Goal: Task Accomplishment & Management: Manage account settings

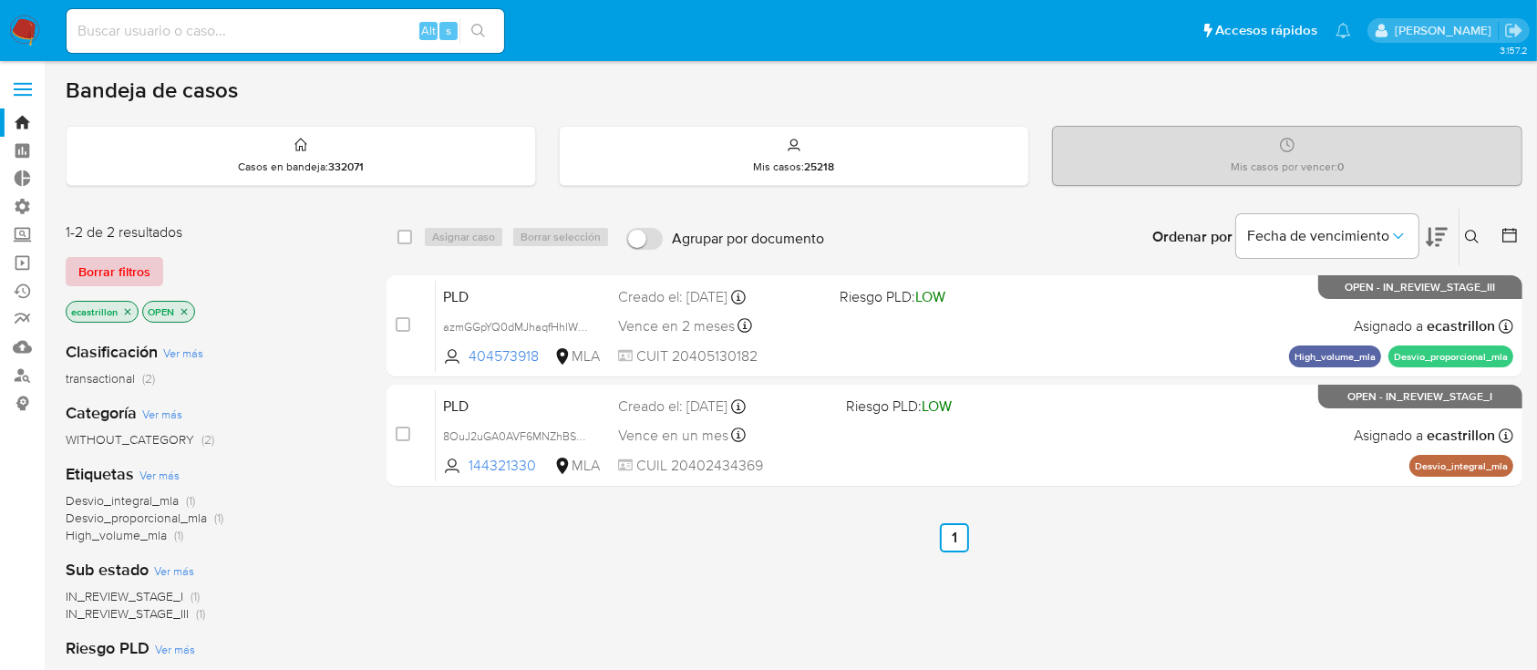
click at [101, 271] on span "Borrar filtros" at bounding box center [114, 272] width 72 height 26
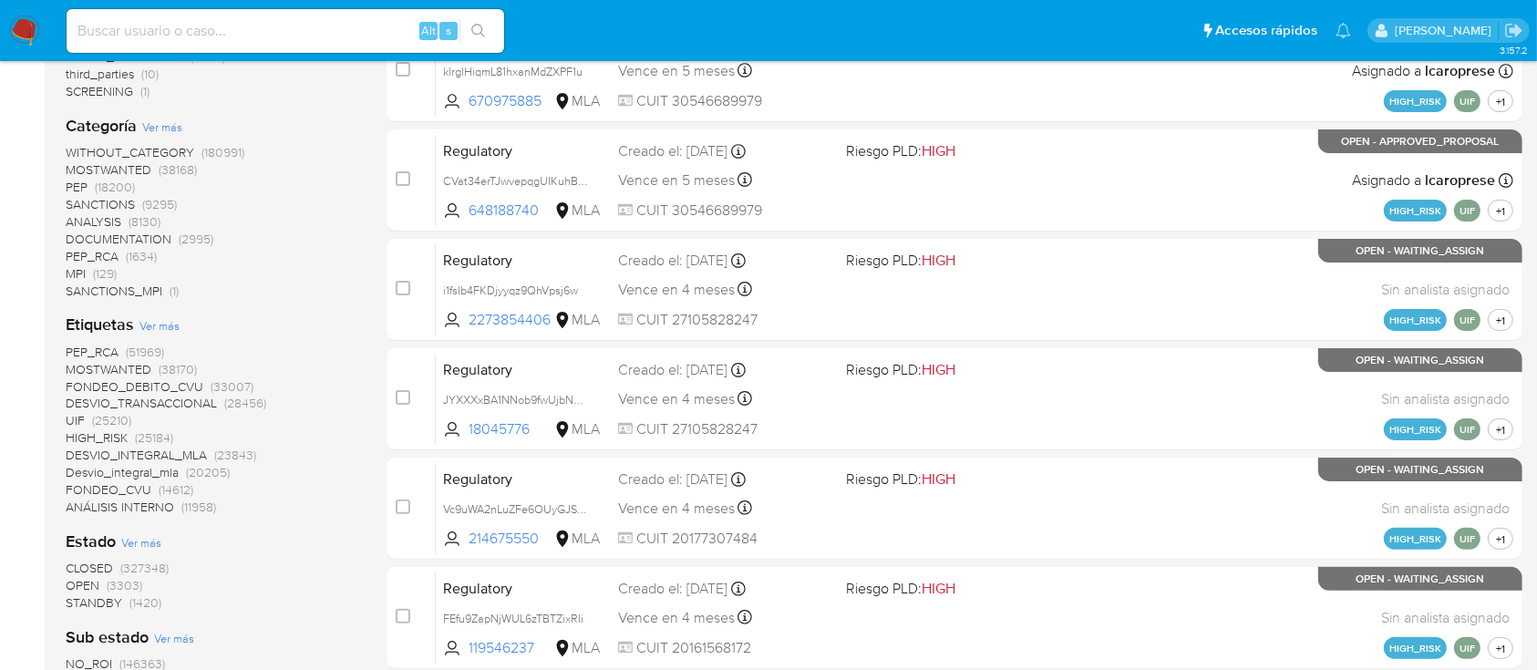
scroll to position [607, 0]
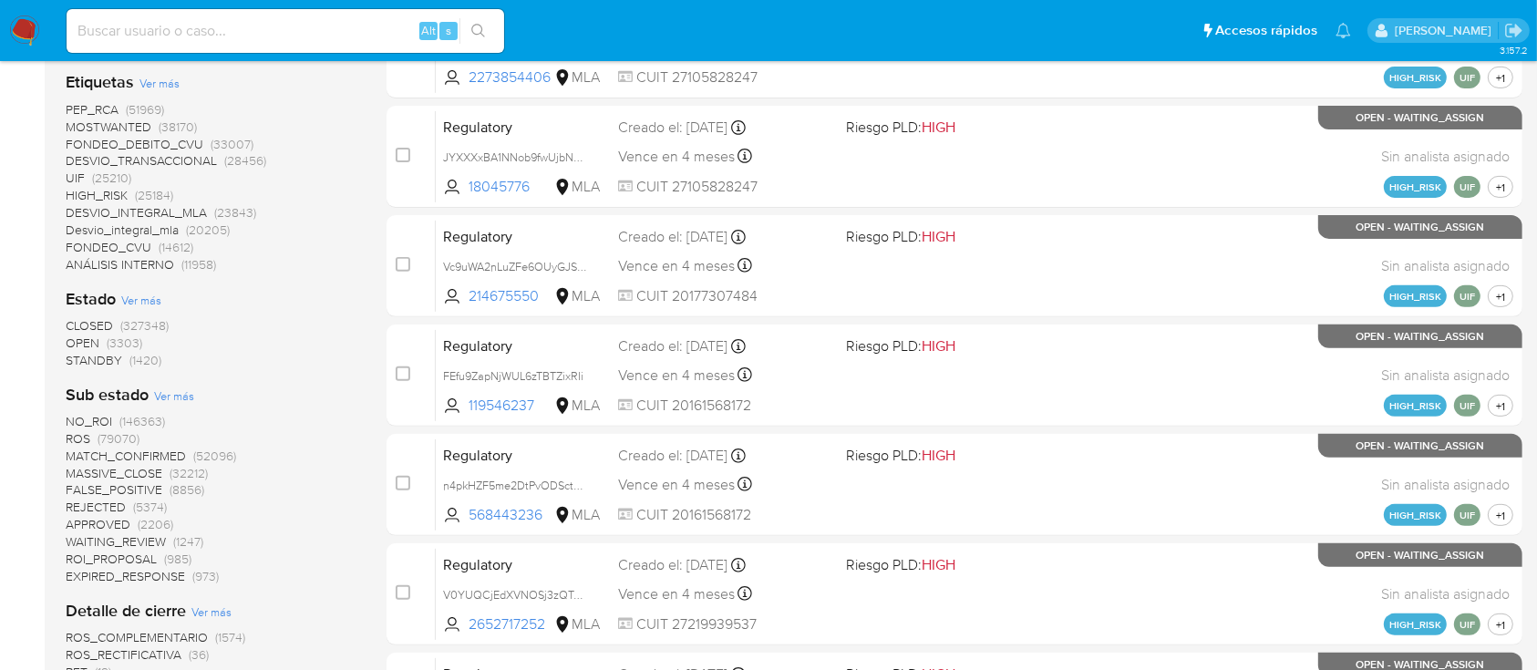
click at [252, 16] on div "Alt s" at bounding box center [286, 31] width 438 height 44
click at [252, 21] on input at bounding box center [286, 31] width 438 height 24
paste input "27261864"
type input "27261864"
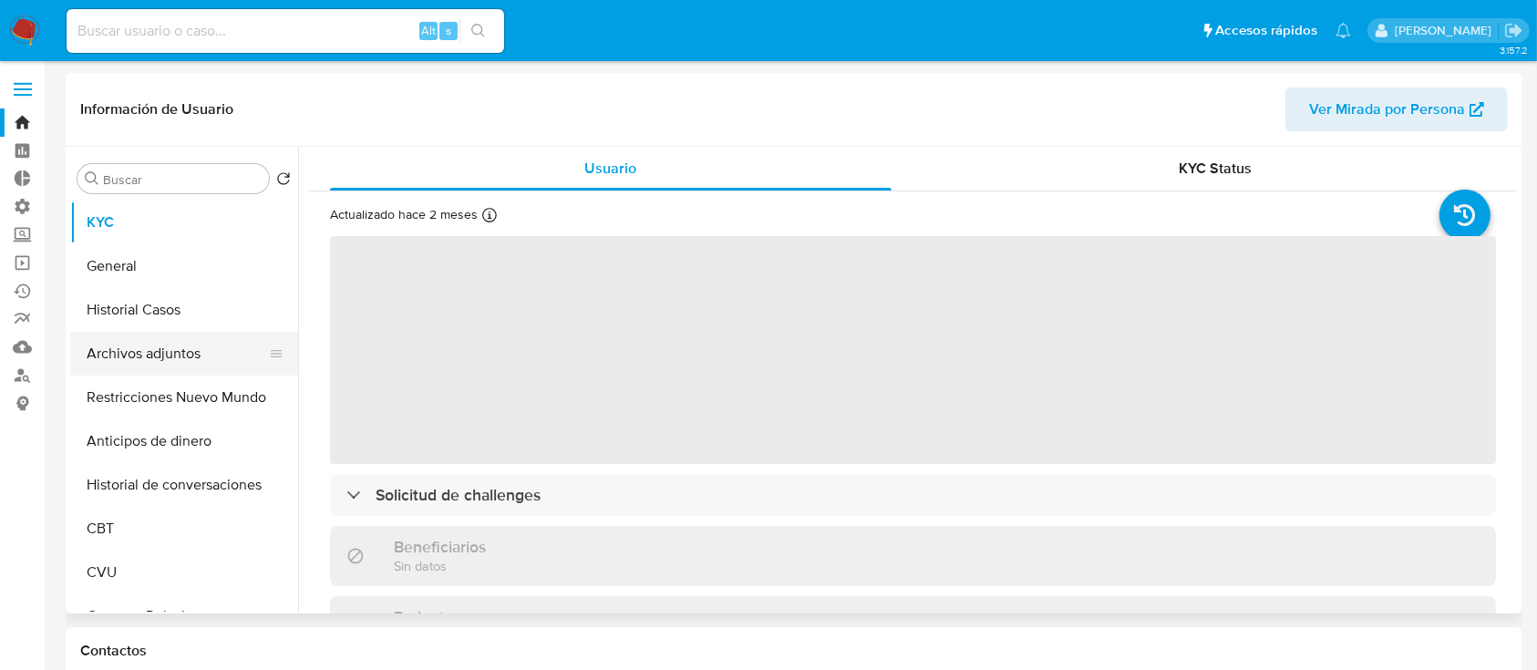
click at [183, 345] on button "Archivos adjuntos" at bounding box center [176, 354] width 213 height 44
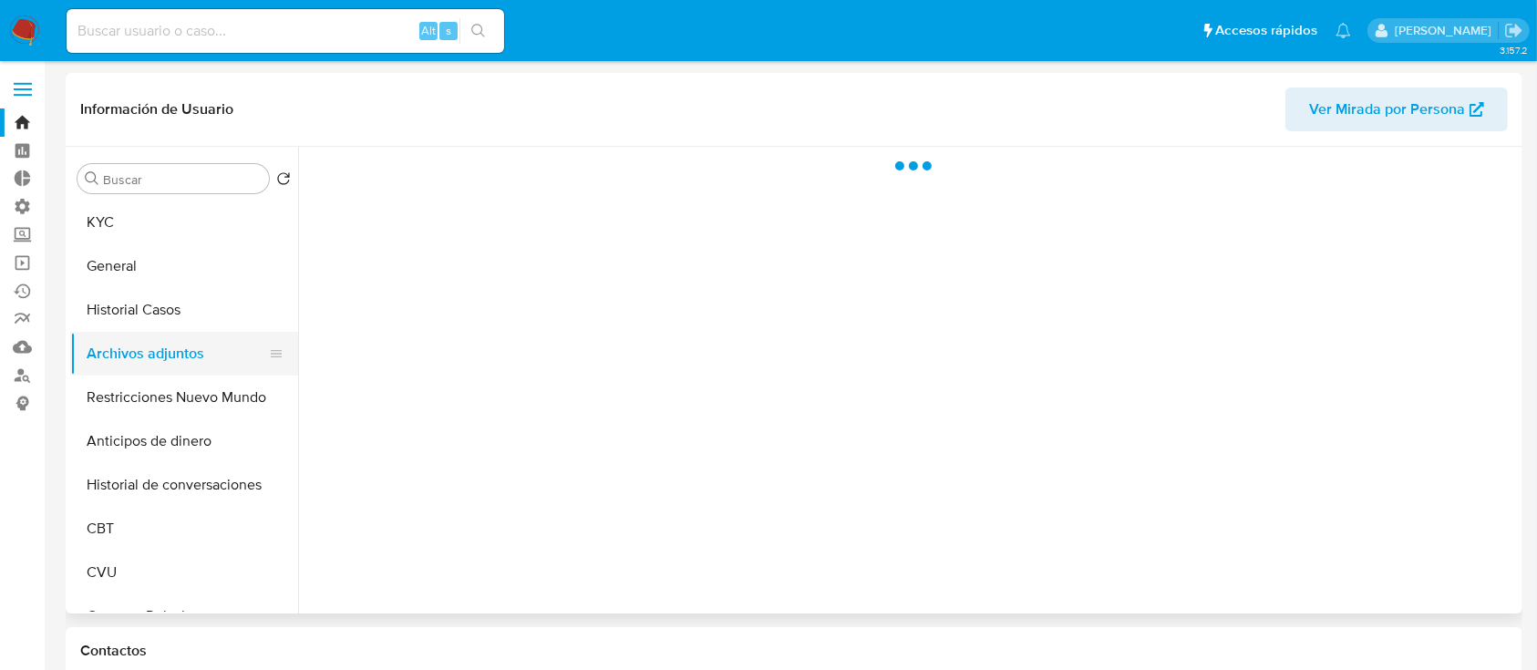
select select "10"
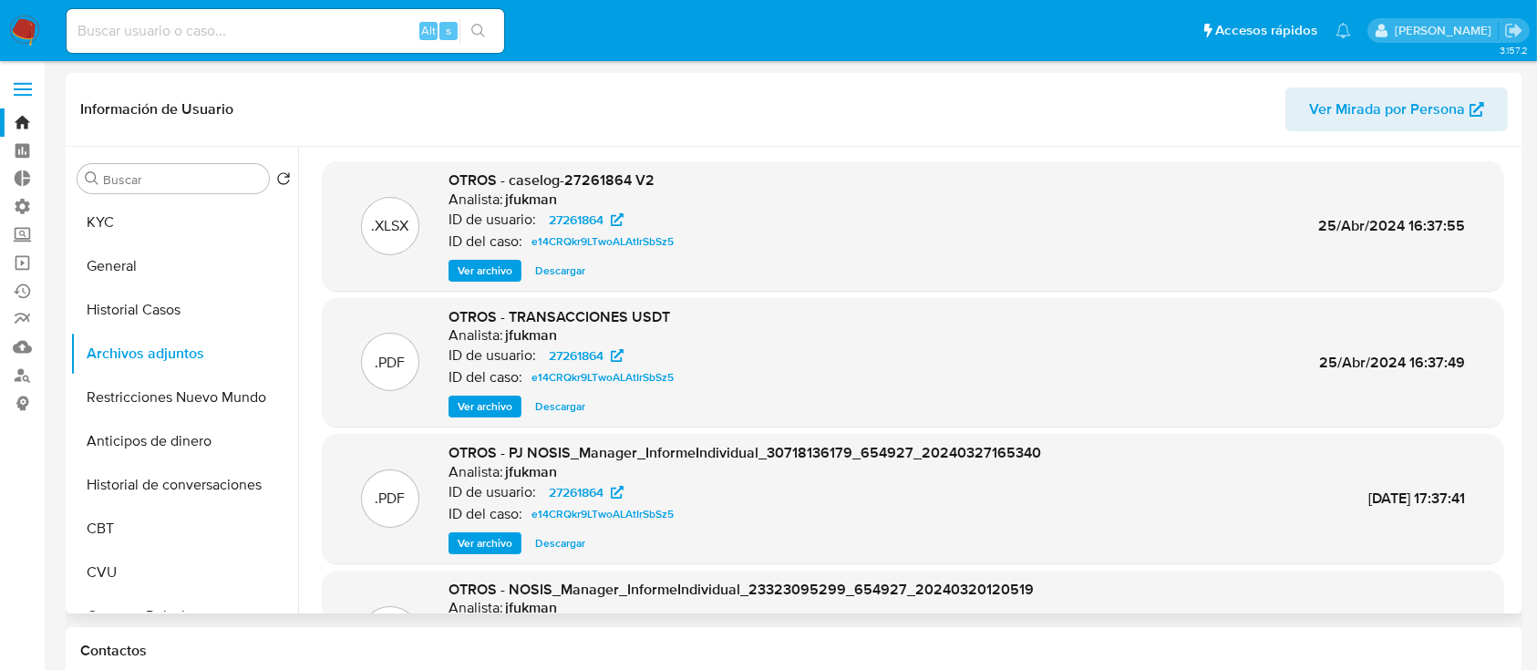
click at [508, 265] on span "Ver archivo" at bounding box center [485, 271] width 55 height 18
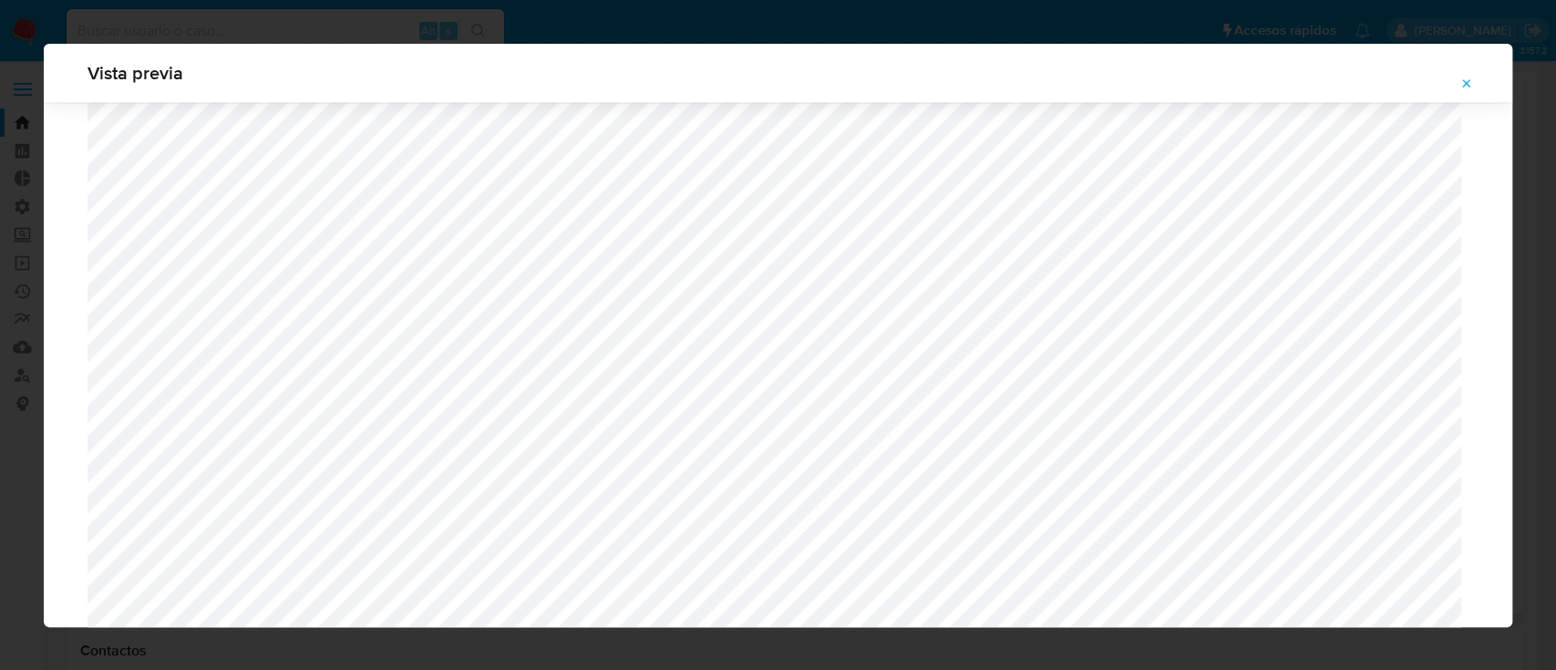
scroll to position [2231, 0]
click at [1459, 84] on icon "Attachment preview" at bounding box center [1466, 84] width 15 height 15
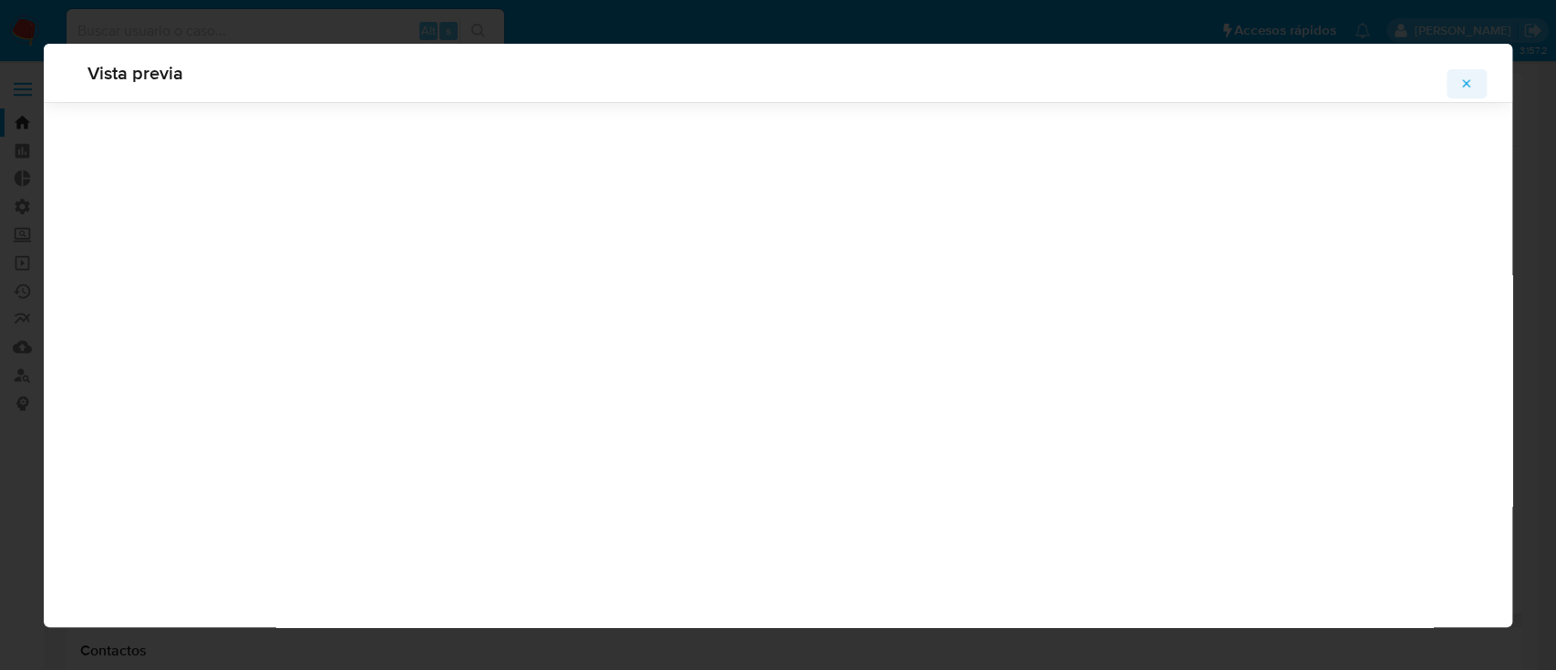
scroll to position [58, 0]
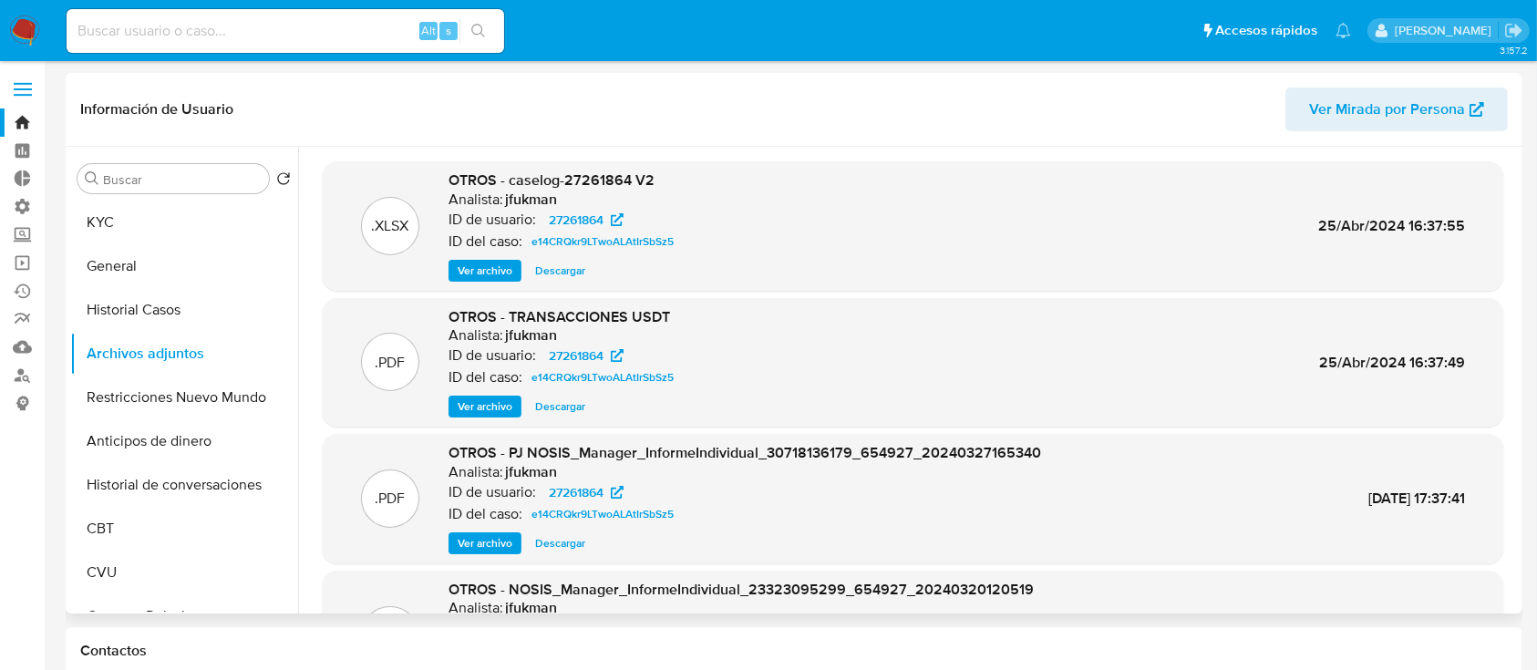
click at [477, 401] on span "Ver archivo" at bounding box center [485, 406] width 55 height 18
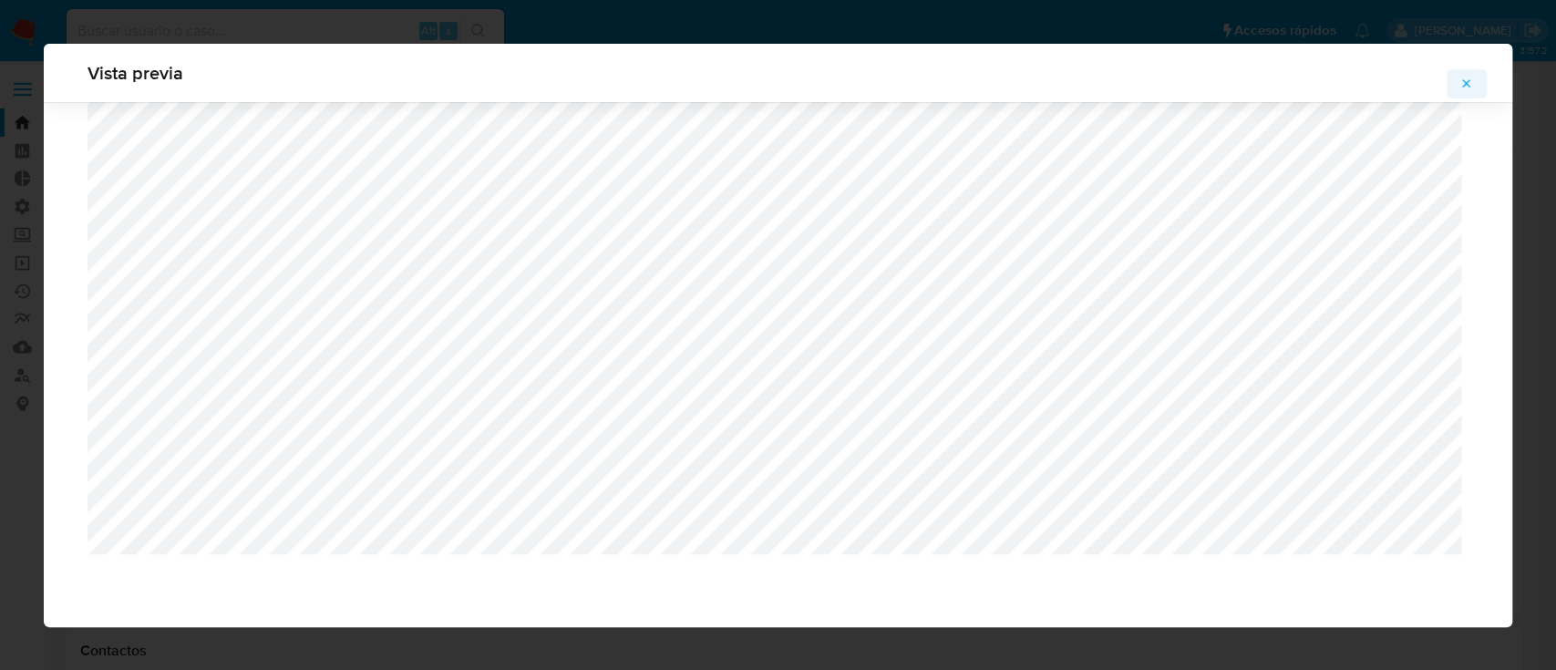
click at [1471, 89] on icon "Attachment preview" at bounding box center [1466, 84] width 15 height 15
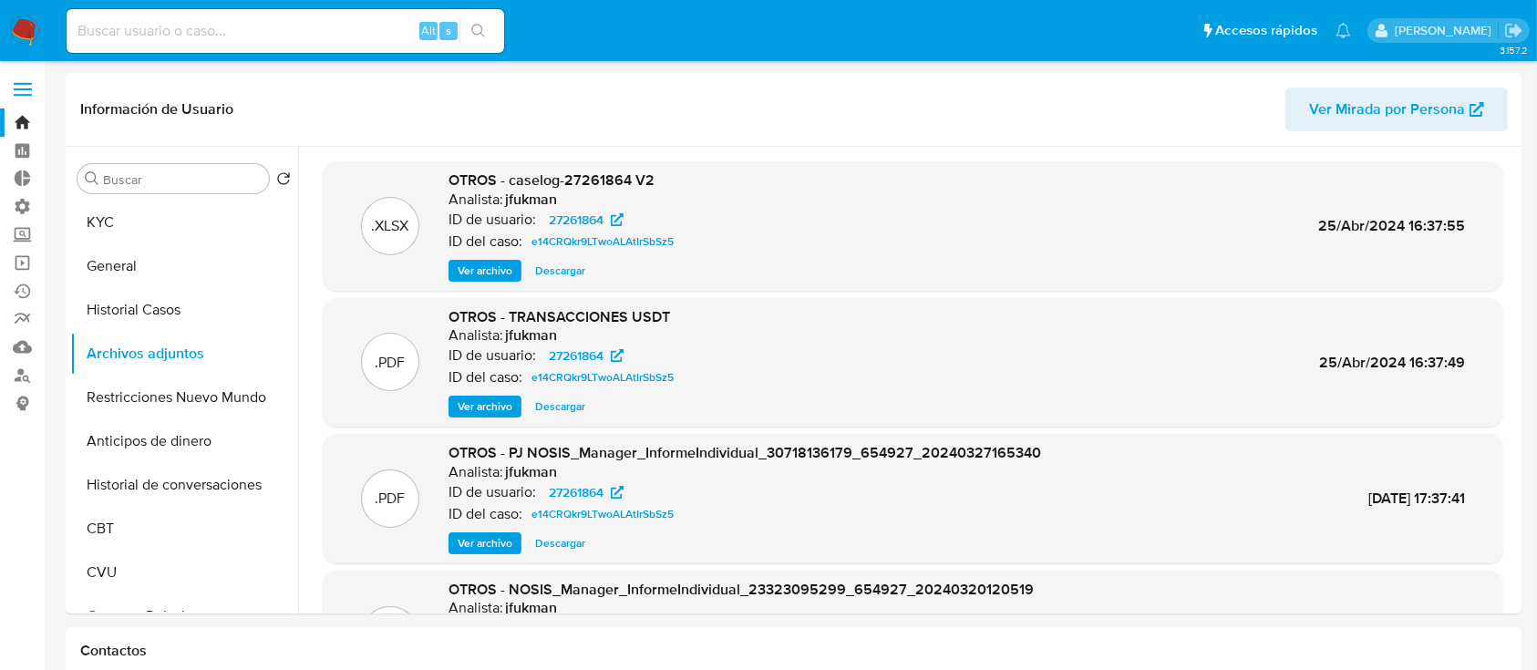
scroll to position [153, 0]
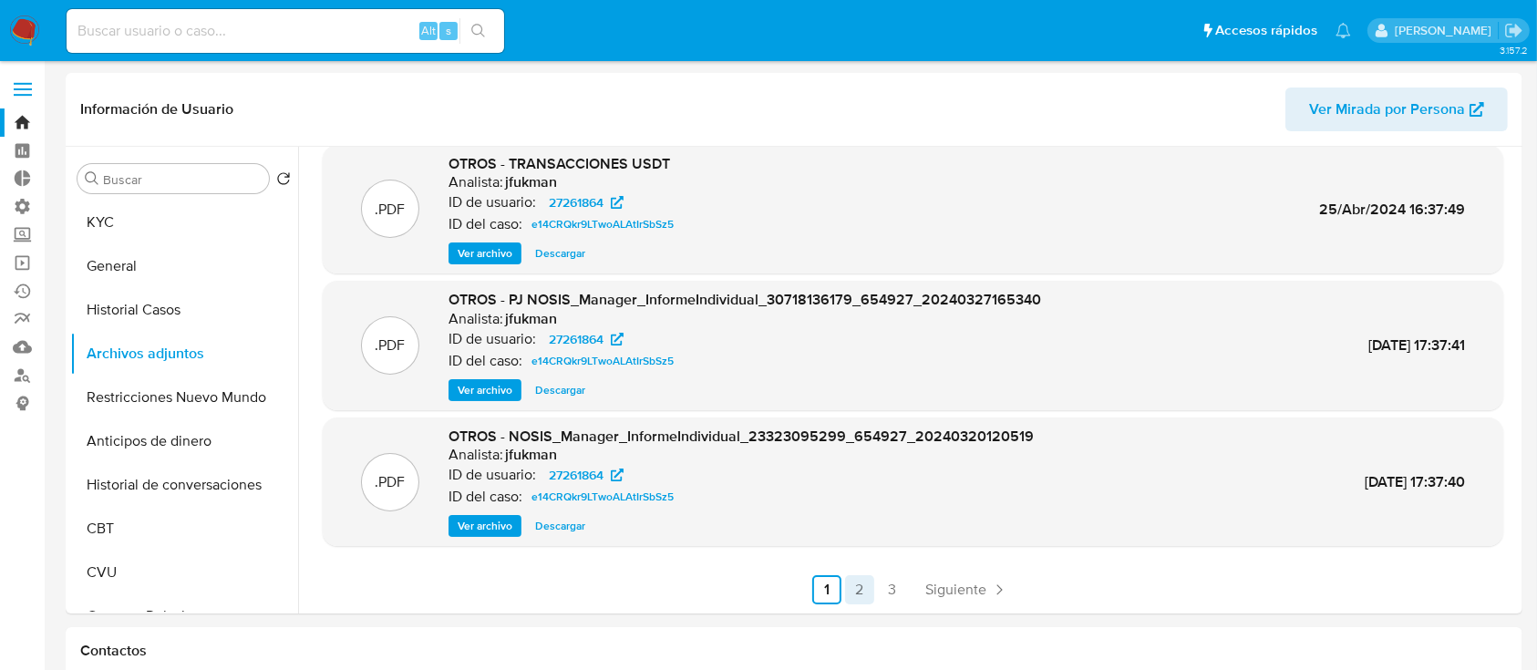
click at [854, 592] on link "2" at bounding box center [859, 589] width 29 height 29
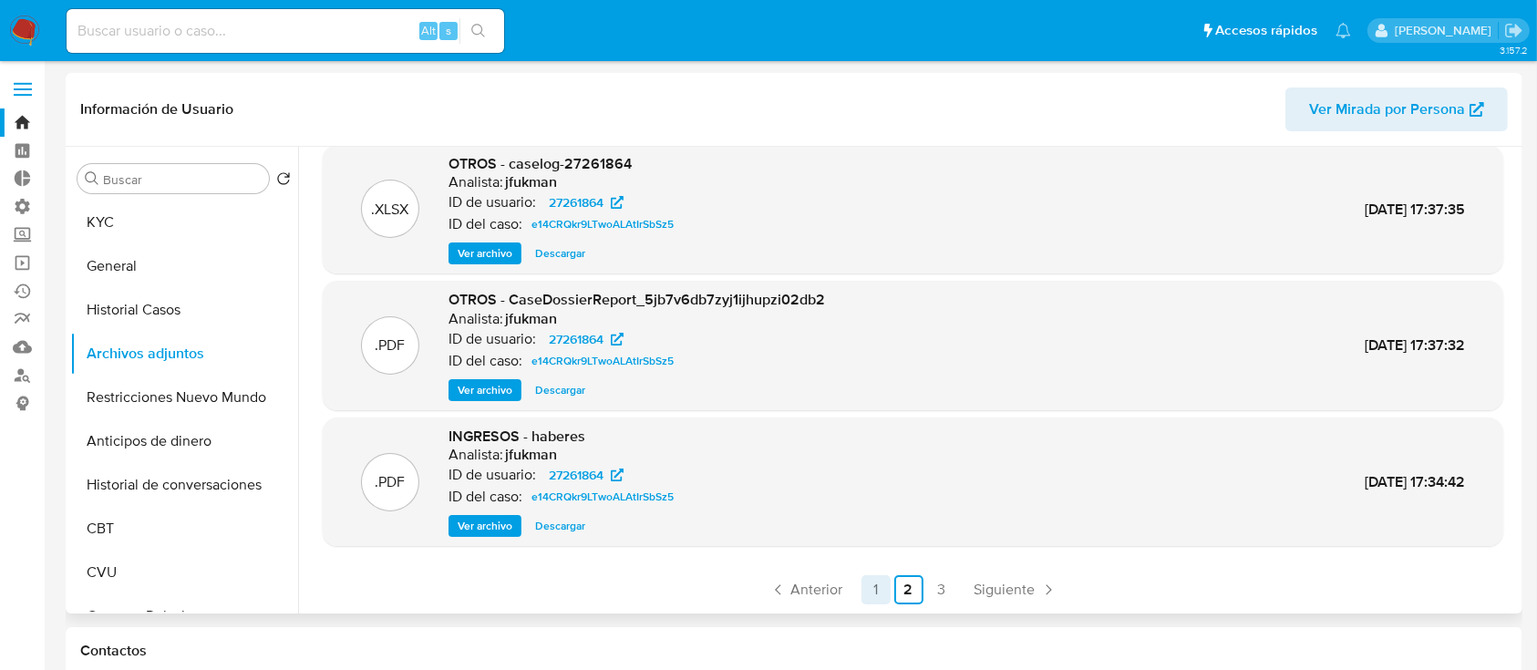
click at [861, 581] on link "1" at bounding box center [875, 589] width 29 height 29
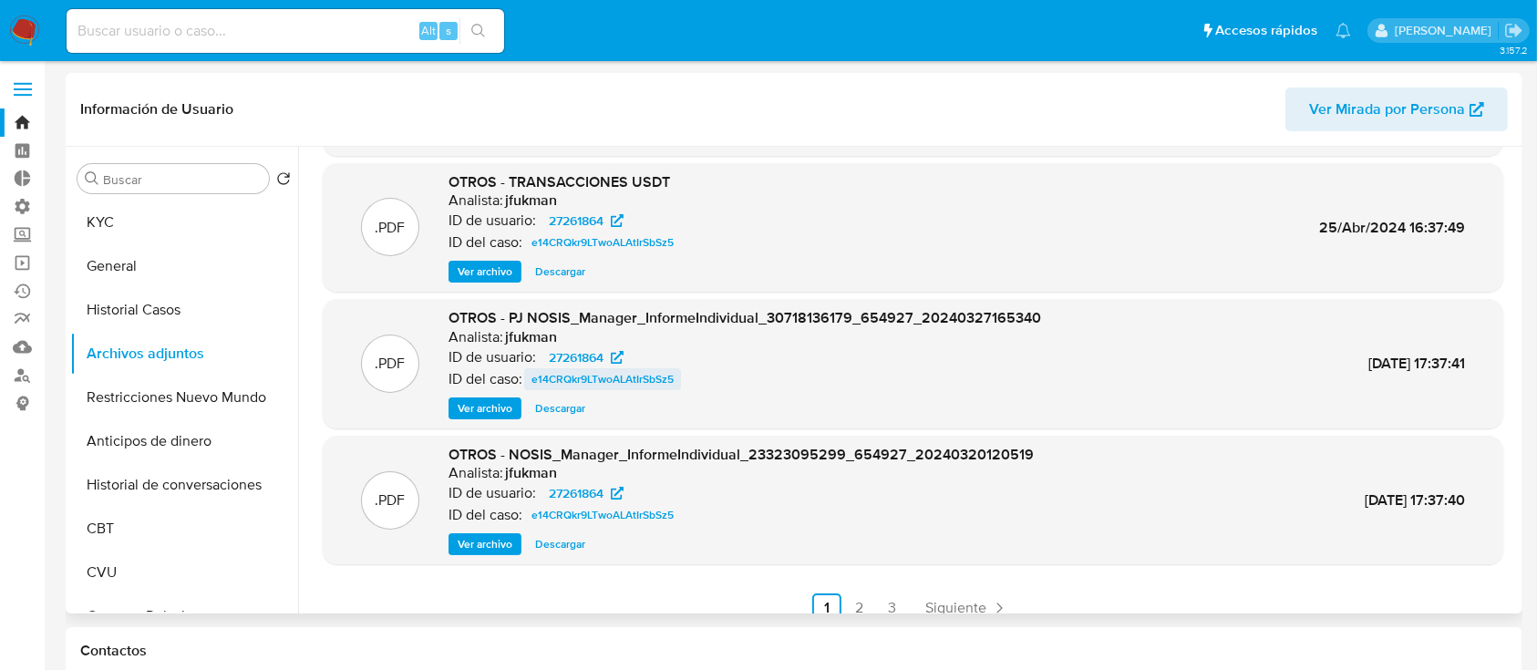
scroll to position [136, 0]
click at [863, 600] on link "2" at bounding box center [859, 606] width 29 height 29
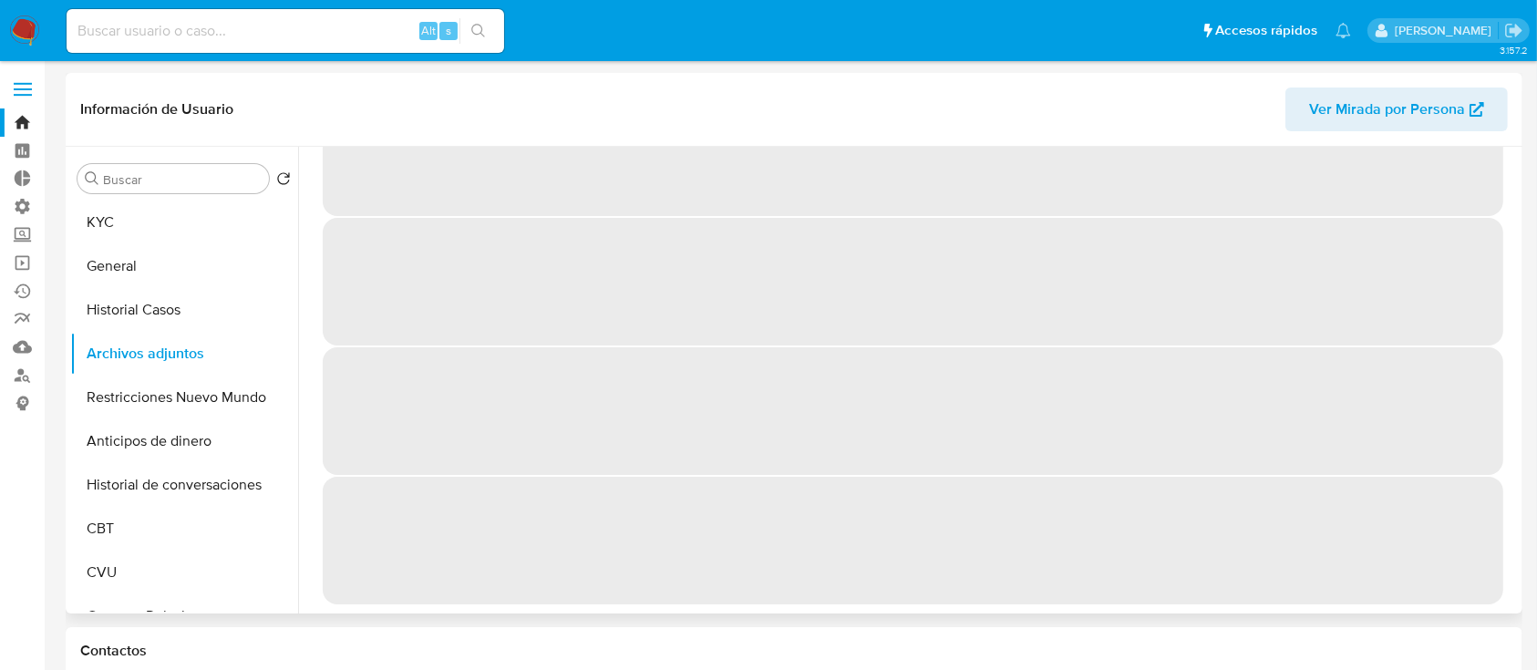
scroll to position [0, 0]
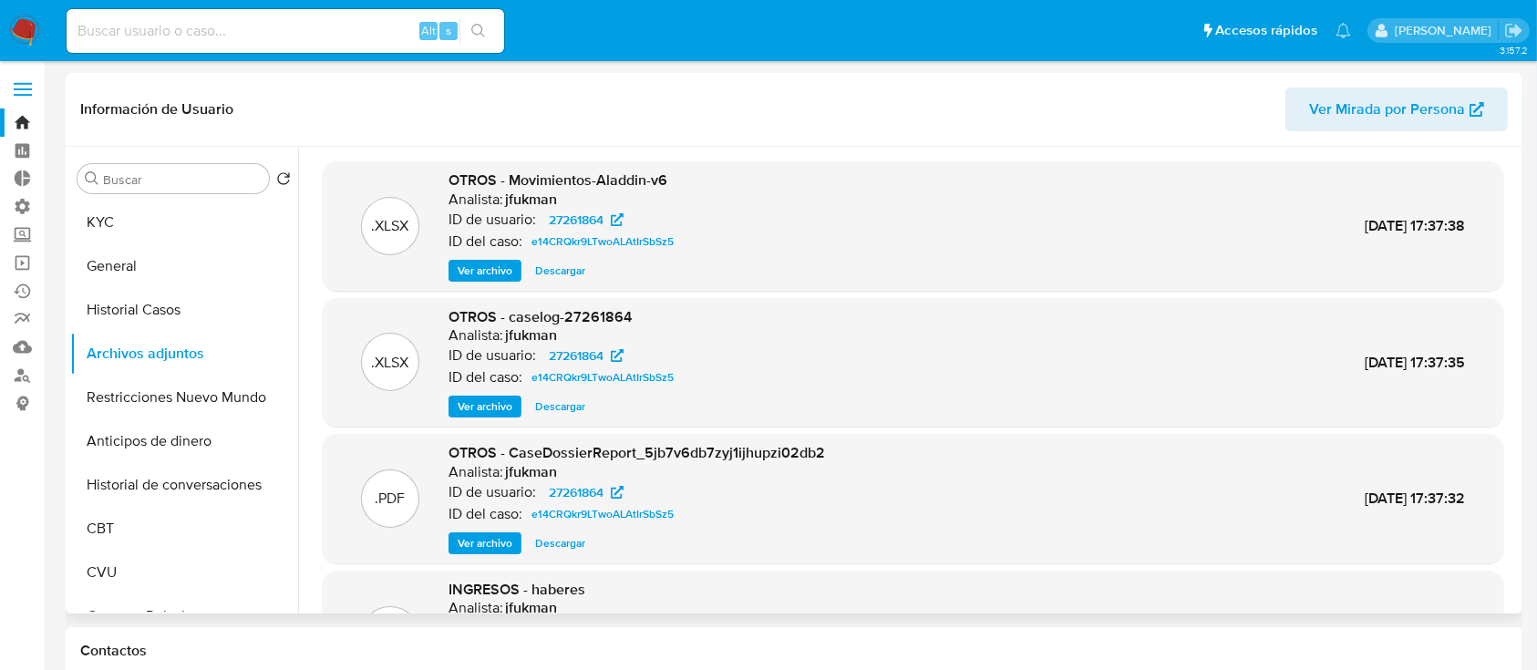
click at [566, 273] on span "Descargar" at bounding box center [560, 271] width 50 height 18
click at [26, 87] on label at bounding box center [23, 89] width 46 height 38
click at [0, 0] on input "checkbox" at bounding box center [0, 0] width 0 height 0
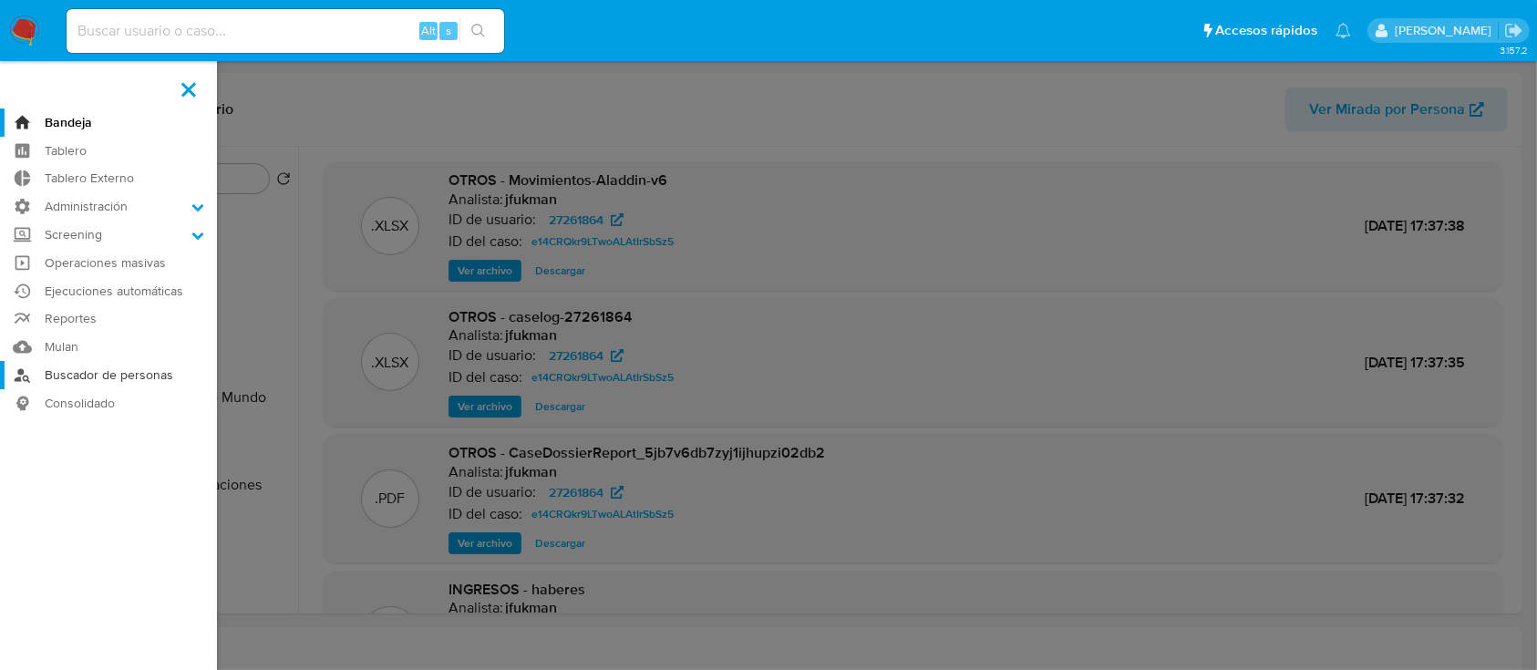
click at [126, 376] on link "Buscador de personas" at bounding box center [108, 375] width 217 height 28
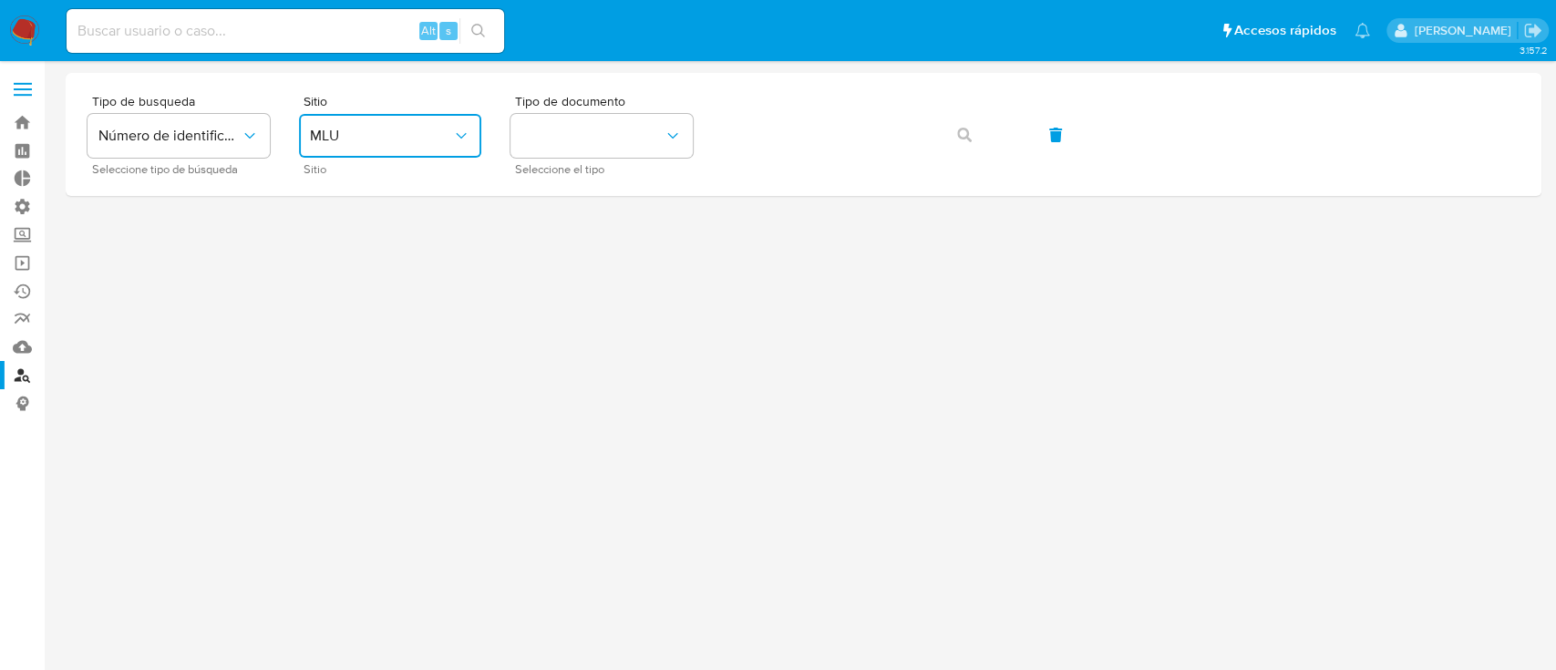
click at [372, 149] on button "MLU" at bounding box center [390, 136] width 182 height 44
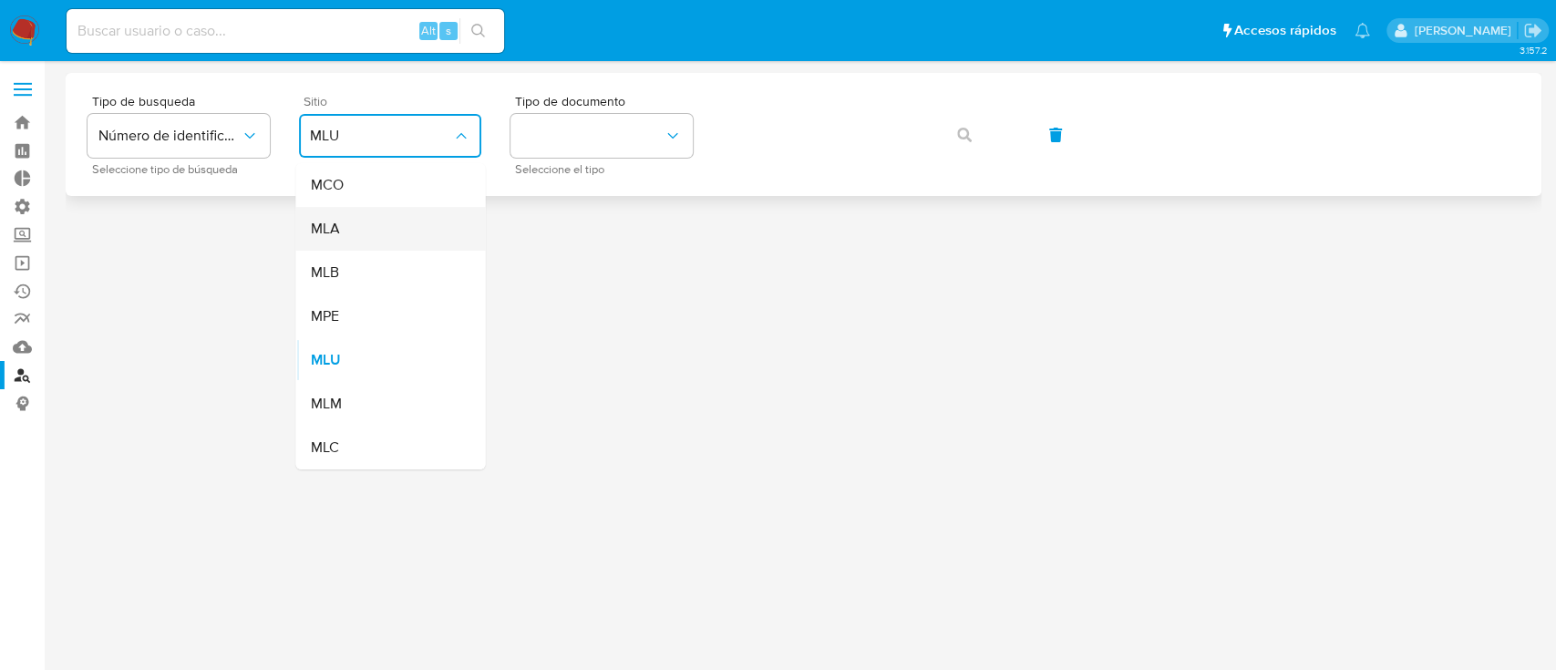
click at [352, 238] on div "MLA" at bounding box center [384, 229] width 149 height 44
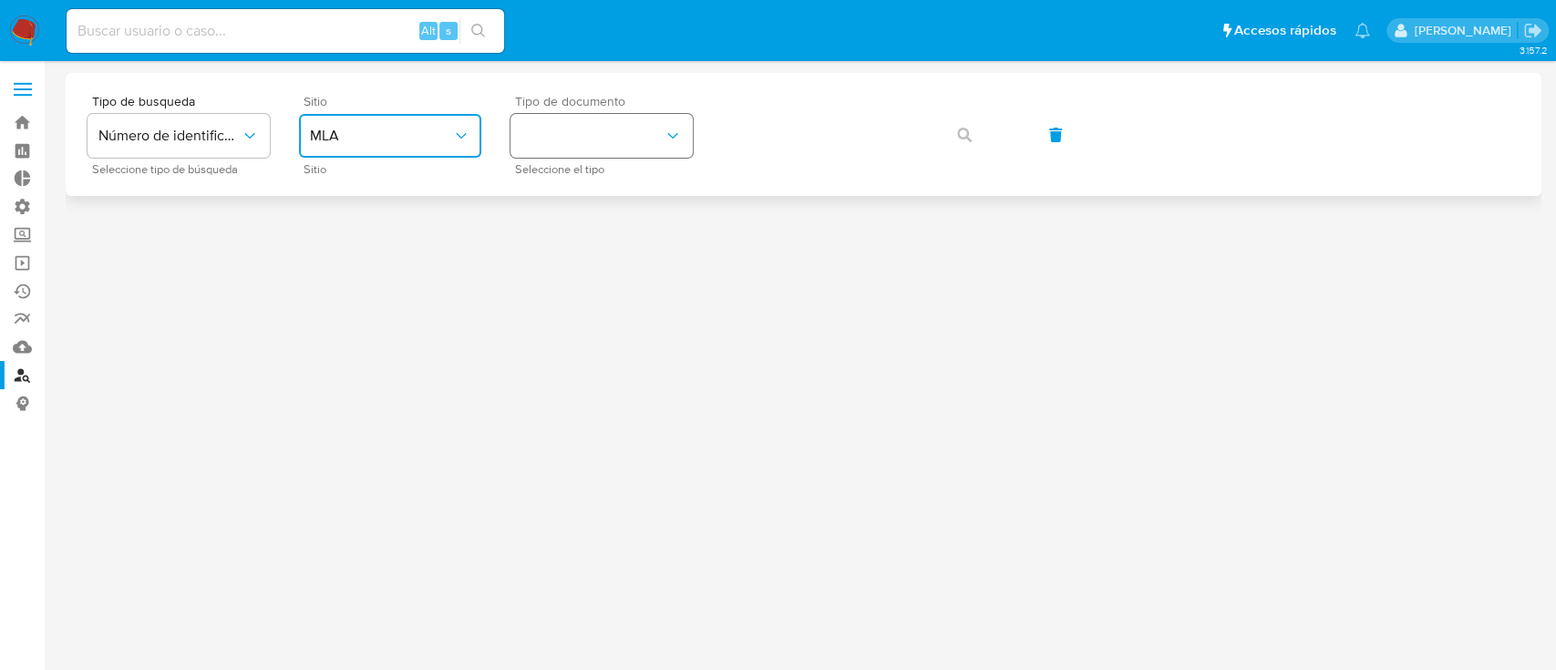
click at [560, 142] on button "identificationType" at bounding box center [601, 136] width 182 height 44
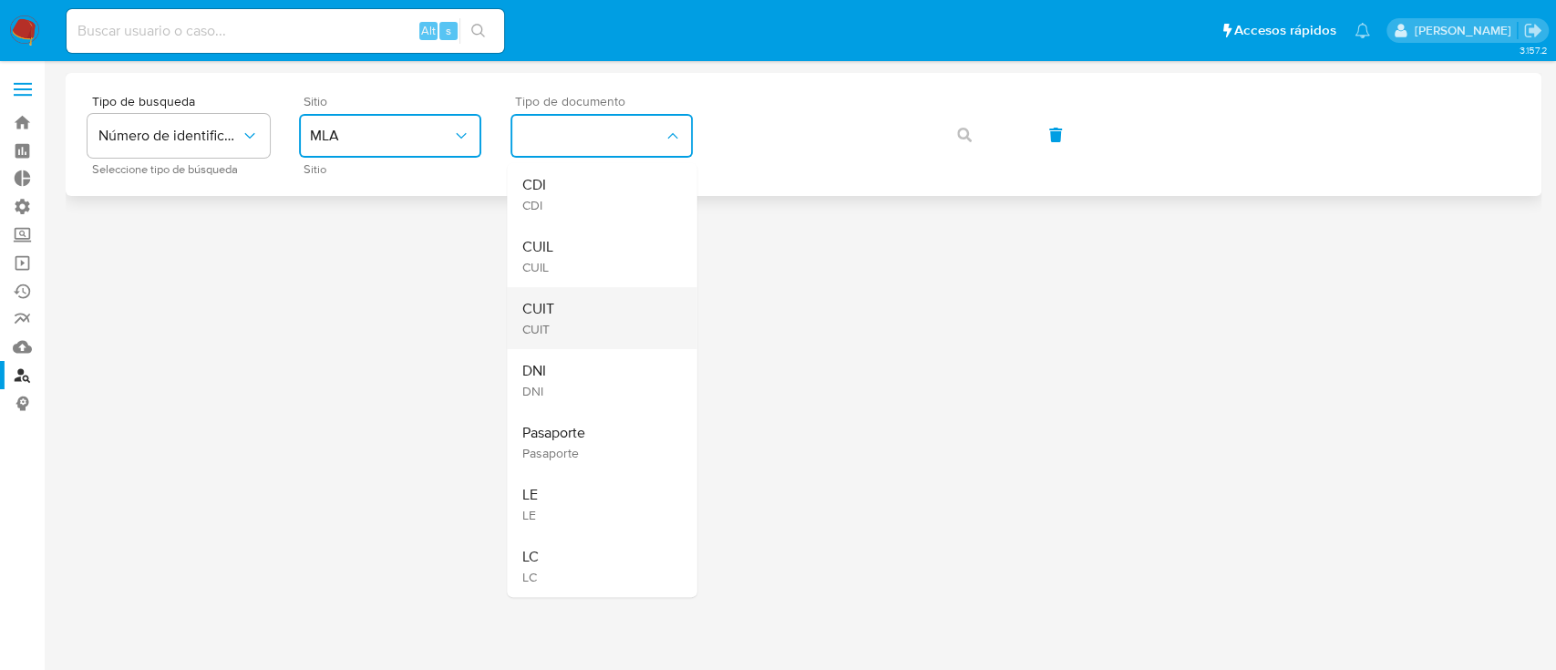
click at [571, 324] on div "CUIT CUIT" at bounding box center [595, 318] width 149 height 62
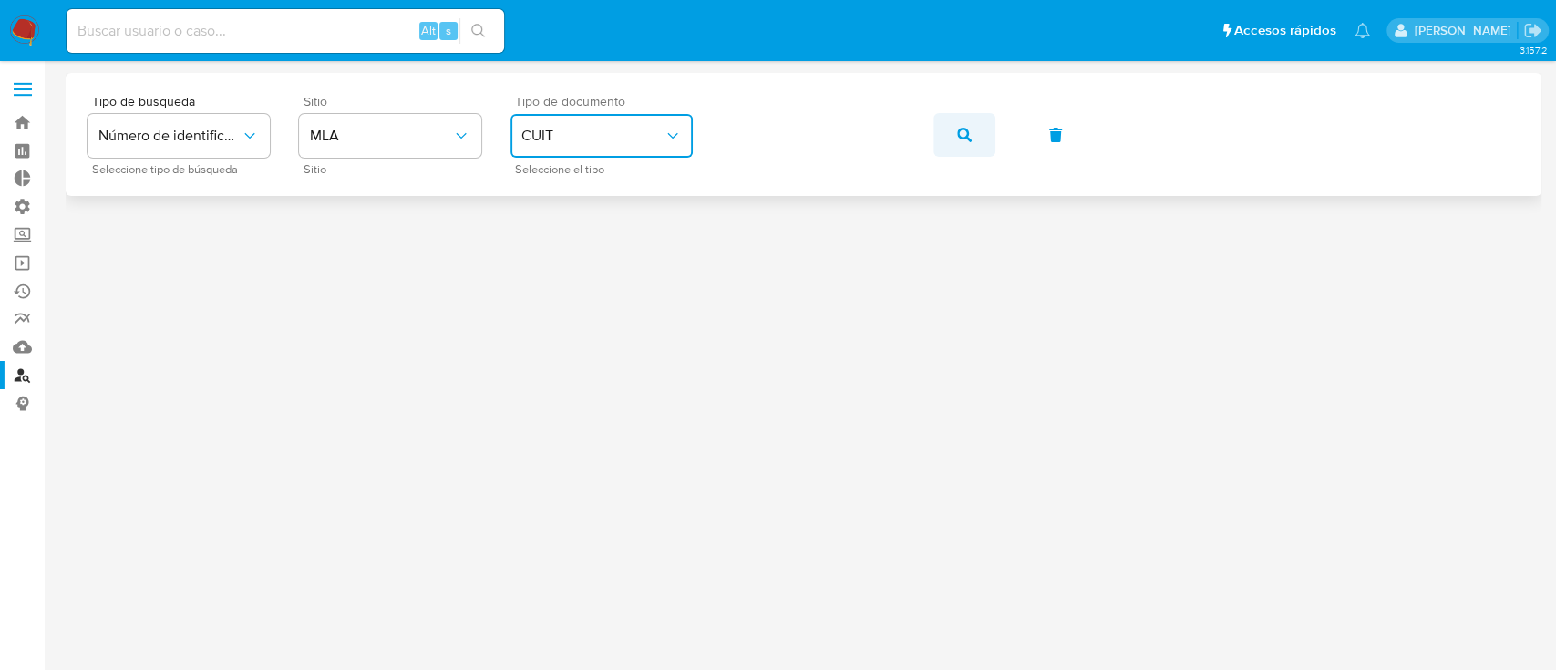
click at [967, 142] on span "button" at bounding box center [964, 135] width 15 height 40
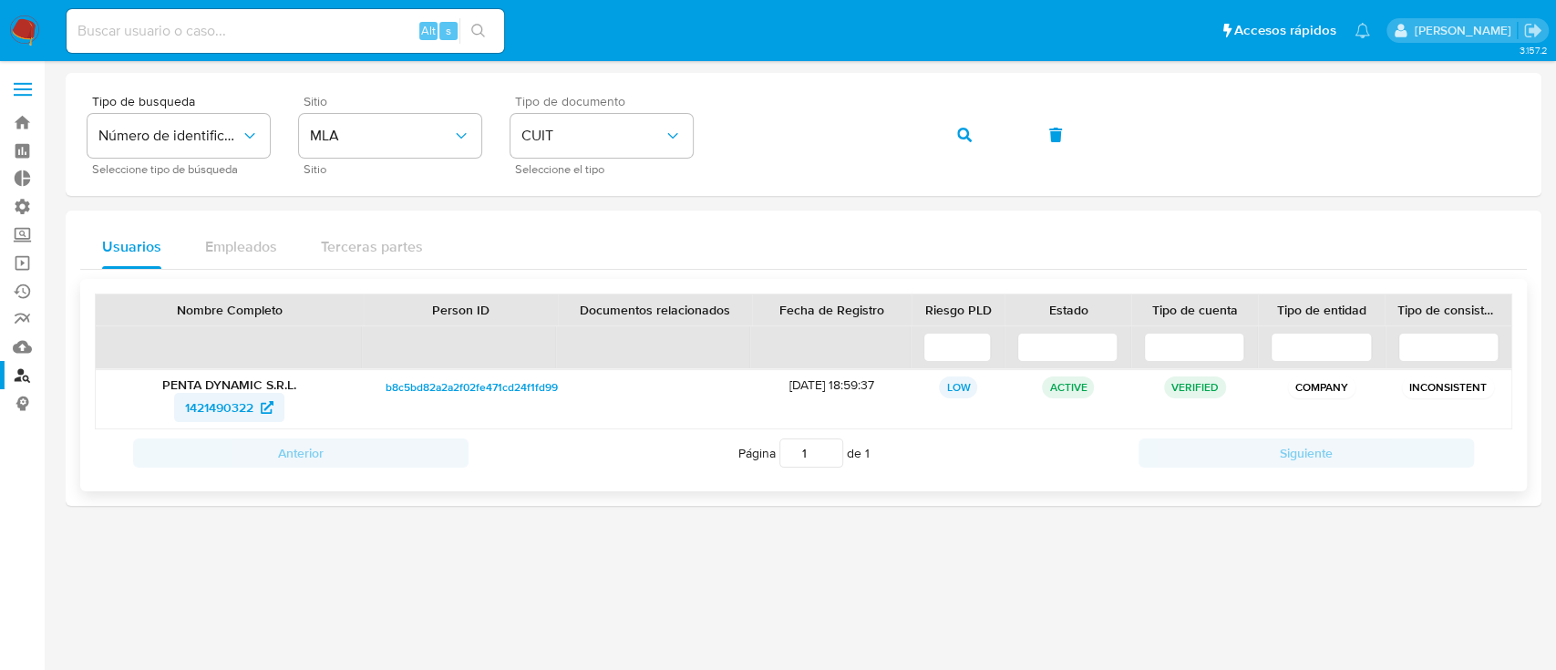
click at [217, 406] on span "1421490322" at bounding box center [219, 407] width 68 height 29
click at [28, 115] on link "Bandeja" at bounding box center [108, 122] width 217 height 28
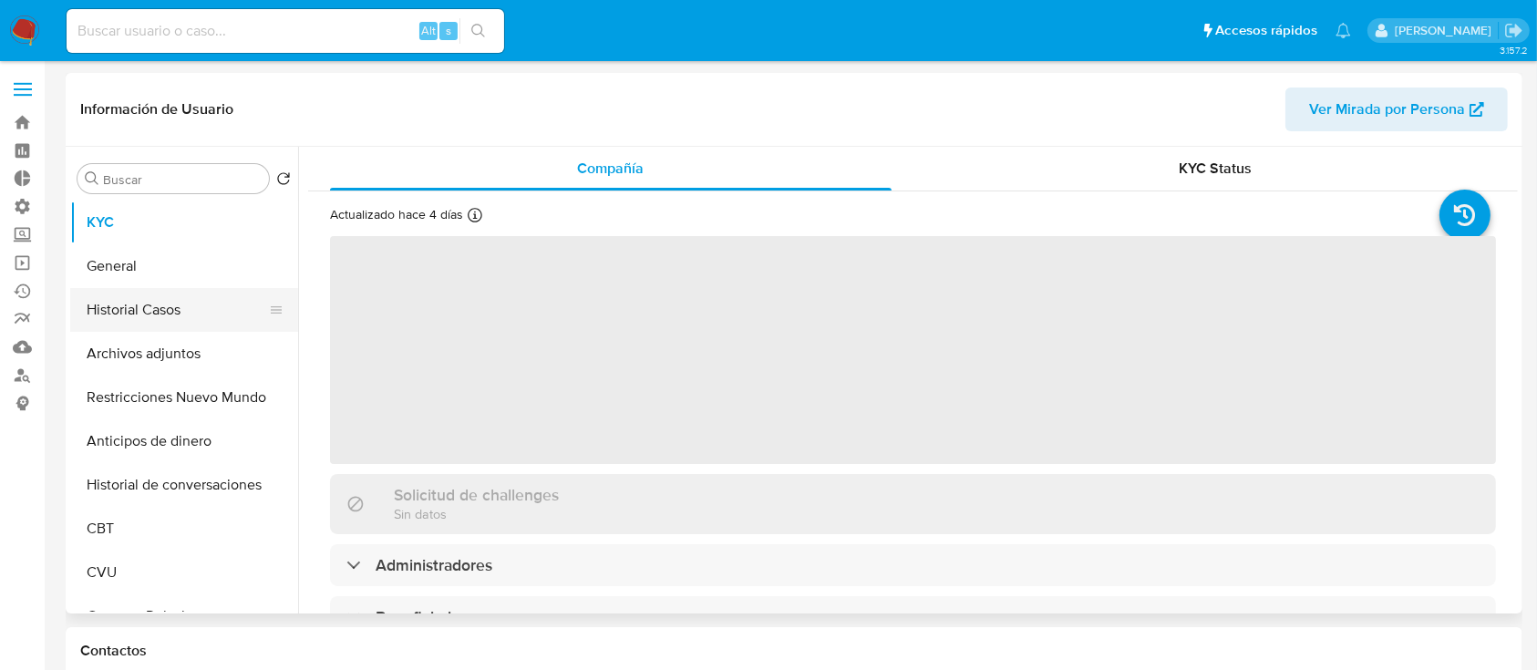
click at [185, 317] on button "Historial Casos" at bounding box center [176, 310] width 213 height 44
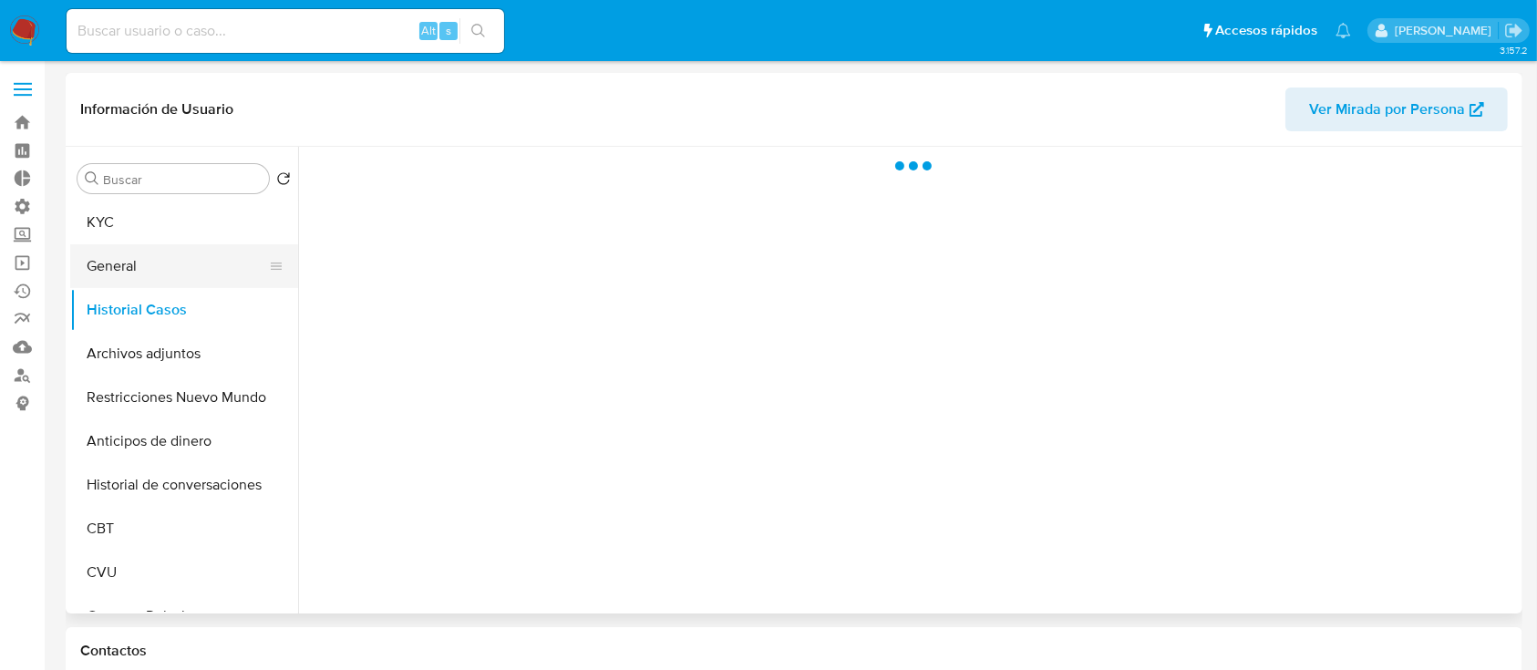
select select "10"
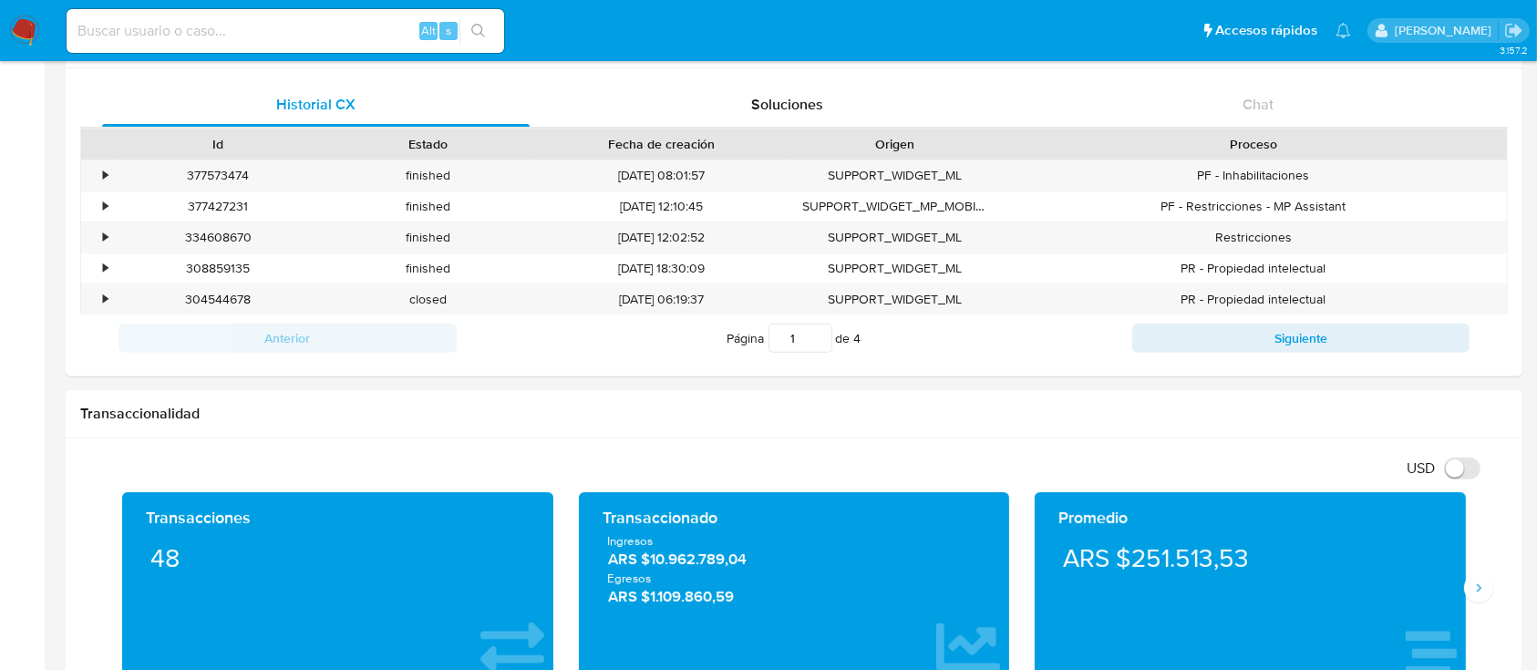
scroll to position [121, 0]
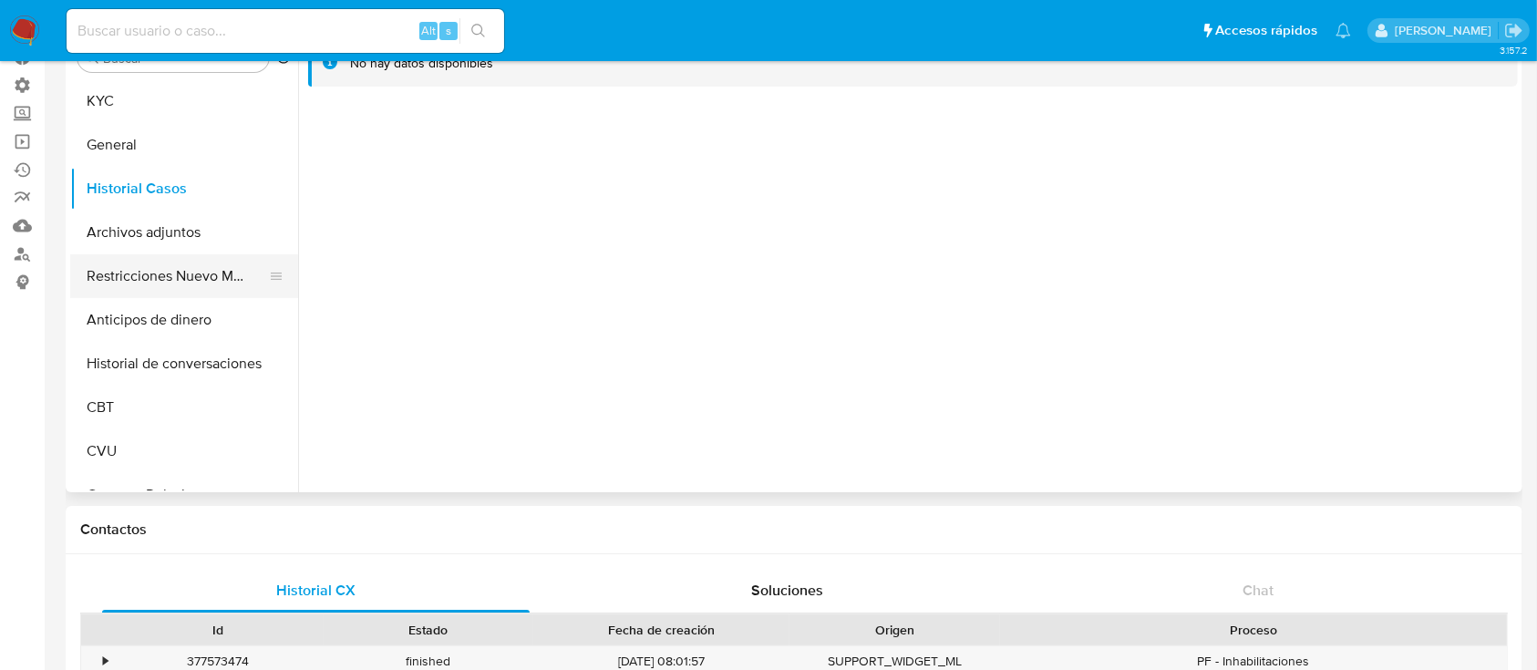
click at [219, 284] on button "Restricciones Nuevo Mundo" at bounding box center [176, 276] width 213 height 44
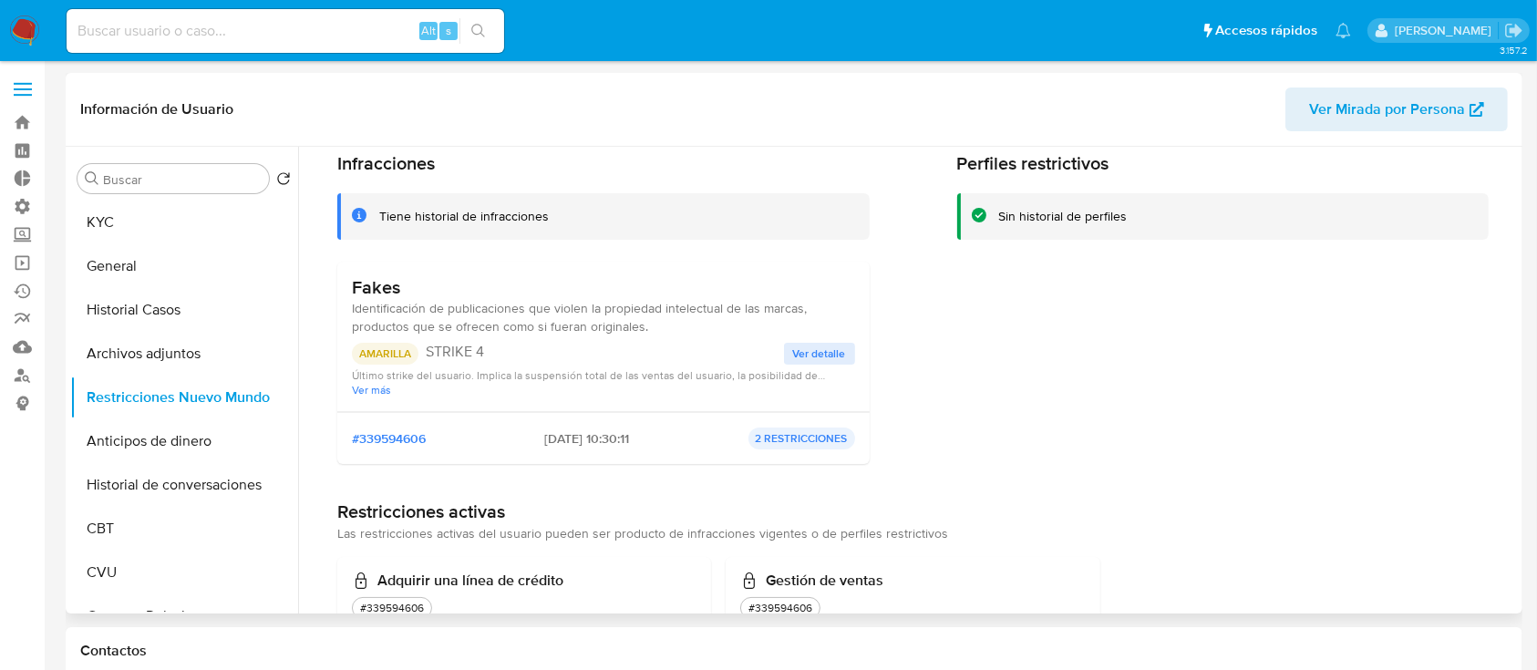
scroll to position [131, 0]
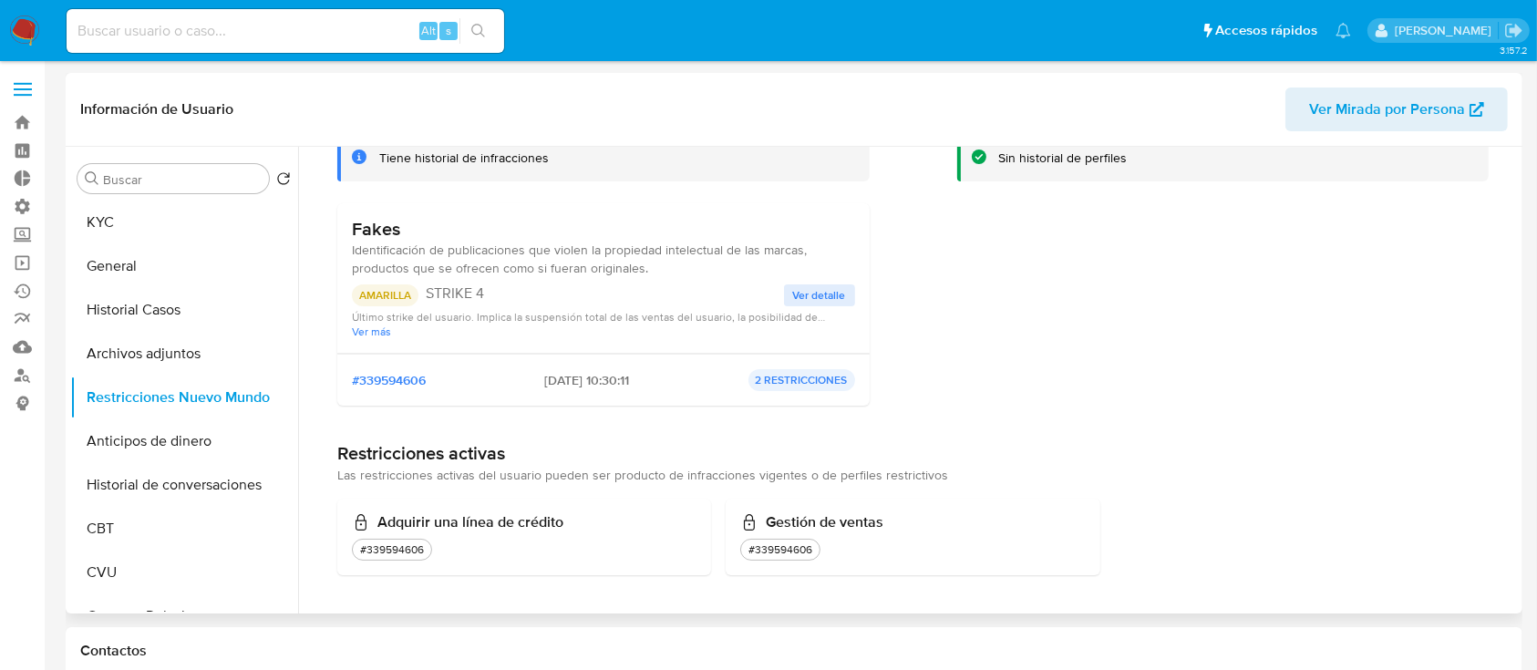
click at [372, 334] on span "Ver más" at bounding box center [603, 331] width 503 height 14
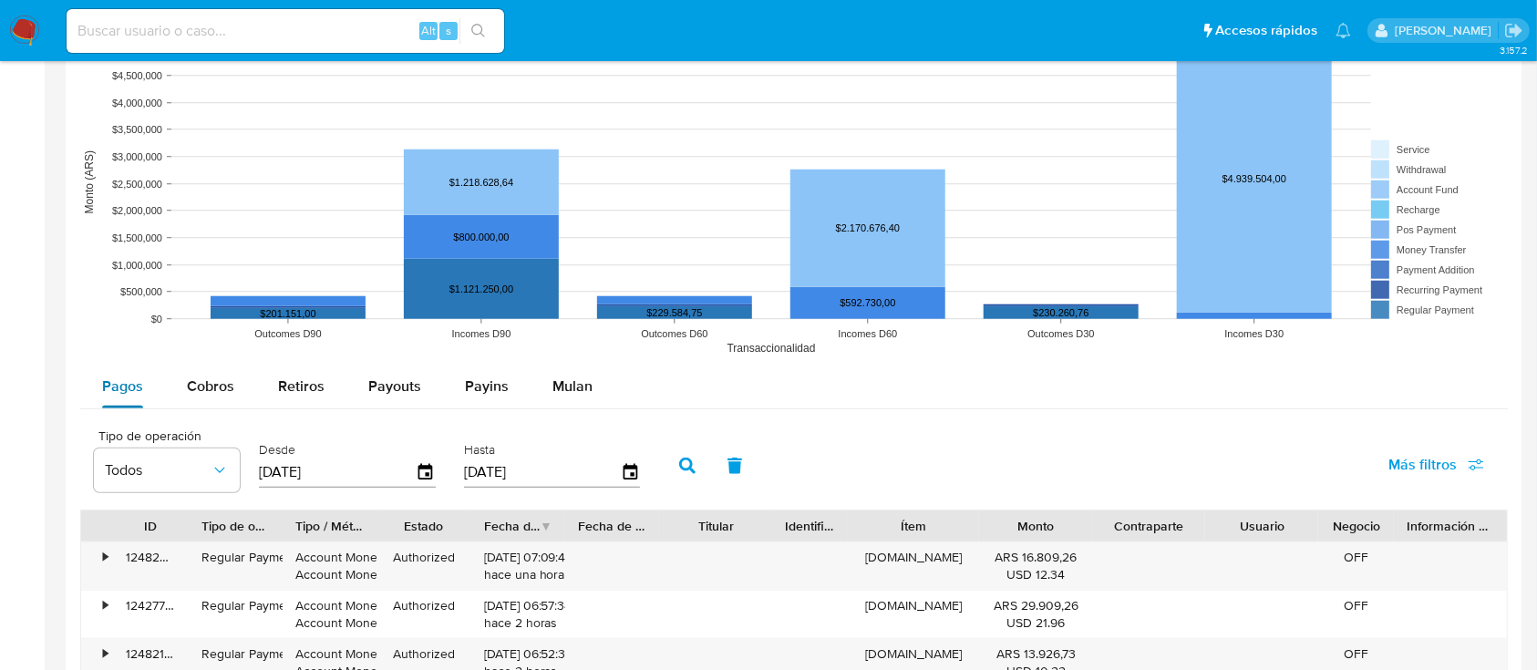
scroll to position [1458, 0]
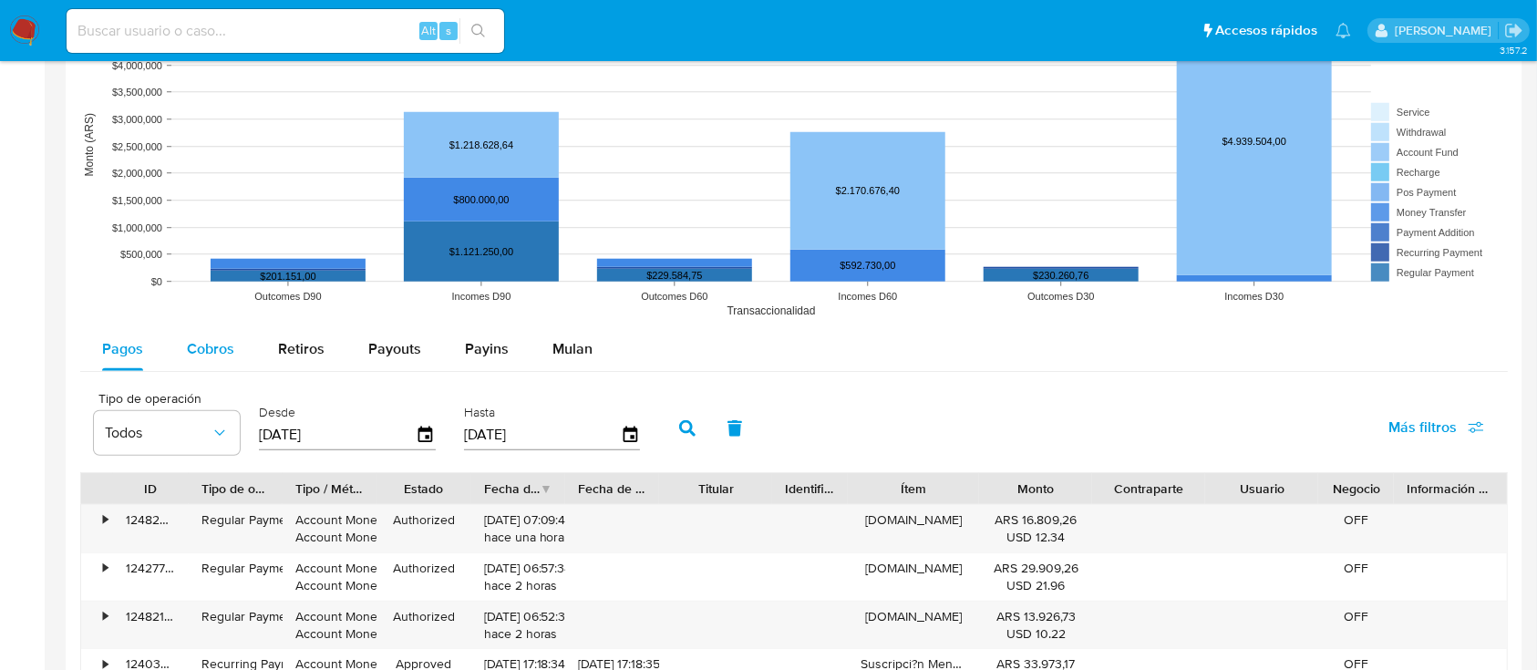
click at [190, 354] on span "Cobros" at bounding box center [210, 348] width 47 height 21
select select "10"
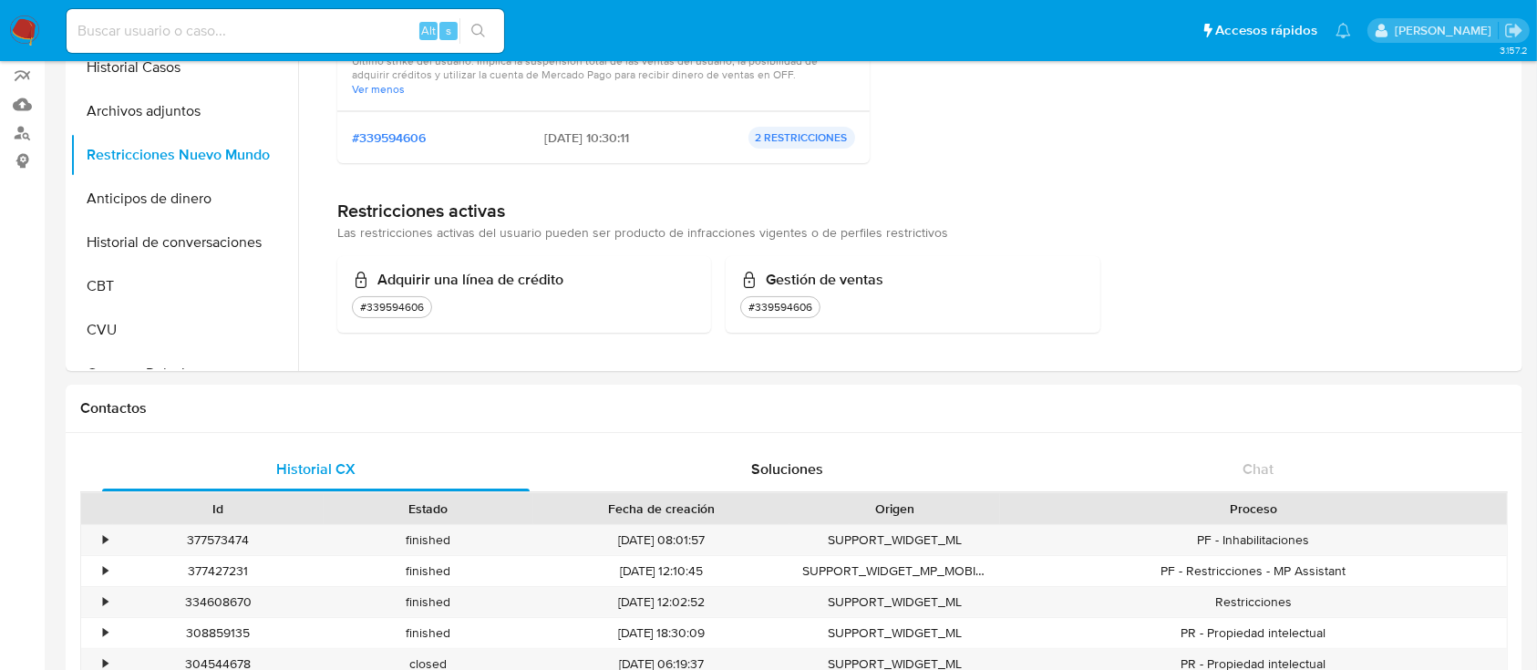
scroll to position [0, 0]
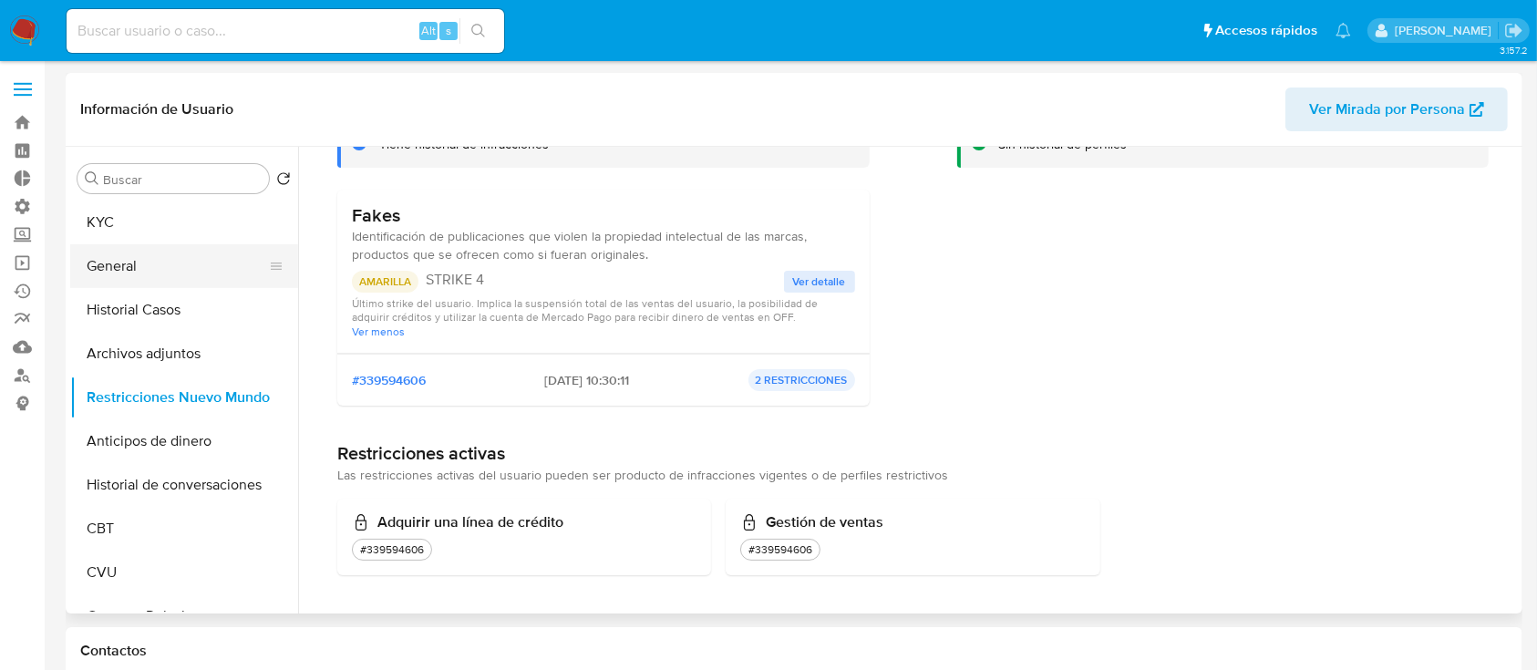
click at [130, 251] on button "General" at bounding box center [176, 266] width 213 height 44
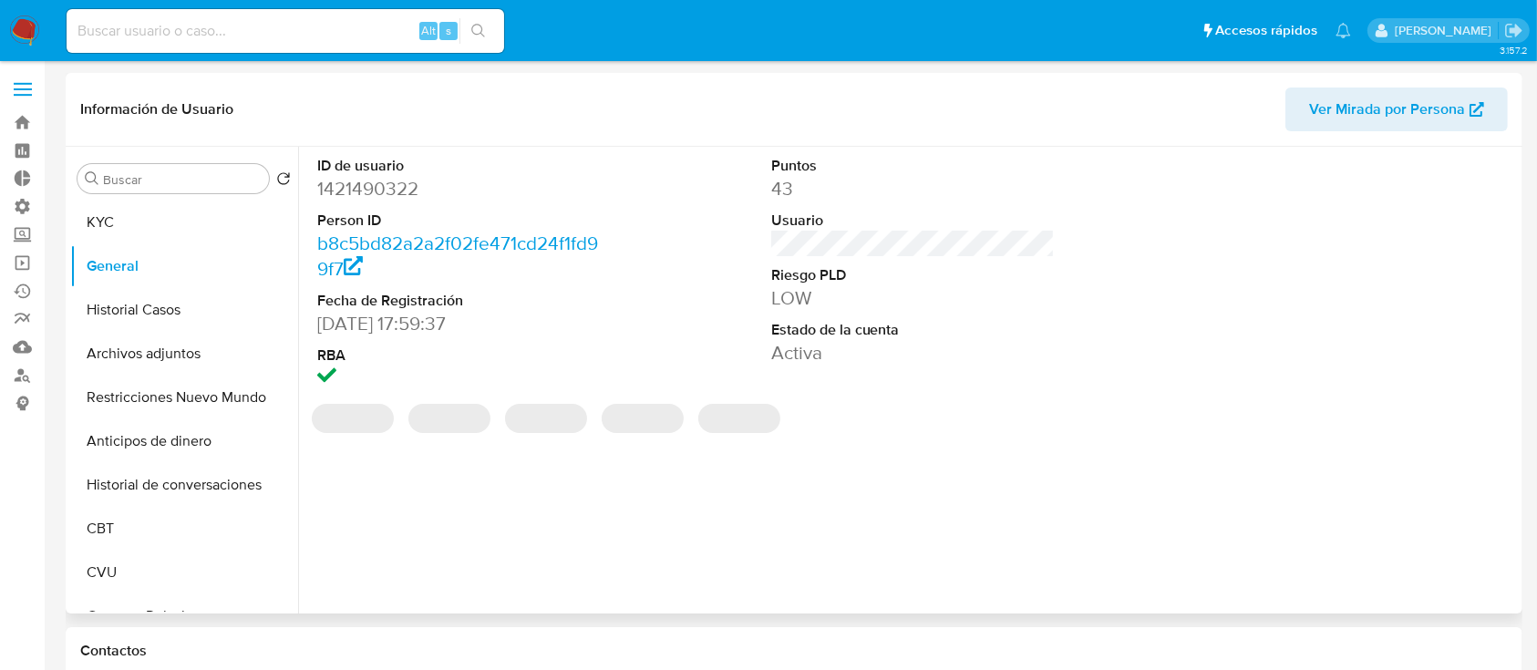
click at [372, 191] on dd "1421490322" at bounding box center [459, 189] width 284 height 26
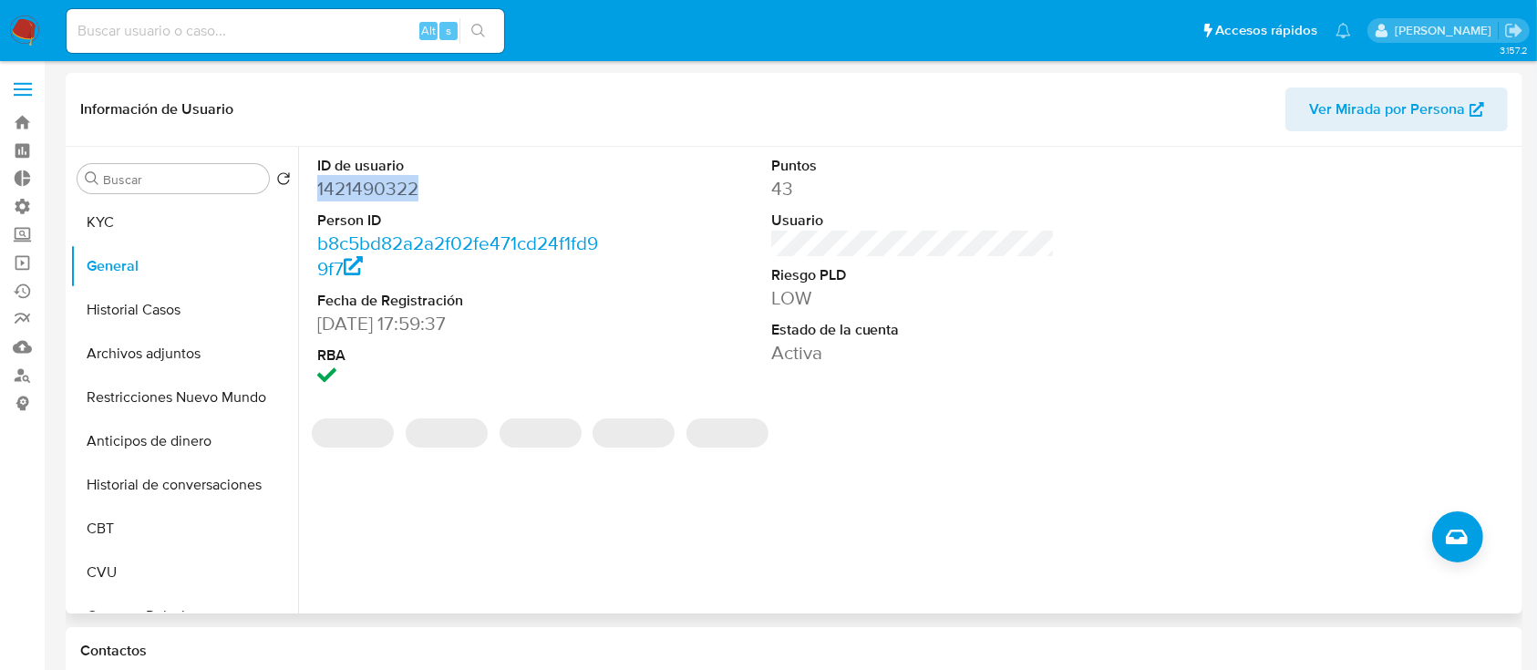
copy dd "1421490322"
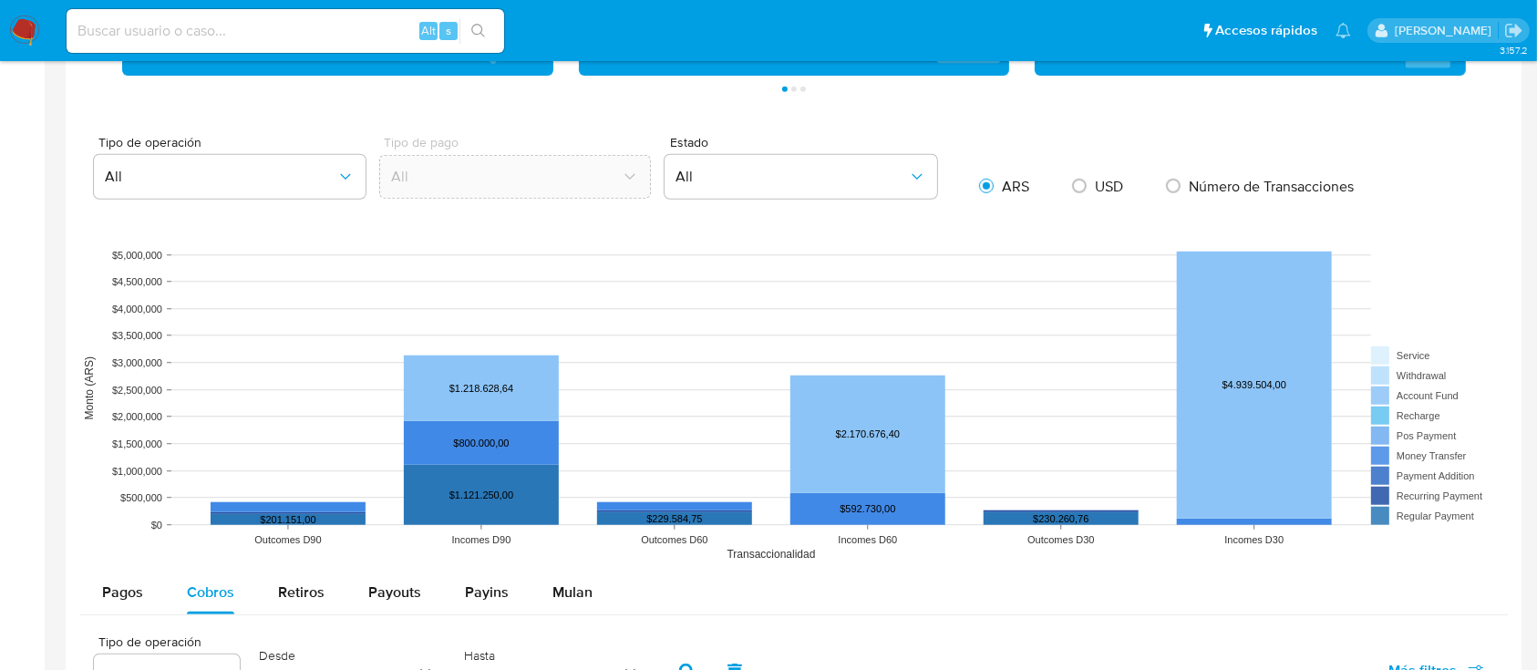
scroll to position [1215, 0]
drag, startPoint x: 551, startPoint y: 583, endPoint x: 534, endPoint y: 566, distance: 23.9
click at [552, 583] on span "Mulan" at bounding box center [572, 592] width 40 height 21
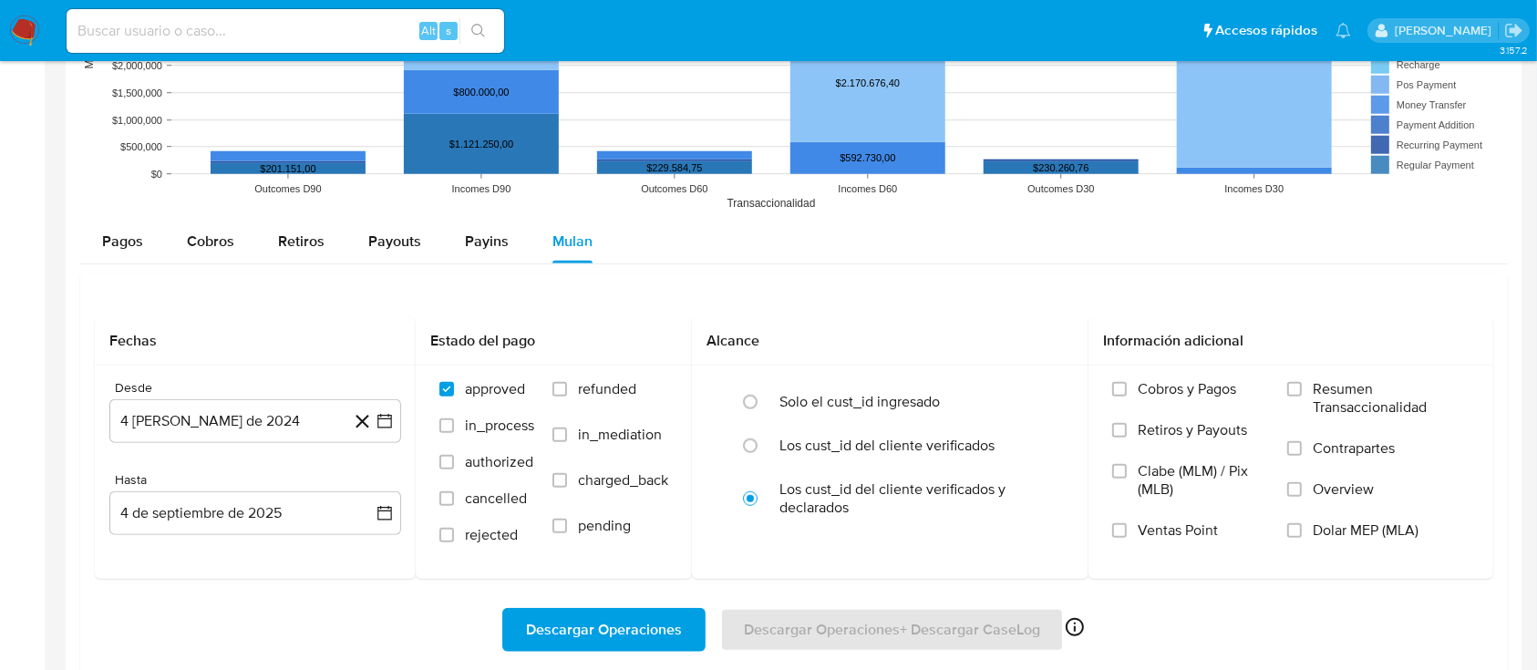
scroll to position [1701, 0]
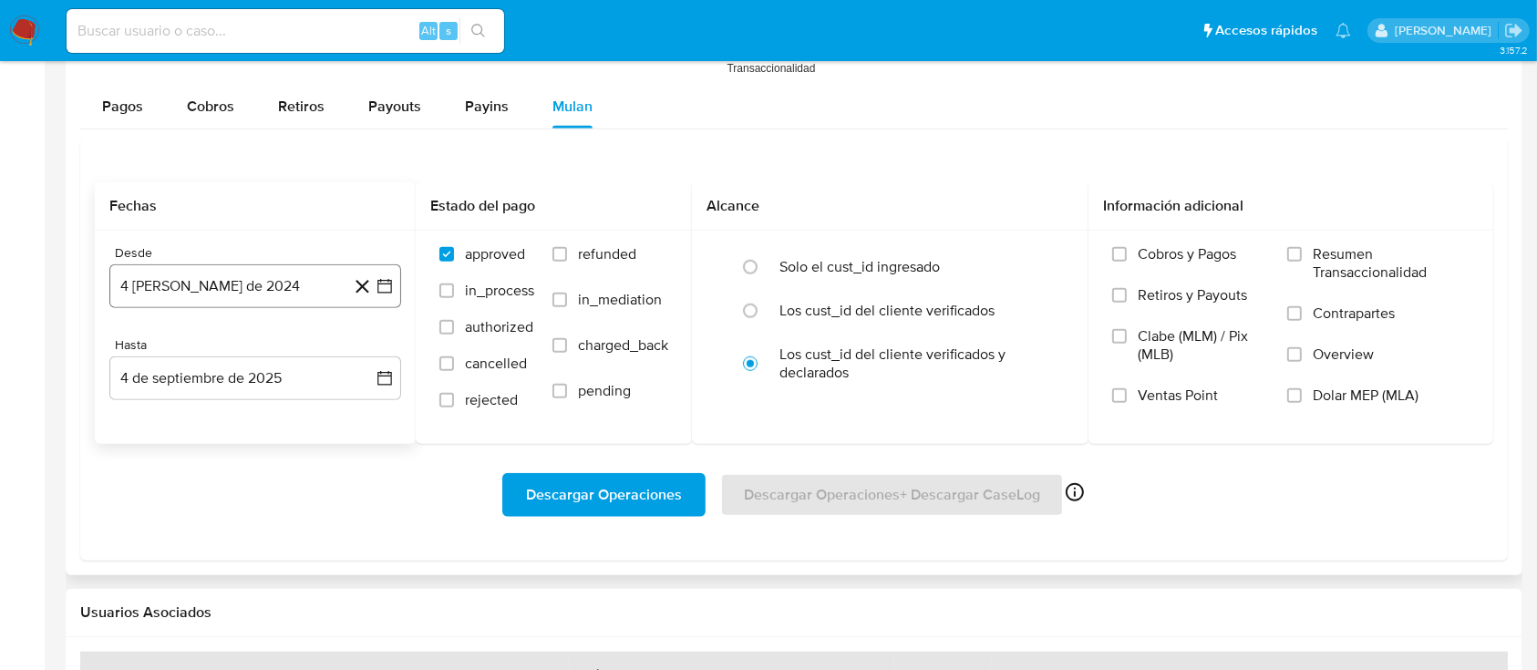
click at [303, 272] on button "4 de agosto de 2024" at bounding box center [255, 286] width 292 height 44
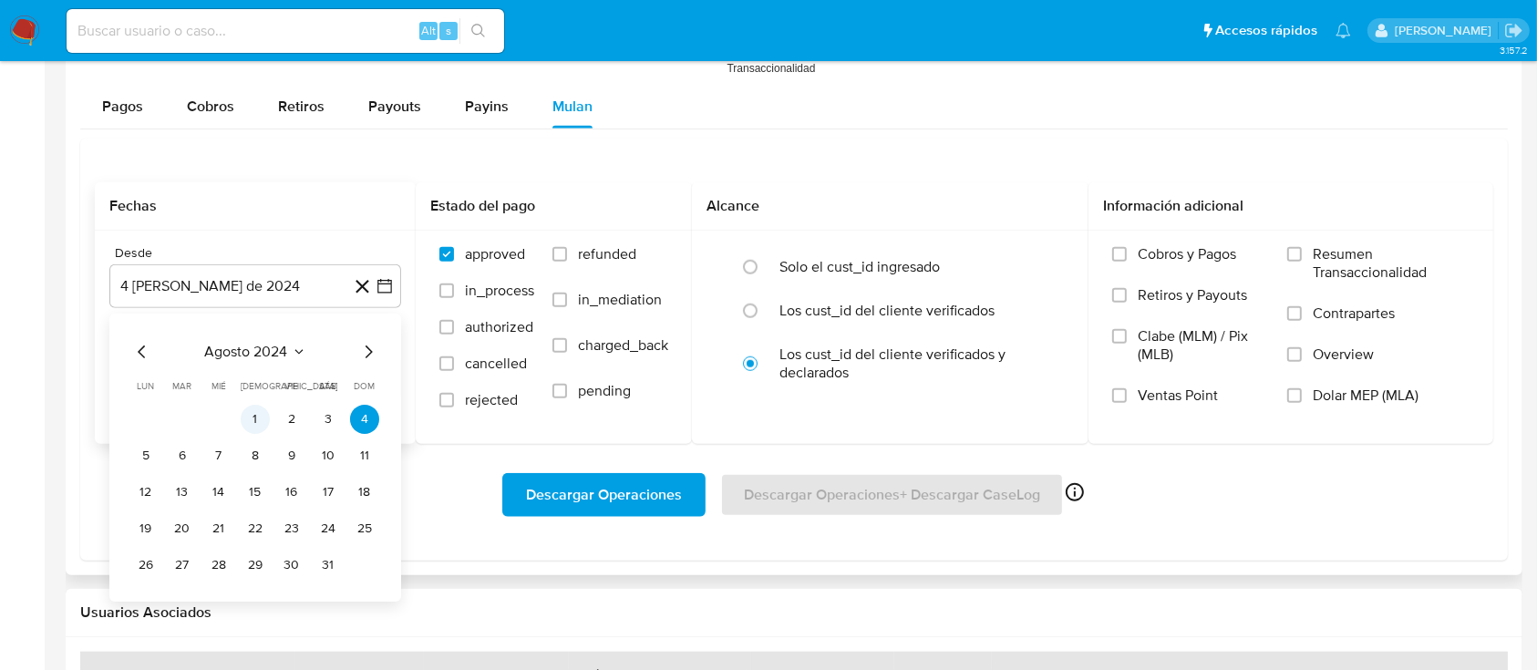
click at [245, 414] on button "1" at bounding box center [255, 419] width 29 height 29
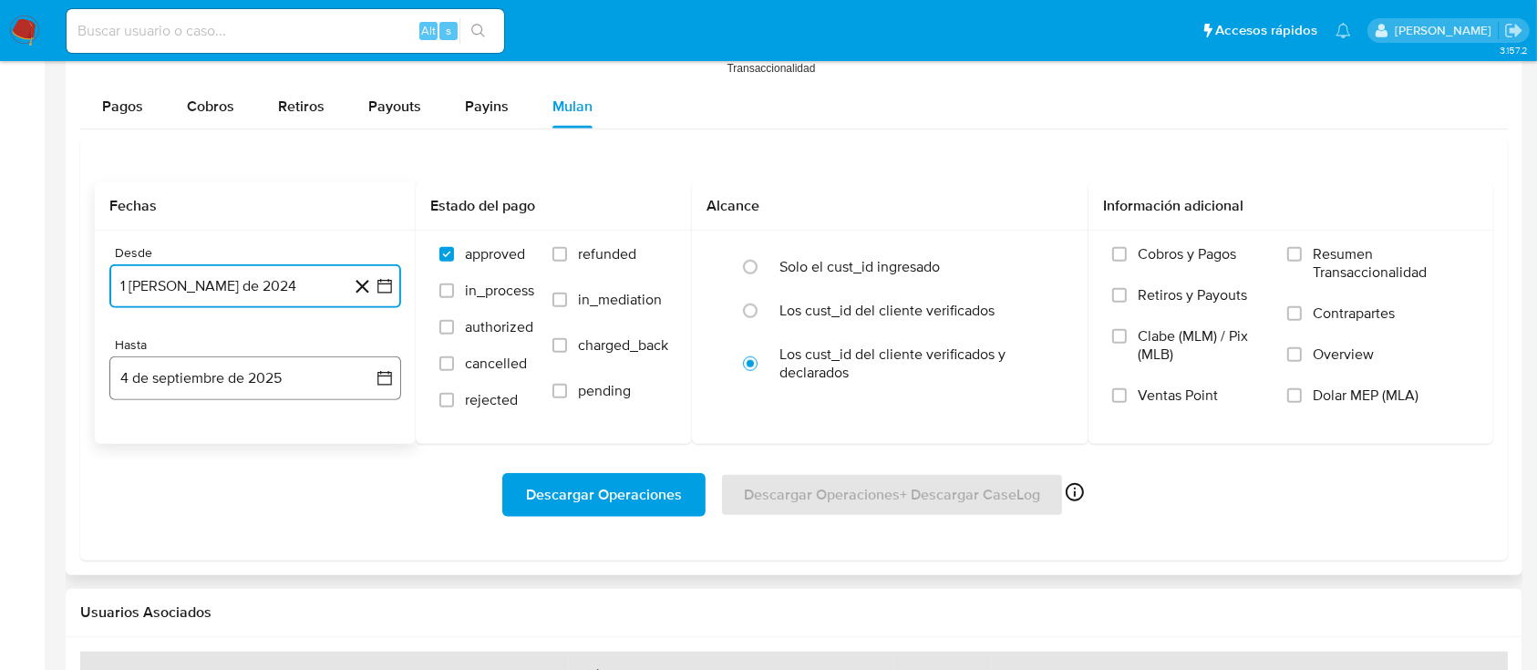
click at [257, 383] on button "4 de septiembre de 2025" at bounding box center [255, 378] width 292 height 44
click at [299, 509] on div "Descargar Operaciones Descargar Operaciones + Descargar CaseLog Habilitado solo…" at bounding box center [794, 495] width 1398 height 44
click at [562, 502] on span "Descargar Operaciones" at bounding box center [604, 495] width 156 height 40
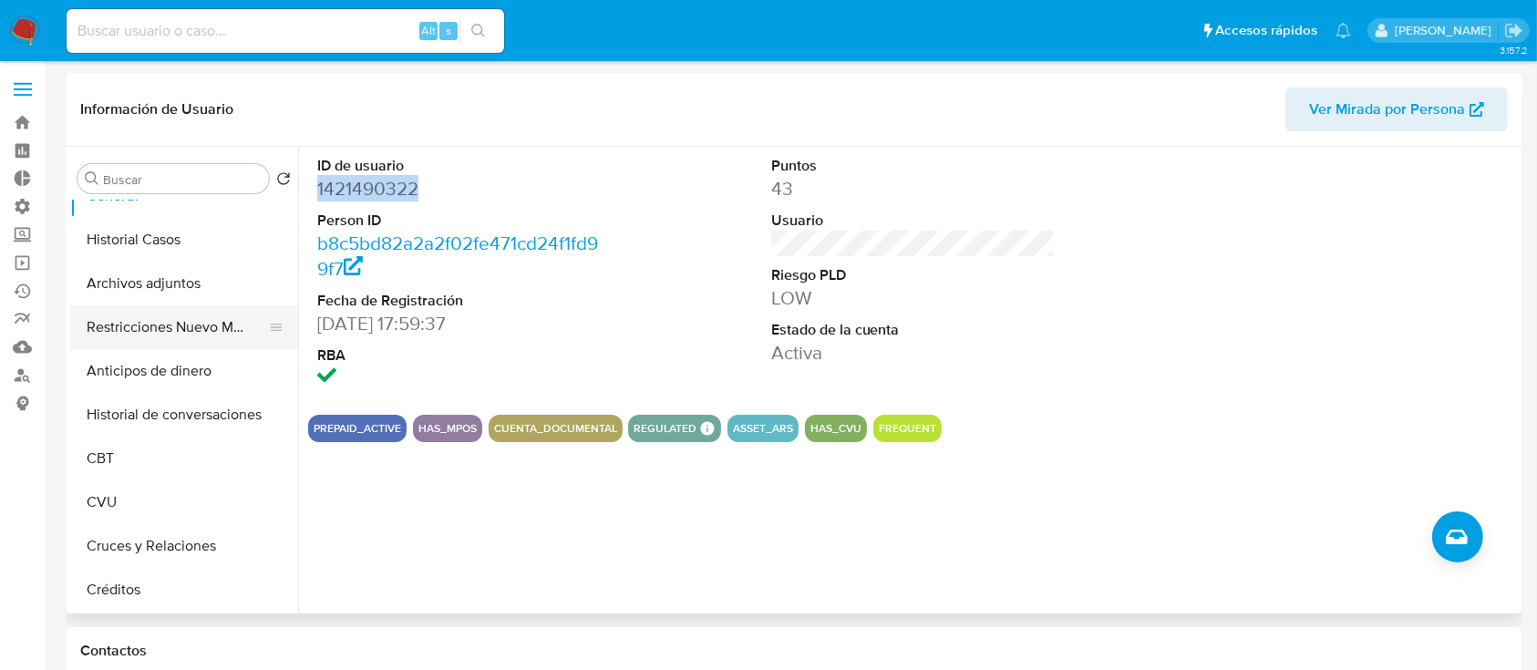
scroll to position [0, 0]
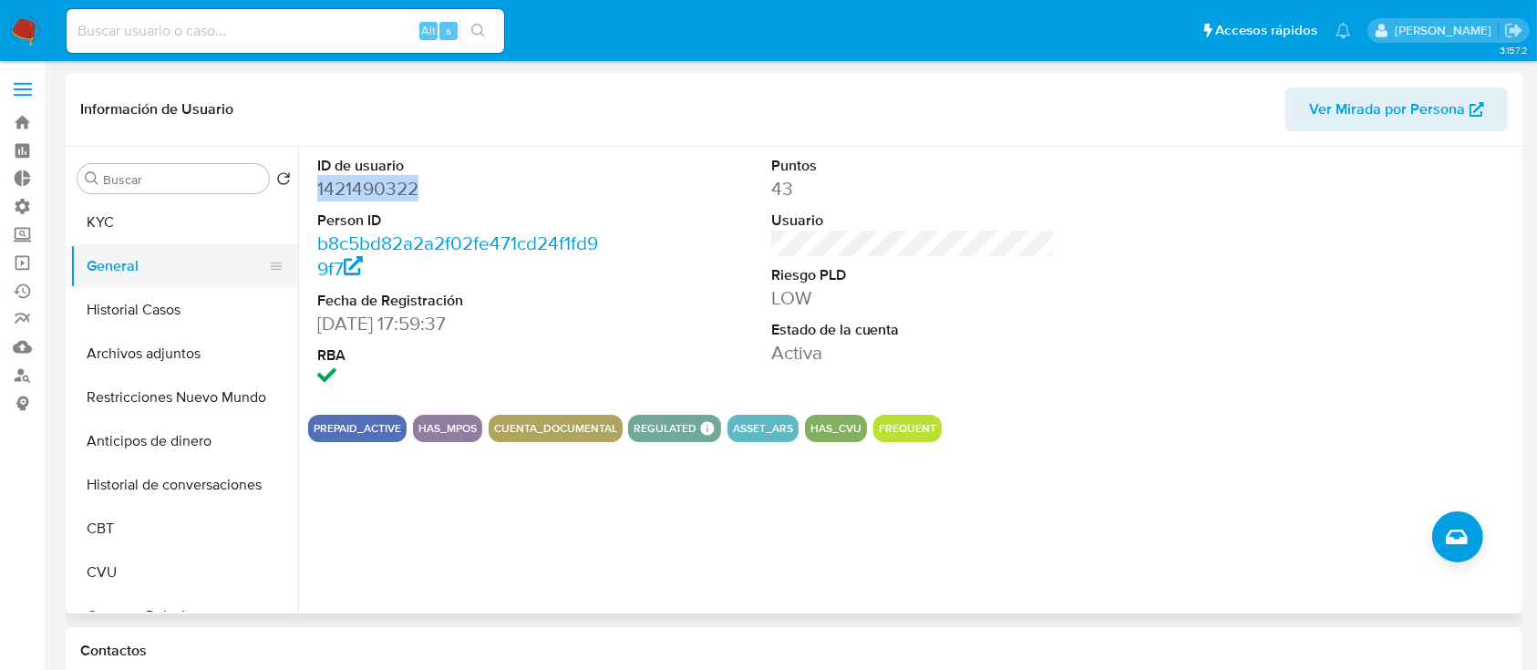
click at [170, 263] on button "General" at bounding box center [176, 266] width 213 height 44
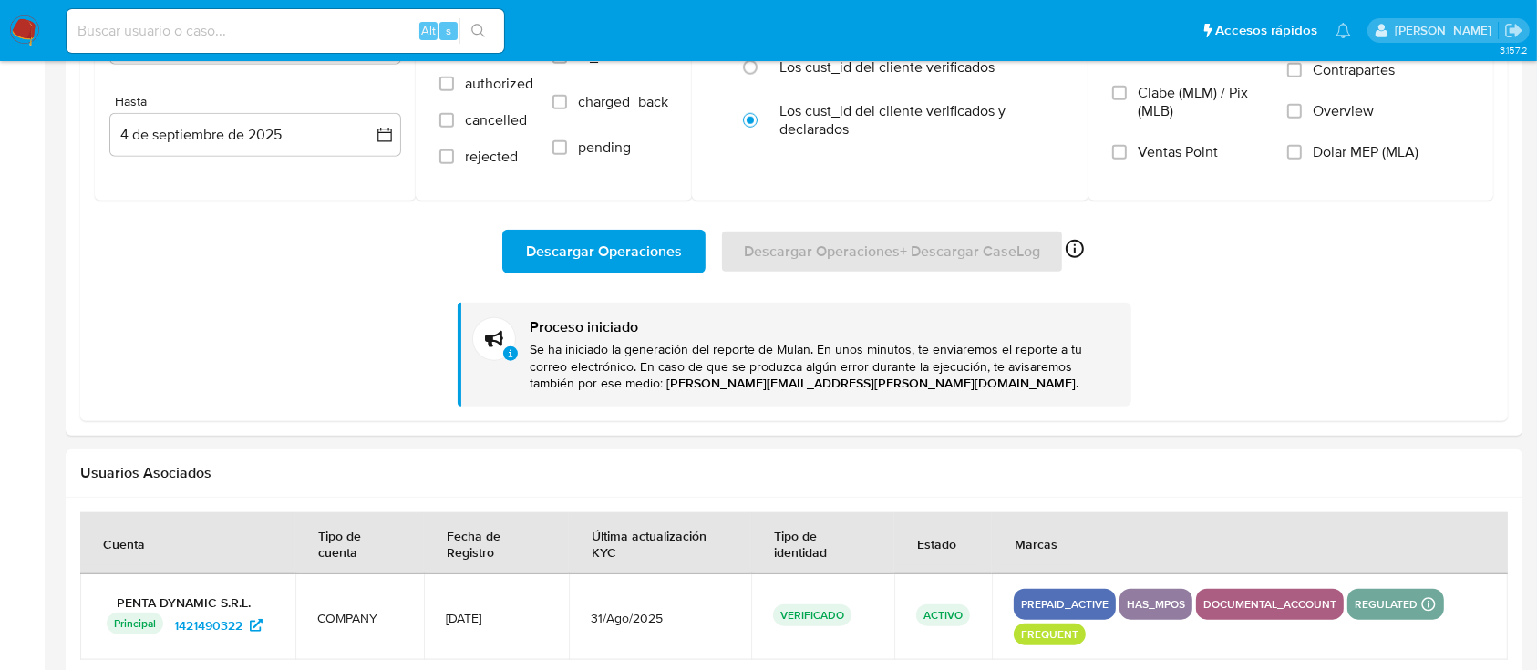
scroll to position [1823, 0]
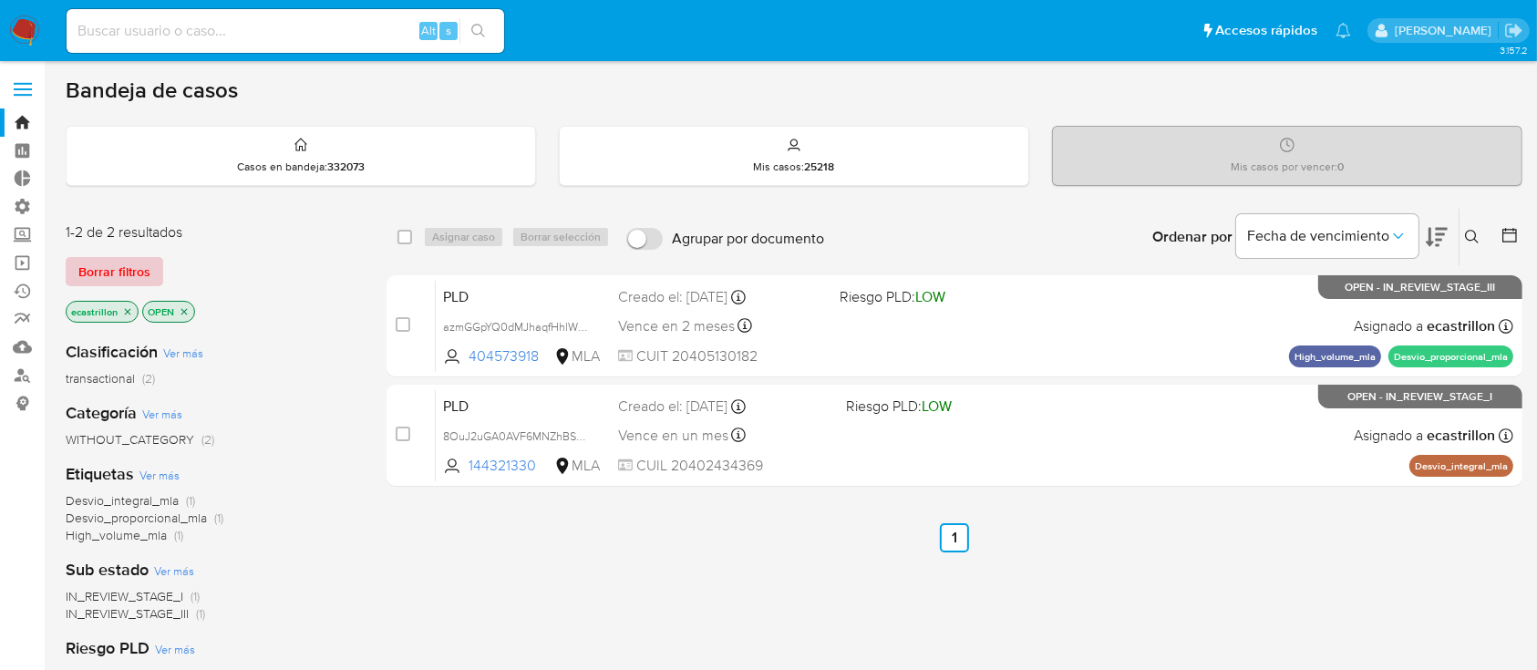
click at [96, 278] on span "Borrar filtros" at bounding box center [114, 272] width 72 height 26
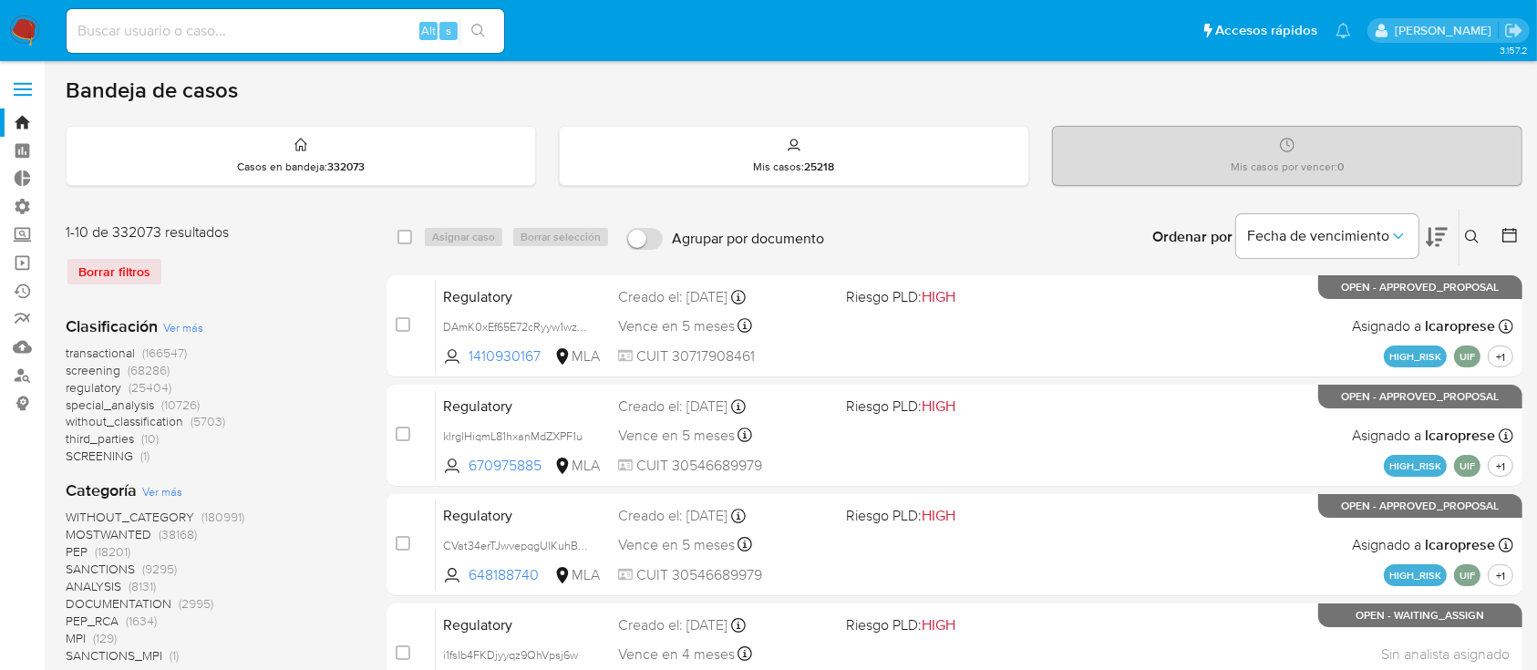
click at [263, 3] on nav "Pausado Ver notificaciones Alt s Accesos rápidos Presiona las siguientes teclas…" at bounding box center [768, 30] width 1537 height 61
click at [270, 25] on input at bounding box center [286, 31] width 438 height 24
paste input "YKLnaT5c4YRBq92E5vKx4iKO"
type input "YKLnaT5c4YRBq92E5vKx4iKO"
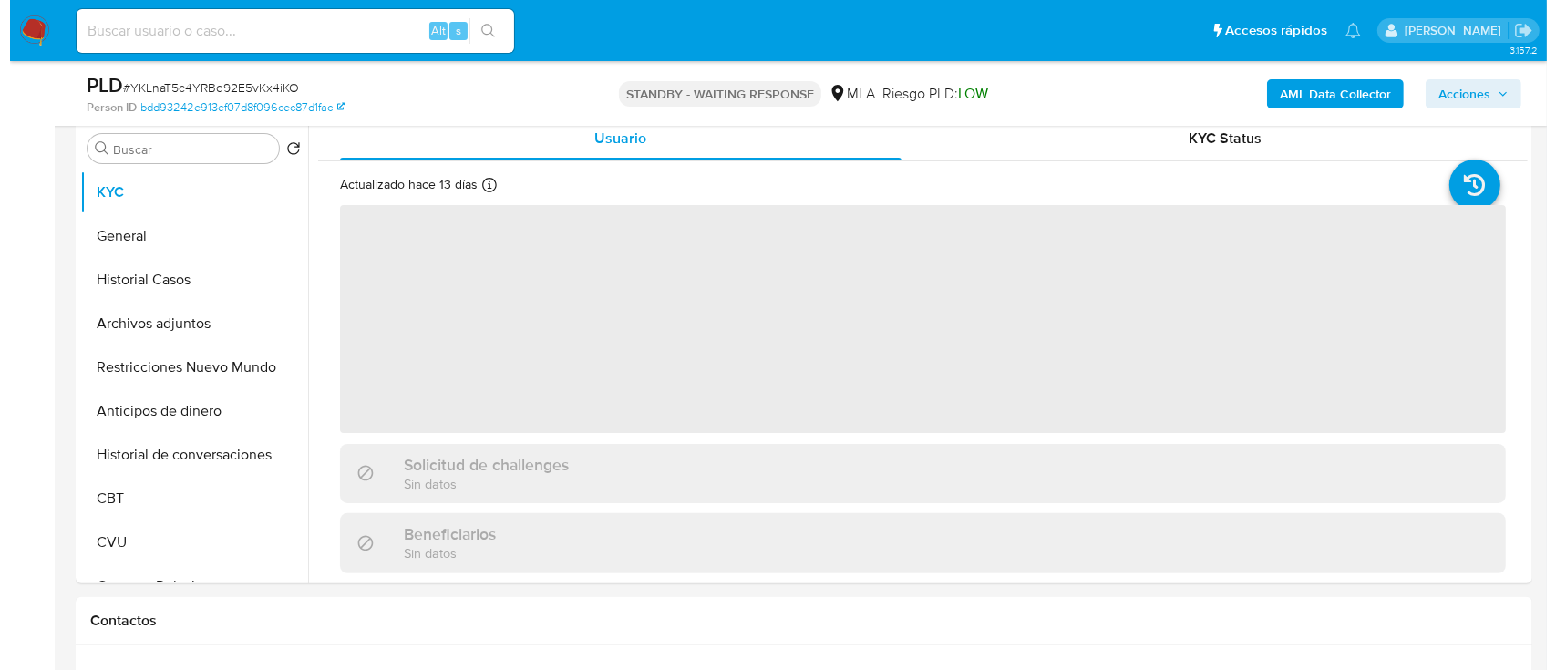
scroll to position [376, 0]
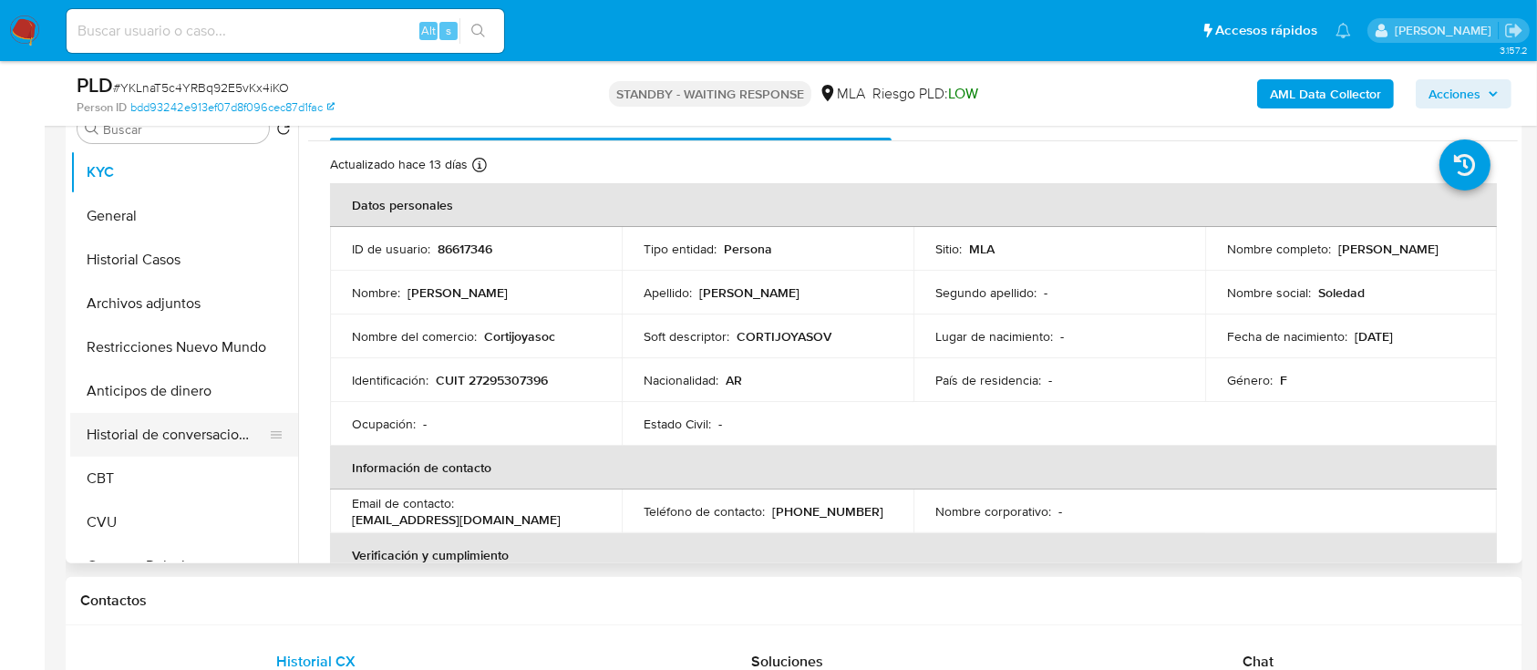
click at [135, 413] on button "Historial de conversaciones" at bounding box center [176, 435] width 213 height 44
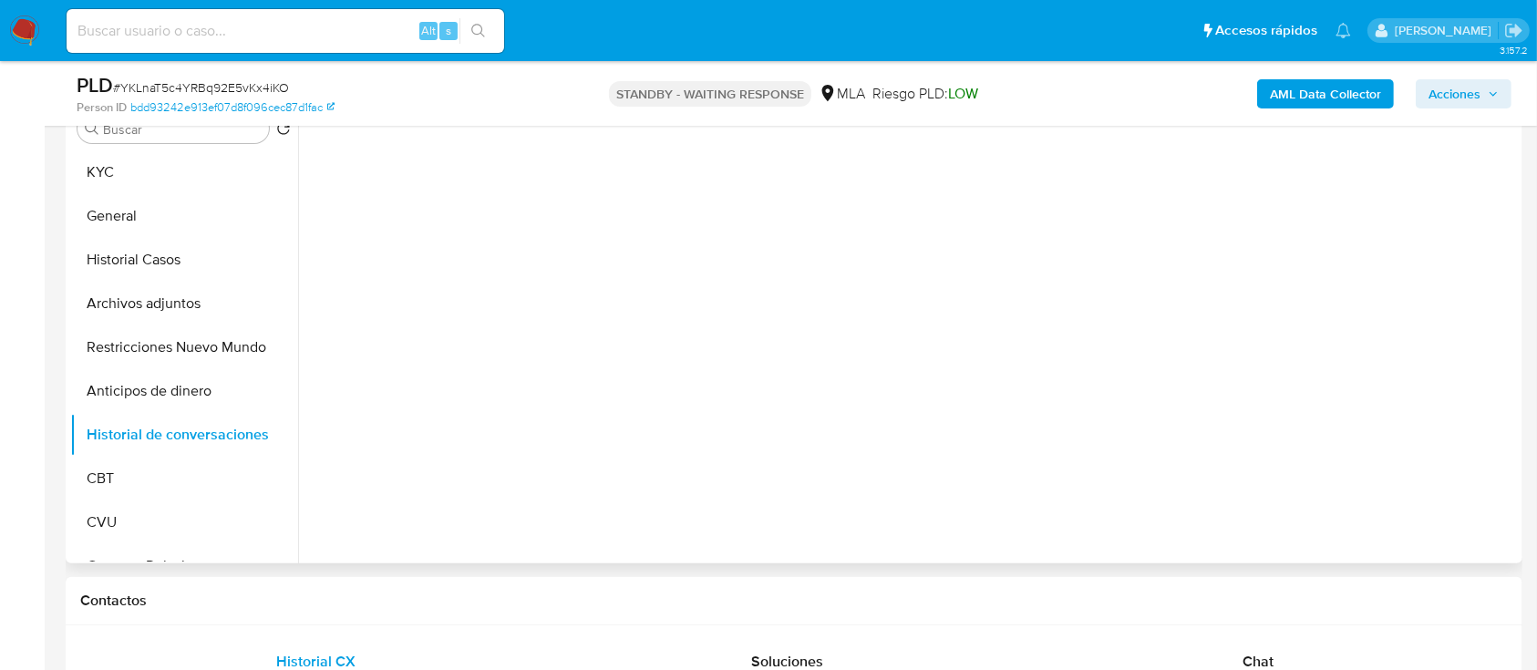
select select "10"
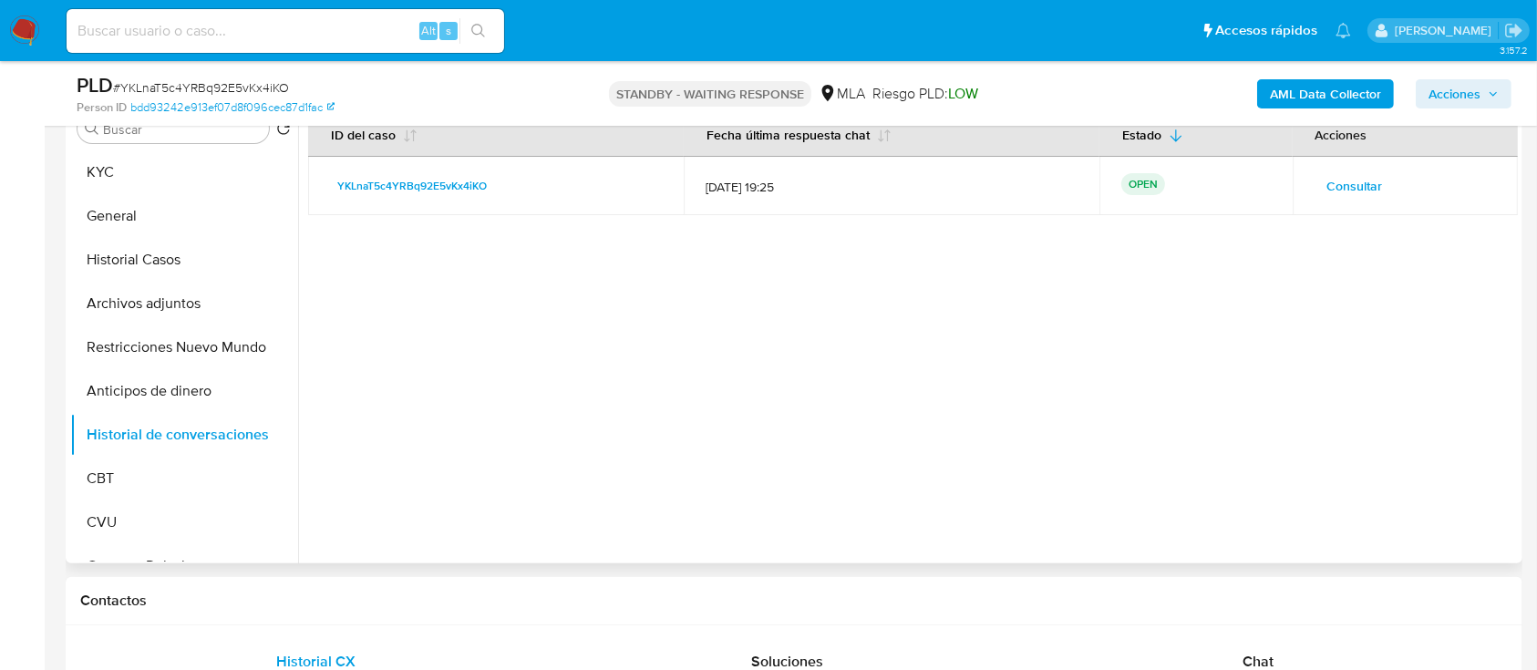
click at [1327, 186] on span "Consultar" at bounding box center [1355, 186] width 56 height 26
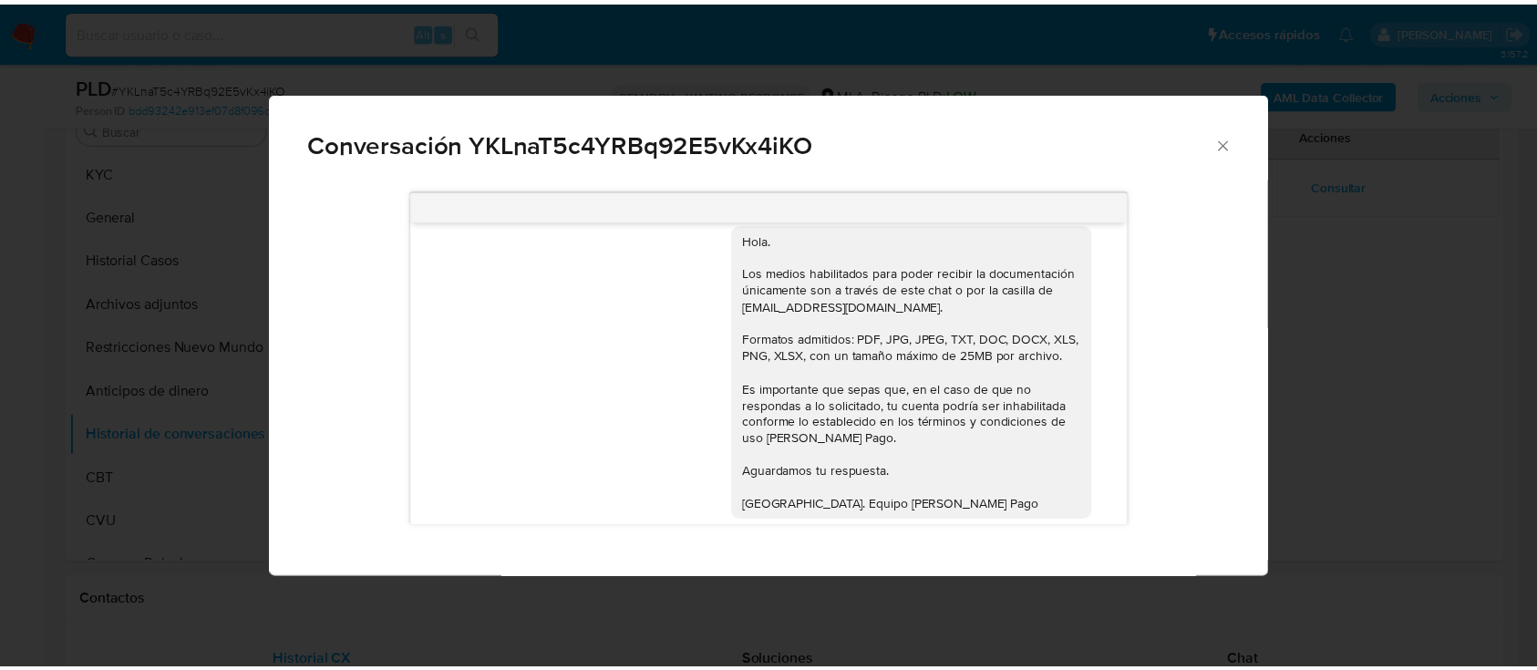
scroll to position [1721, 0]
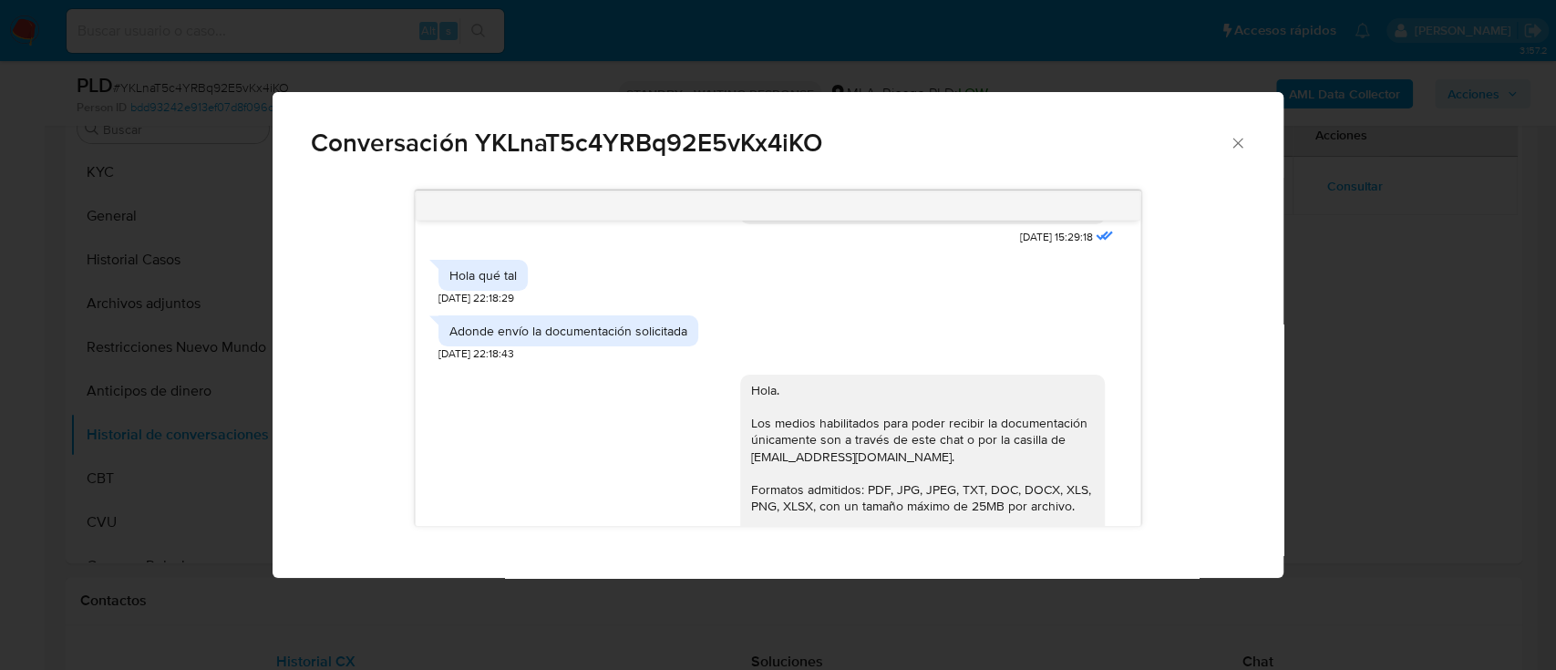
click at [1234, 150] on icon "Cerrar" at bounding box center [1238, 143] width 18 height 18
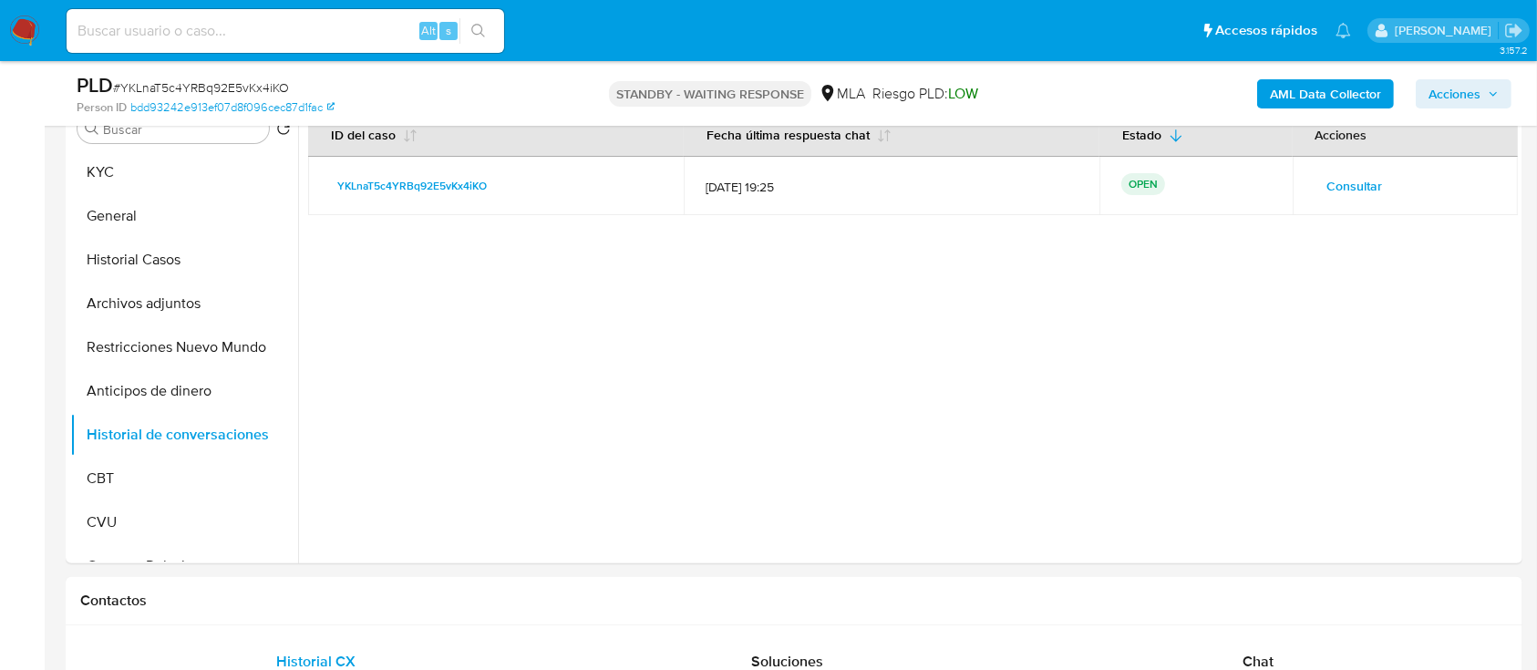
scroll to position [0, 0]
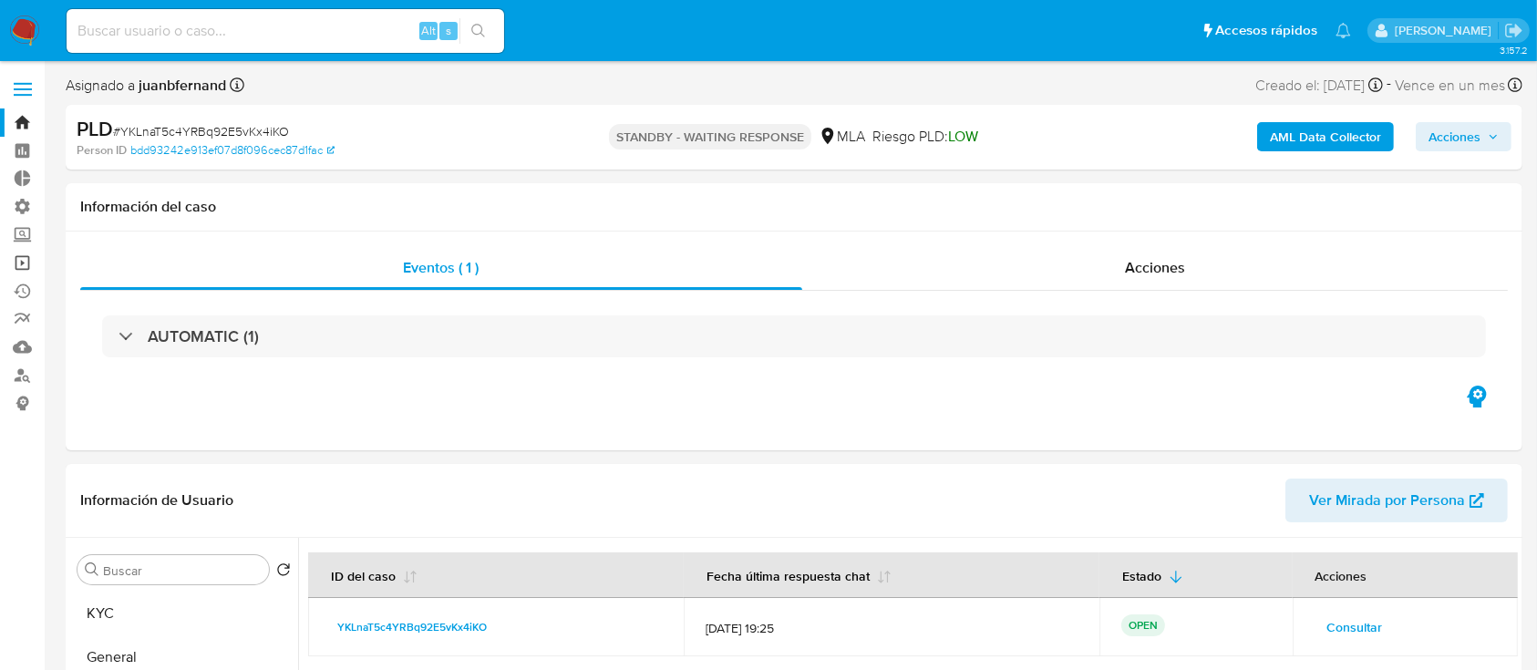
click at [36, 264] on link "Operaciones masivas" at bounding box center [108, 263] width 217 height 28
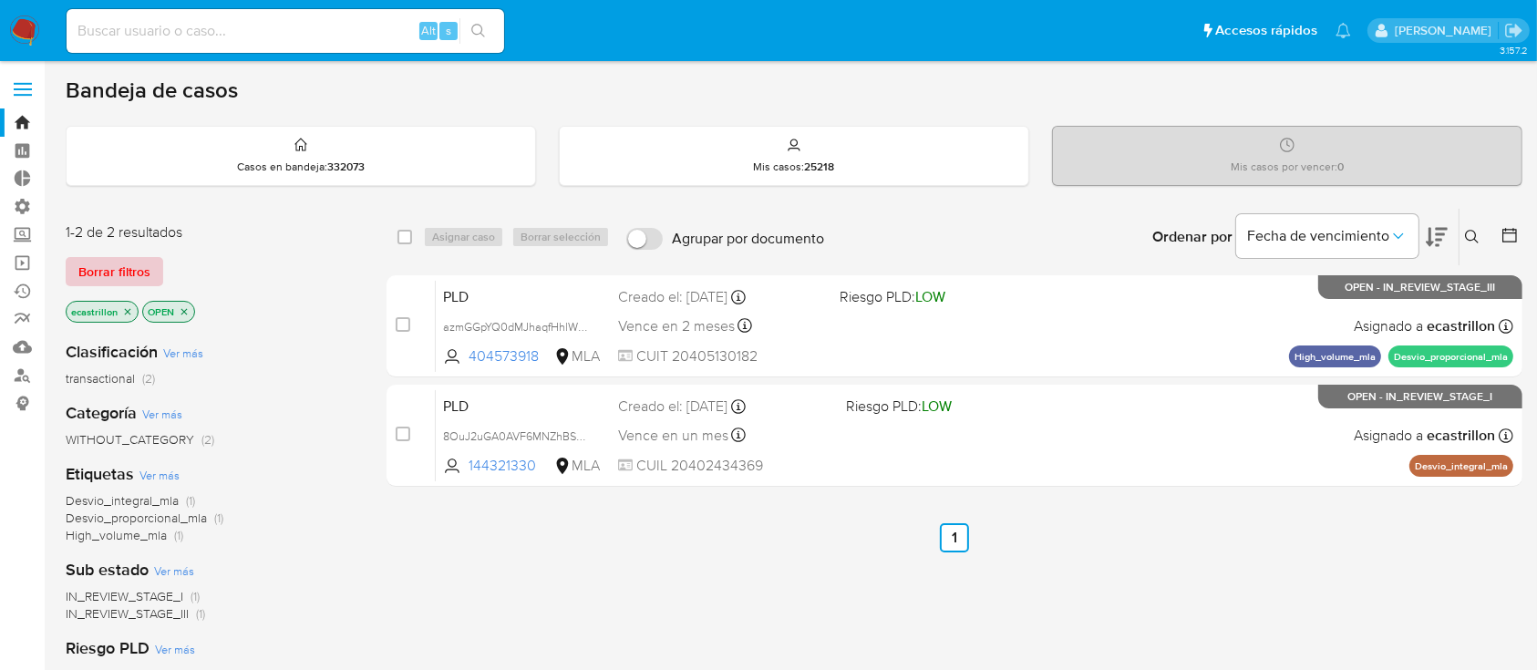
click at [135, 266] on span "Borrar filtros" at bounding box center [114, 272] width 72 height 26
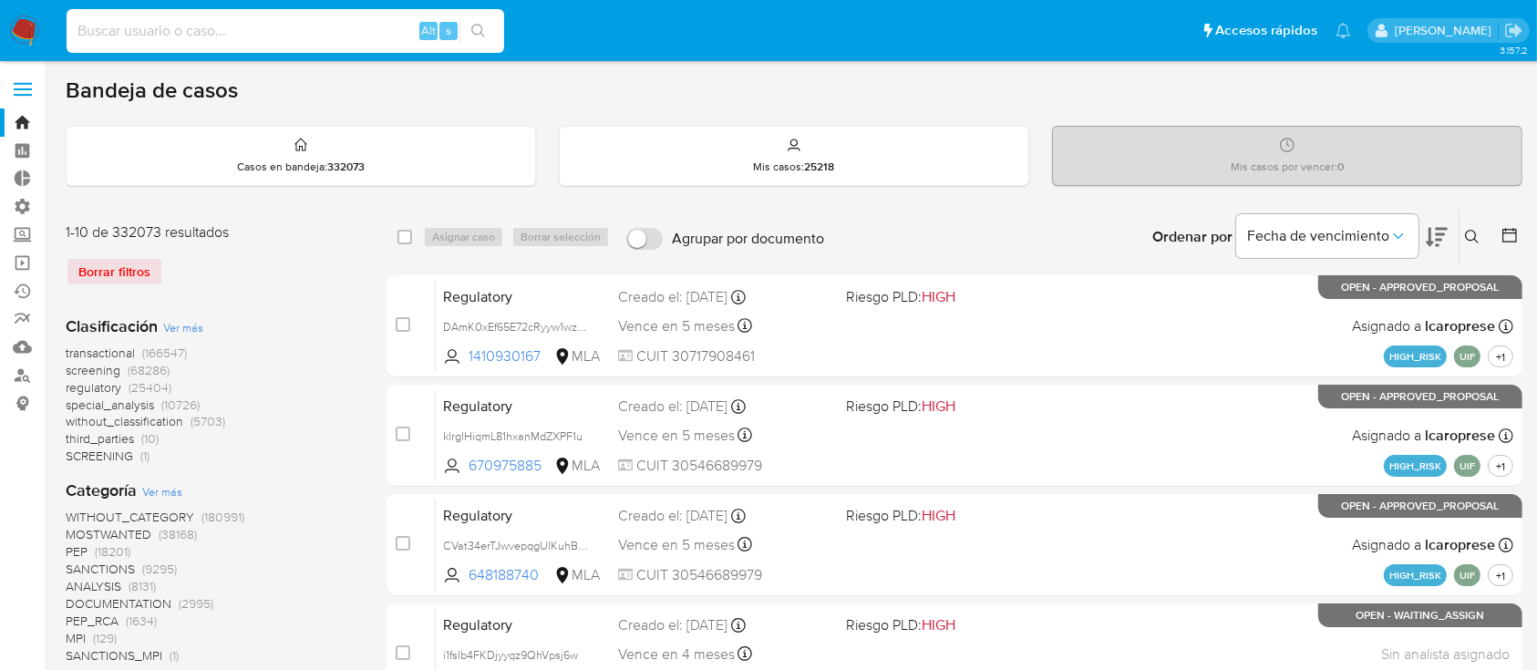
click at [319, 25] on input at bounding box center [286, 31] width 438 height 24
paste input "27261864"
type input "27261864"
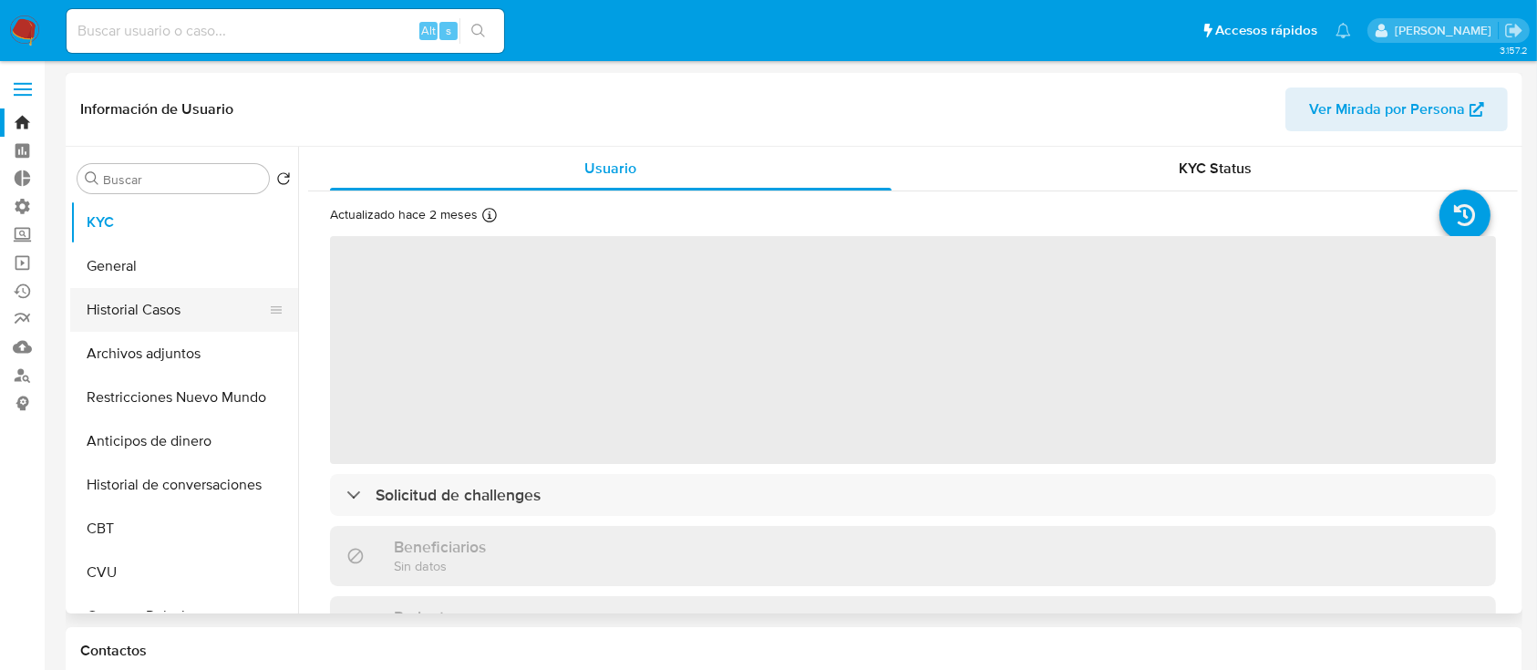
click at [215, 293] on button "Historial Casos" at bounding box center [176, 310] width 213 height 44
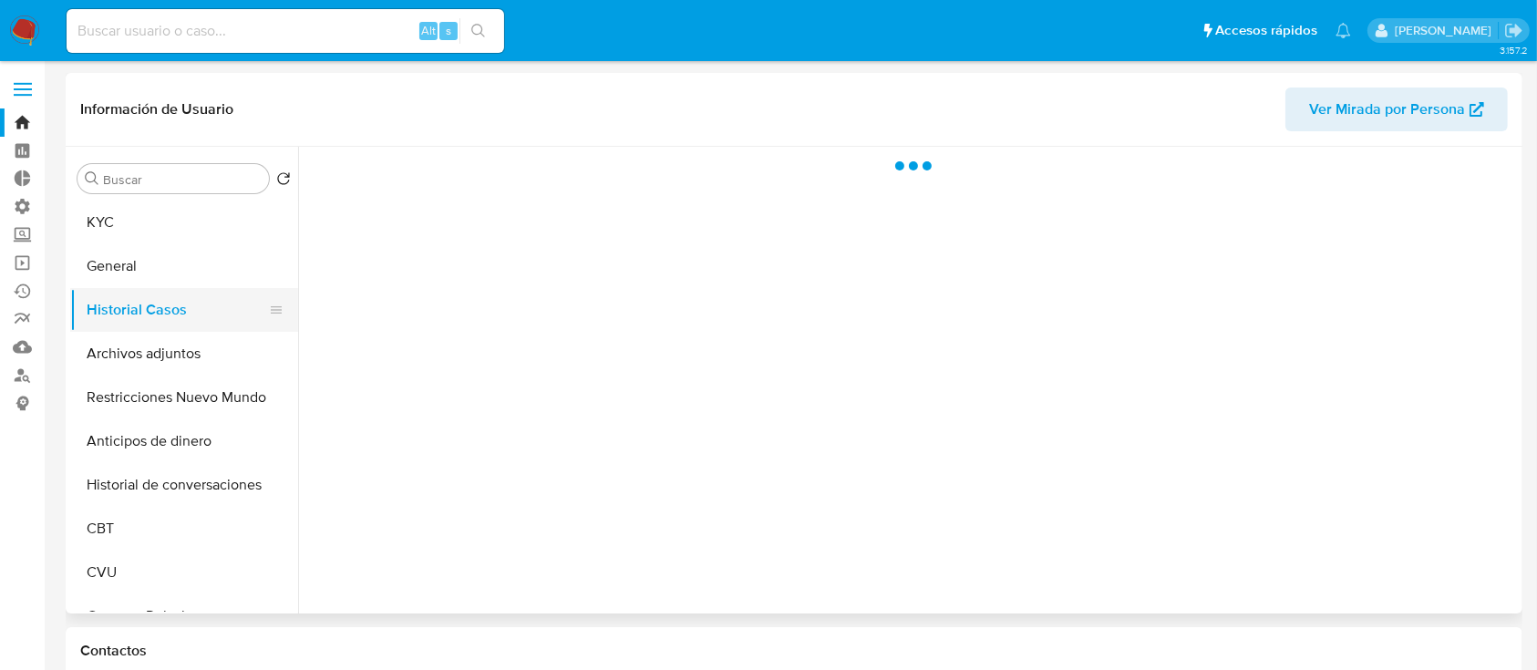
select select "10"
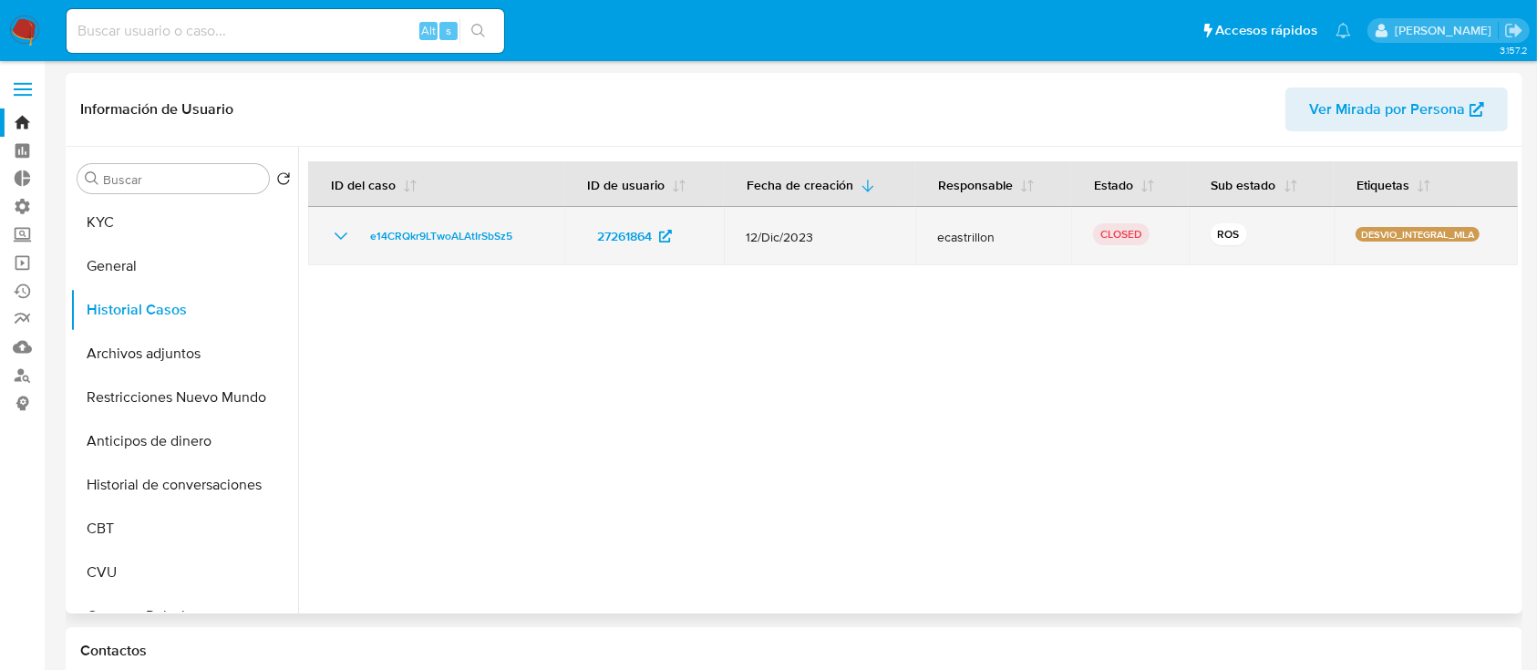
click at [335, 236] on icon "Mostrar/Ocultar" at bounding box center [341, 236] width 22 height 22
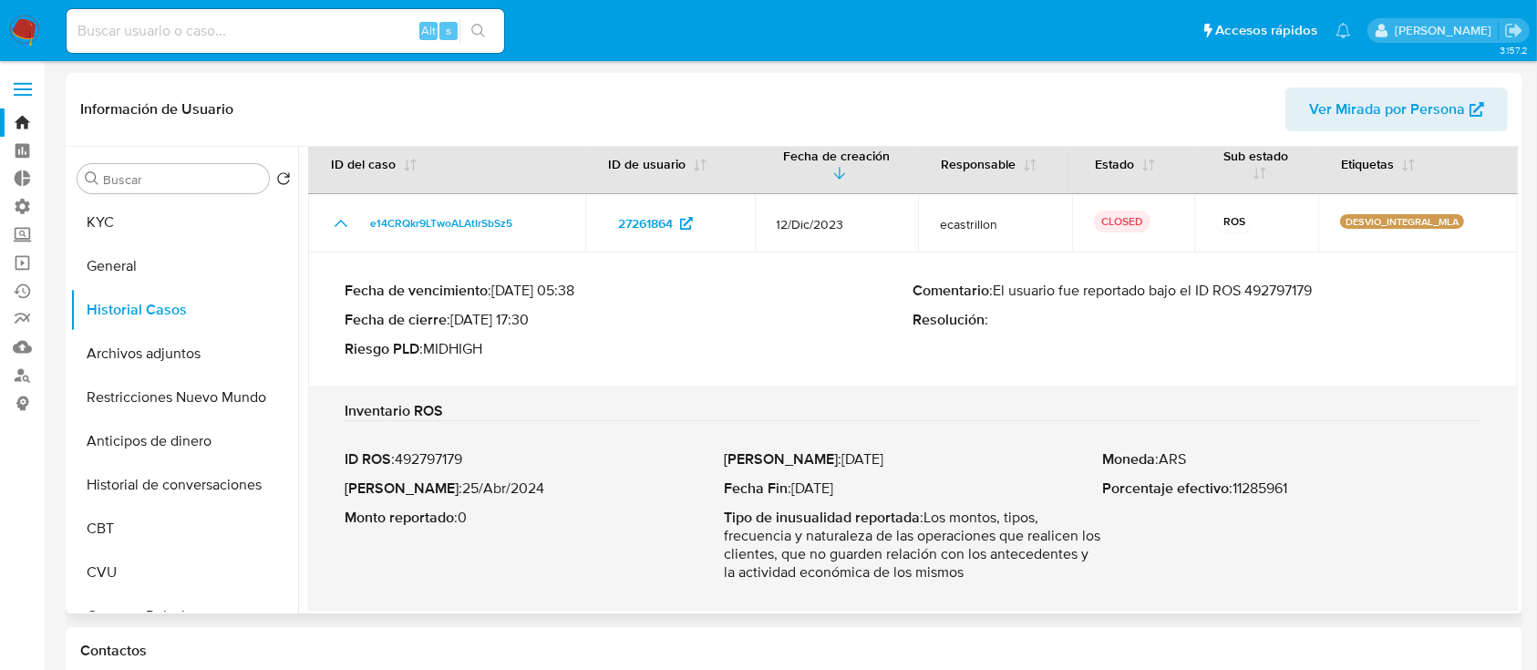
scroll to position [36, 0]
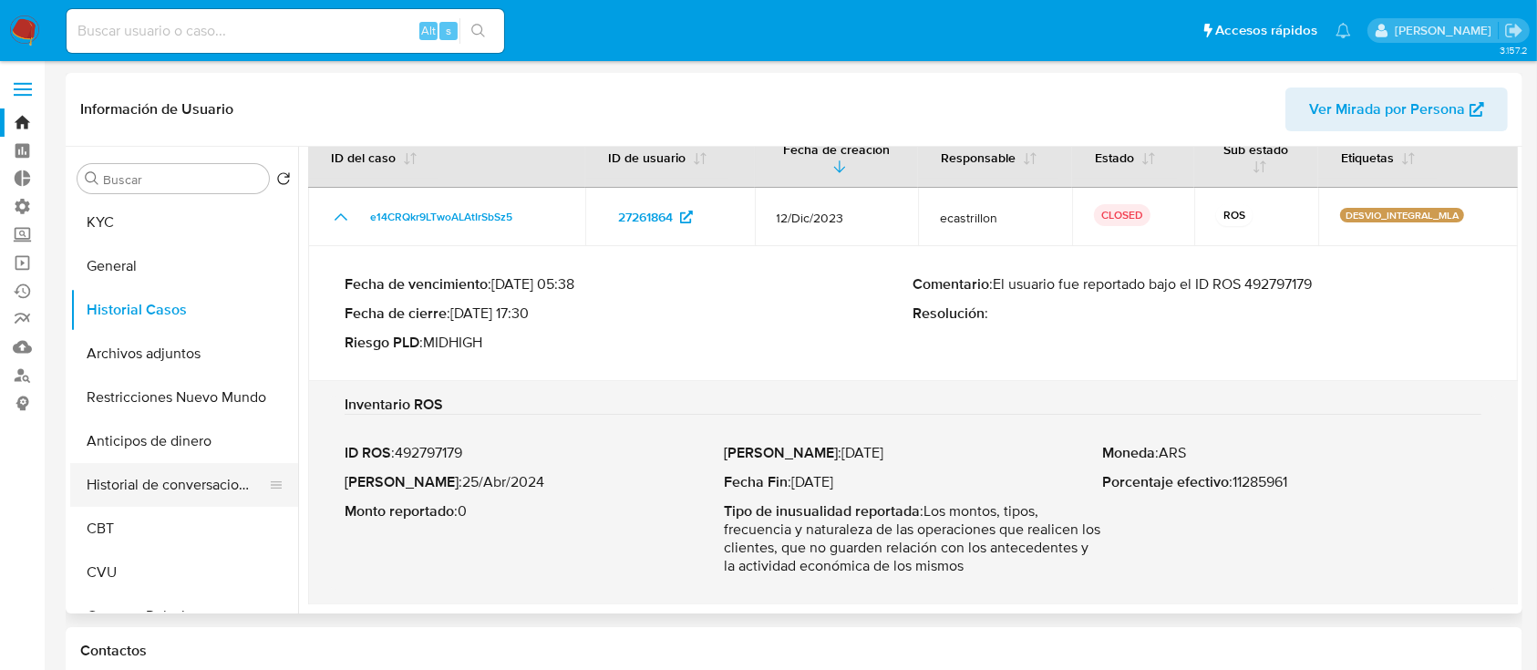
click at [134, 475] on button "Historial de conversaciones" at bounding box center [176, 485] width 213 height 44
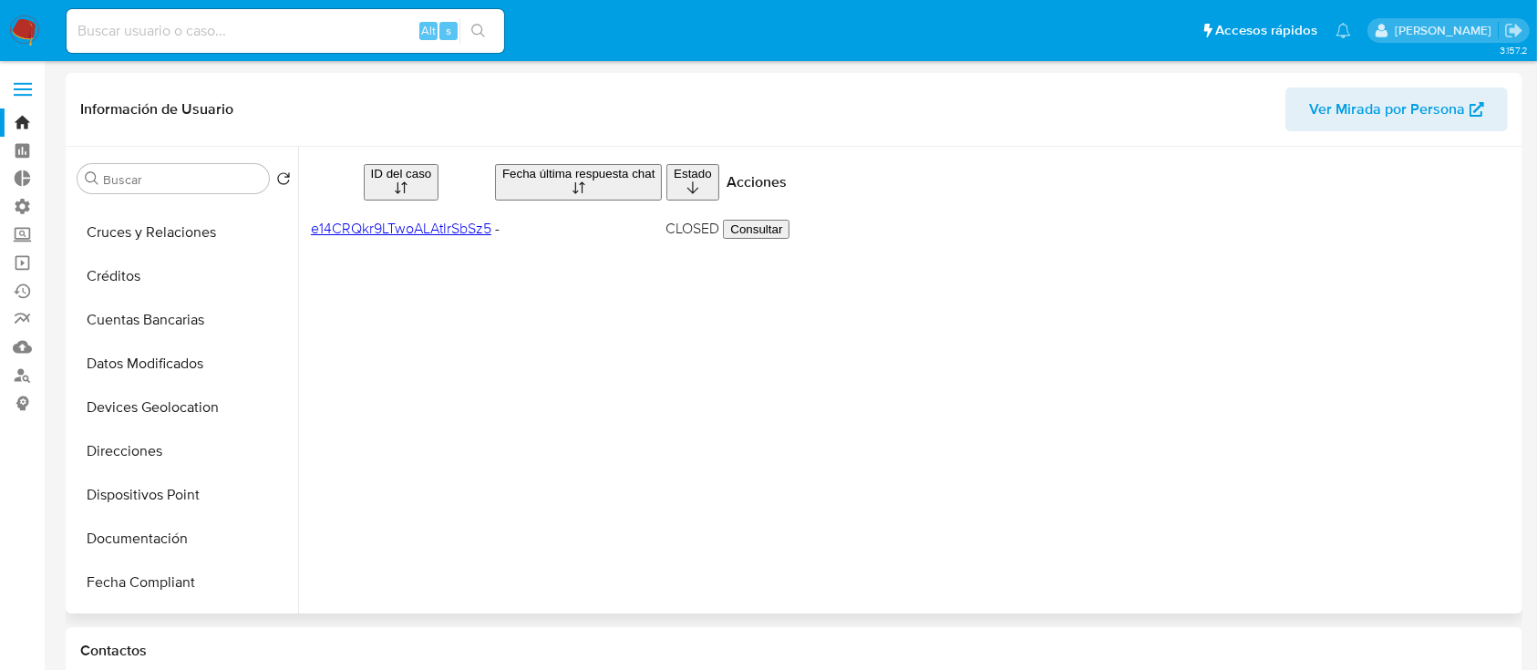
scroll to position [391, 0]
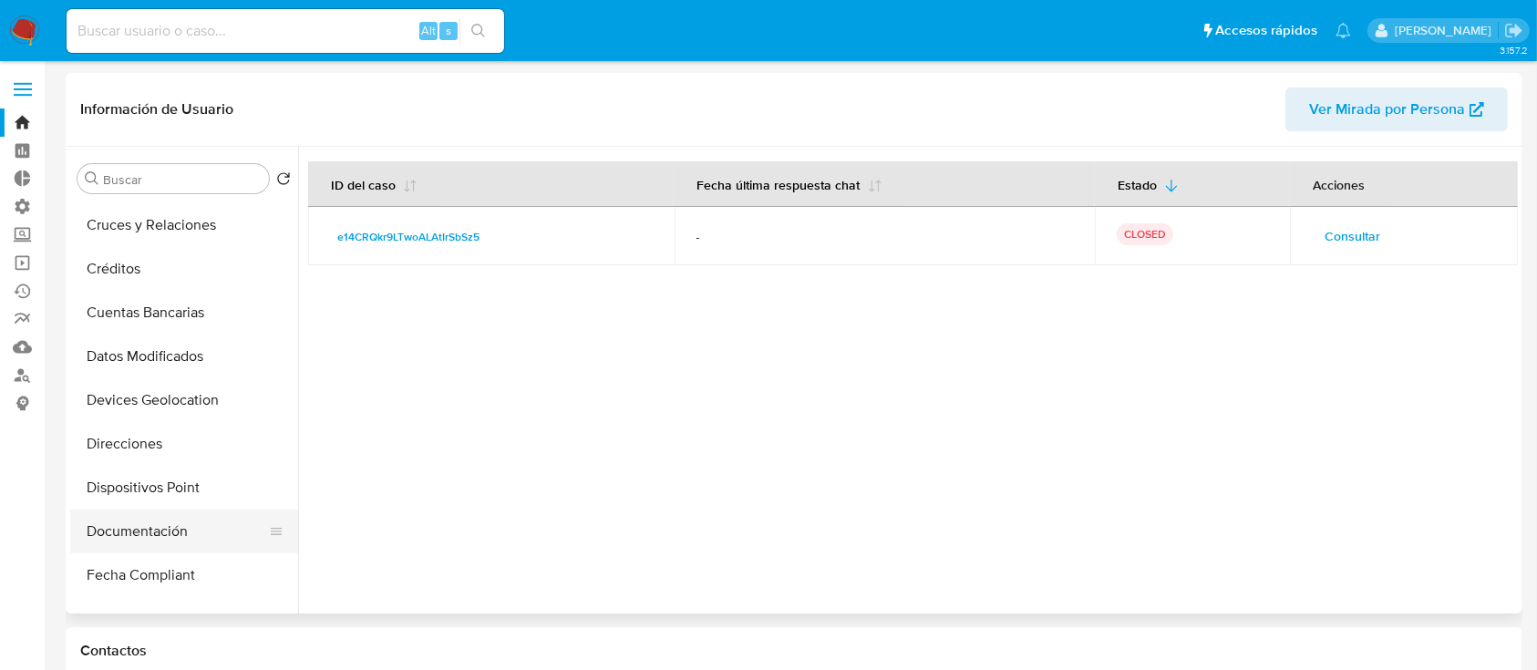
click at [153, 535] on button "Documentación" at bounding box center [176, 532] width 213 height 44
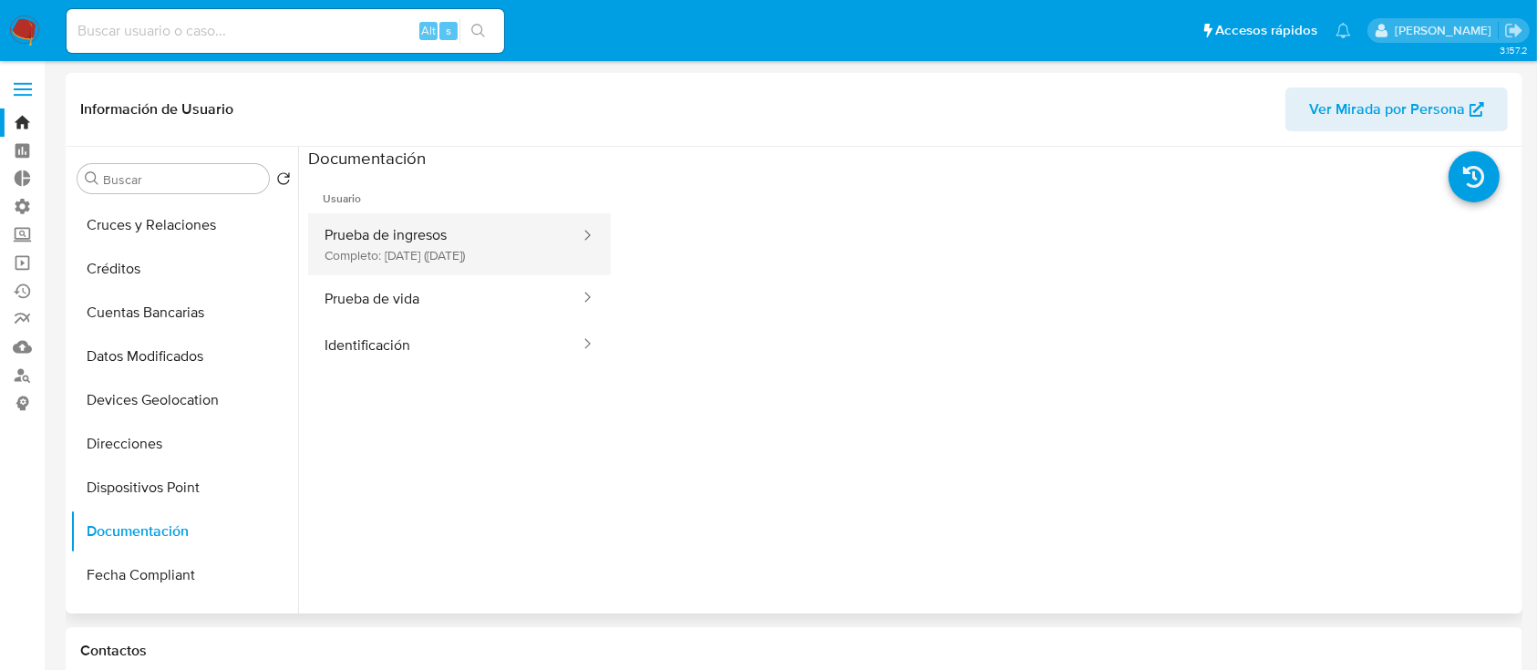
click at [481, 251] on button "Prueba de ingresos Completo: 22/03/2024 (hace un año)" at bounding box center [444, 244] width 273 height 62
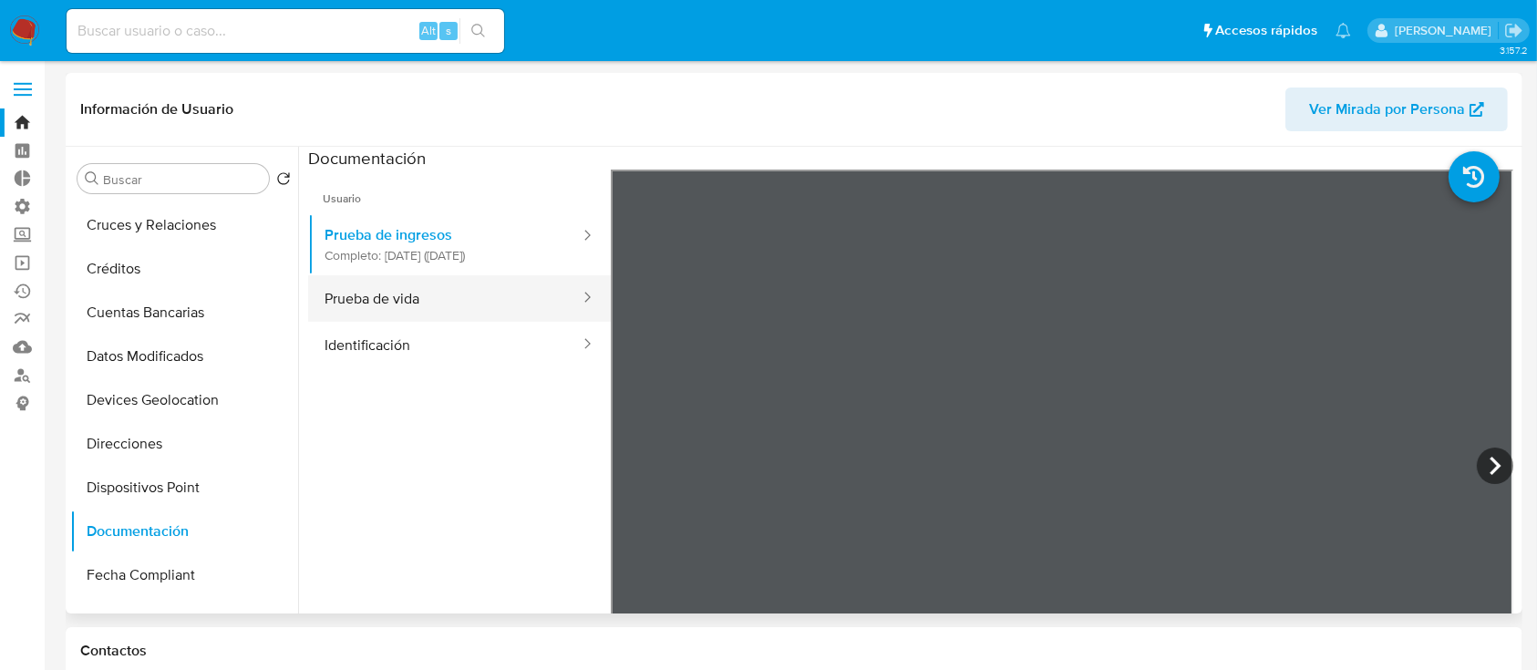
click at [440, 307] on button "Prueba de vida" at bounding box center [444, 298] width 273 height 46
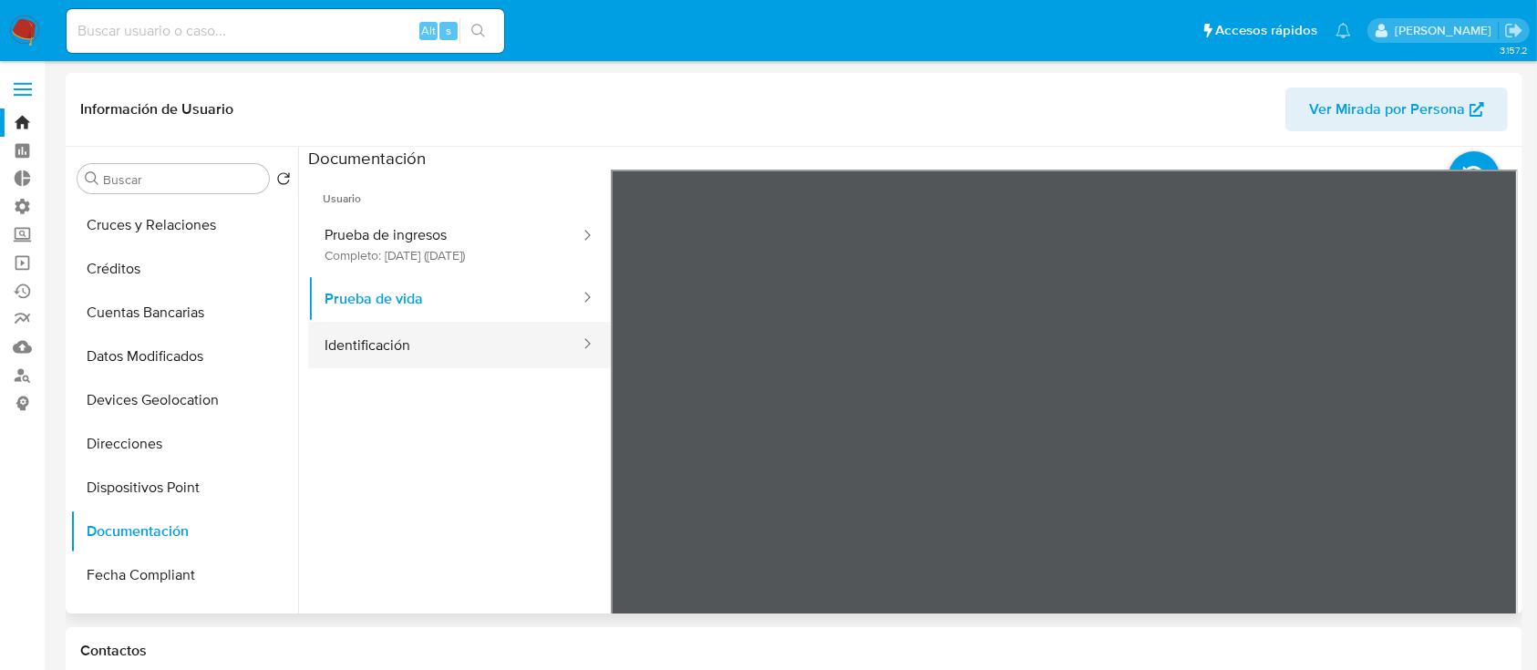
click at [438, 366] on button "Identificación" at bounding box center [444, 345] width 273 height 46
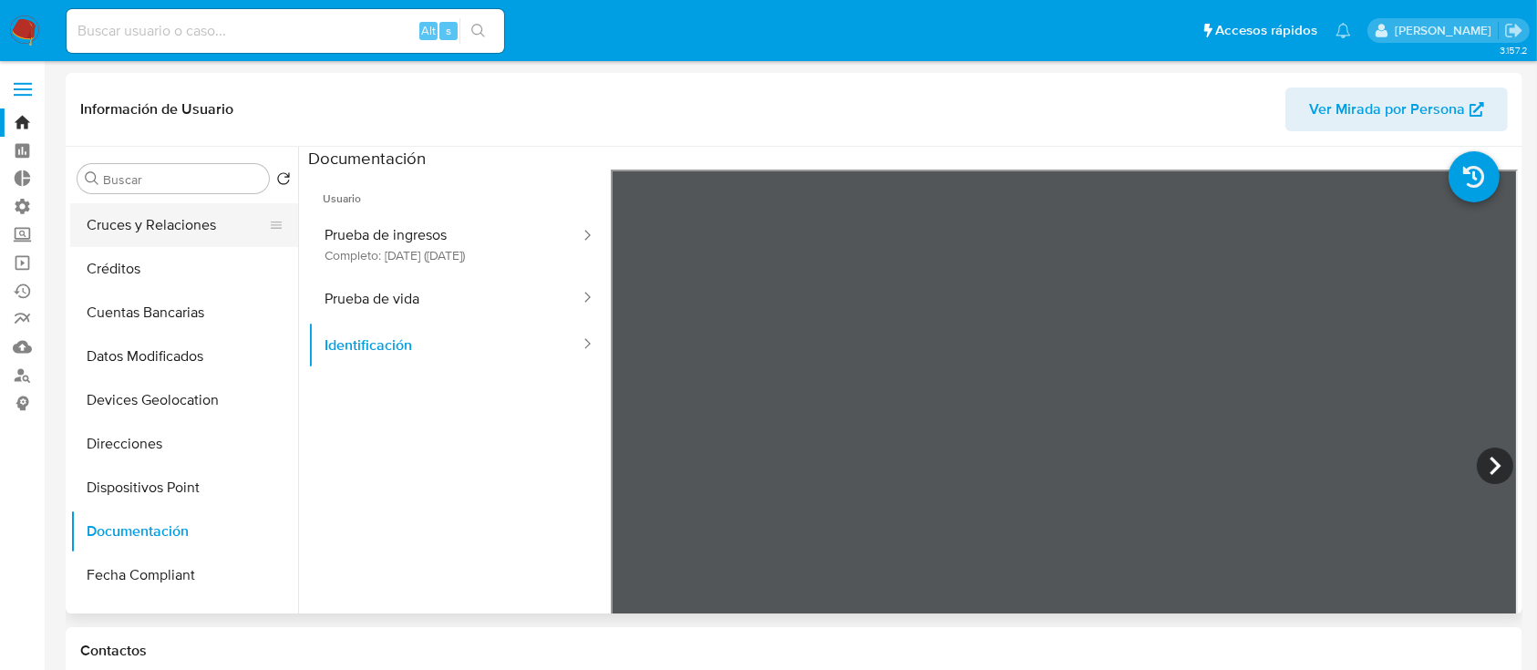
scroll to position [0, 0]
click at [180, 223] on button "KYC" at bounding box center [176, 223] width 213 height 44
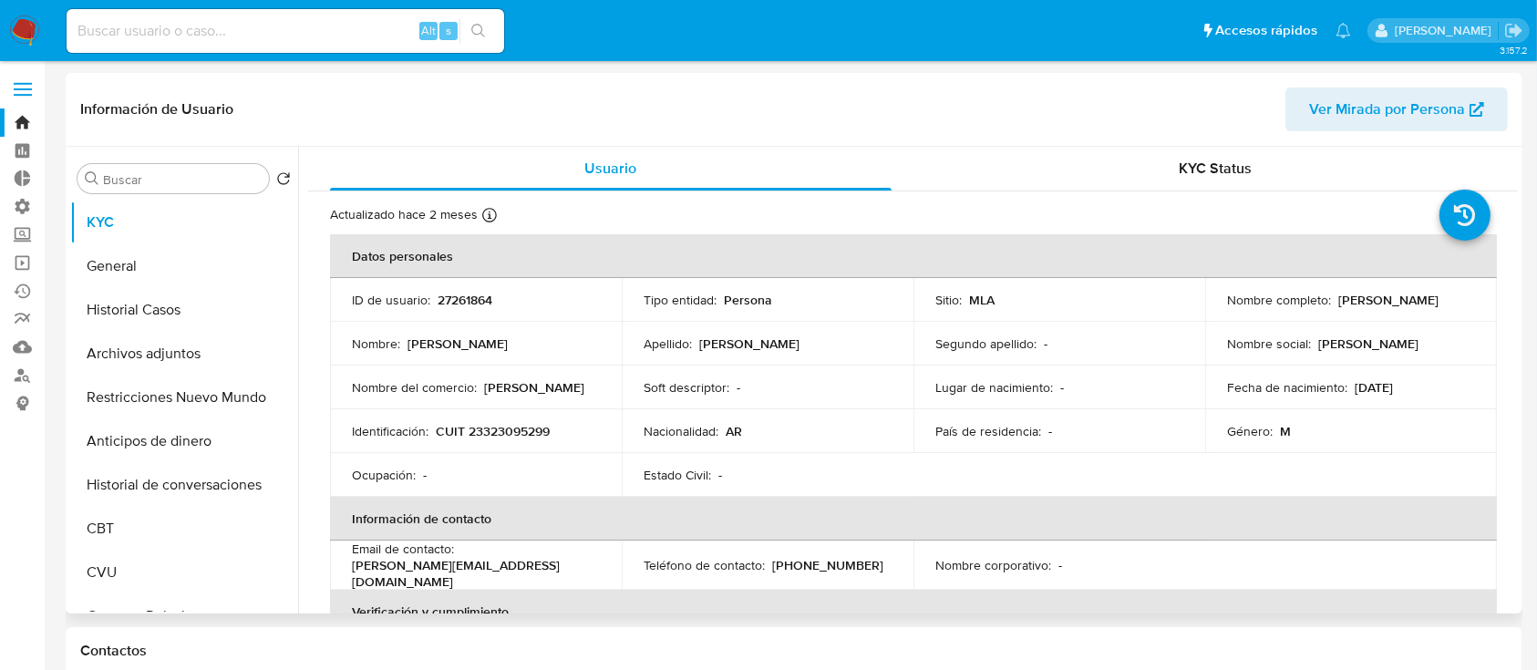
click at [502, 423] on p "CUIT 23323095299" at bounding box center [493, 431] width 114 height 16
copy p "23323095299"
click at [174, 419] on button "Anticipos de dinero" at bounding box center [176, 441] width 213 height 44
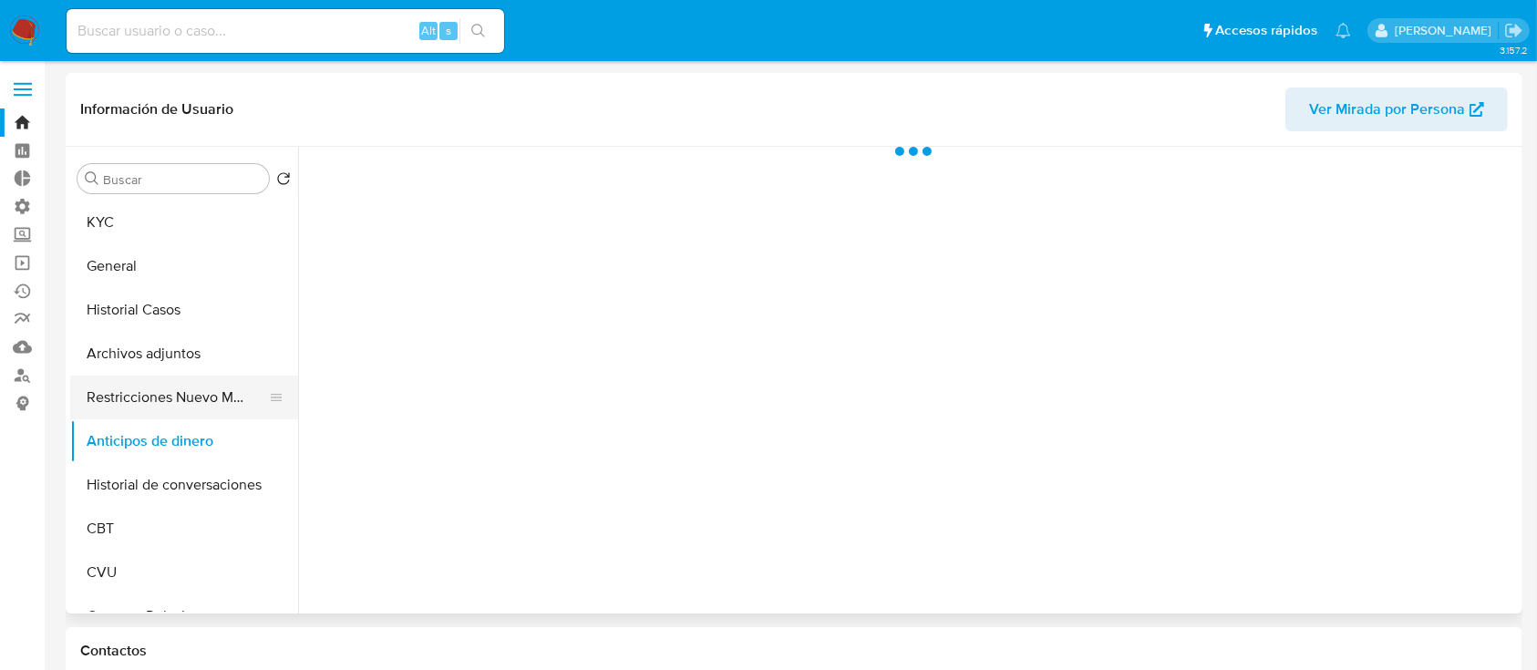
click at [174, 415] on button "Restricciones Nuevo Mundo" at bounding box center [176, 398] width 213 height 44
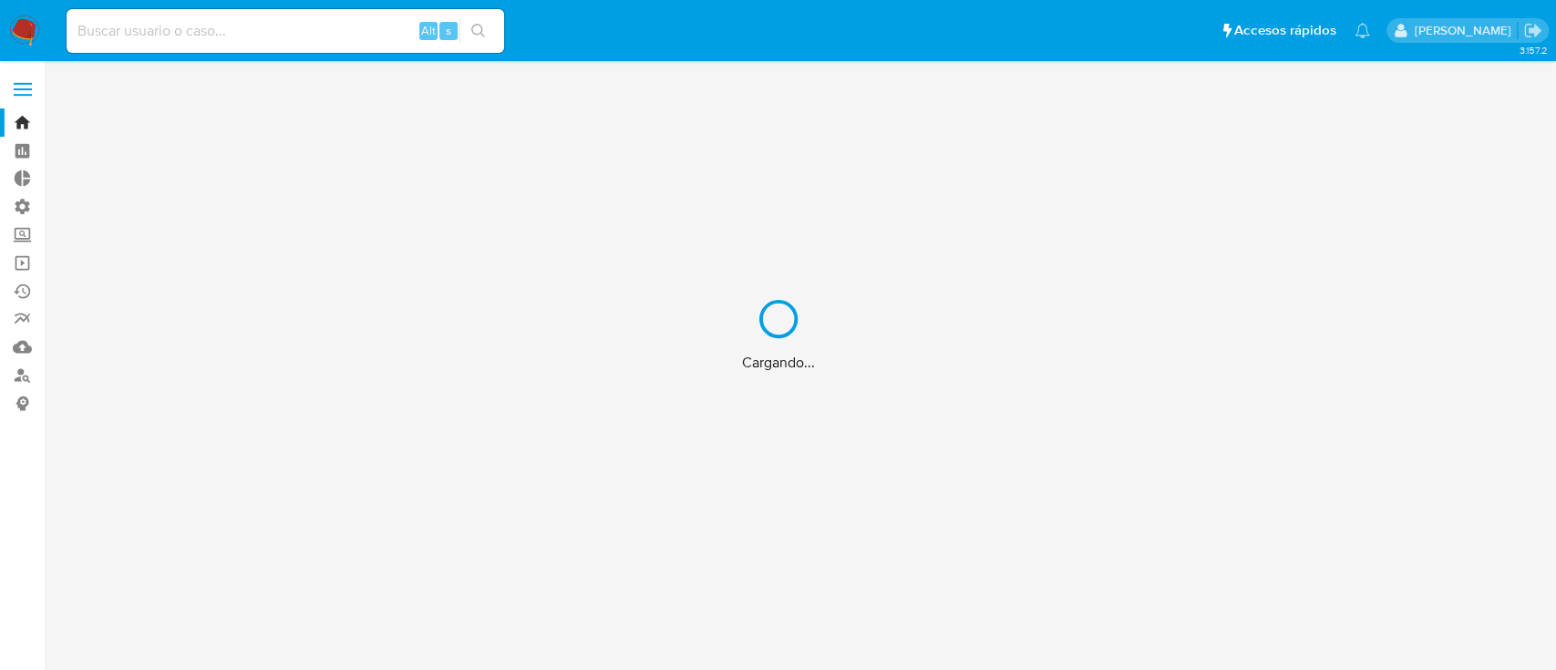
click at [28, 84] on div "Cargando..." at bounding box center [778, 335] width 1556 height 670
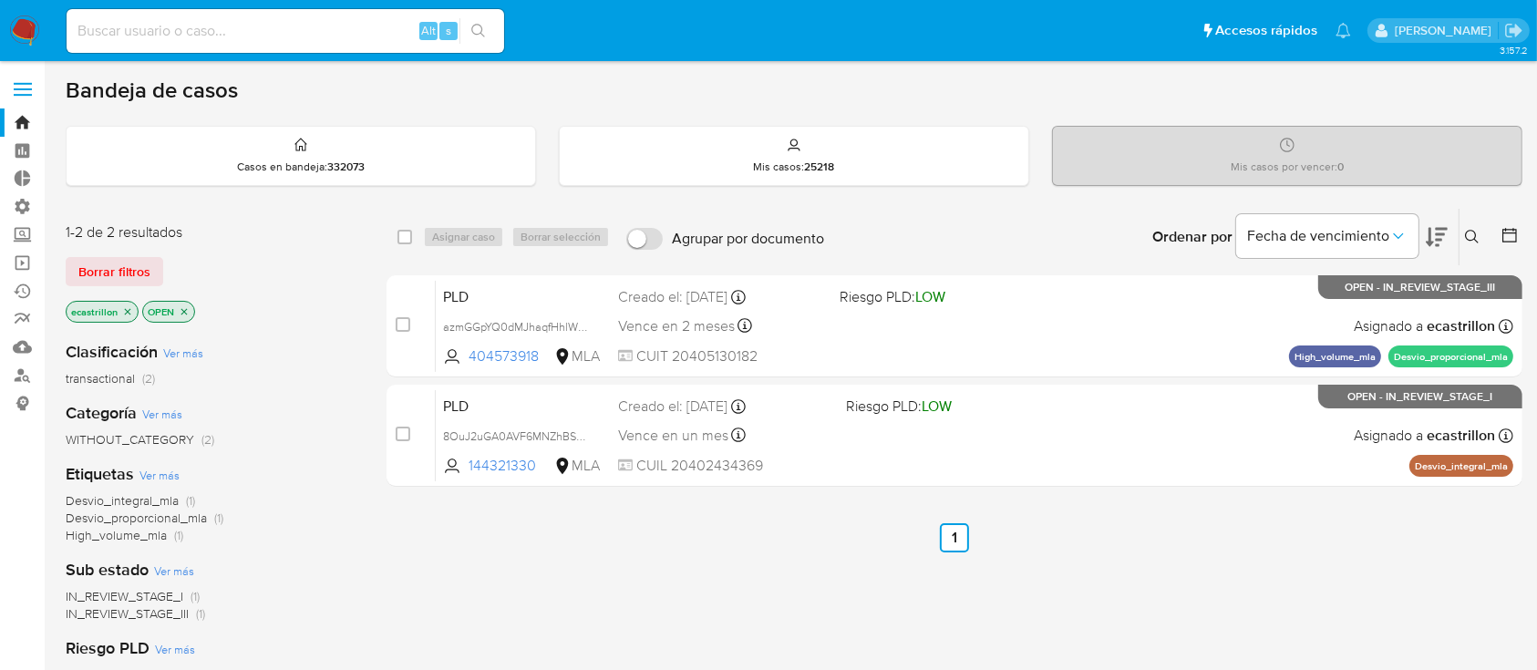
click at [21, 88] on span at bounding box center [23, 89] width 18 height 3
click at [0, 0] on input "checkbox" at bounding box center [0, 0] width 0 height 0
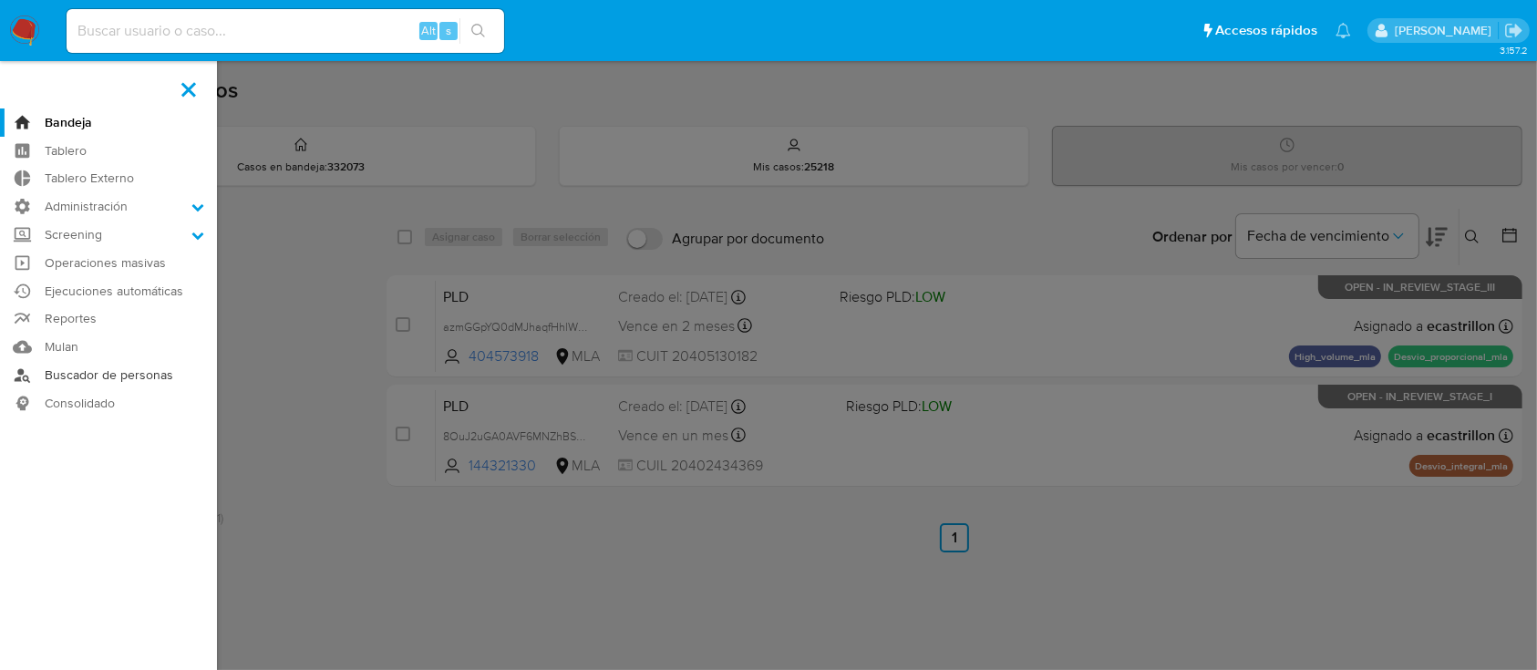
click at [92, 364] on link "Buscador de personas" at bounding box center [108, 375] width 217 height 28
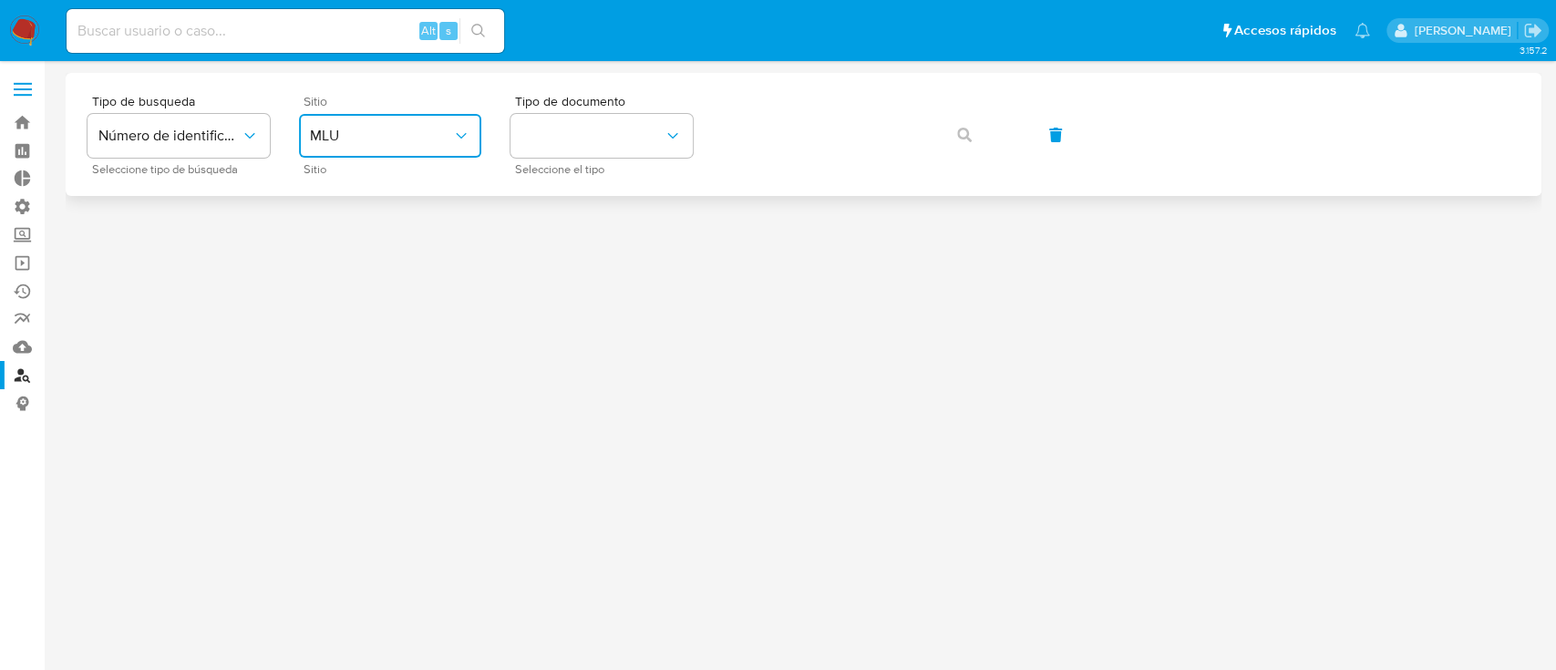
click at [435, 142] on span "MLU" at bounding box center [381, 136] width 142 height 18
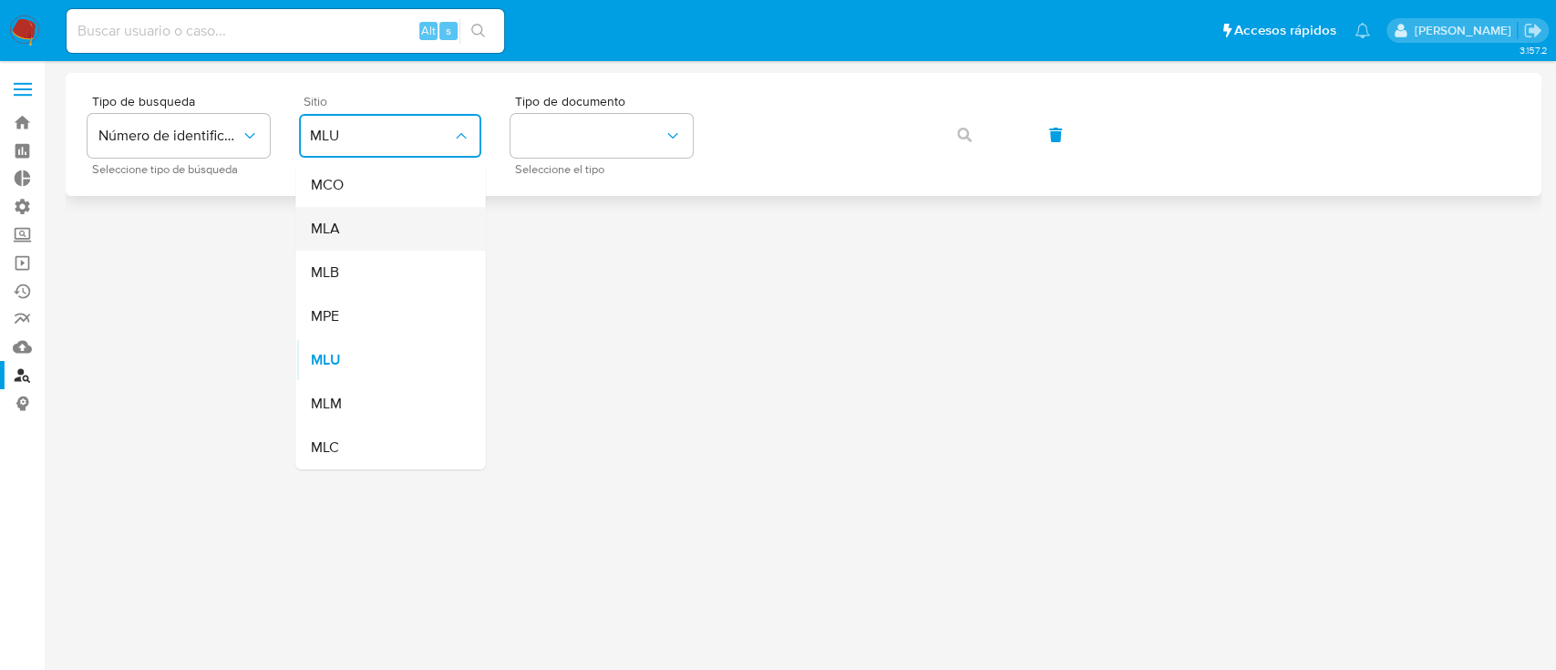
click at [416, 224] on div "MLA" at bounding box center [384, 229] width 149 height 44
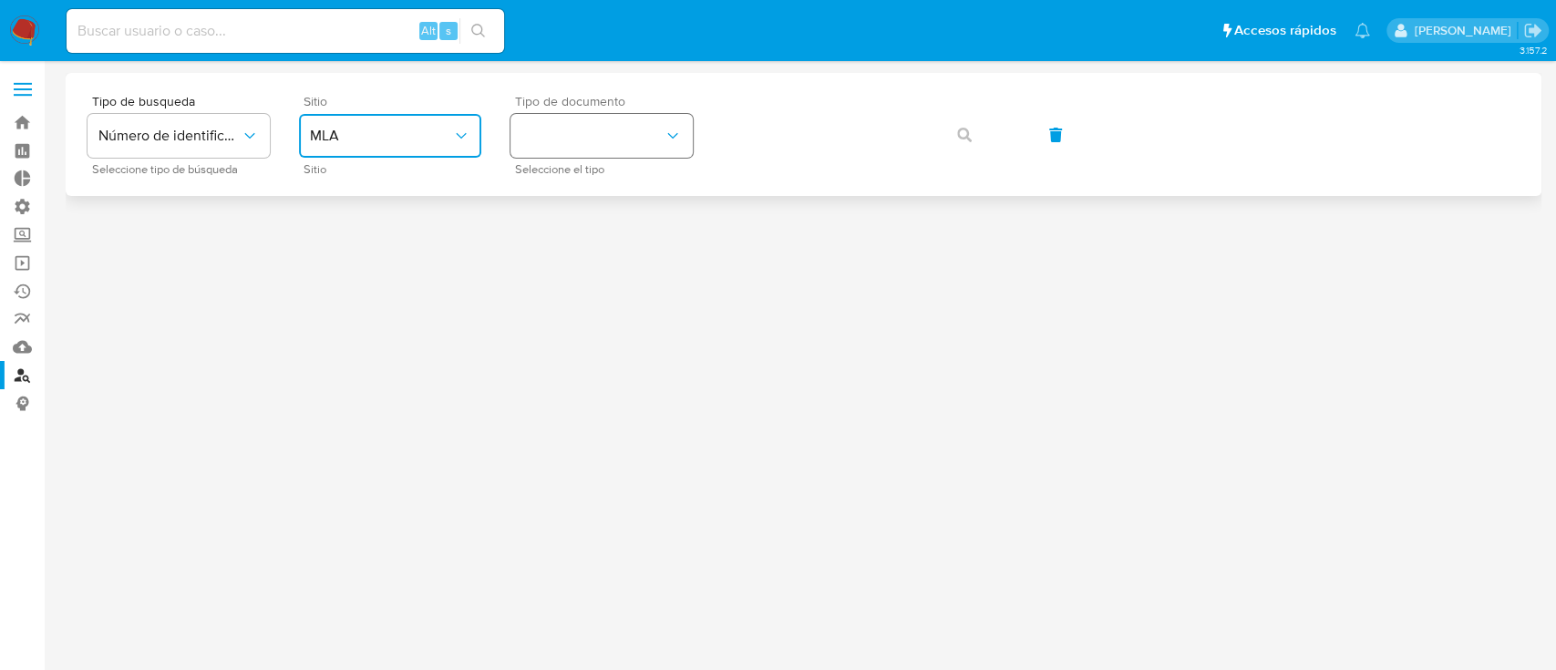
drag, startPoint x: 536, startPoint y: 138, endPoint x: 542, endPoint y: 154, distance: 17.6
click at [537, 138] on button "identificationType" at bounding box center [601, 136] width 182 height 44
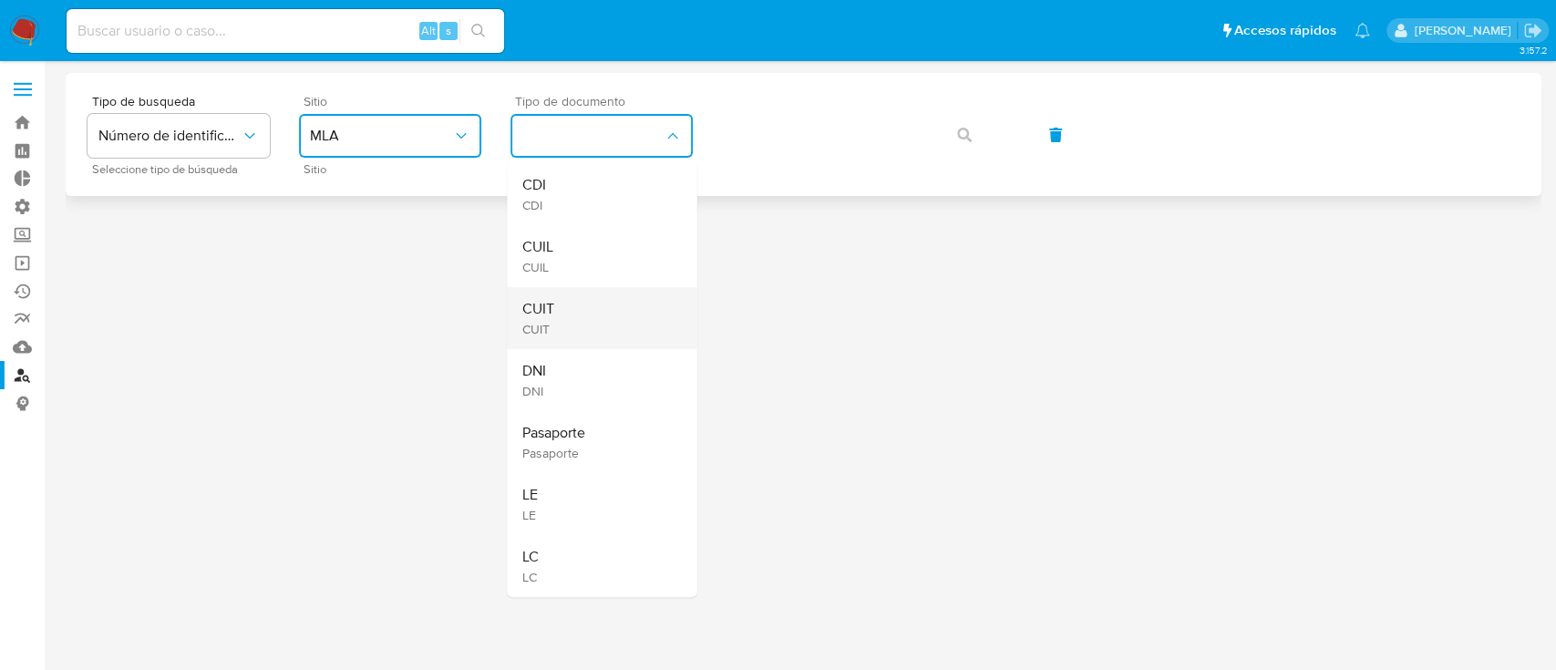
click at [582, 305] on div "CUIT CUIT" at bounding box center [595, 318] width 149 height 62
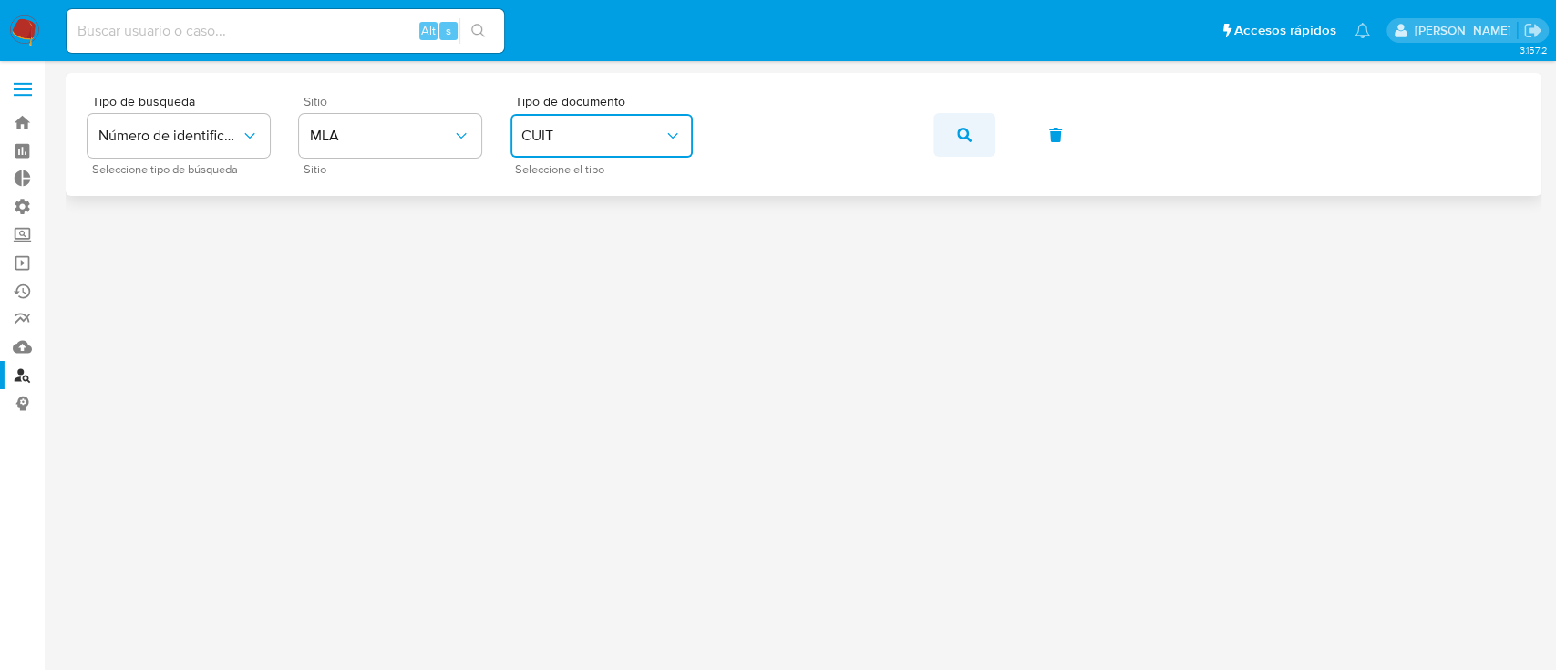
click at [987, 131] on button "button" at bounding box center [964, 135] width 62 height 44
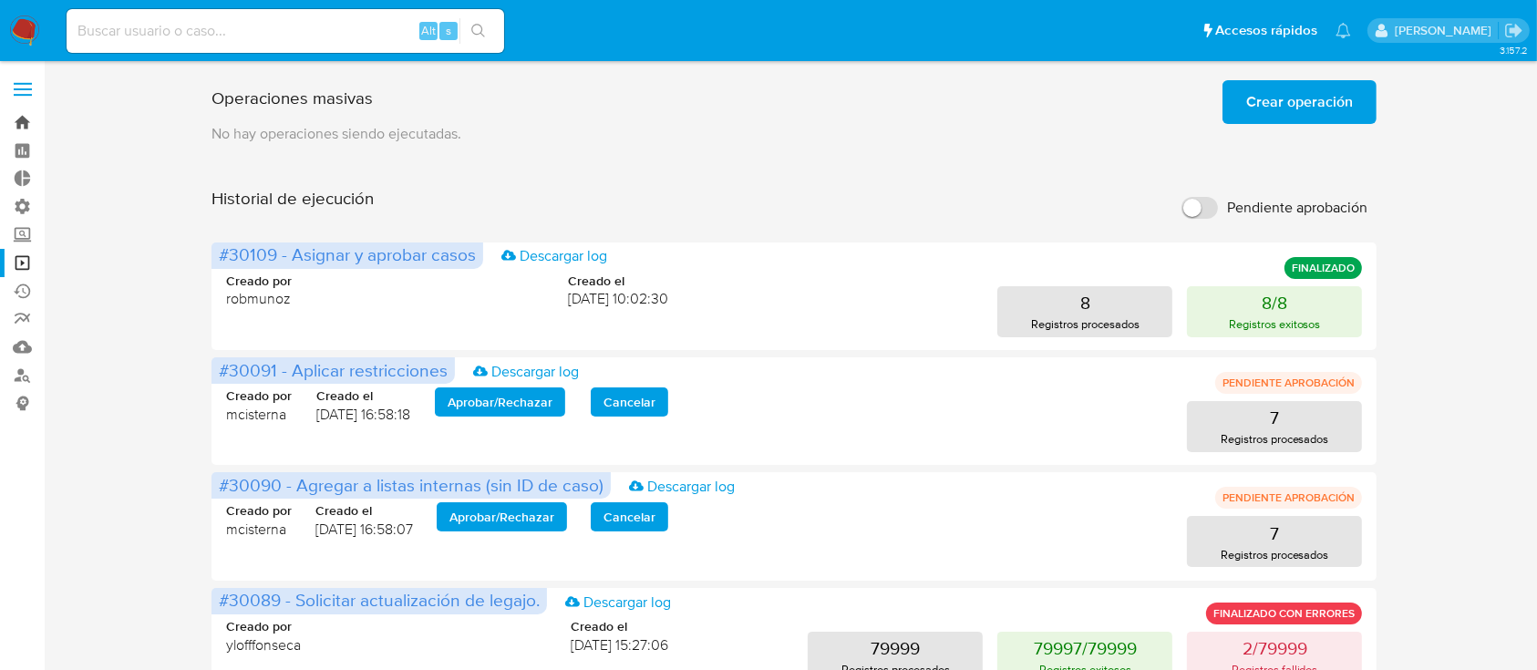
click at [26, 113] on link "Bandeja" at bounding box center [108, 122] width 217 height 28
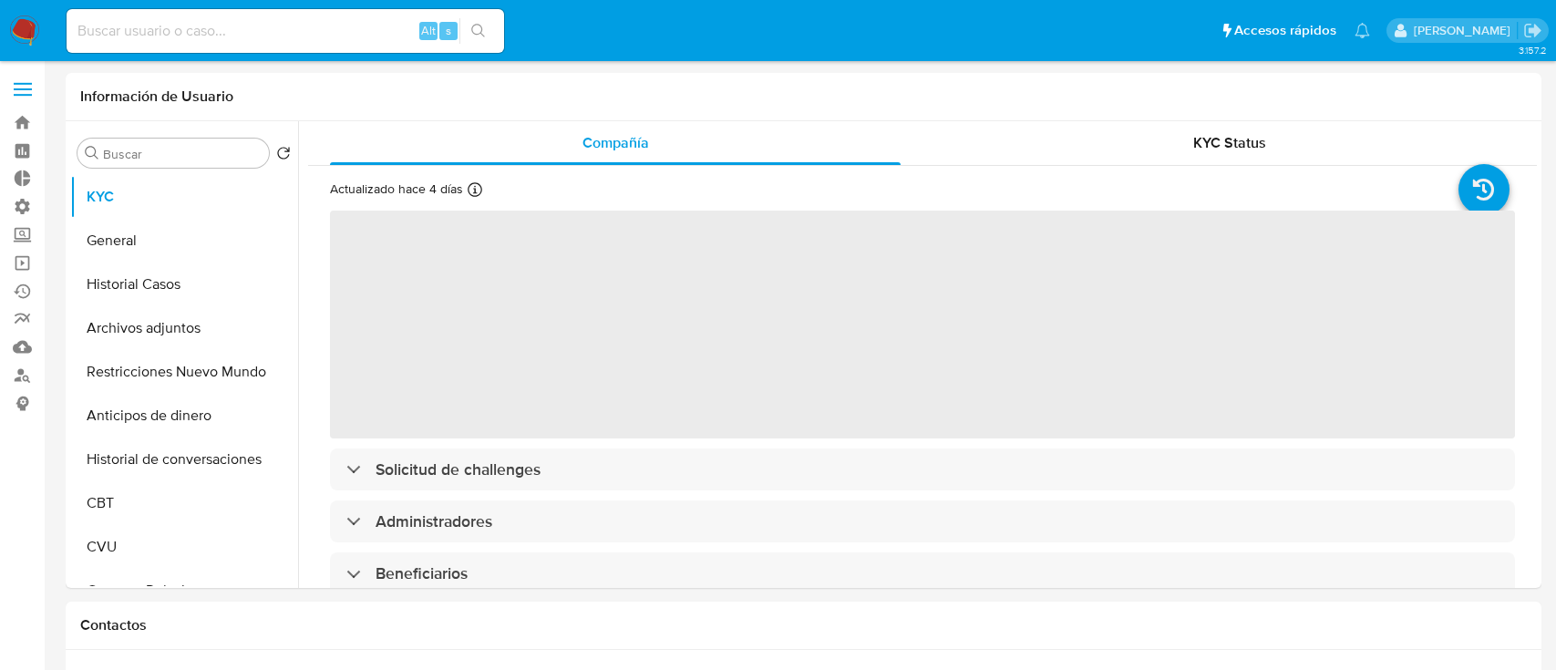
select select "10"
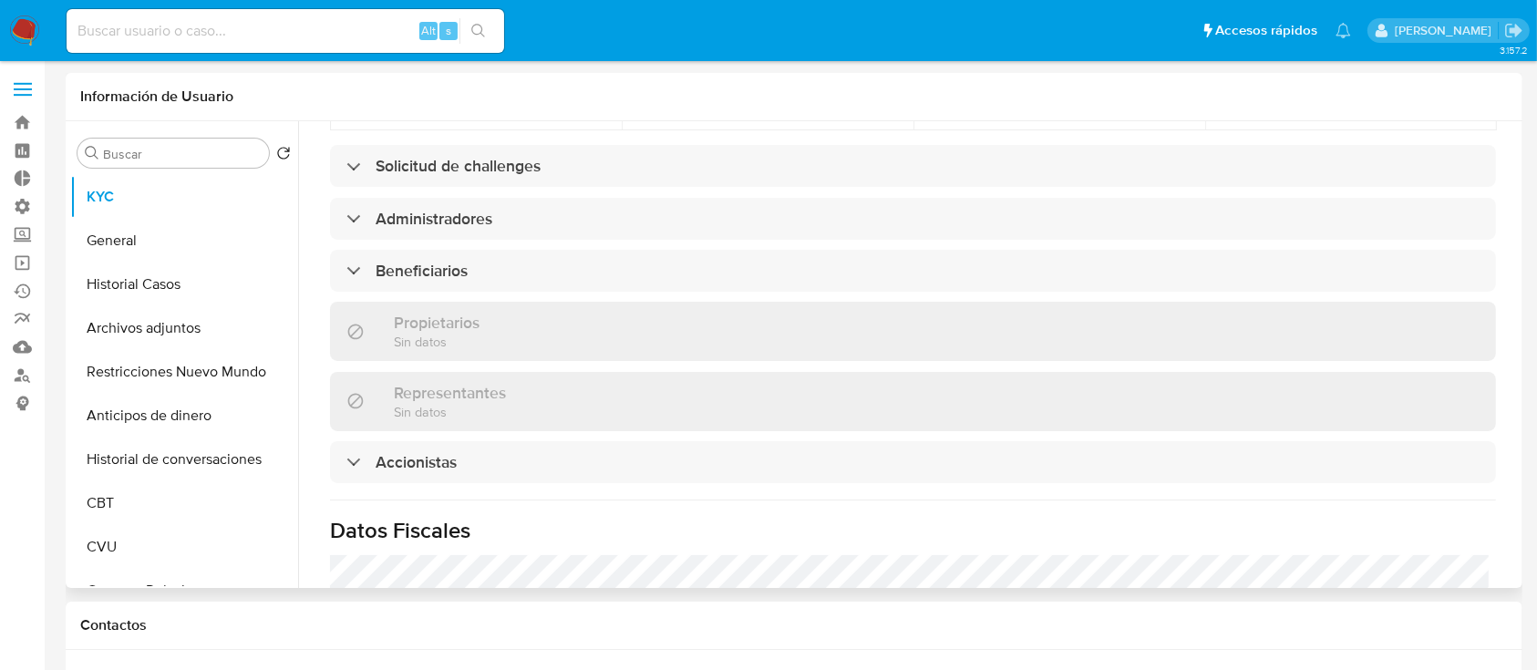
scroll to position [1094, 0]
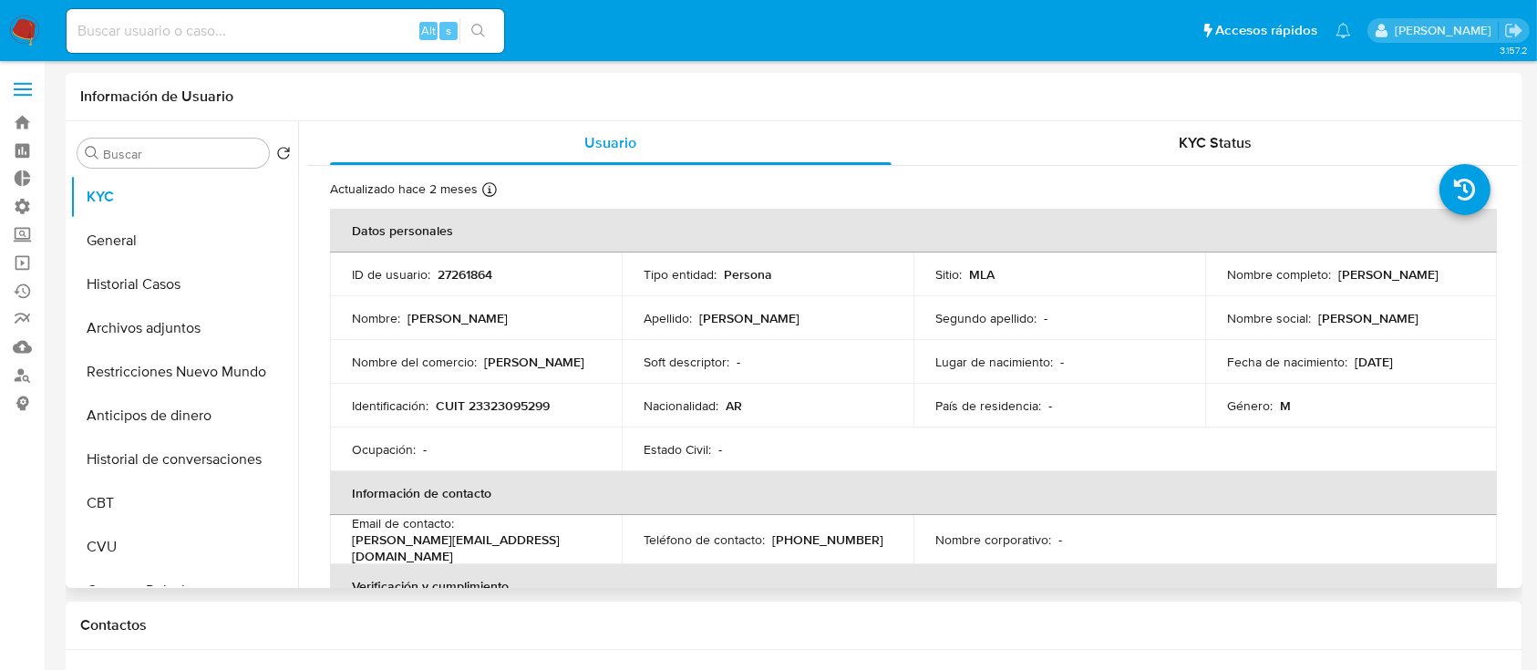
select select "10"
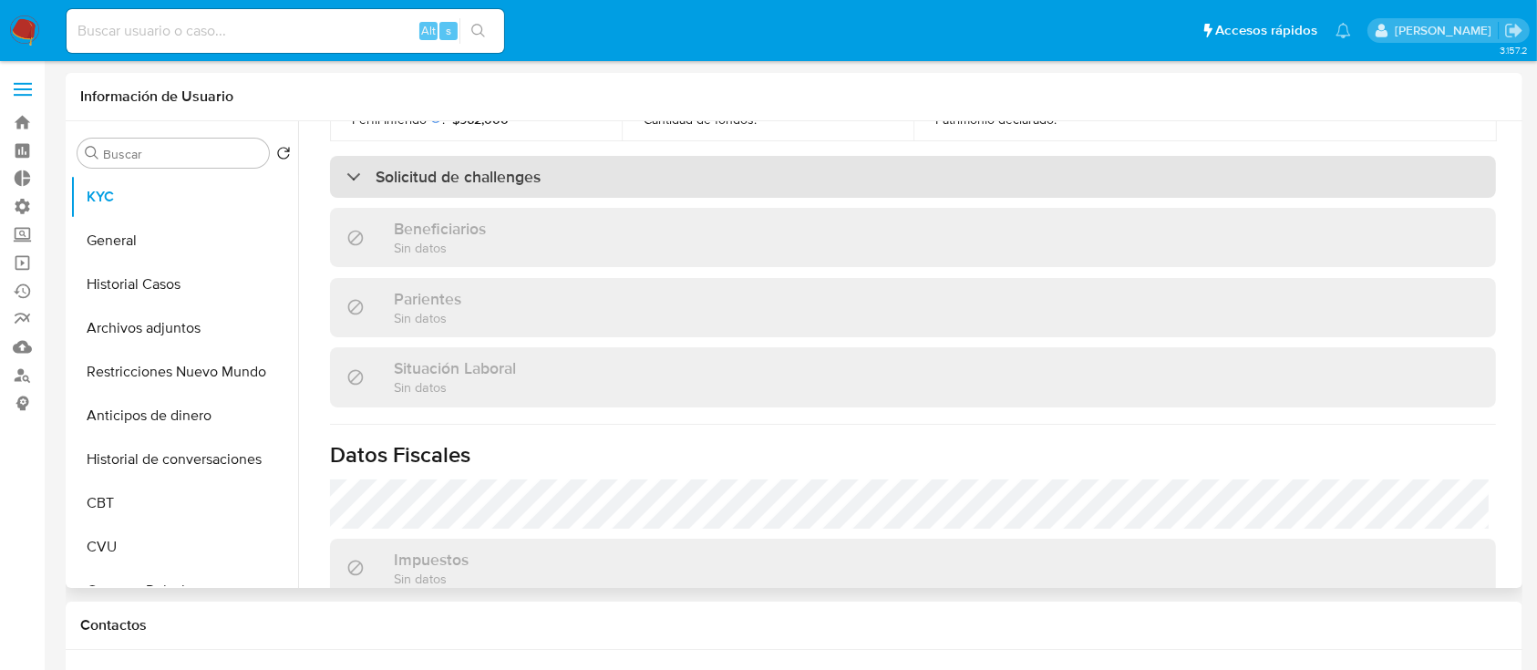
scroll to position [941, 0]
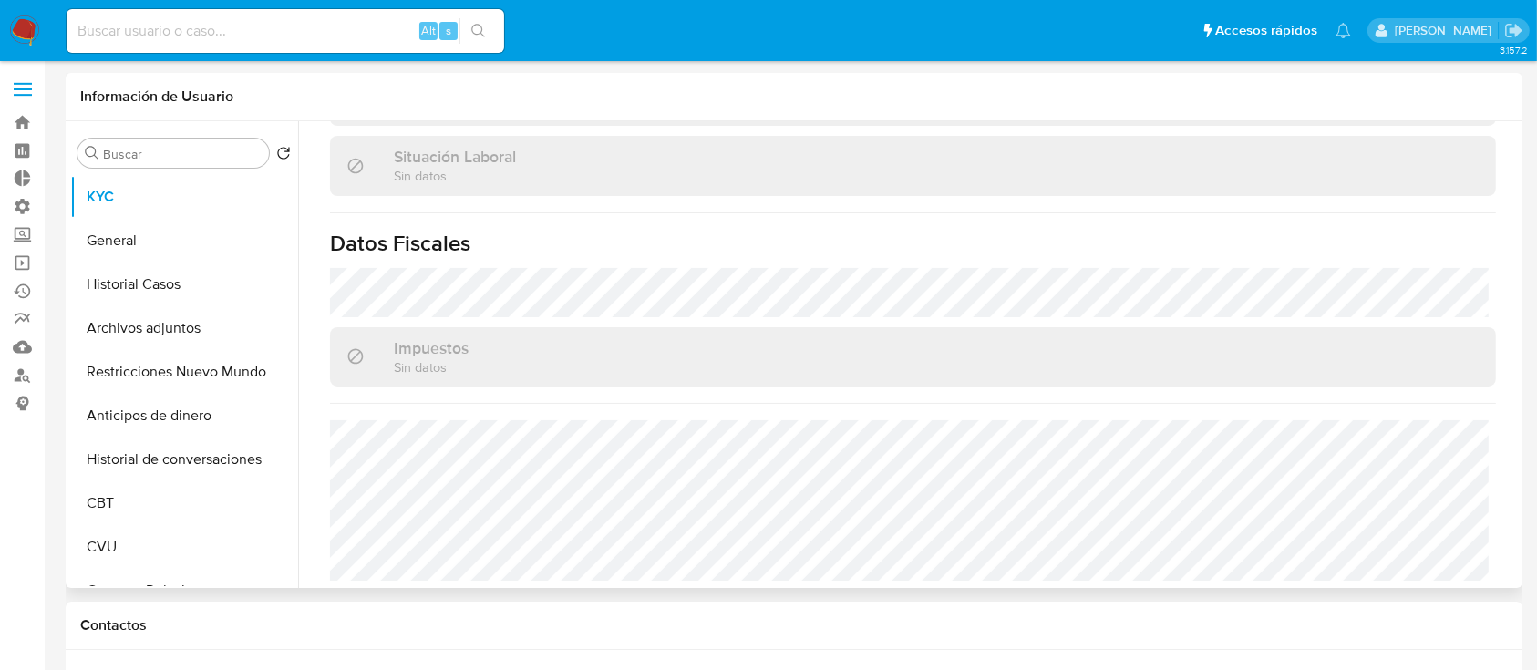
click at [699, 91] on header "Información de Usuario" at bounding box center [793, 97] width 1427 height 18
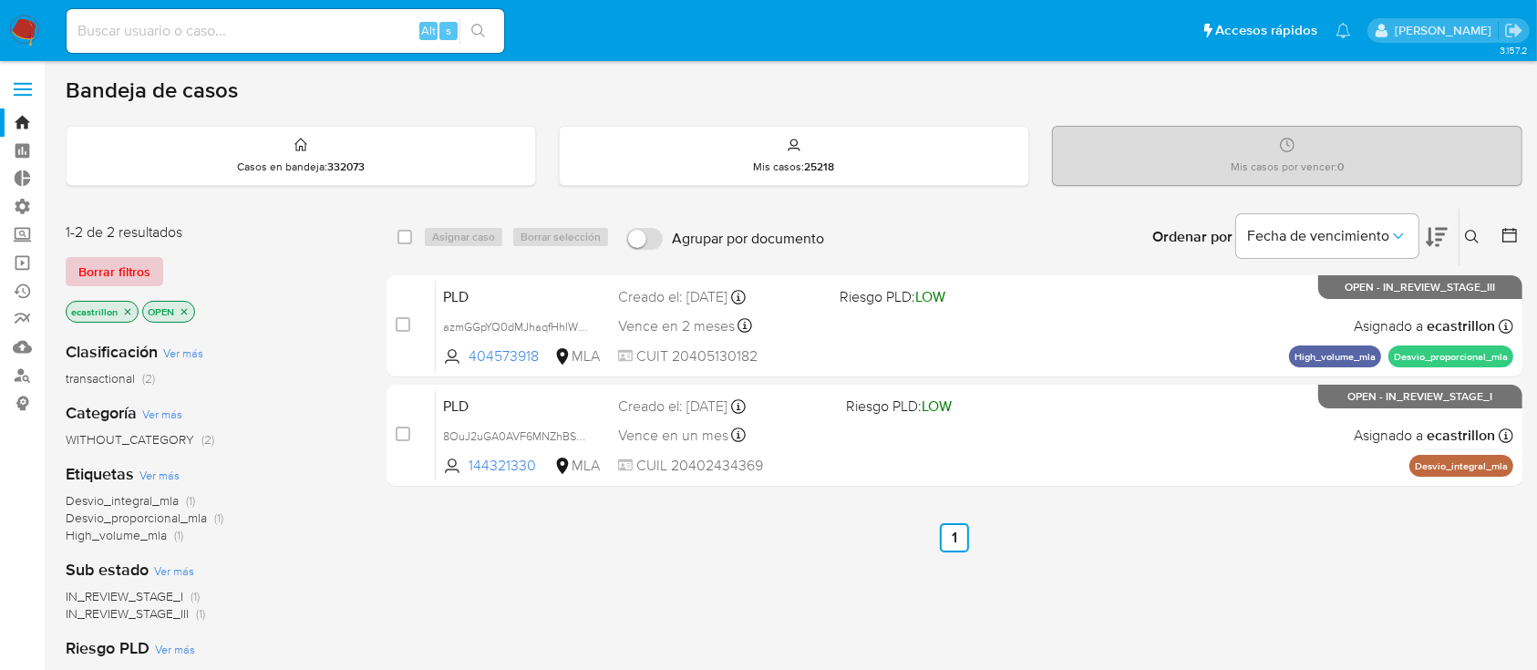
click at [102, 260] on span "Borrar filtros" at bounding box center [114, 272] width 72 height 26
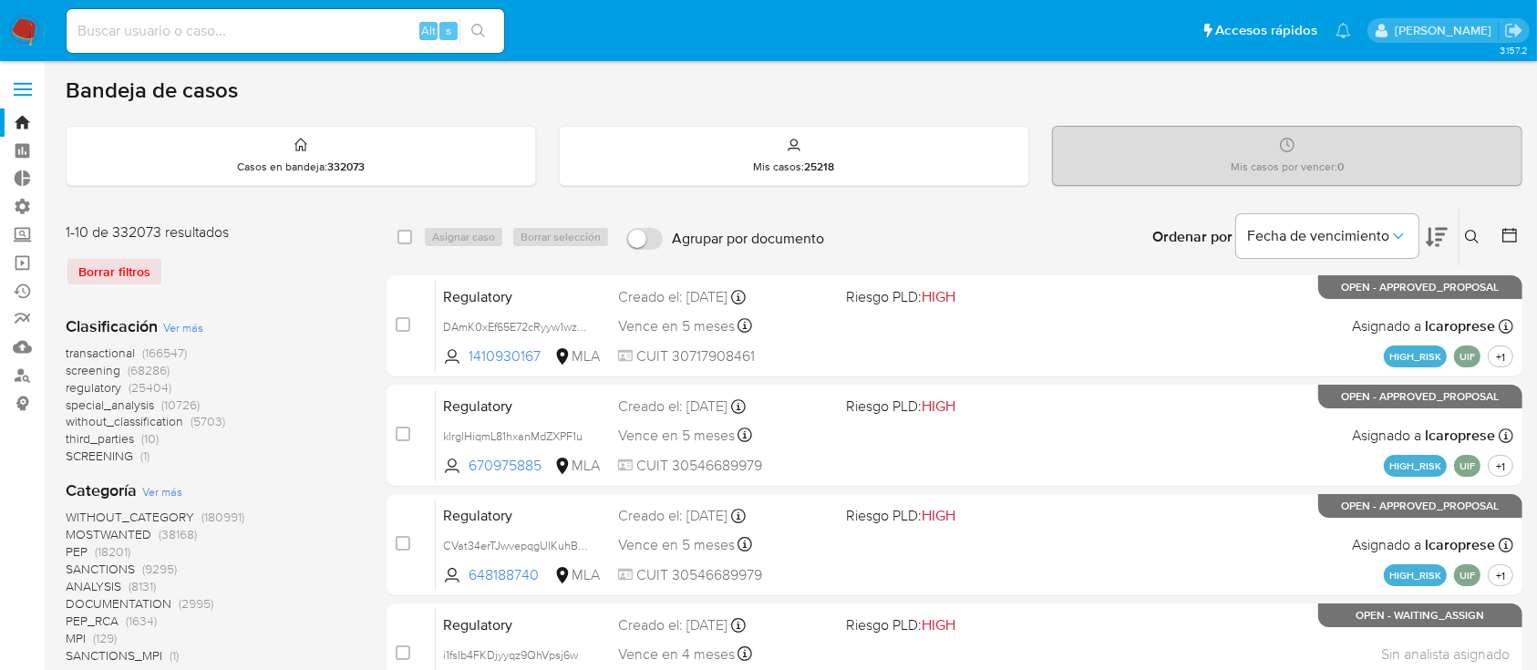
click at [339, 31] on input at bounding box center [286, 31] width 438 height 24
paste input "vw0L4WZxIzjHpyuJ2NEpK5ph"
type input "vw0L4WZxIzjHpyuJ2NEpK5ph"
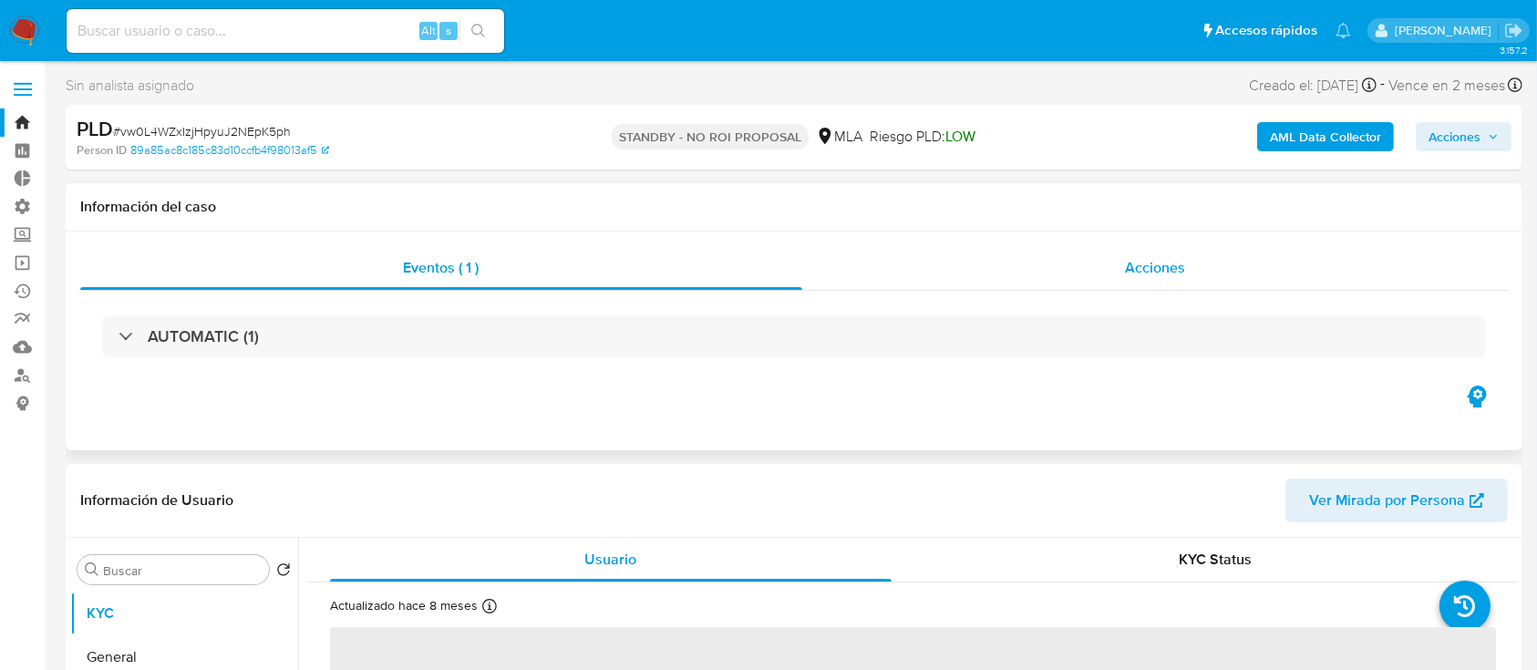
click at [939, 260] on div "Acciones" at bounding box center [1155, 268] width 706 height 44
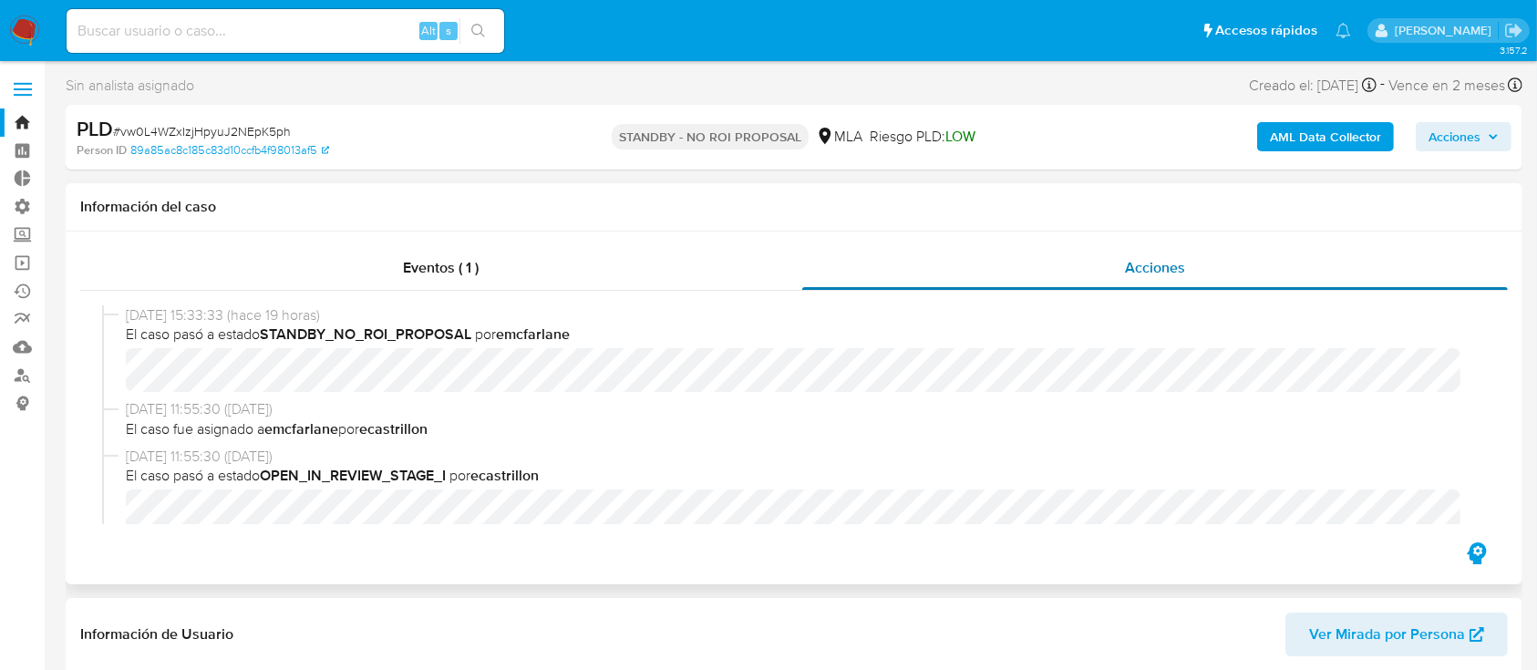
select select "10"
click at [15, 272] on link "Operaciones masivas" at bounding box center [108, 263] width 217 height 28
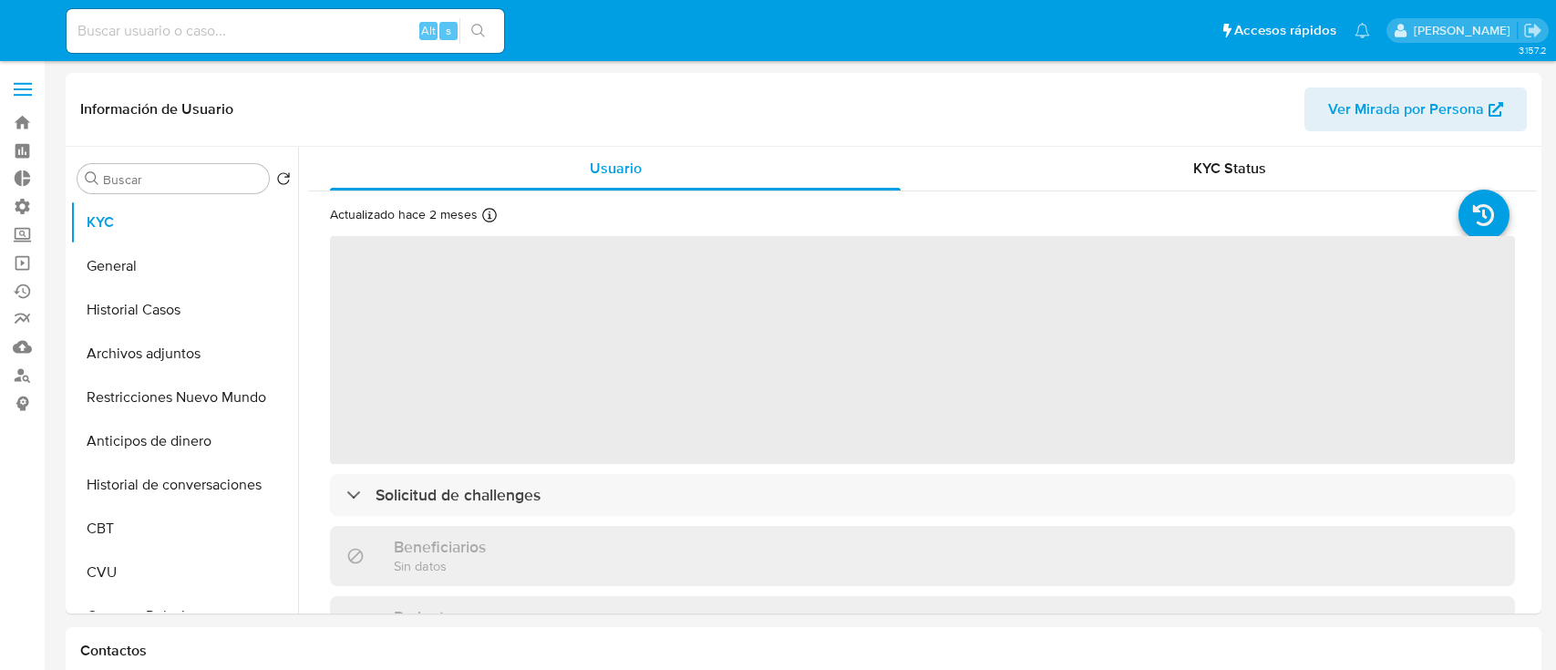
select select "10"
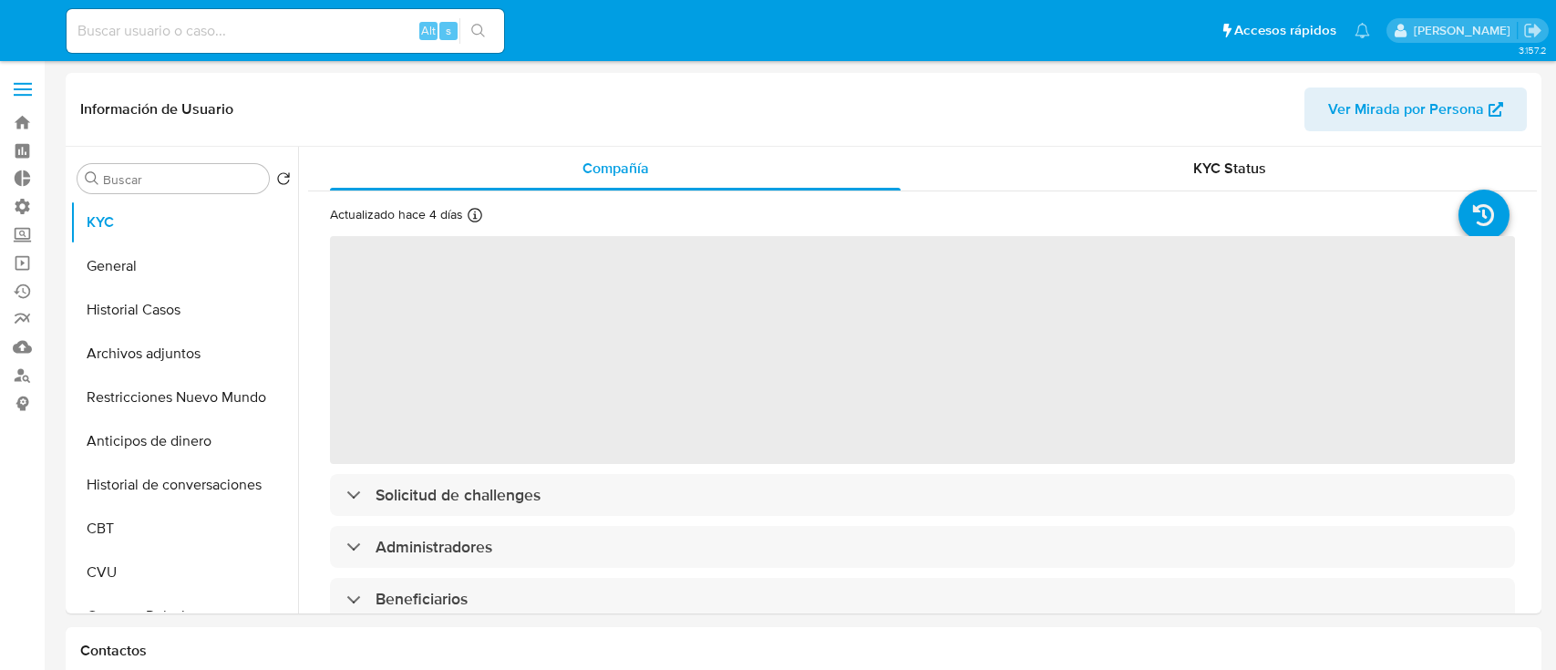
select select "10"
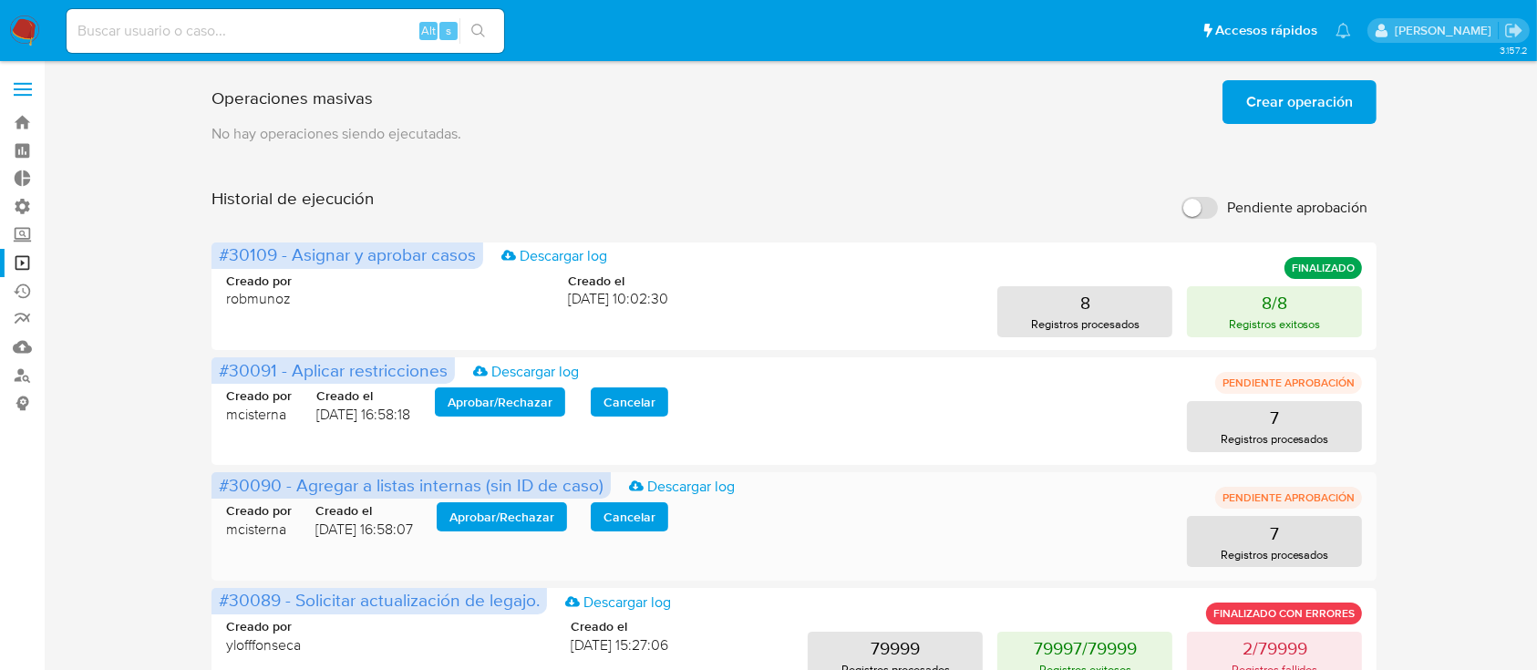
click at [554, 524] on span "Aprobar / Rechazar" at bounding box center [501, 517] width 105 height 26
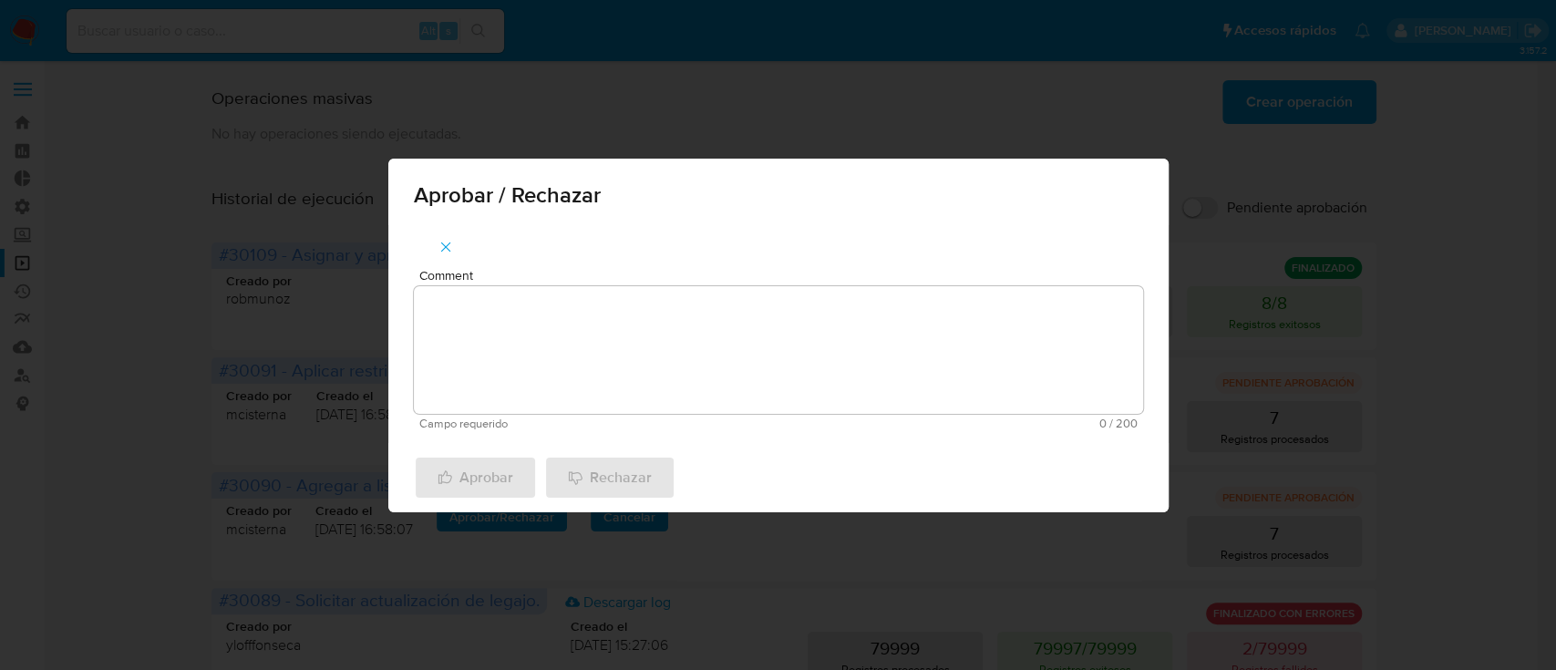
click at [576, 376] on textarea "Comment" at bounding box center [778, 350] width 729 height 128
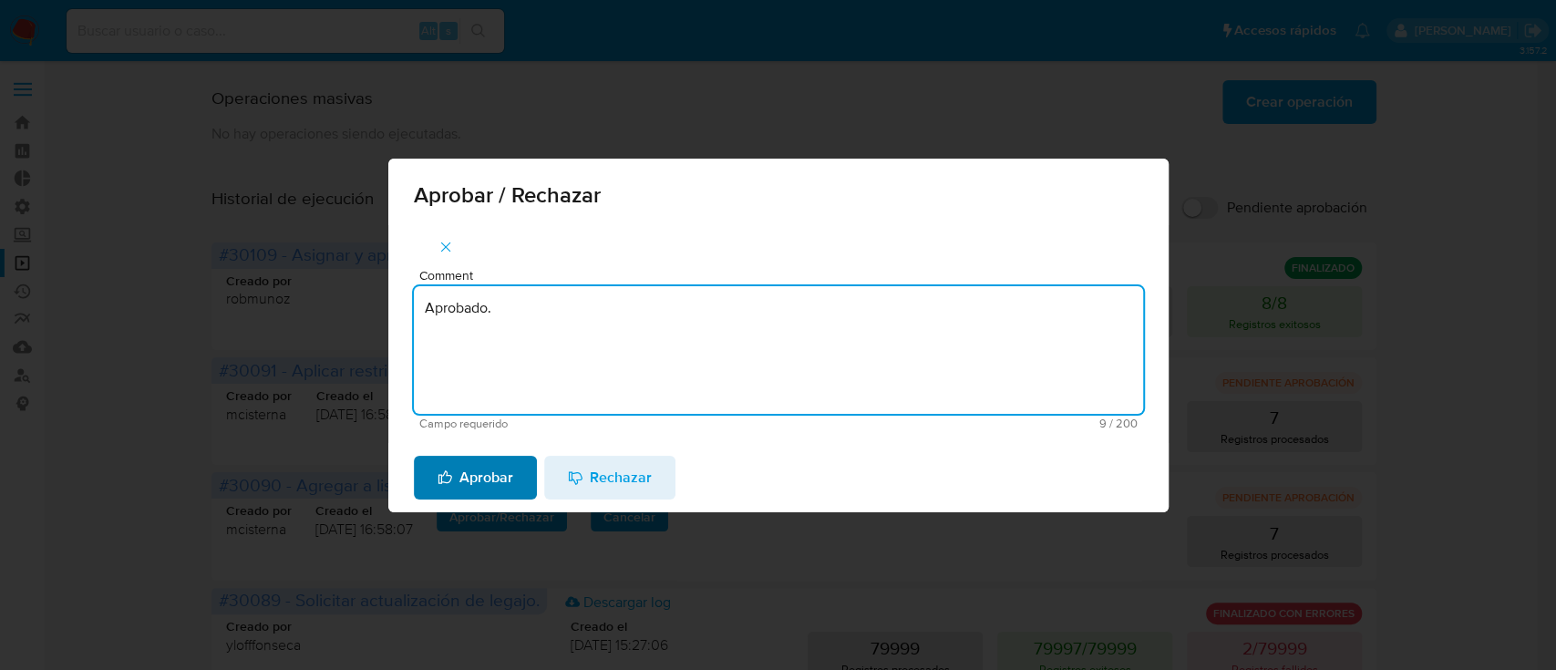
type textarea "Aprobado."
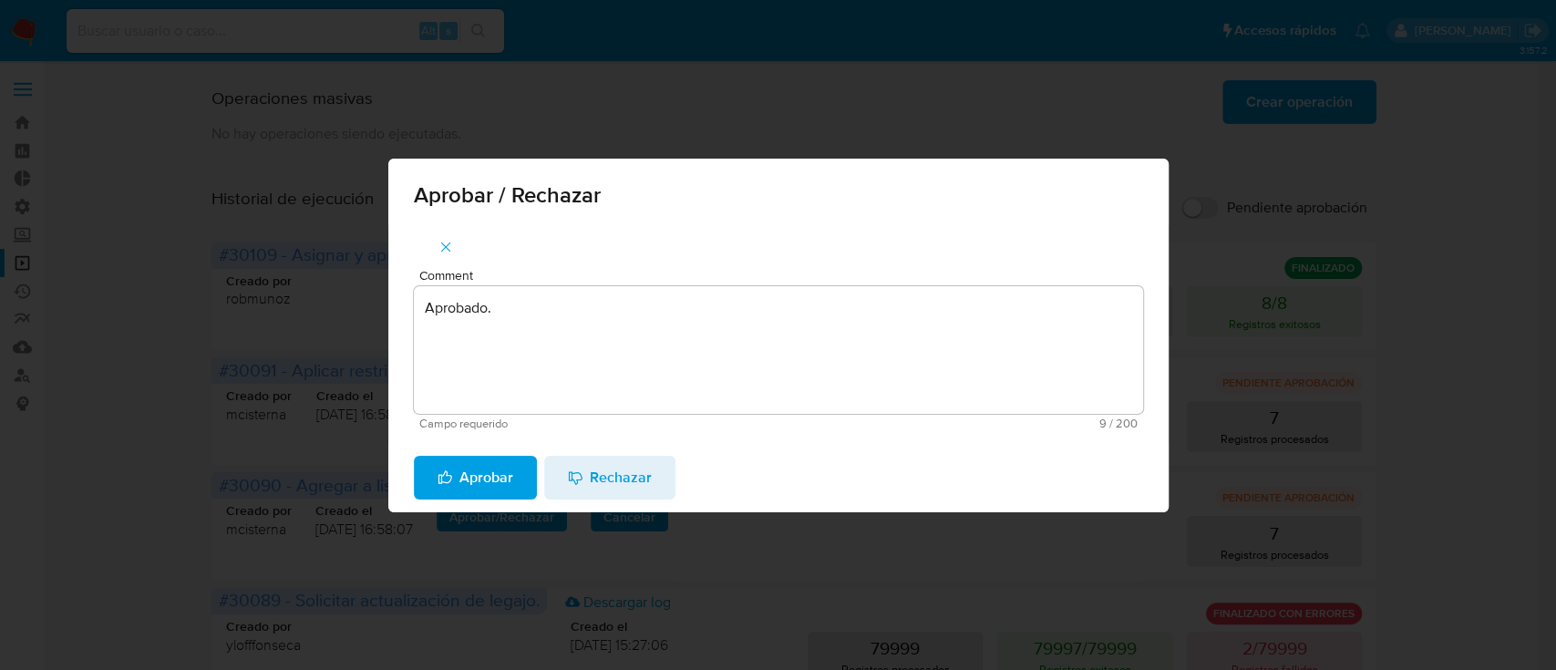
click at [505, 482] on span "Aprobar" at bounding box center [476, 478] width 76 height 40
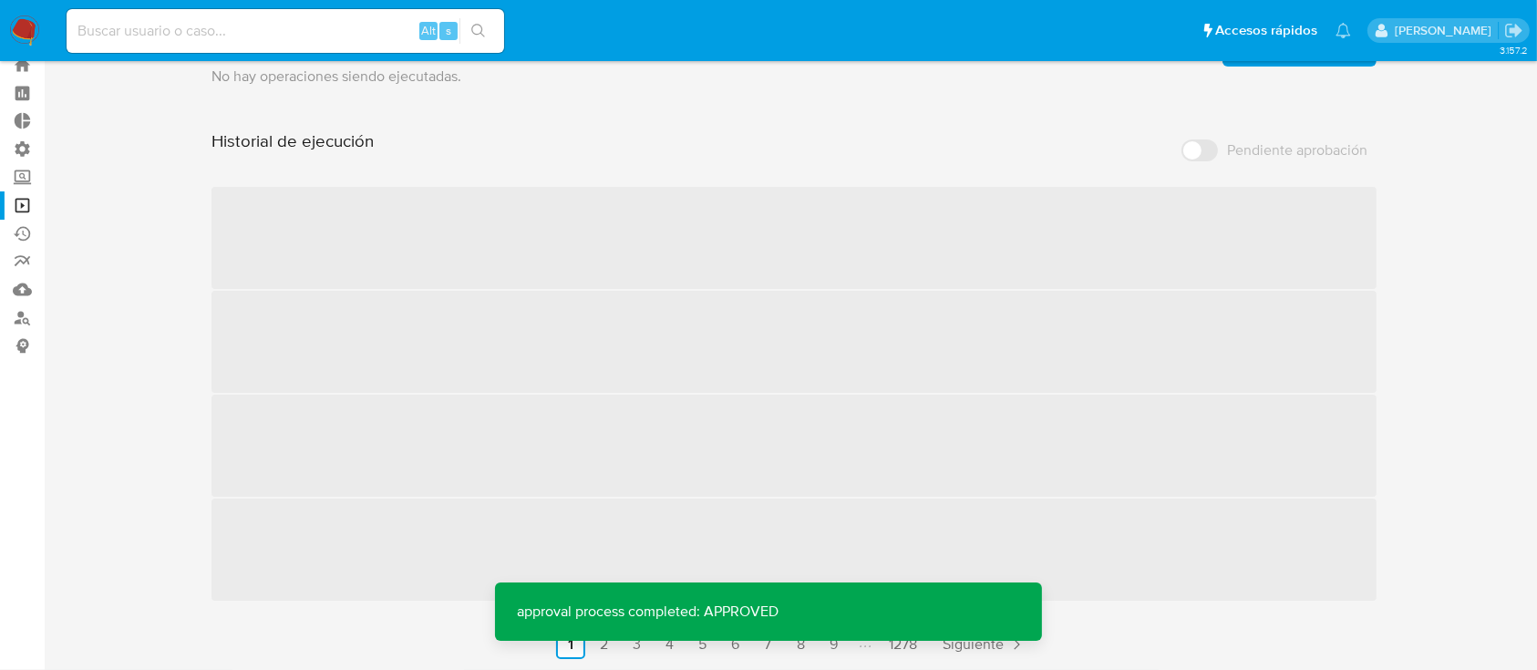
scroll to position [59, 0]
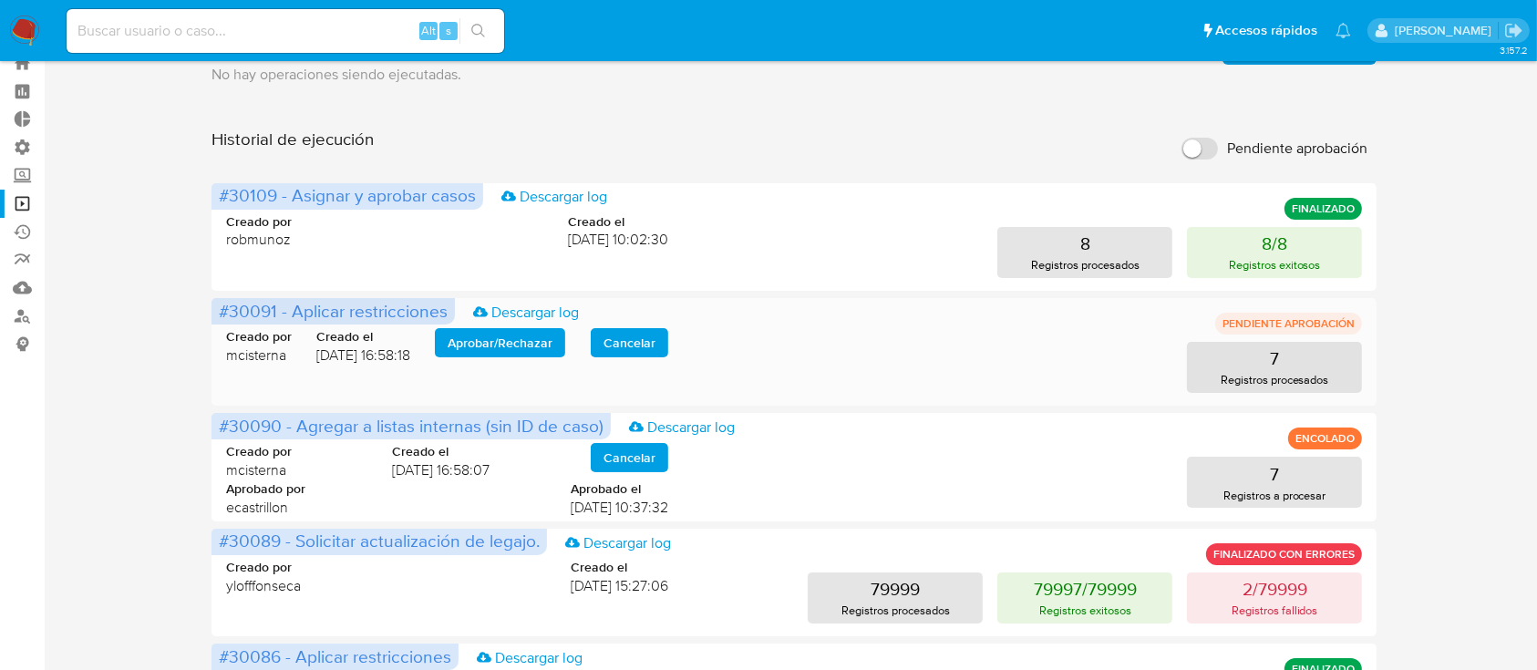
click at [503, 346] on span "Aprobar / Rechazar" at bounding box center [500, 343] width 105 height 26
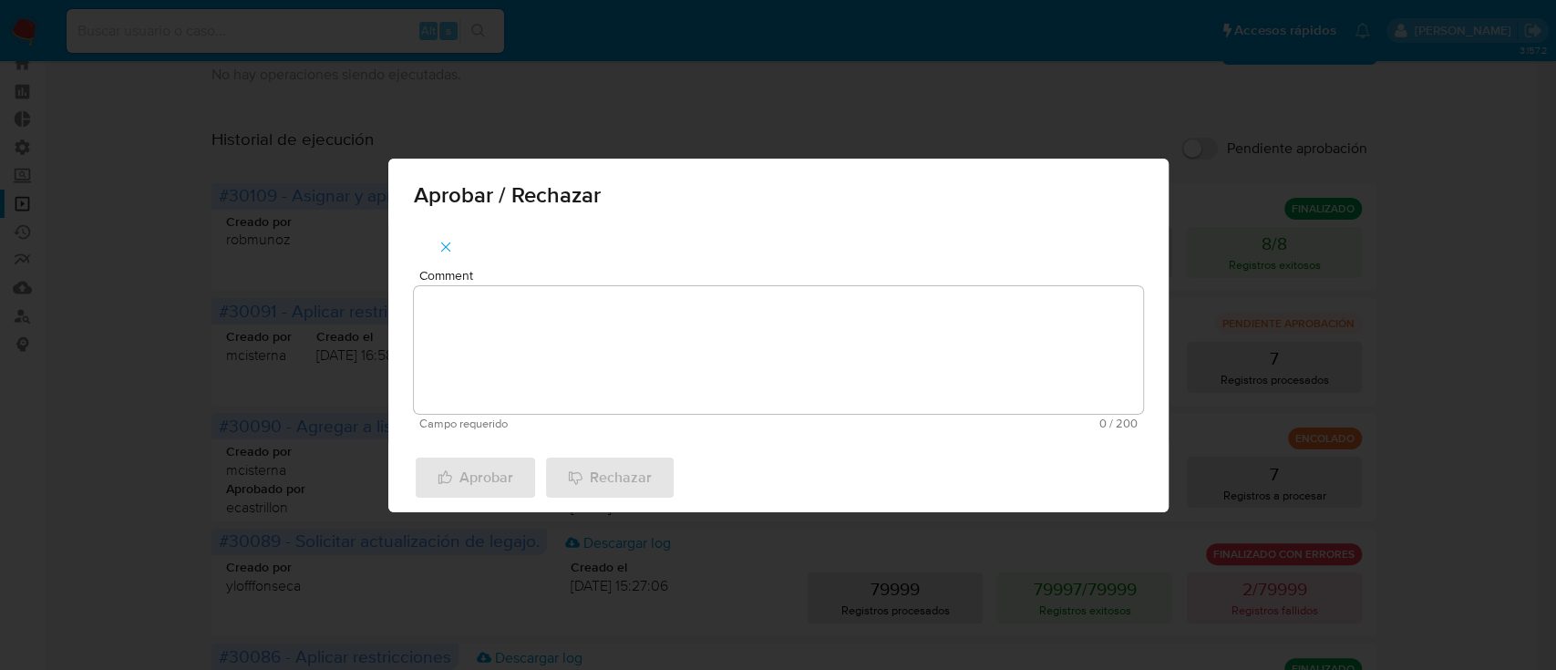
click at [526, 353] on textarea "Comment" at bounding box center [778, 350] width 729 height 128
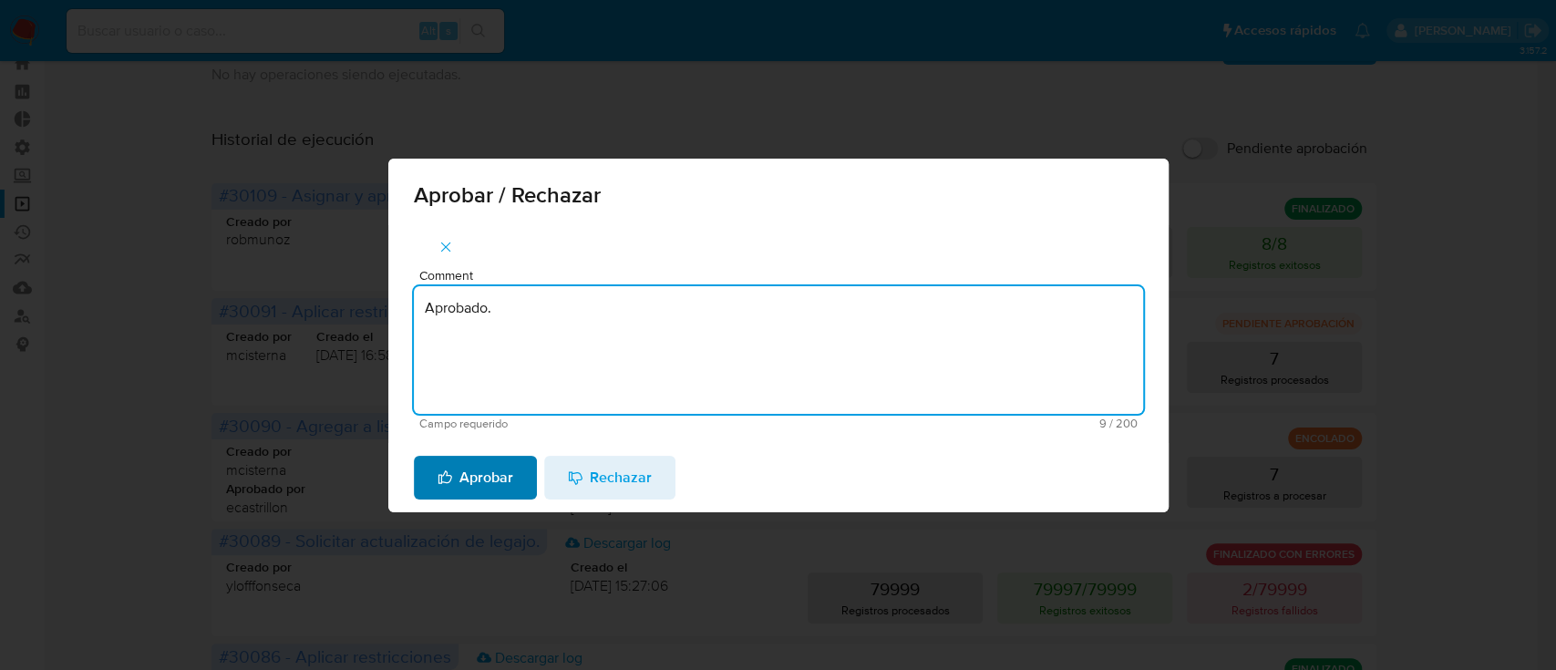
type textarea "Aprobado."
click at [494, 471] on span "Aprobar" at bounding box center [476, 478] width 76 height 40
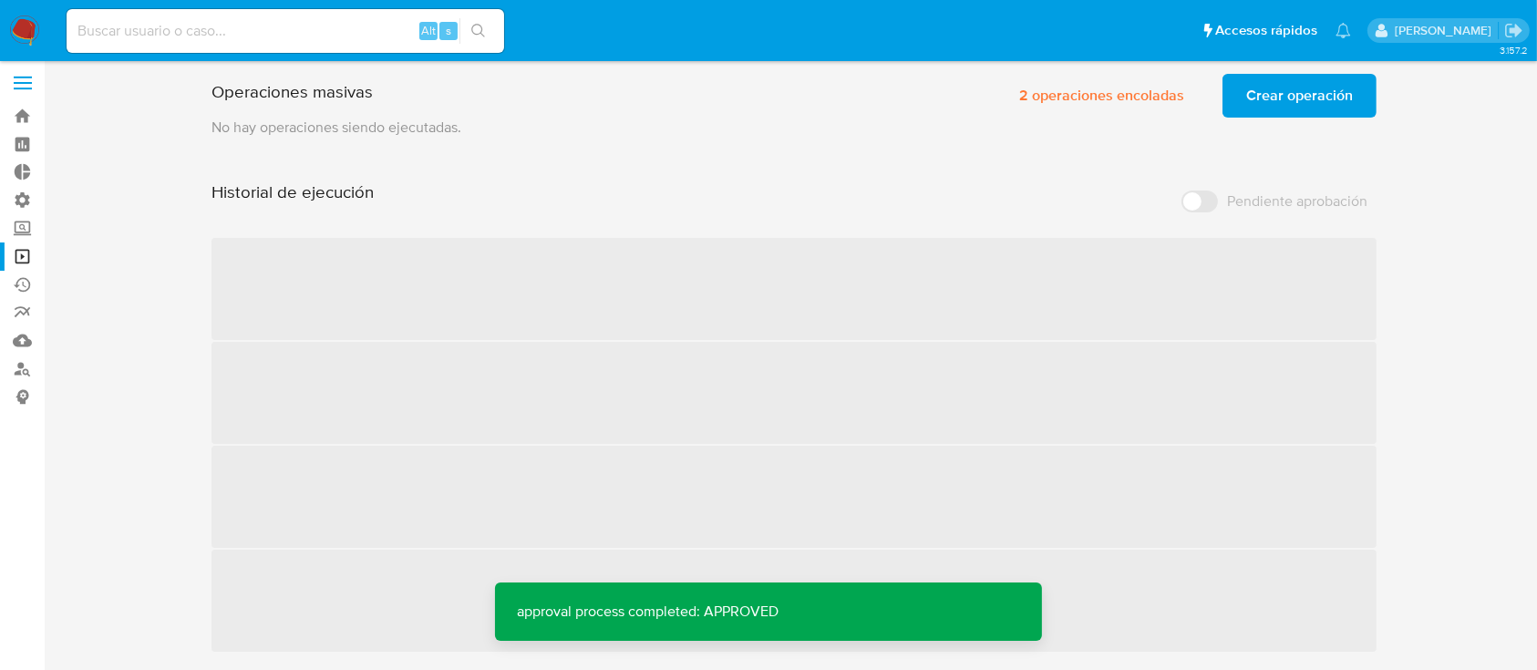
scroll to position [5, 0]
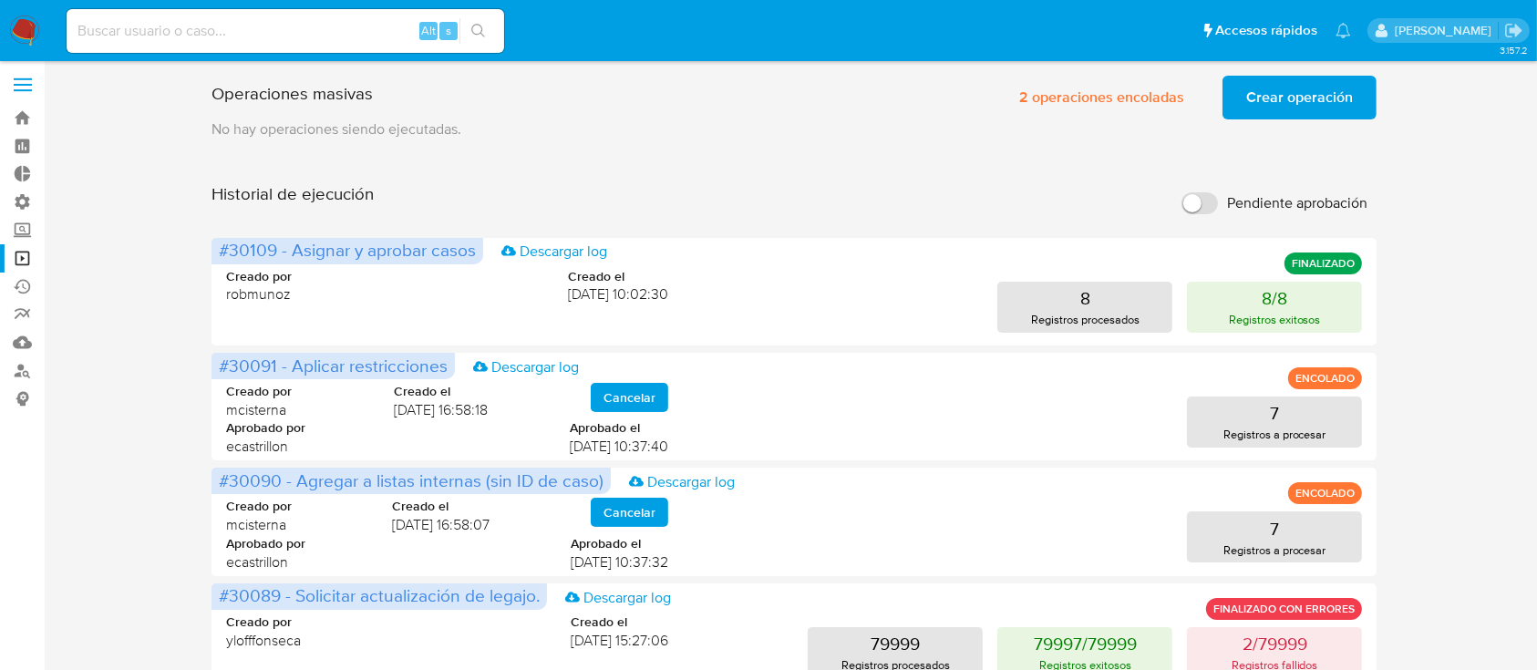
click at [1209, 210] on input "Pendiente aprobación" at bounding box center [1199, 203] width 36 height 22
checkbox input "true"
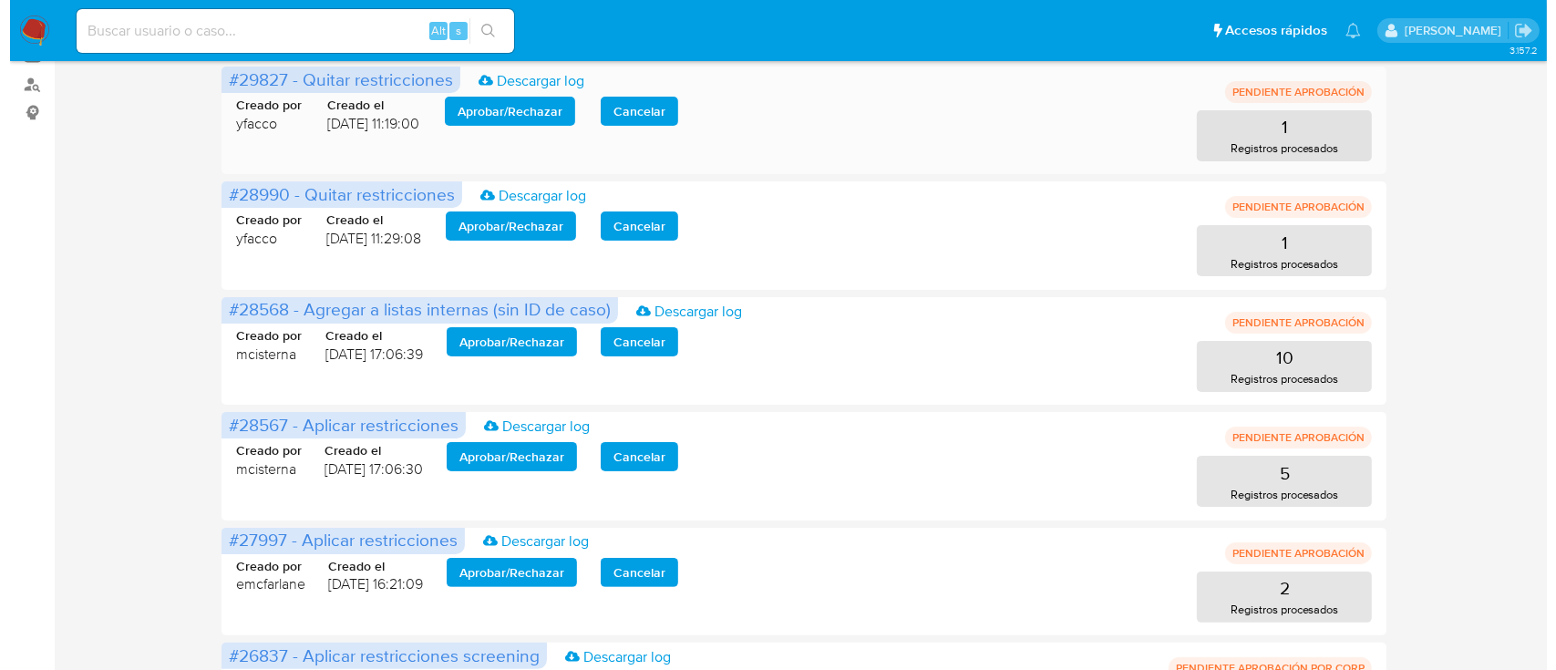
scroll to position [383, 0]
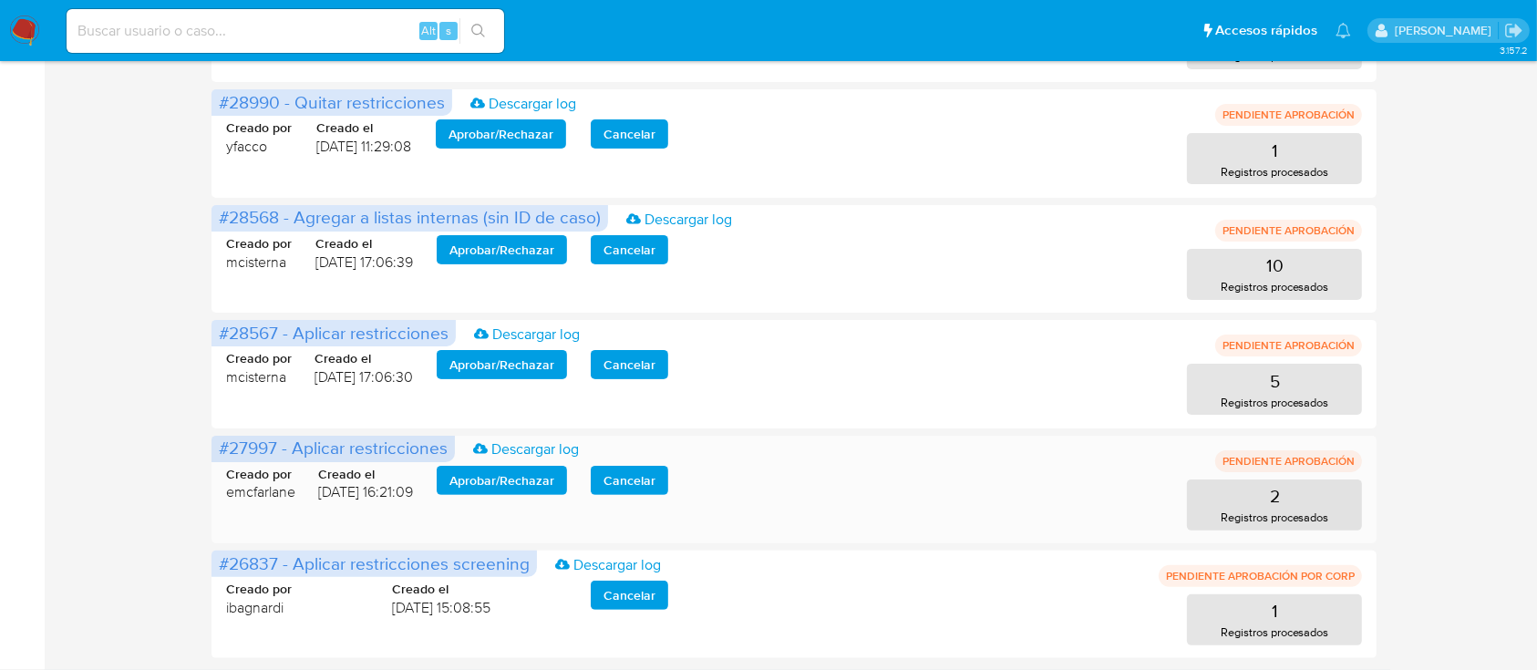
click at [518, 475] on span "Aprobar / Rechazar" at bounding box center [501, 481] width 105 height 26
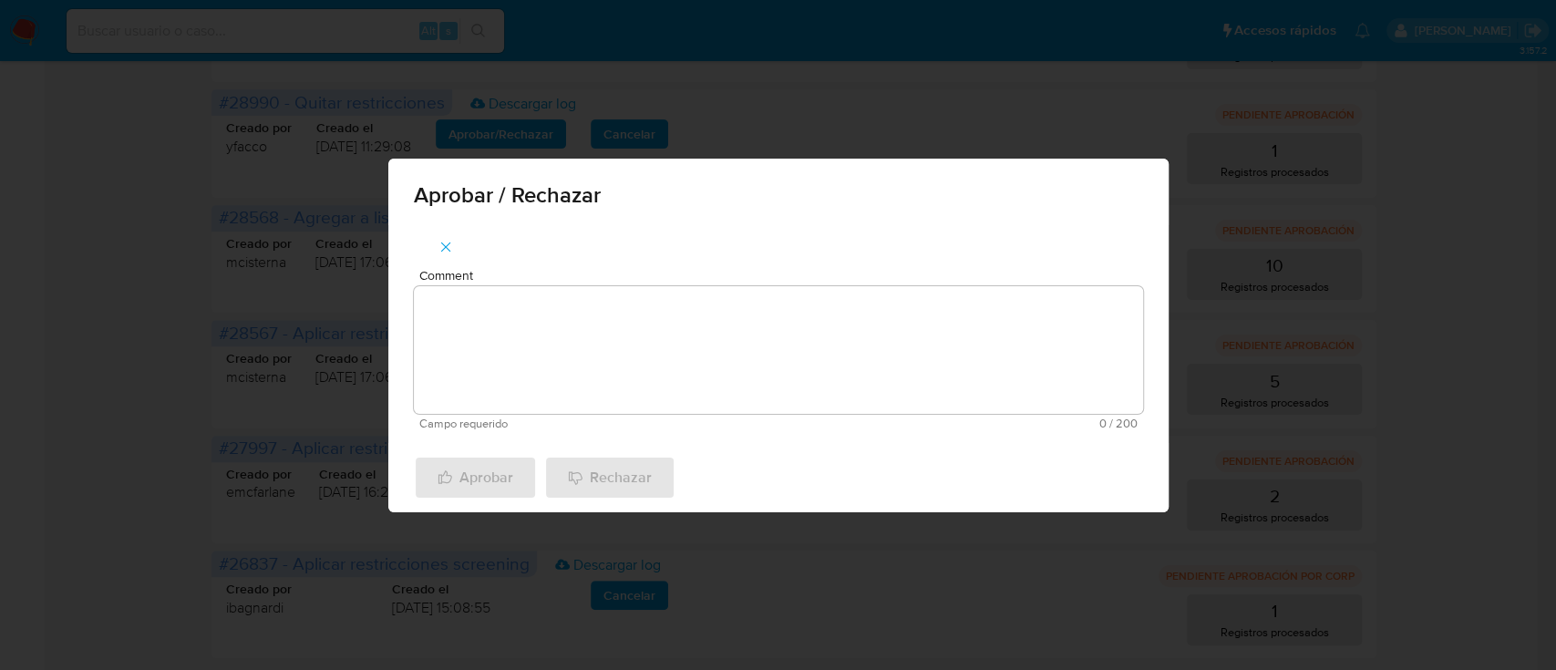
click at [554, 319] on textarea "Comment" at bounding box center [778, 350] width 729 height 128
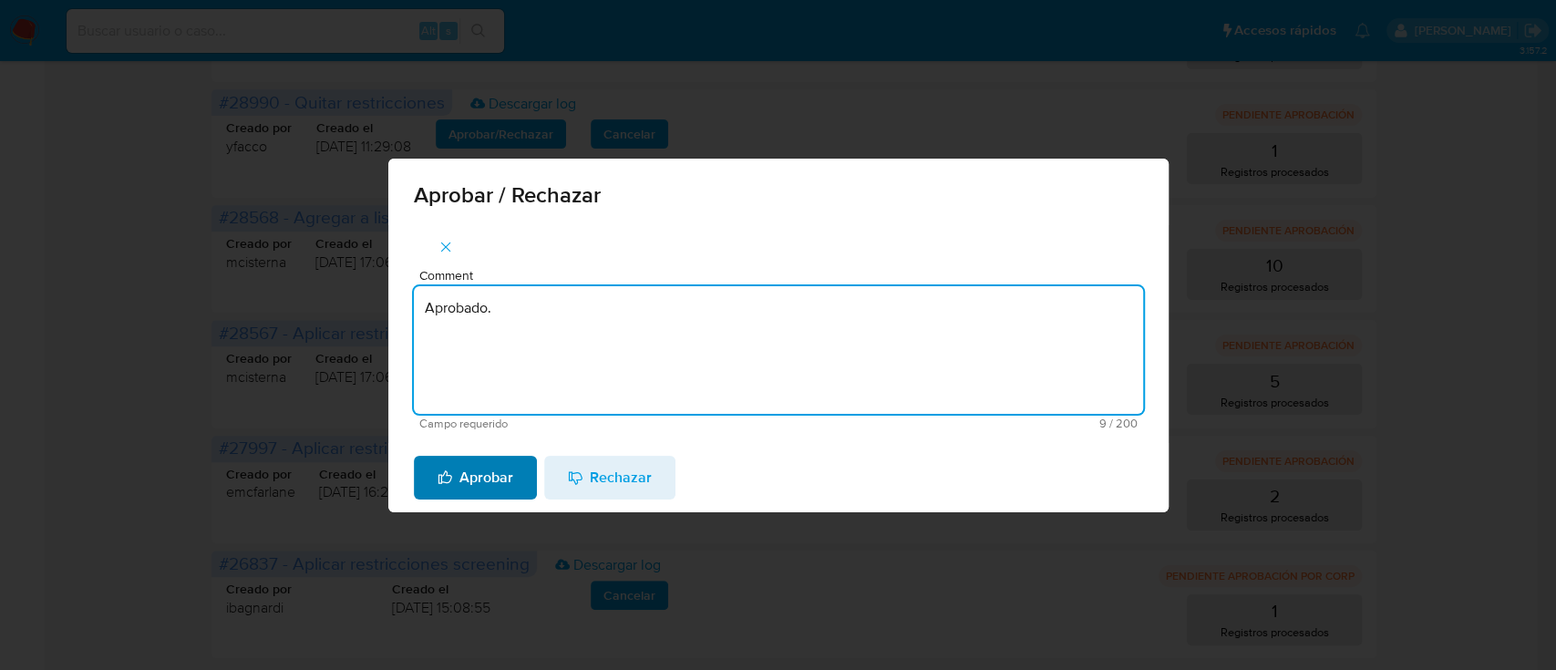
type textarea "Aprobado."
click at [499, 468] on span "Aprobar" at bounding box center [476, 478] width 76 height 40
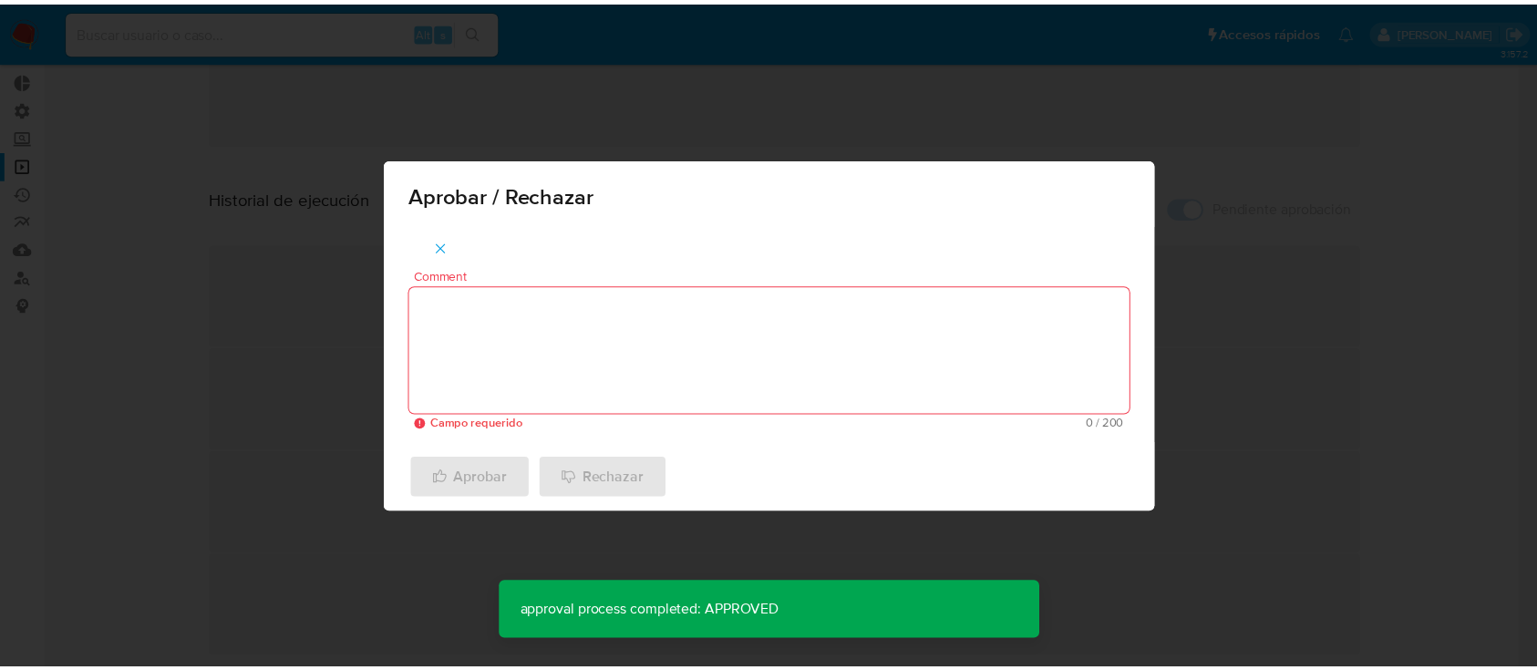
scroll to position [101, 0]
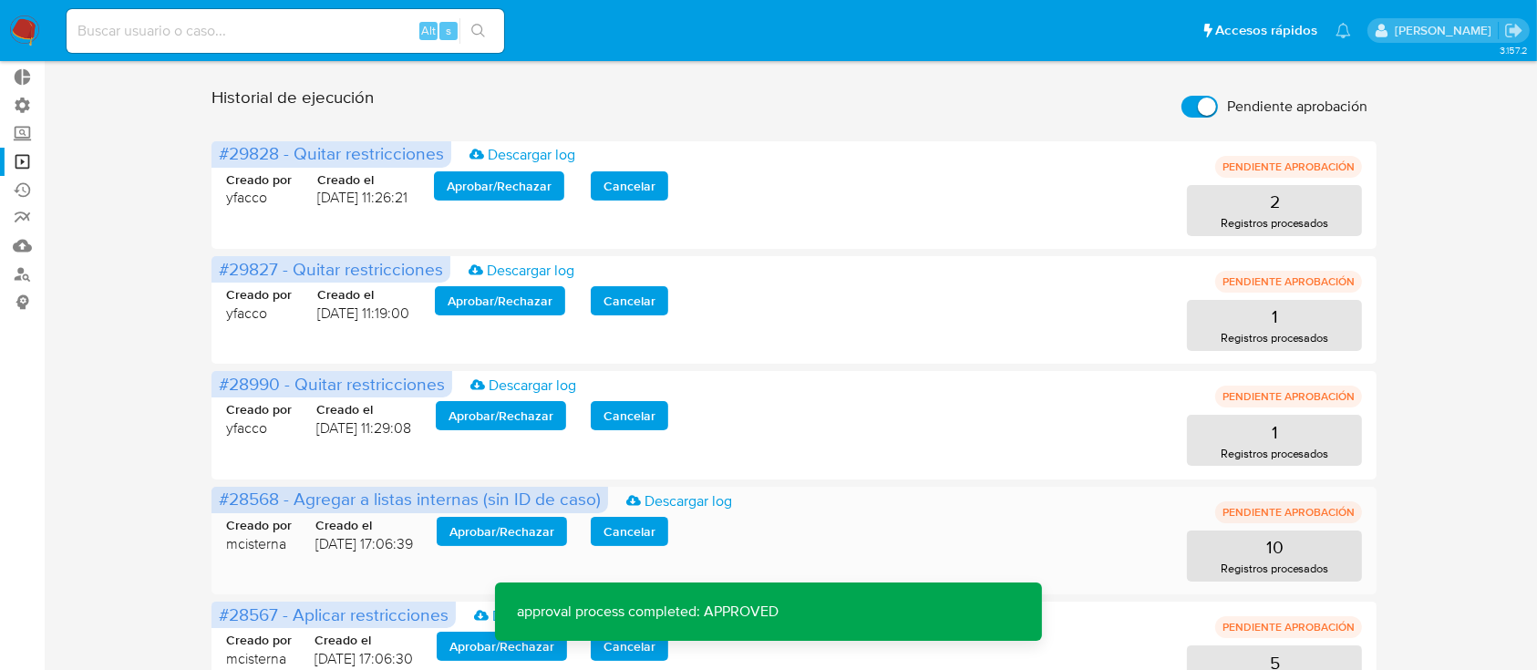
click at [509, 521] on span "Aprobar / Rechazar" at bounding box center [501, 532] width 105 height 26
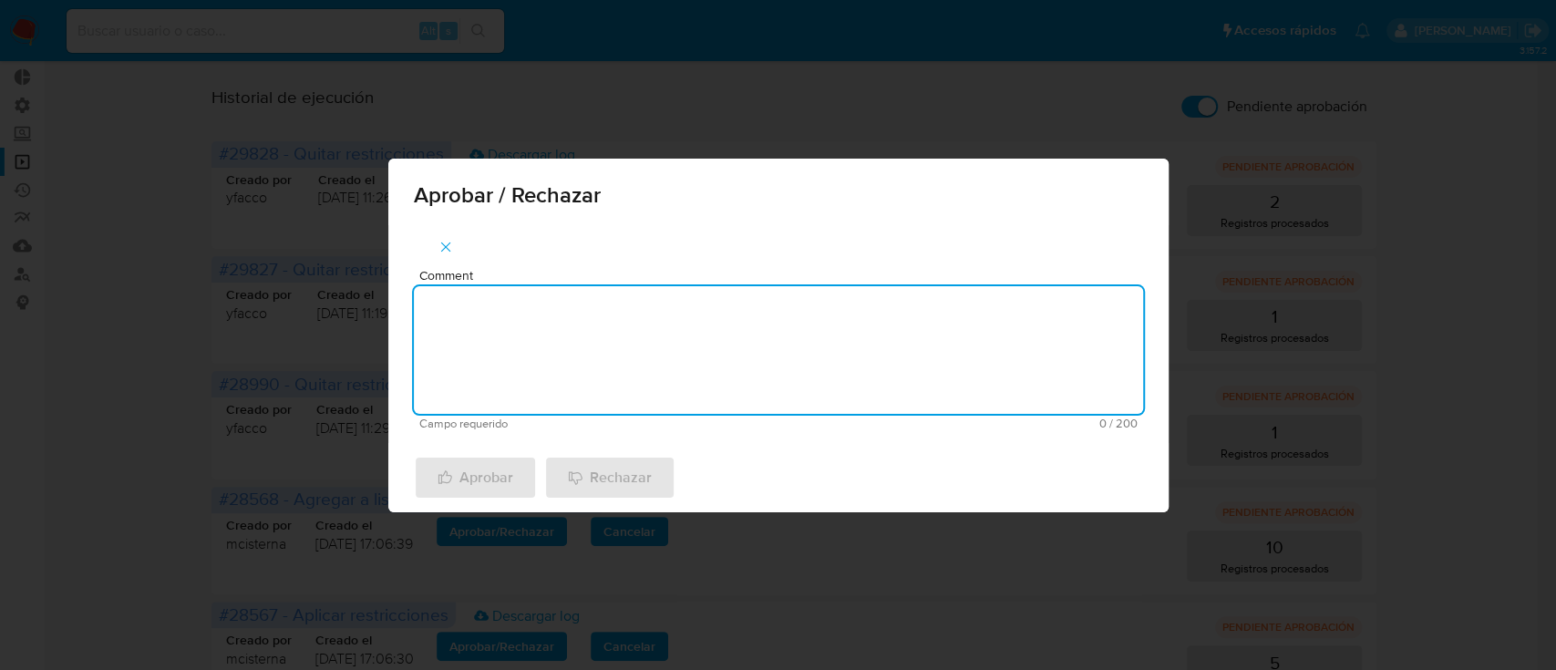
click at [551, 360] on textarea "Comment" at bounding box center [778, 350] width 729 height 128
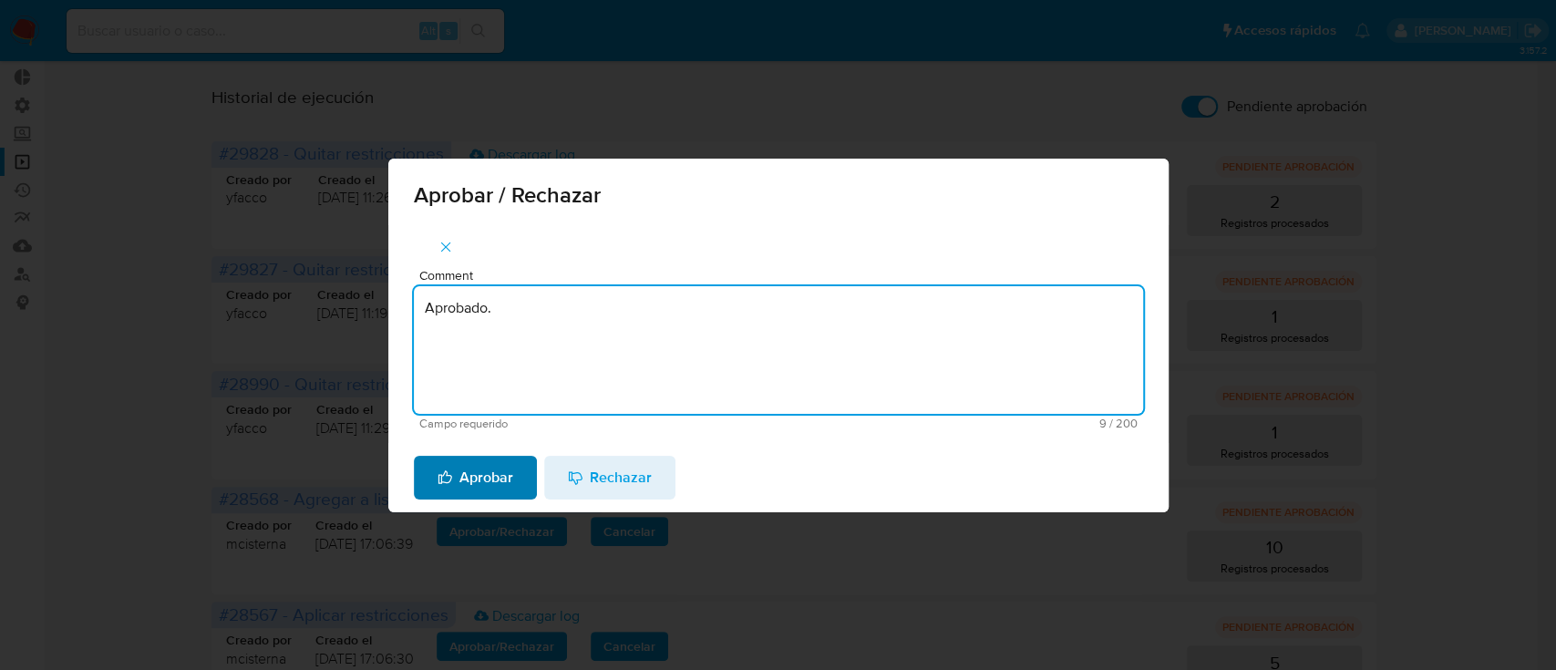
type textarea "Aprobado."
click at [513, 480] on button "Aprobar" at bounding box center [475, 478] width 123 height 44
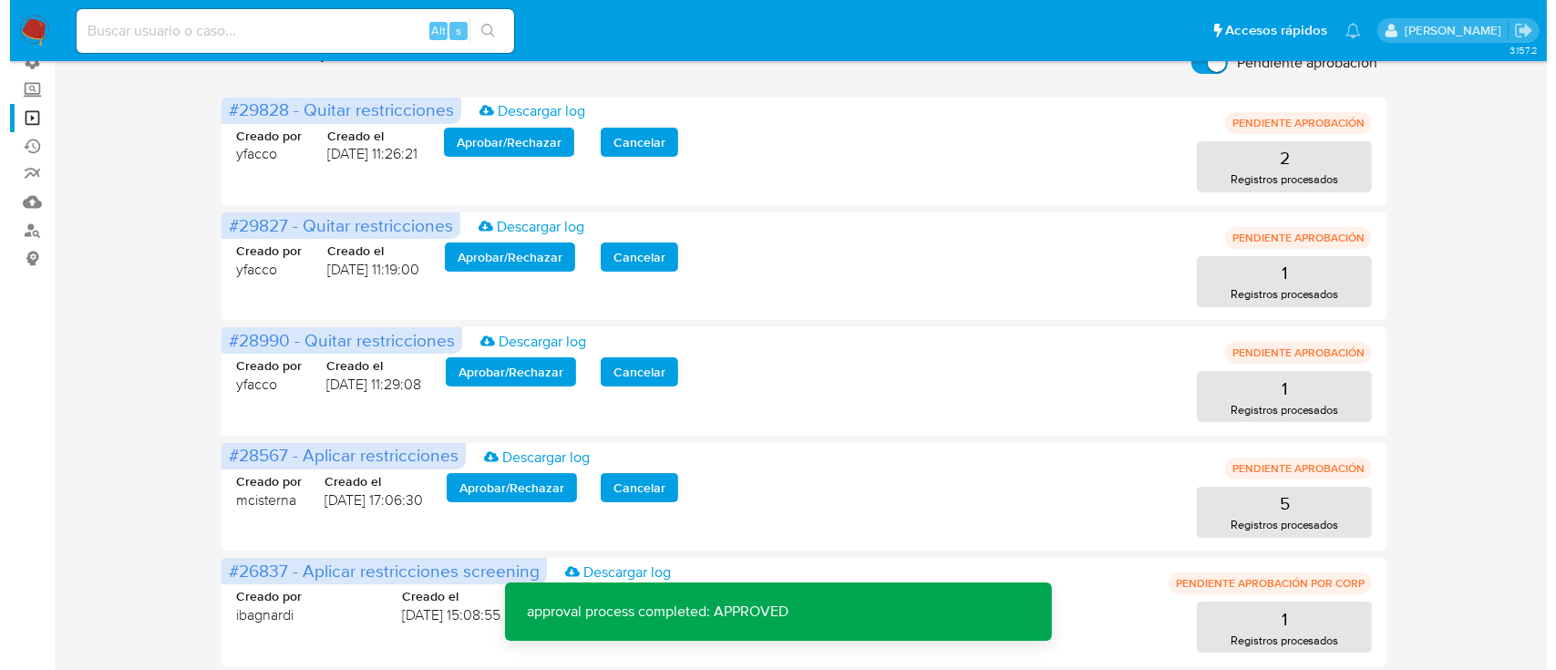
scroll to position [152, 0]
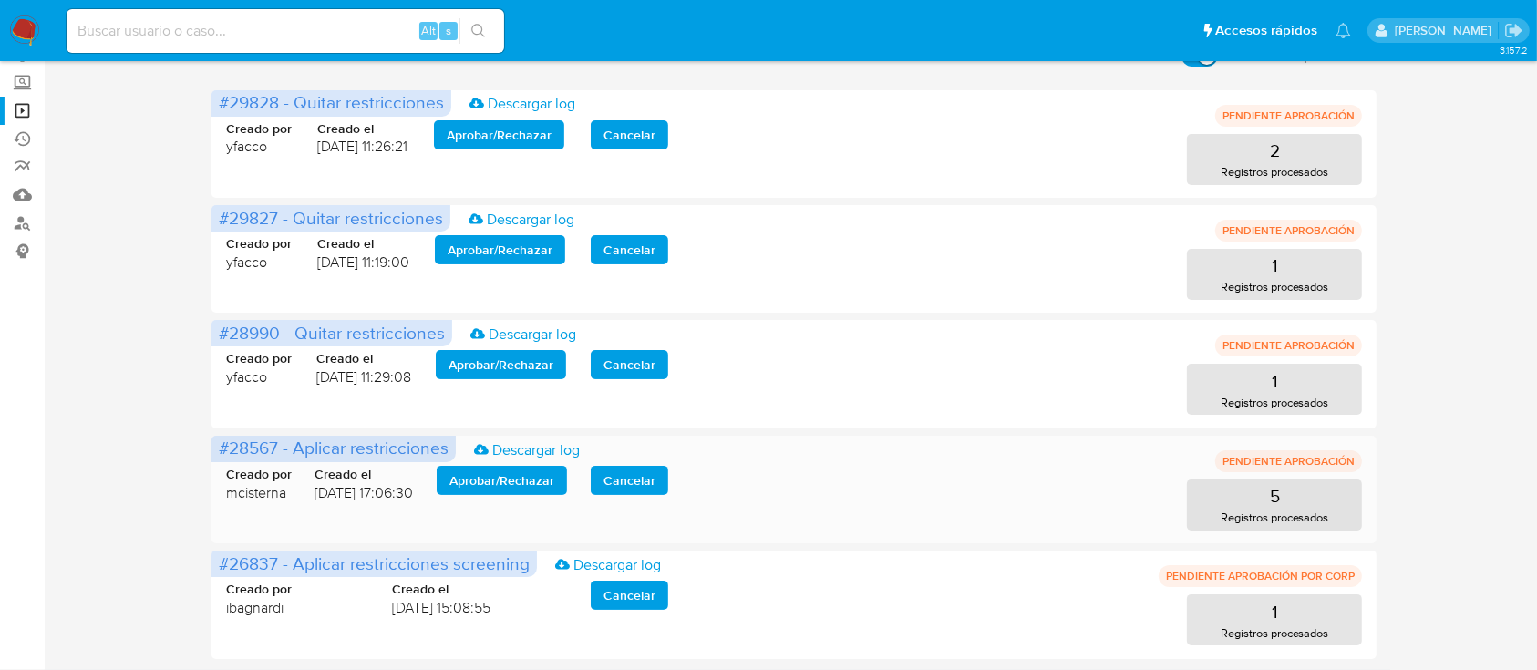
click at [513, 480] on span "Aprobar / Rechazar" at bounding box center [501, 481] width 105 height 26
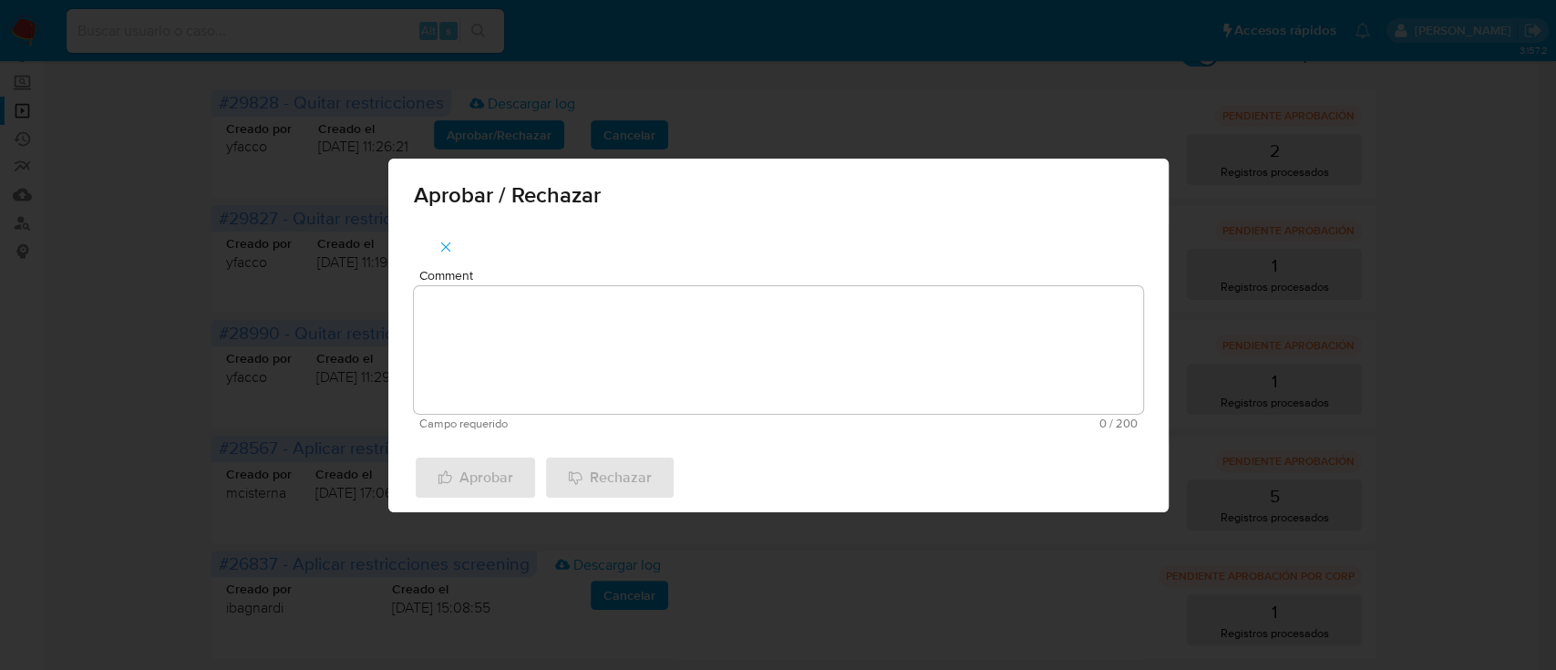
click at [541, 313] on textarea "Comment" at bounding box center [778, 350] width 729 height 128
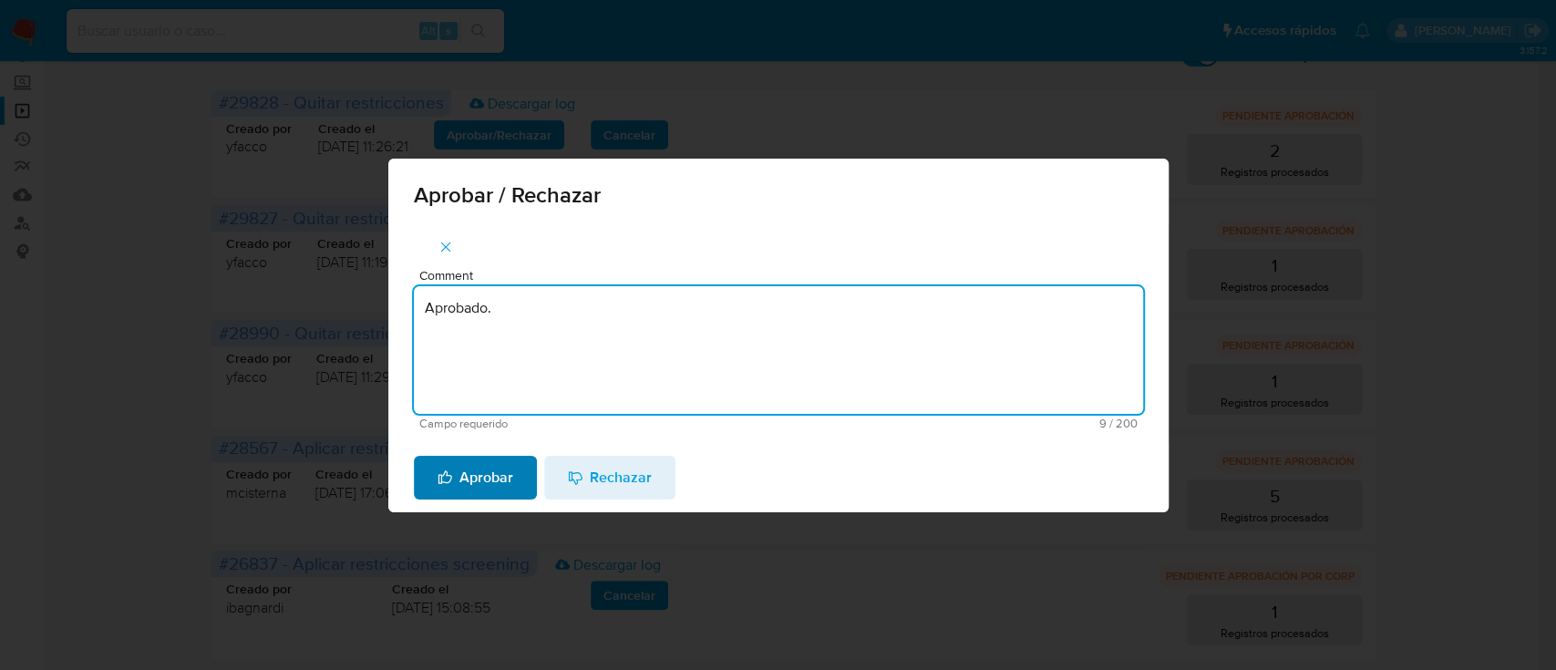
type textarea "Aprobado."
click at [486, 483] on span "Aprobar" at bounding box center [476, 478] width 76 height 40
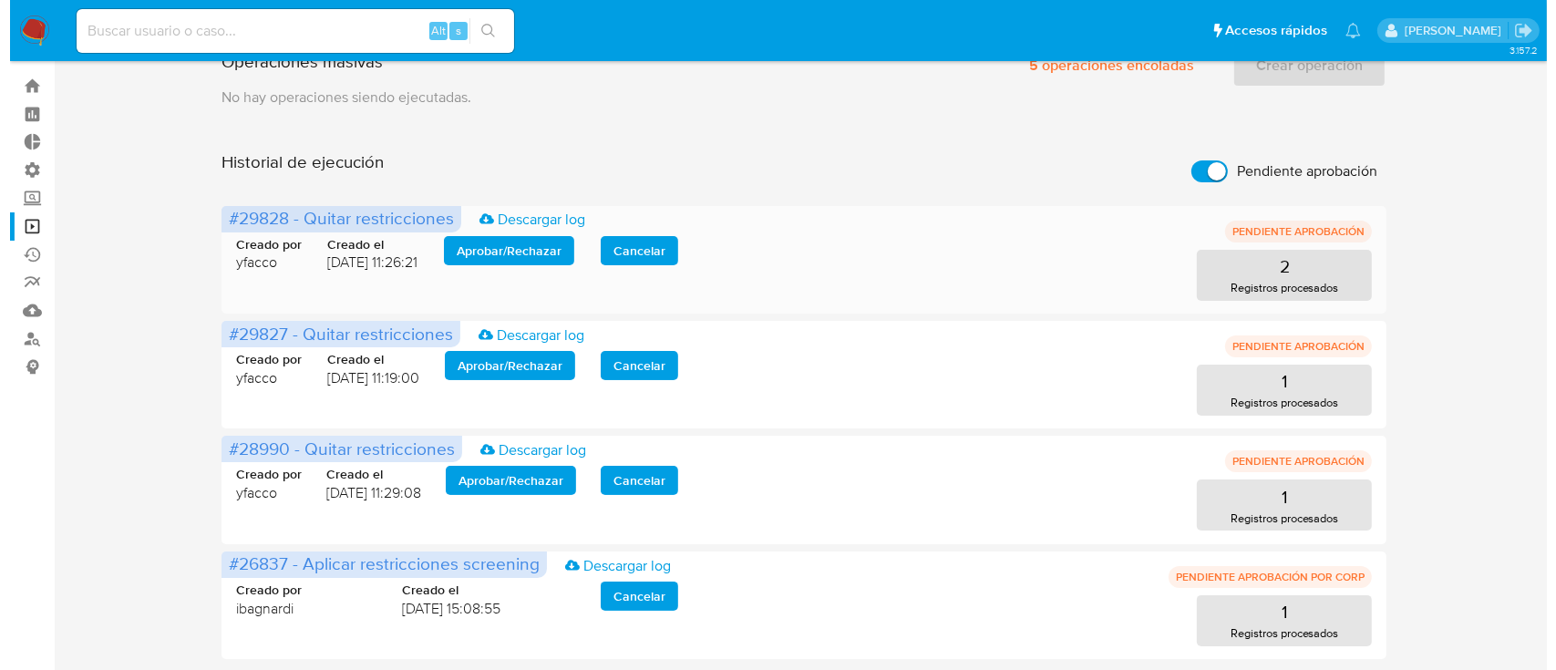
scroll to position [0, 0]
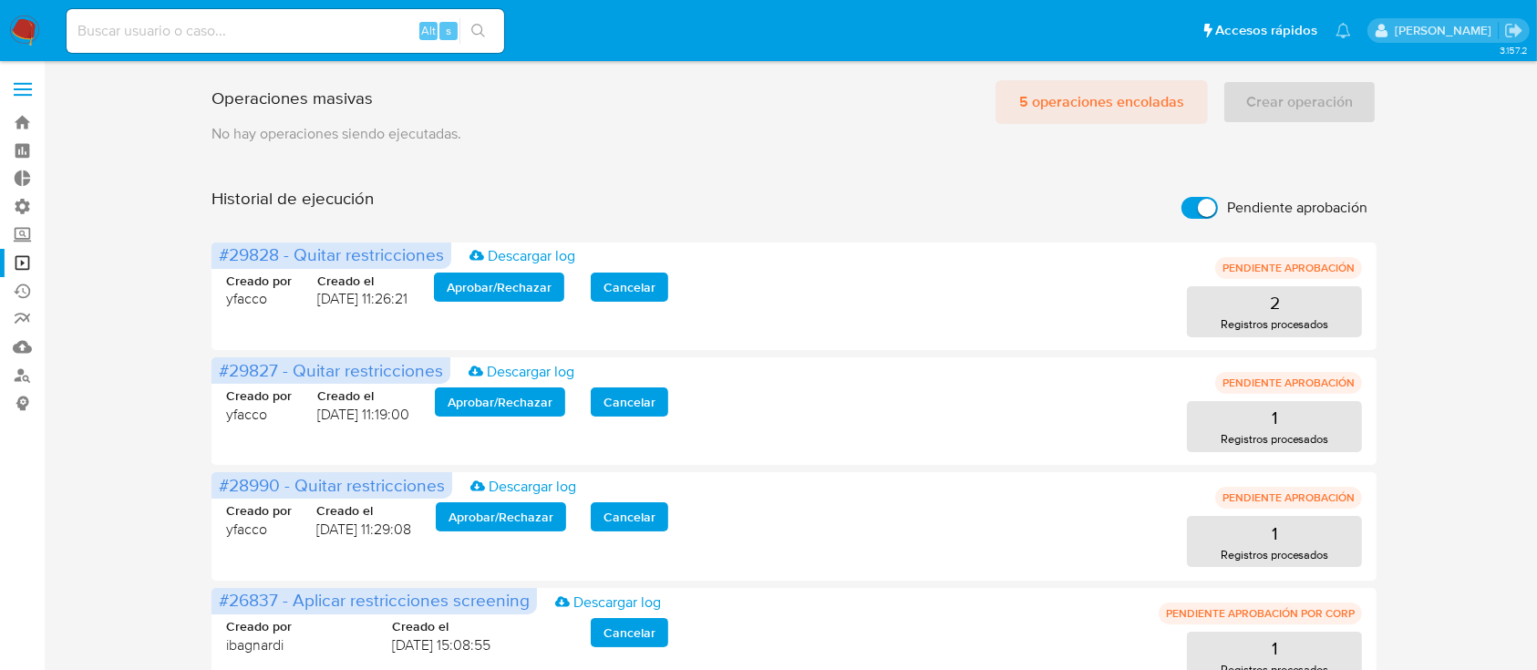
click at [1036, 117] on span "5 operaciones encoladas" at bounding box center [1101, 102] width 165 height 40
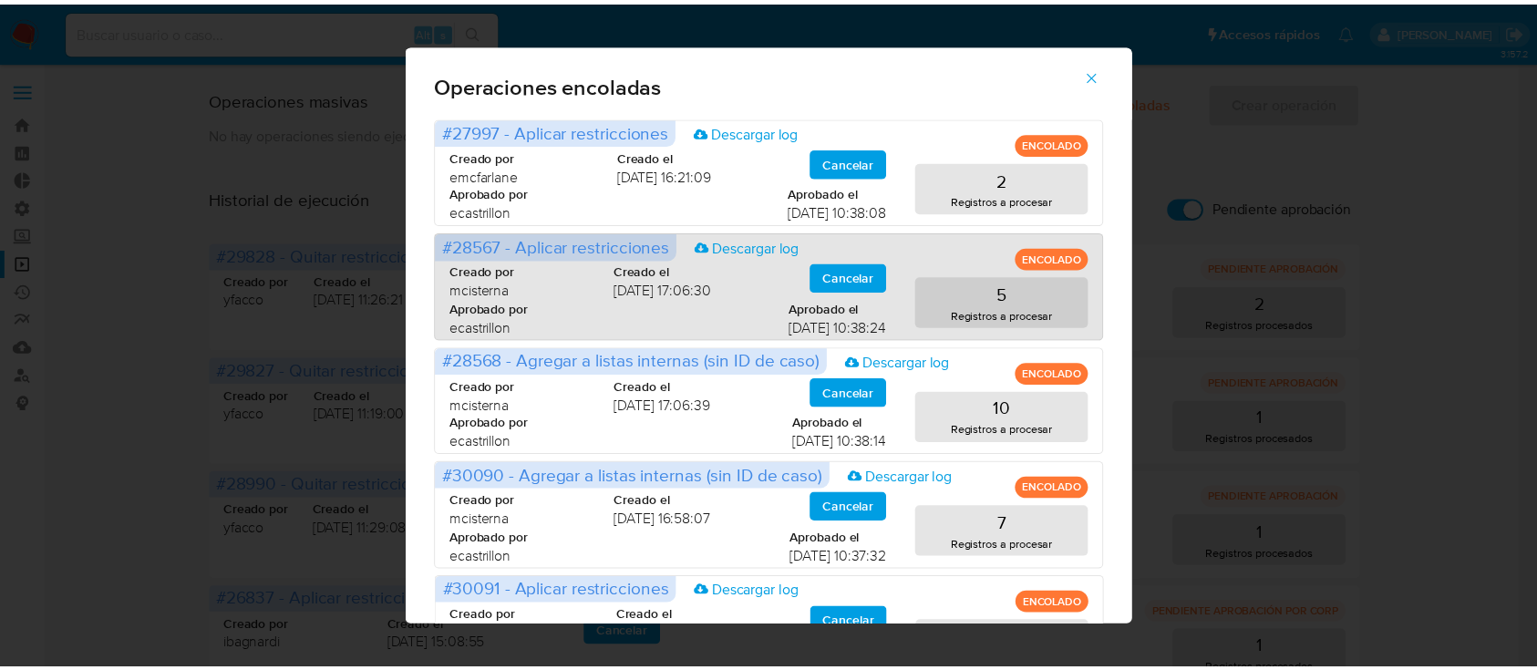
scroll to position [88, 0]
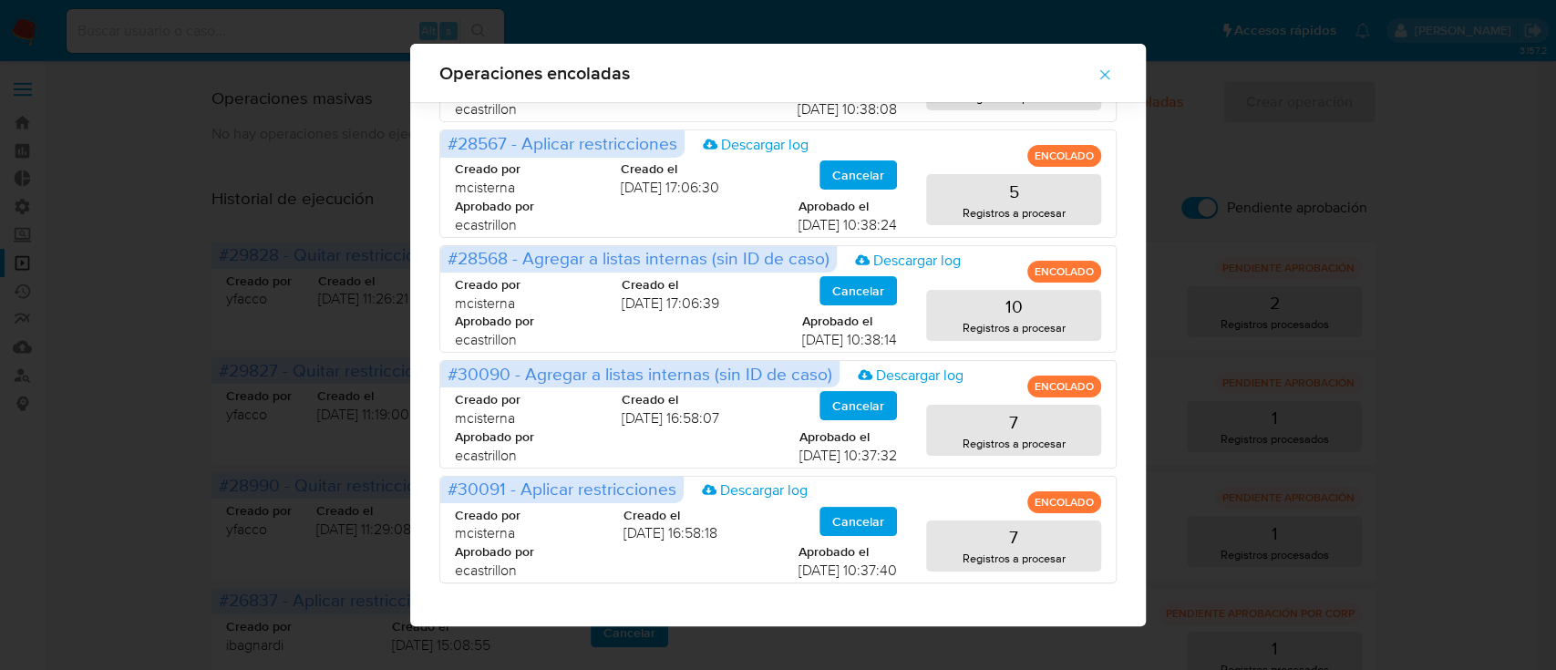
click at [1109, 84] on span "button" at bounding box center [1105, 75] width 16 height 40
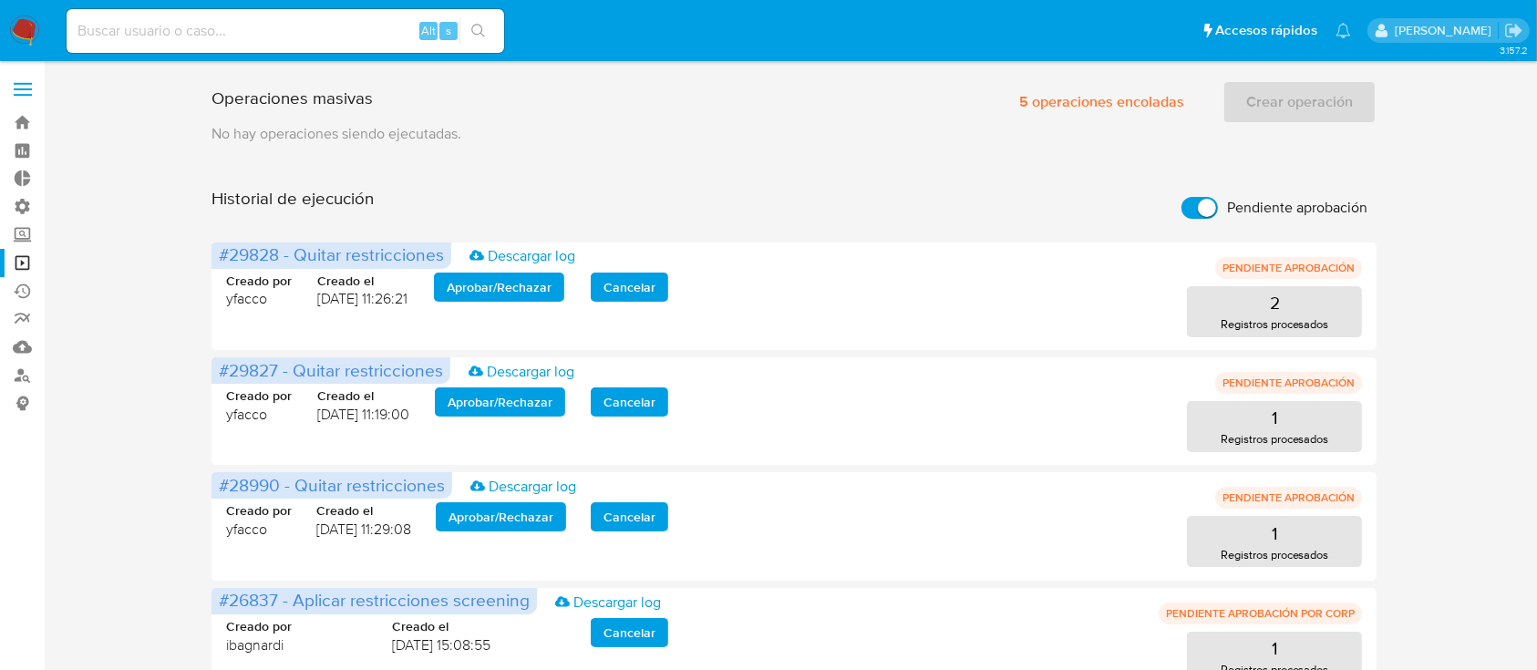
click at [963, 162] on div "Operaciones masivas 5 operaciones encoladas Crear operación Sólo puede haber ha…" at bounding box center [793, 384] width 1165 height 623
click at [1195, 205] on input "Pendiente aprobación" at bounding box center [1199, 208] width 36 height 22
checkbox input "false"
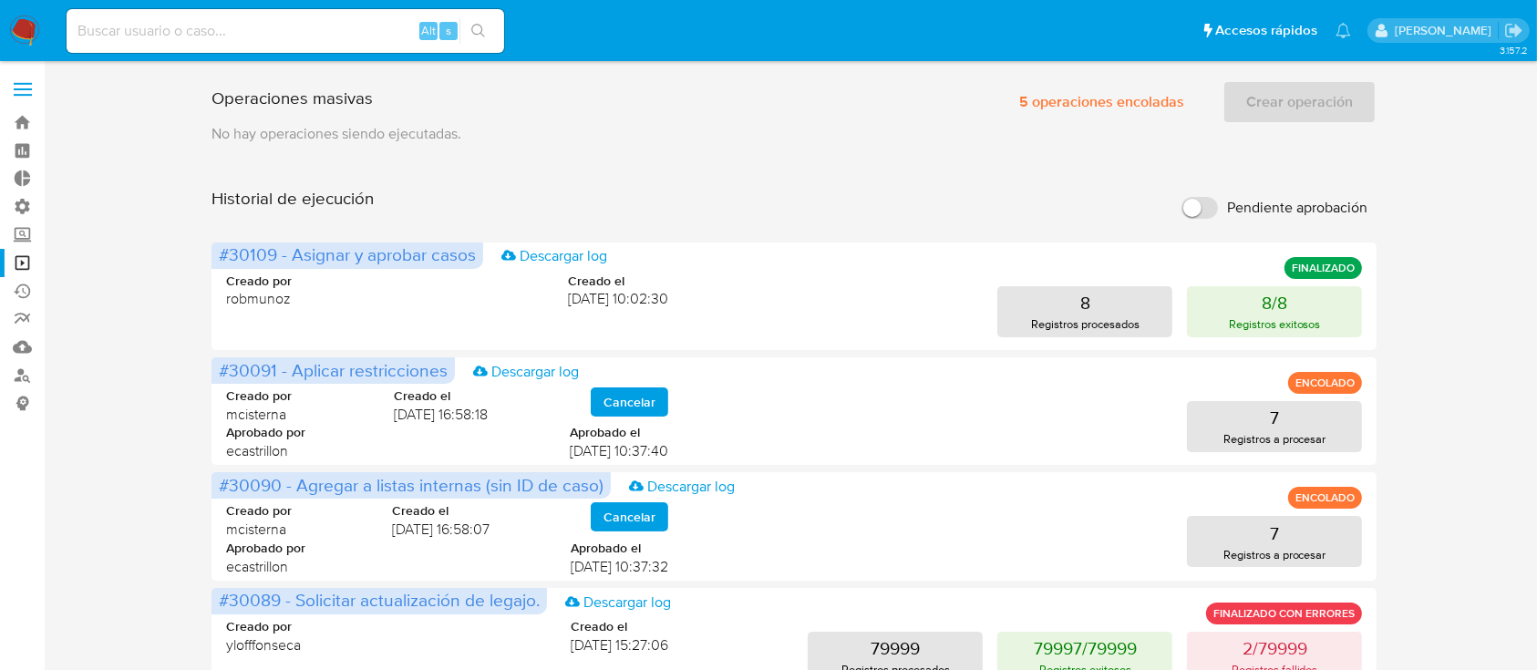
click at [1211, 211] on input "Pendiente aprobación" at bounding box center [1199, 208] width 36 height 22
checkbox input "true"
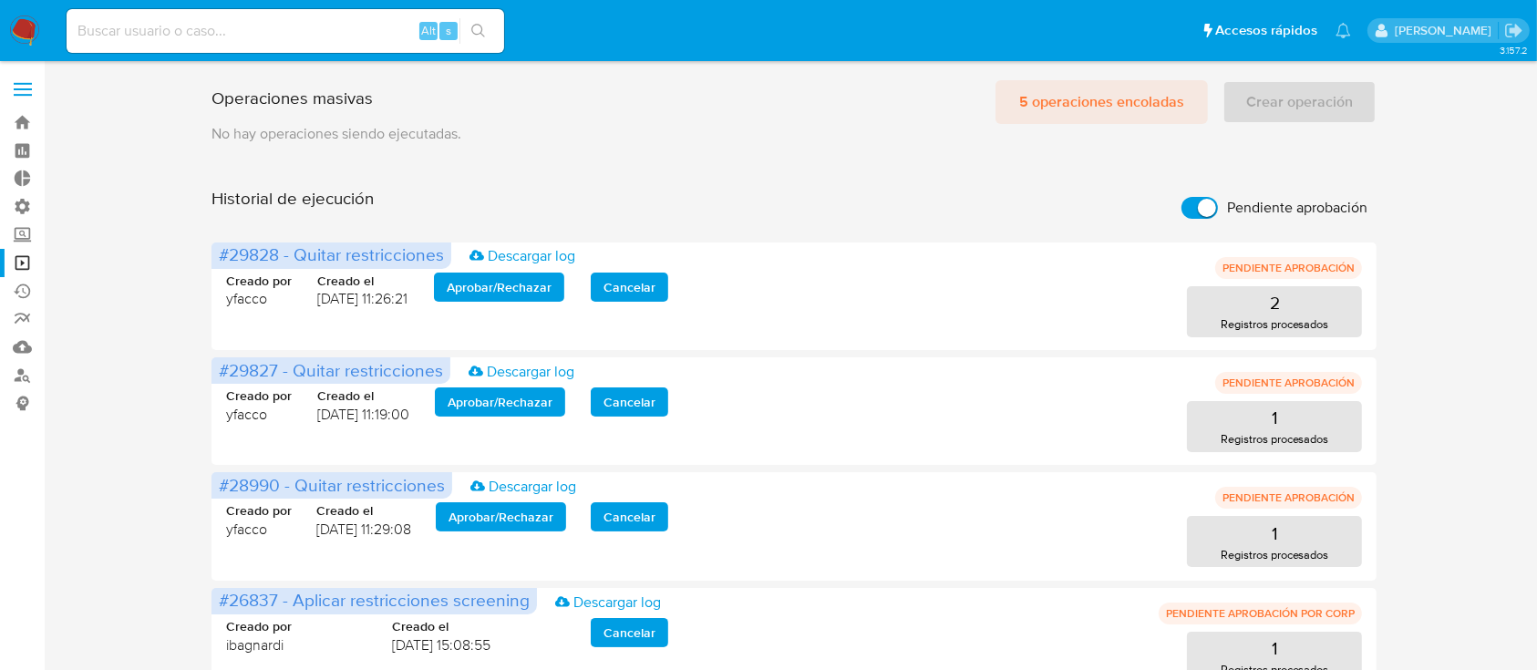
click at [1091, 98] on span "5 operaciones encoladas" at bounding box center [1101, 102] width 165 height 40
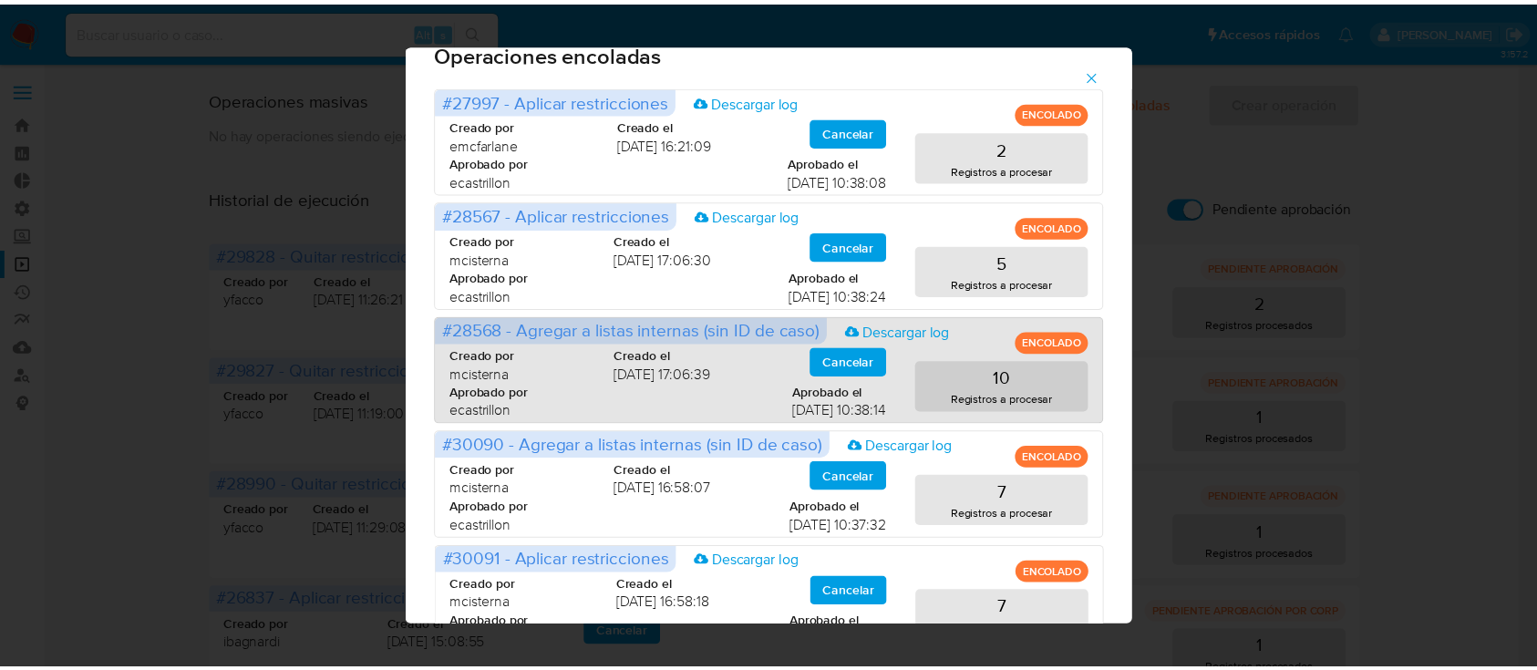
scroll to position [33, 0]
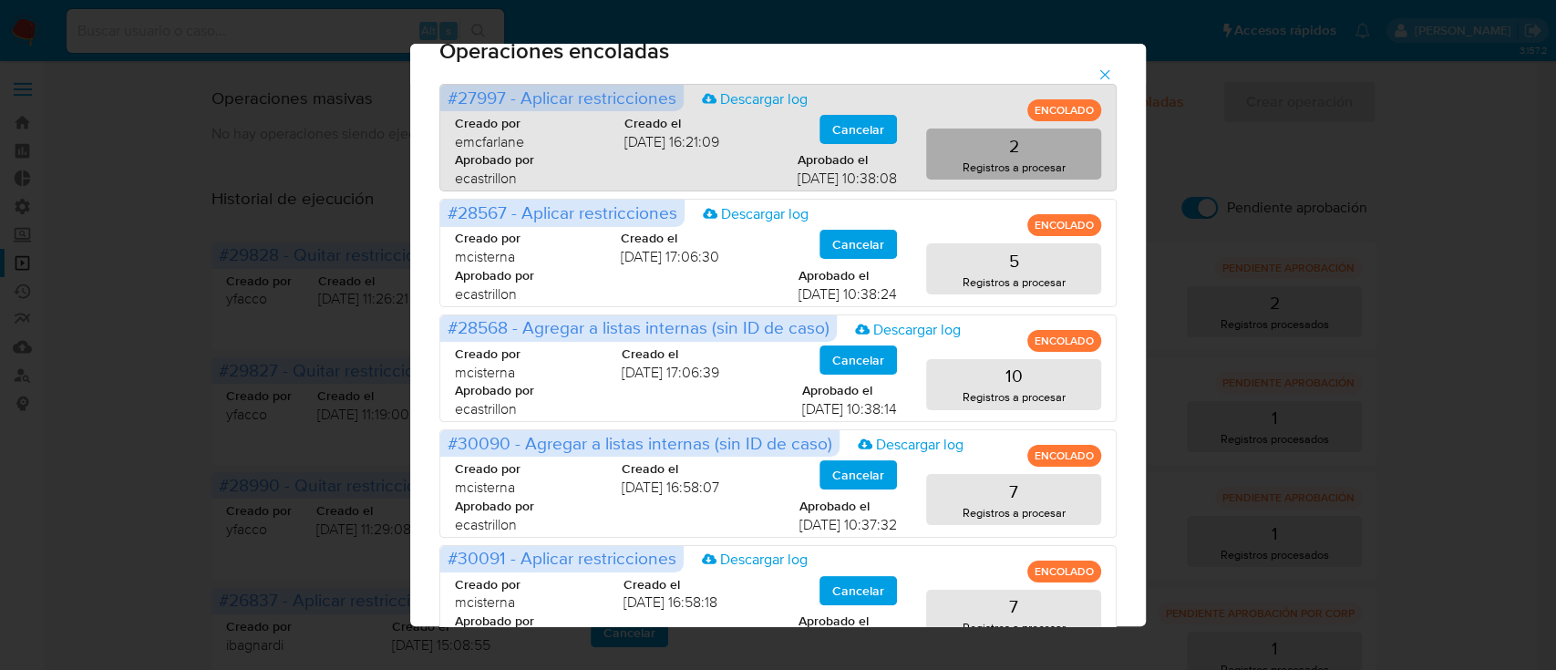
click at [974, 166] on p "Registros a procesar" at bounding box center [1014, 167] width 103 height 17
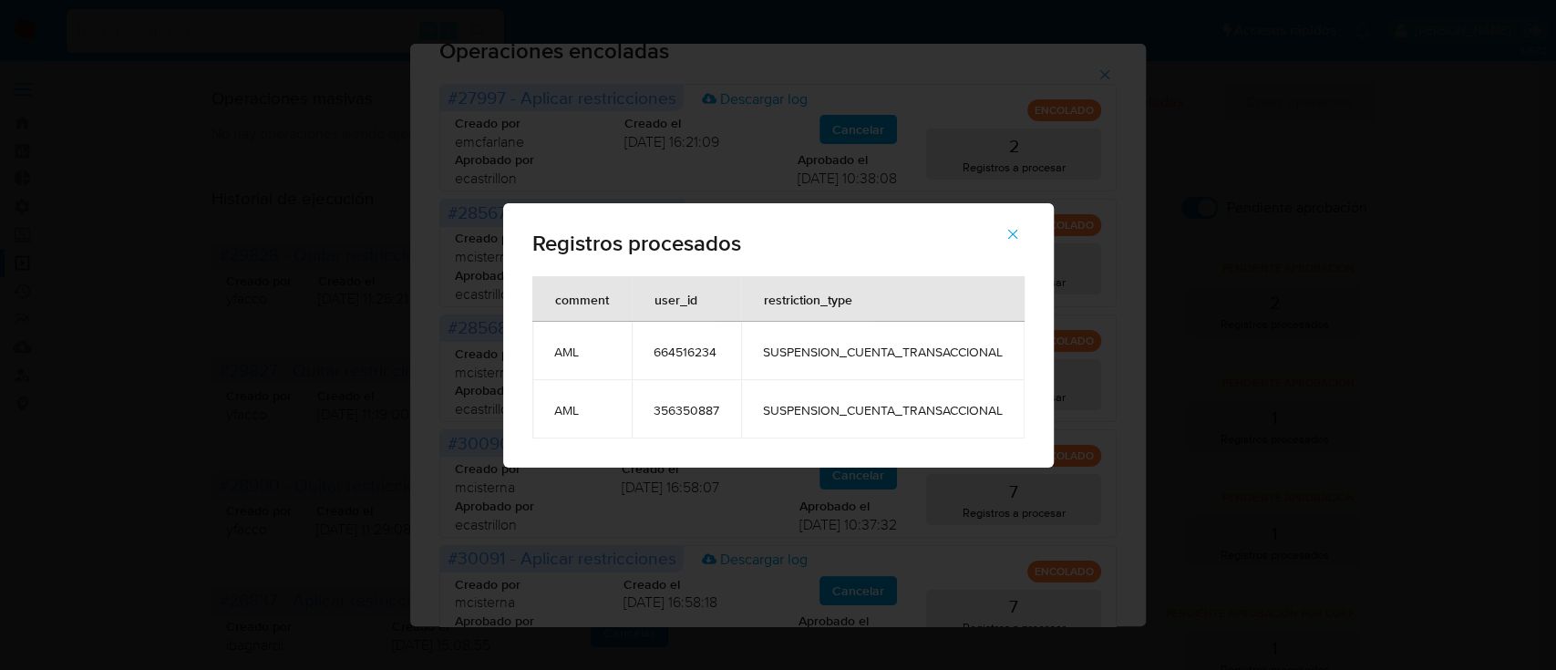
click at [666, 351] on span "664516234" at bounding box center [687, 352] width 66 height 16
click at [1025, 237] on button "button" at bounding box center [1013, 234] width 64 height 44
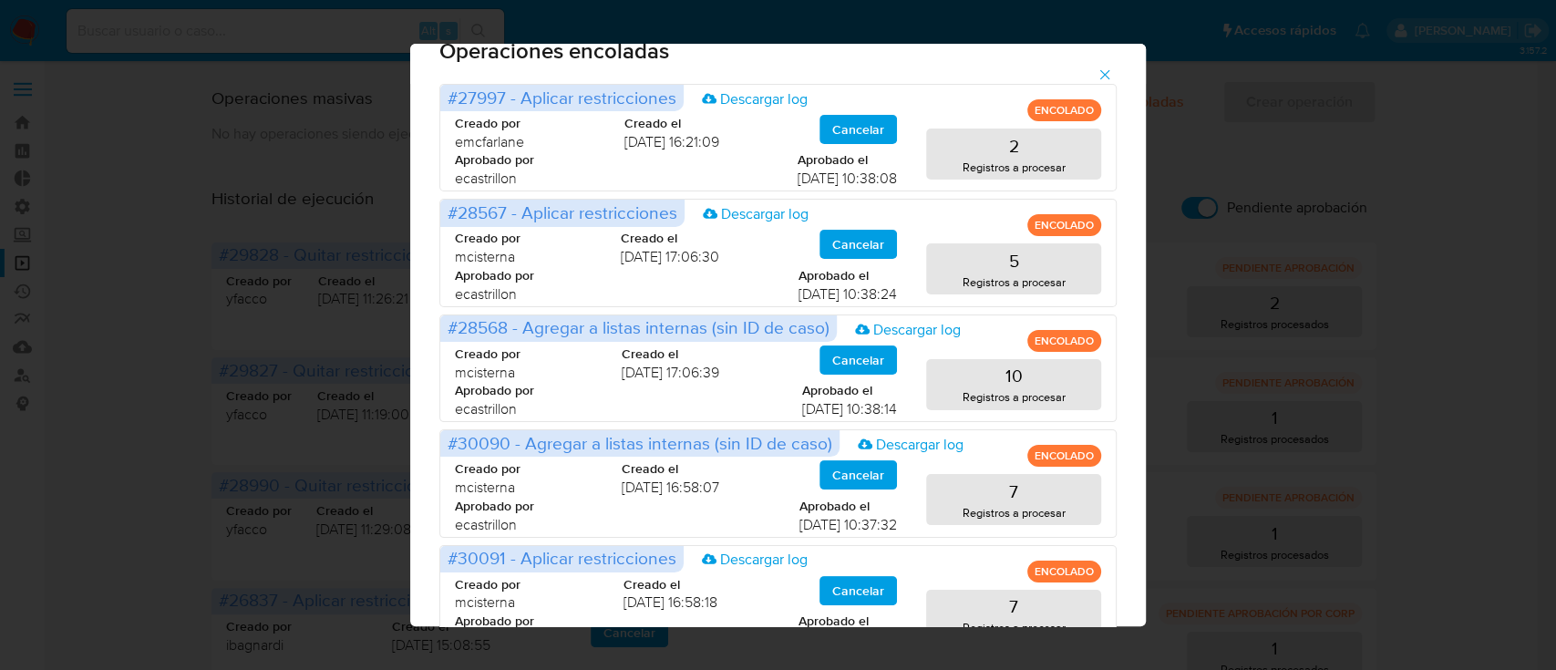
click at [1113, 67] on icon "button" at bounding box center [1105, 75] width 16 height 16
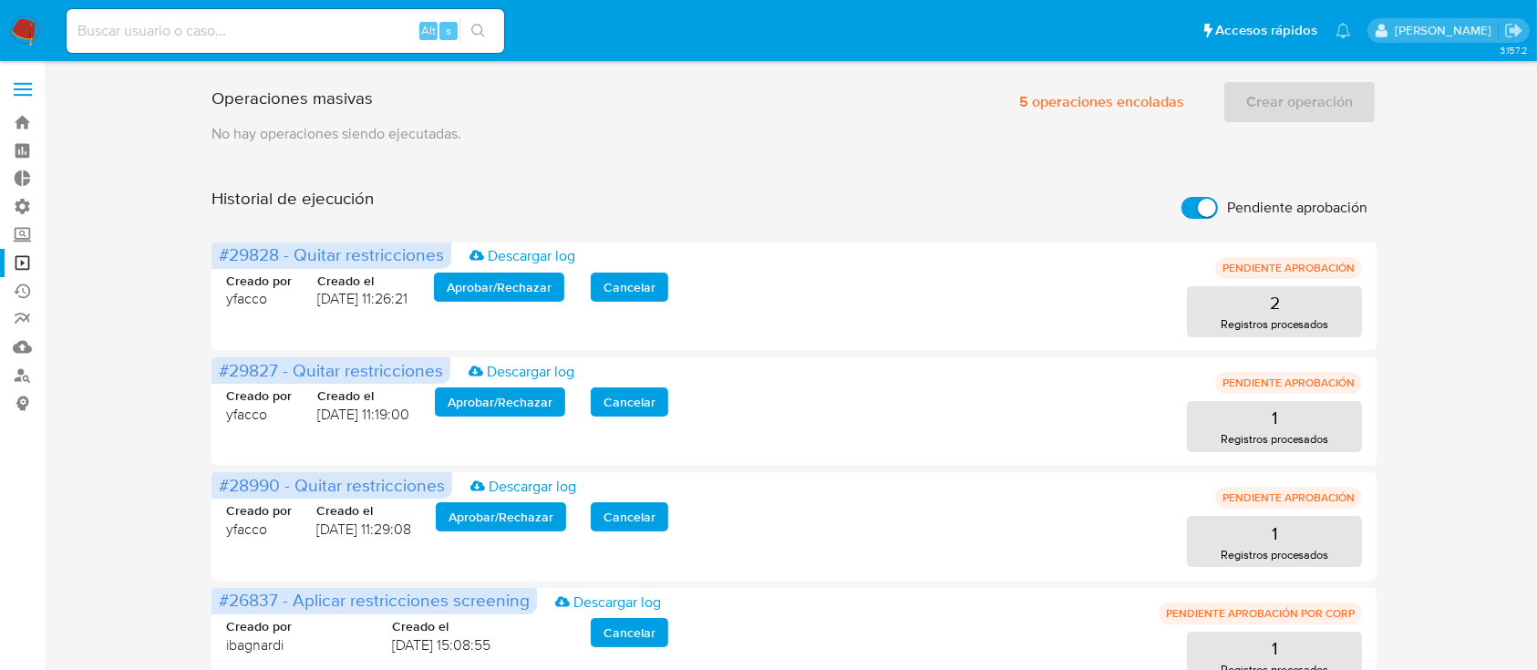
click at [360, 26] on input at bounding box center [286, 31] width 438 height 24
paste input "664516234"
type input "664516234"
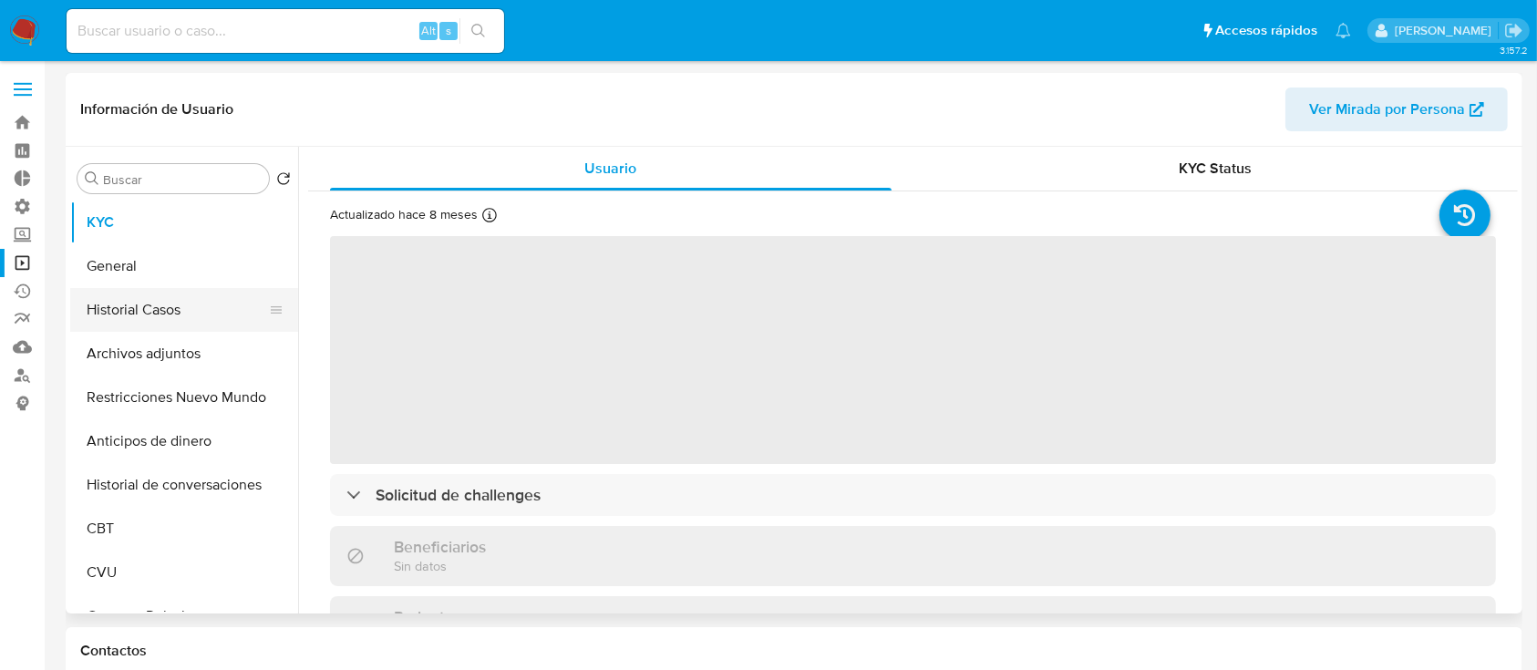
click at [133, 302] on button "Historial Casos" at bounding box center [176, 310] width 213 height 44
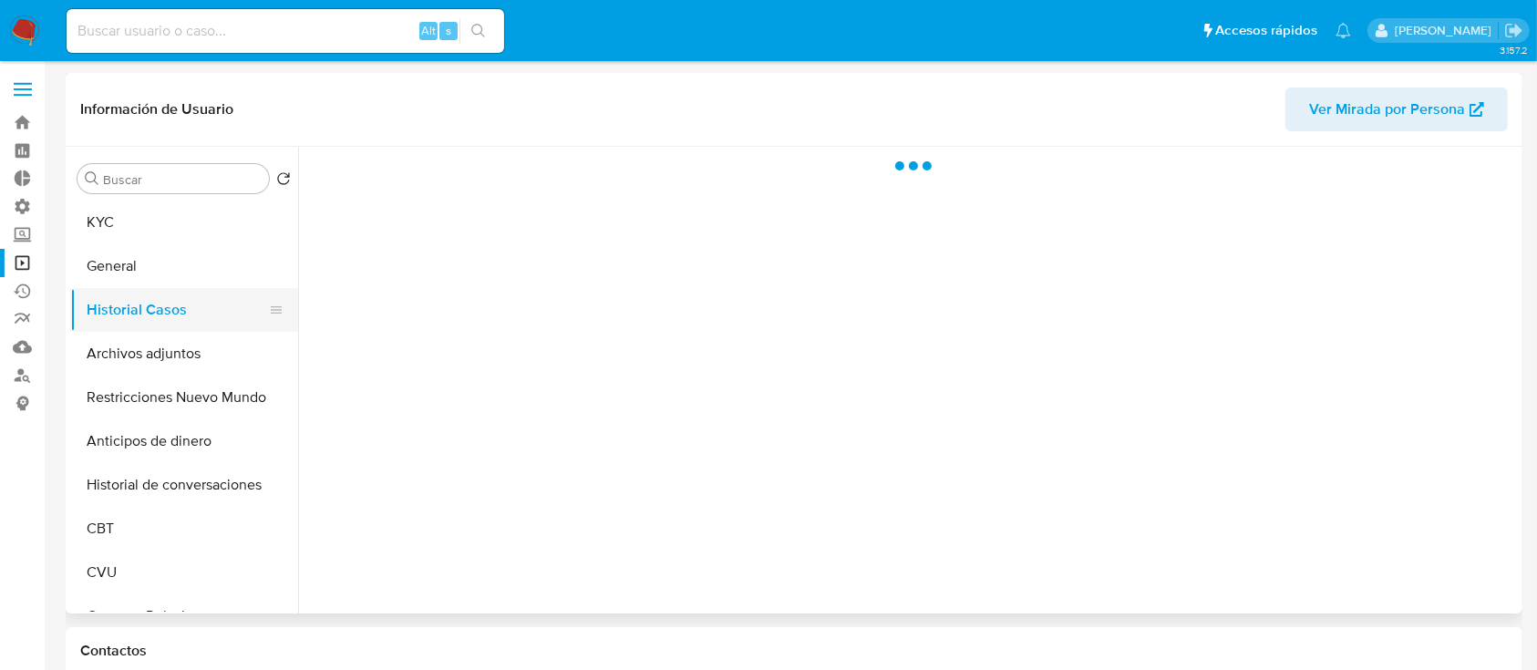
select select "10"
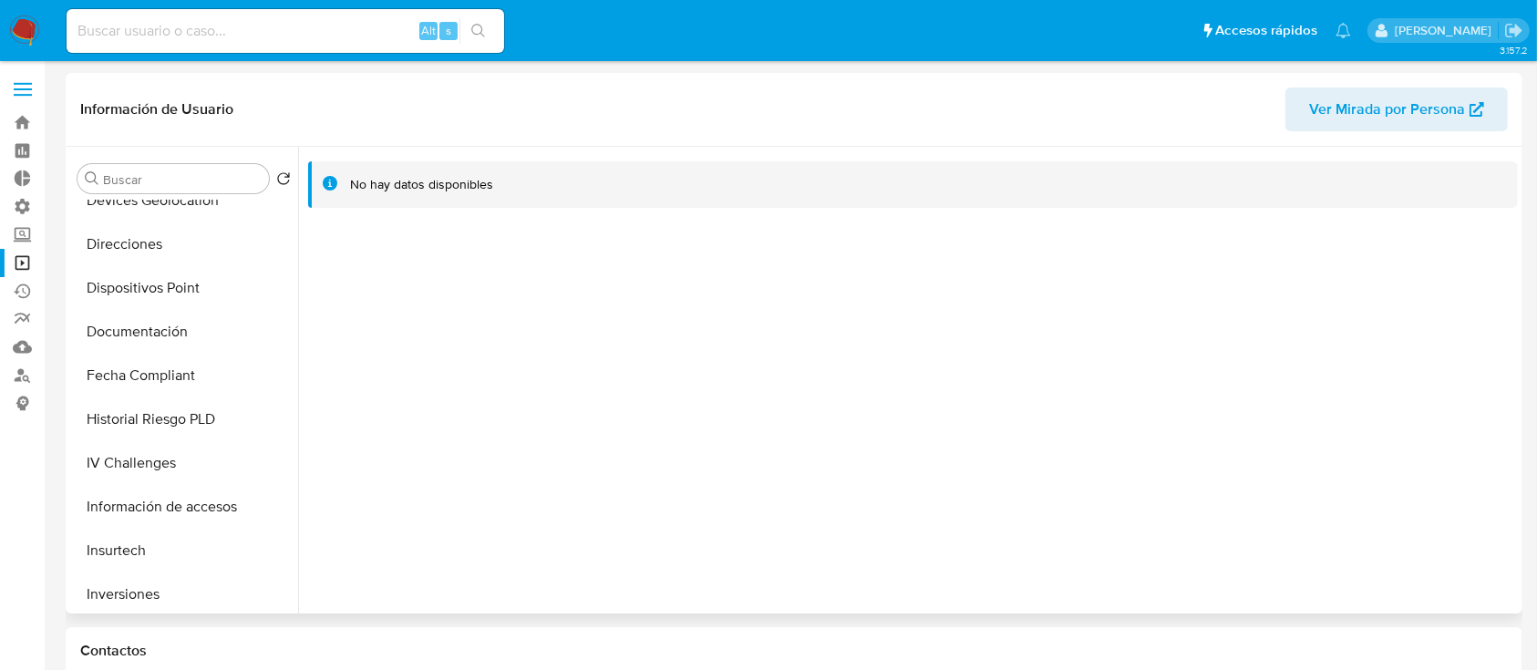
scroll to position [729, 0]
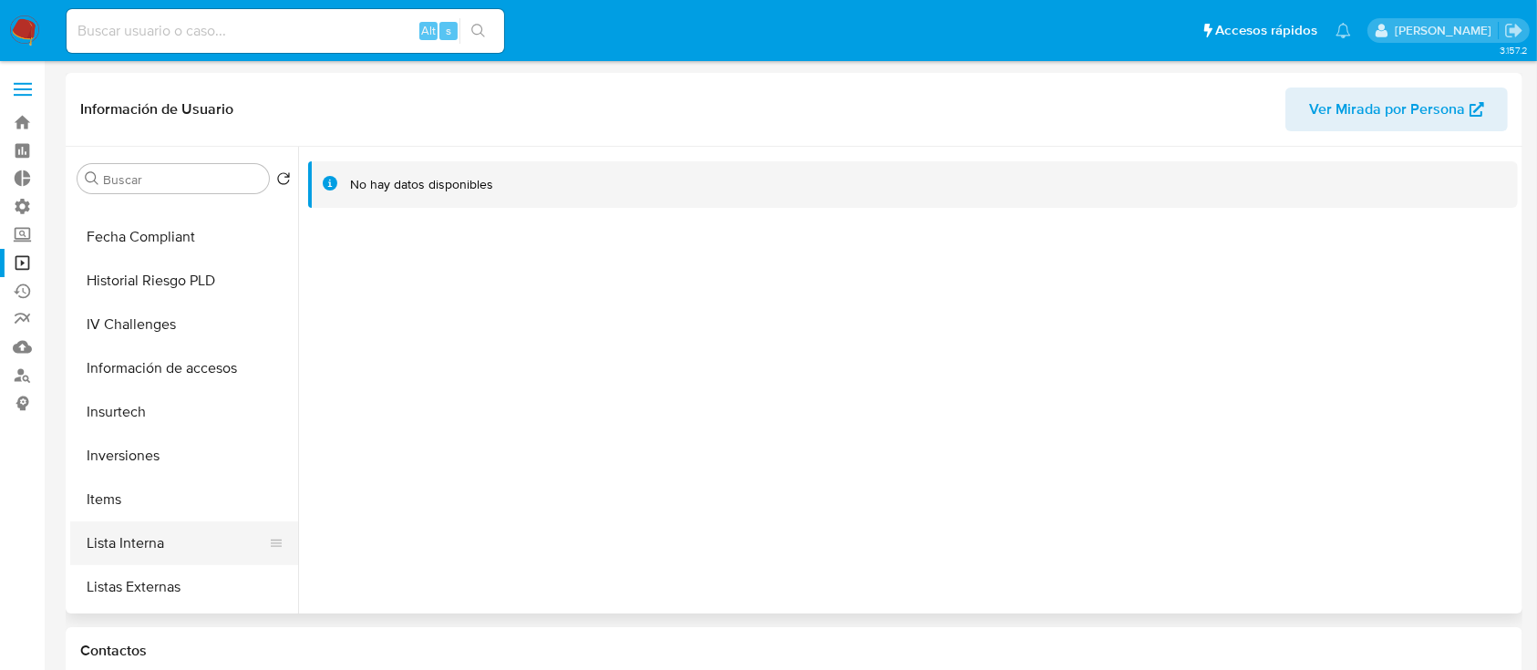
click at [185, 520] on button "Items" at bounding box center [184, 500] width 228 height 44
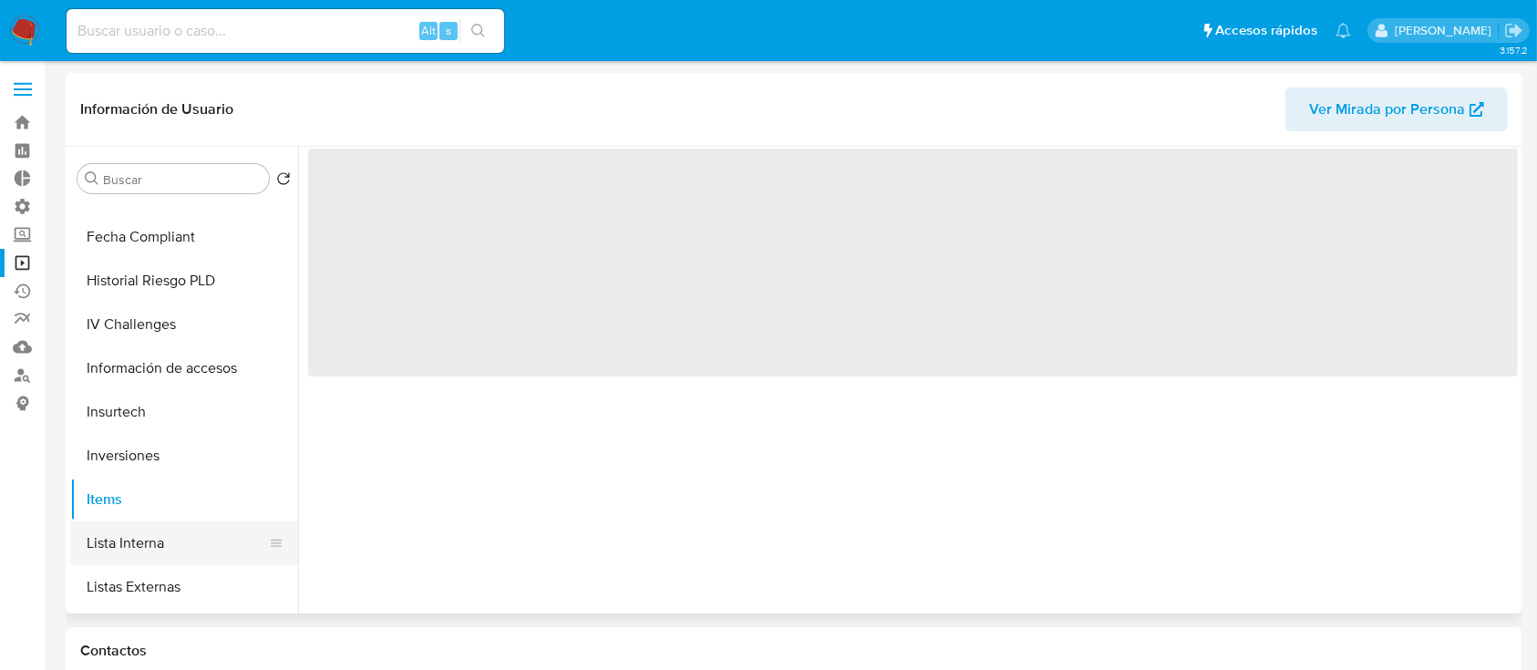
click at [187, 531] on button "Lista Interna" at bounding box center [176, 543] width 213 height 44
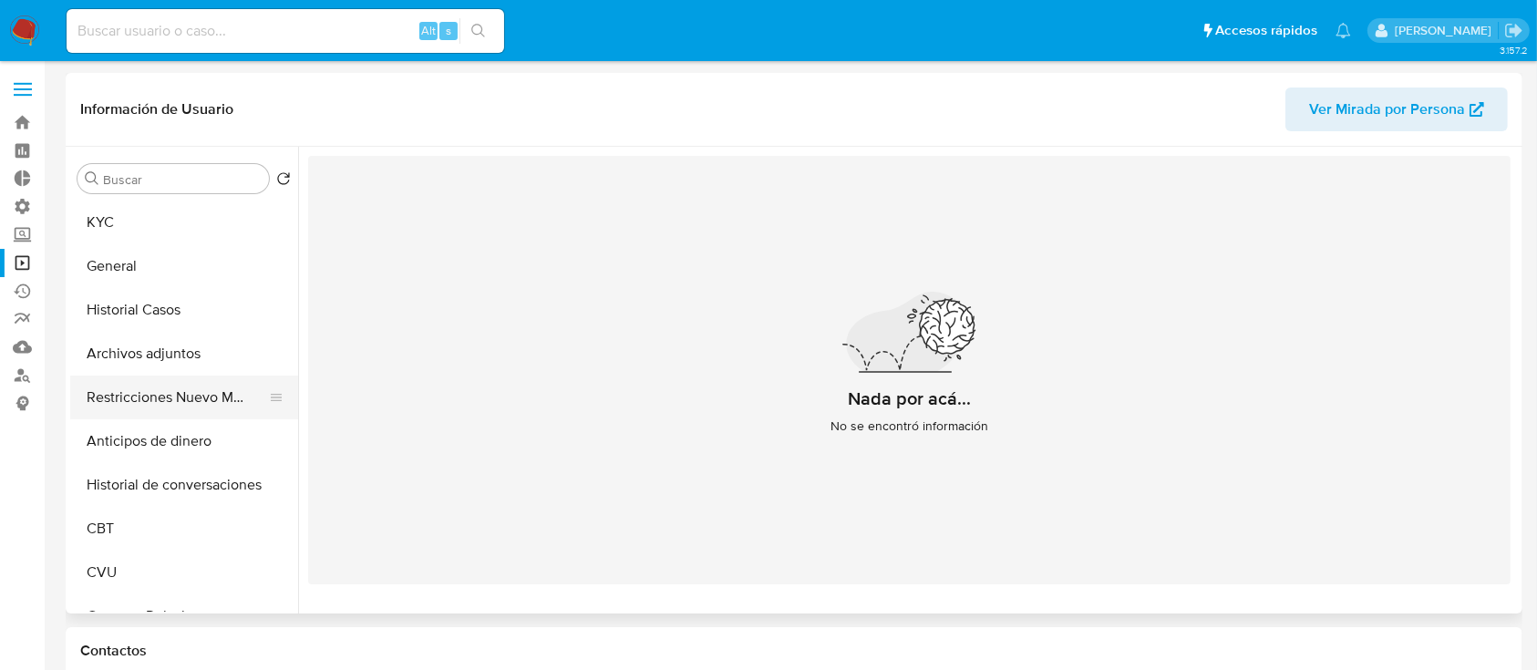
scroll to position [0, 0]
click at [145, 271] on button "General" at bounding box center [176, 266] width 213 height 44
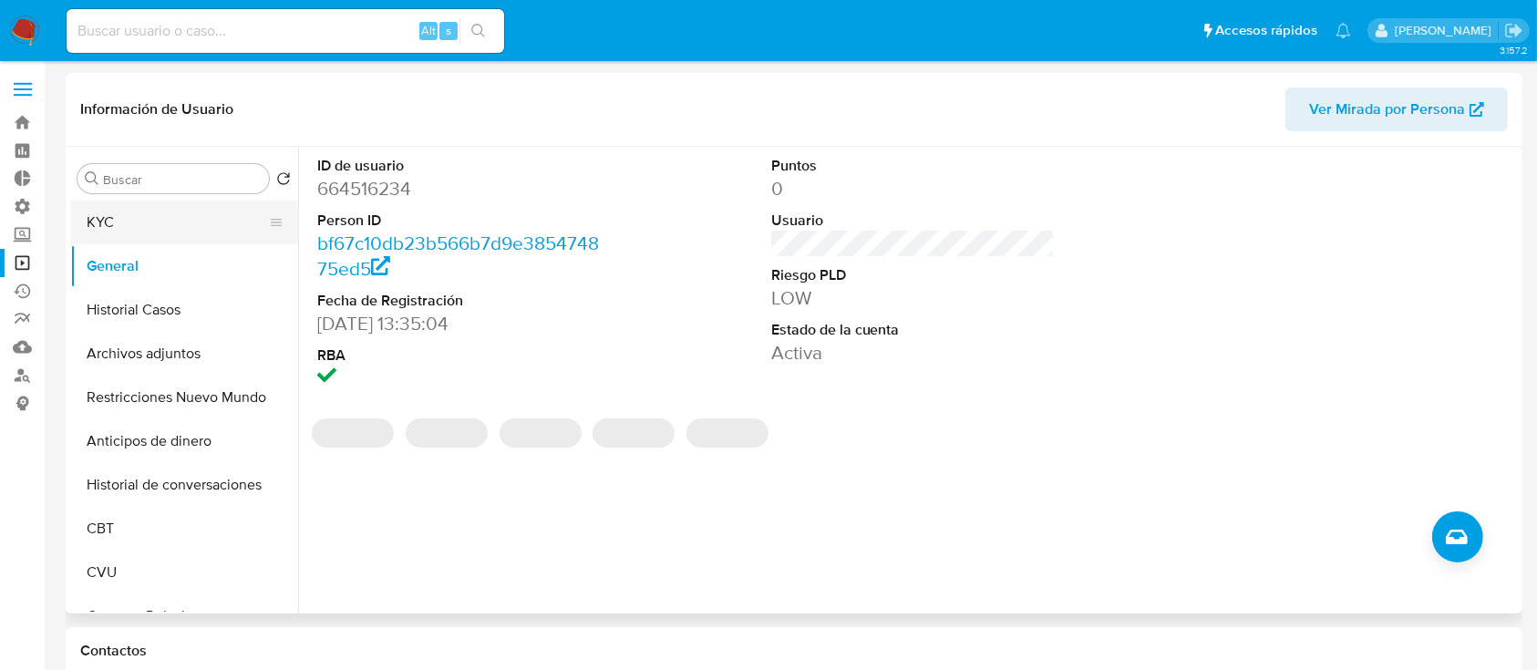
click at [162, 208] on button "KYC" at bounding box center [176, 223] width 213 height 44
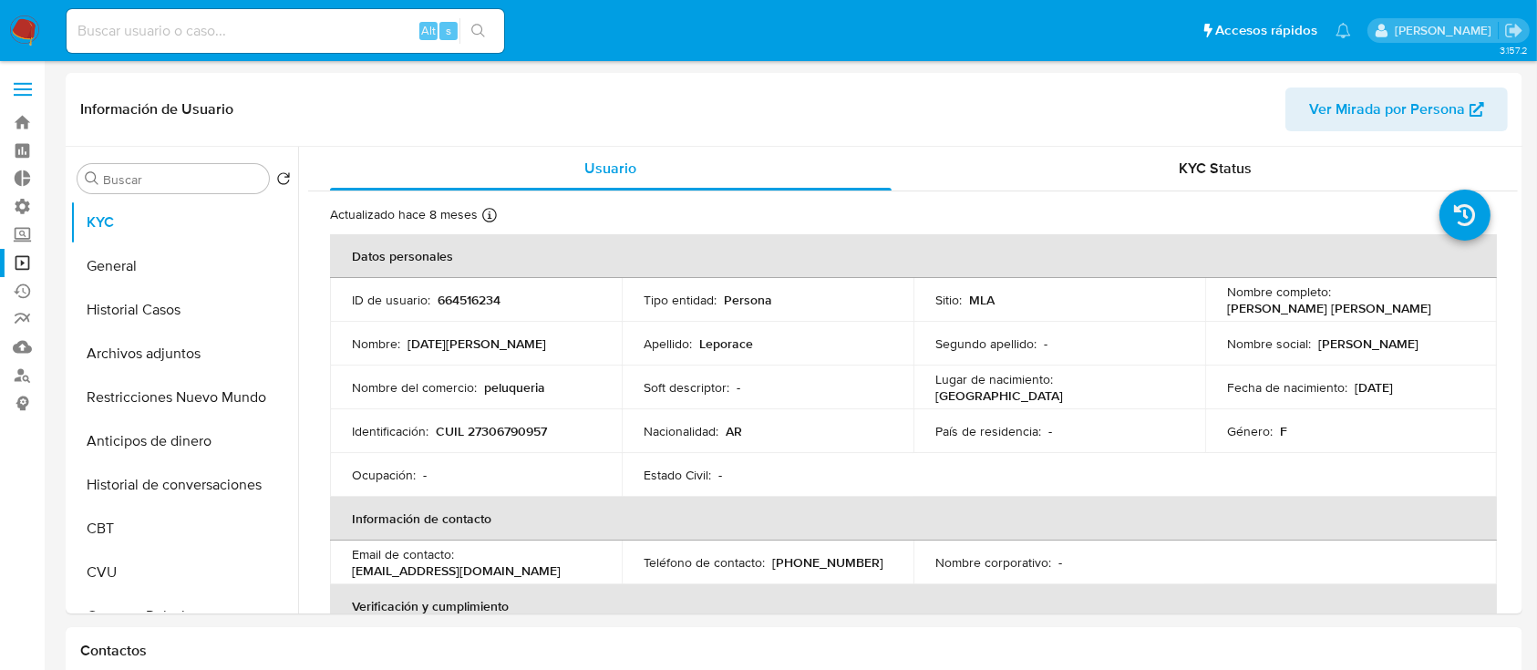
click at [25, 260] on link "Operaciones masivas" at bounding box center [108, 263] width 217 height 28
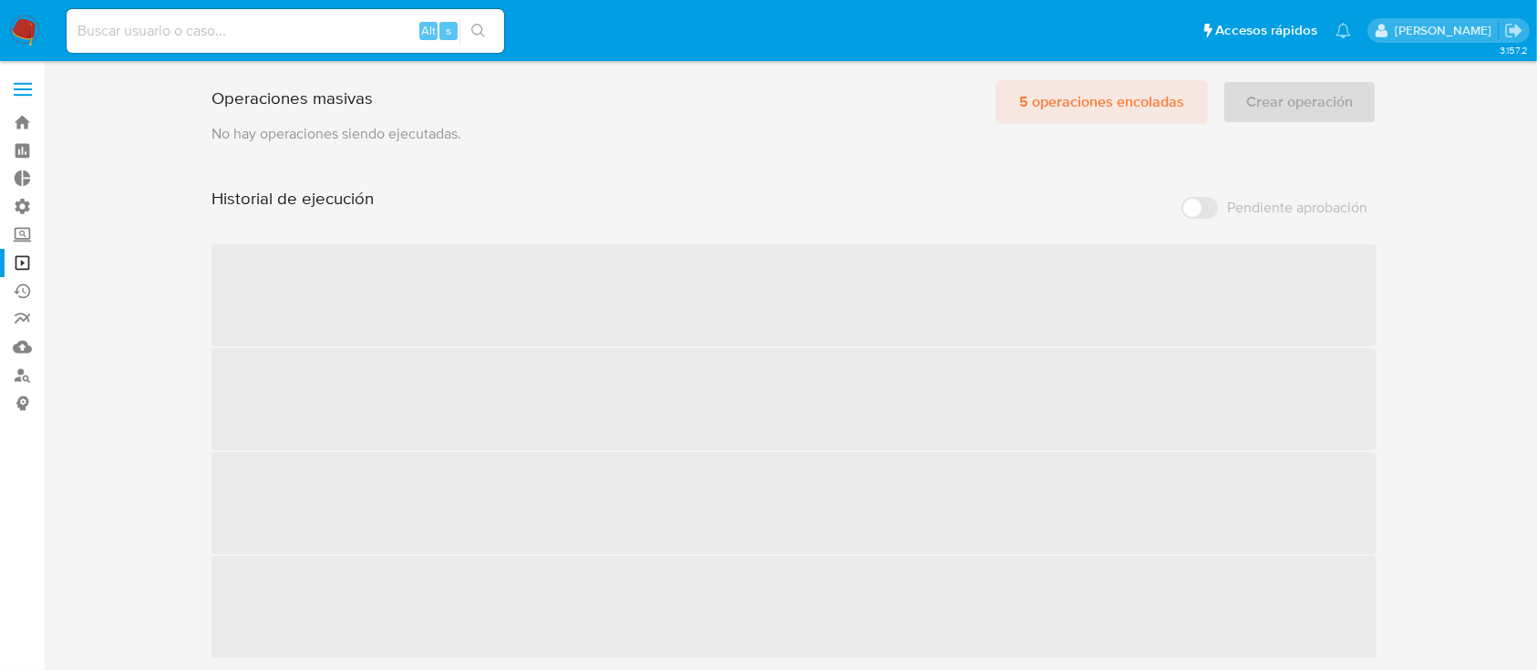
click at [1044, 94] on span "5 operaciones encoladas" at bounding box center [1101, 102] width 165 height 40
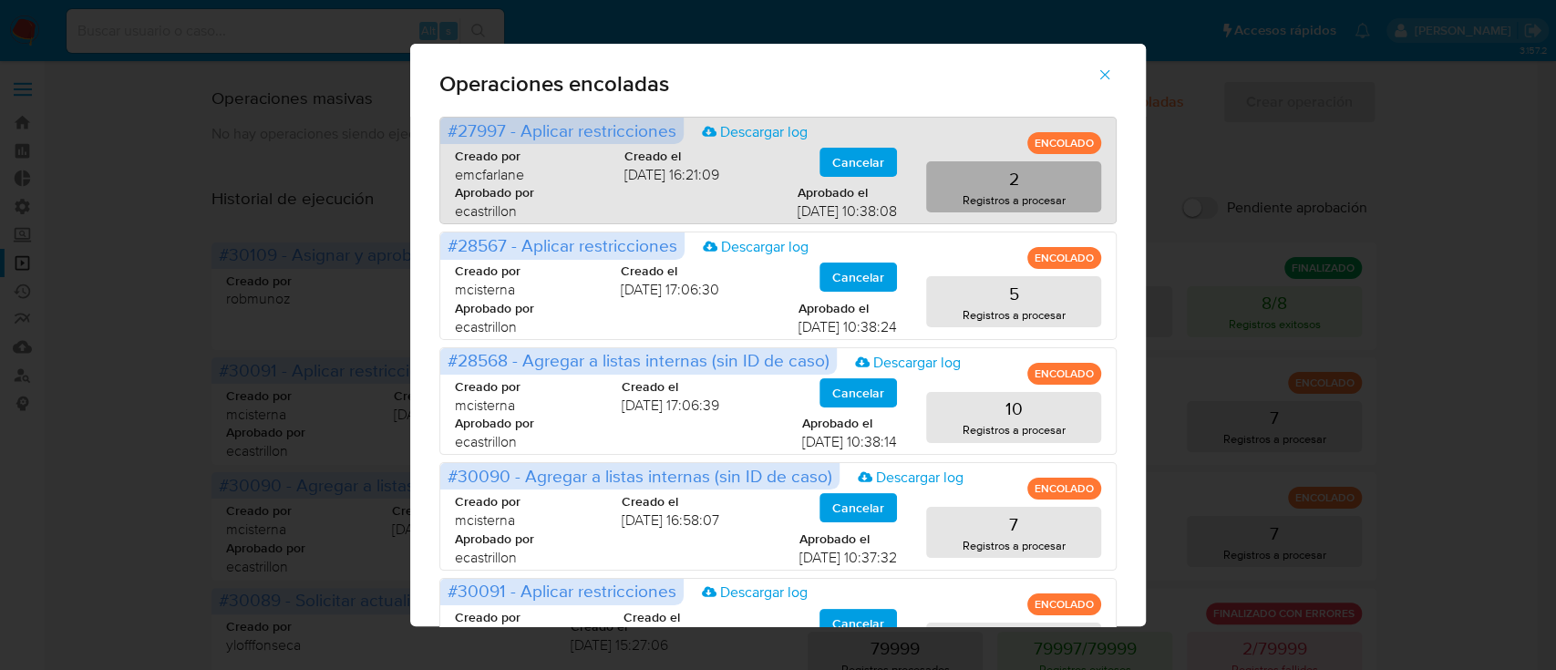
click at [982, 186] on button "2 Registros a procesar" at bounding box center [1013, 186] width 175 height 51
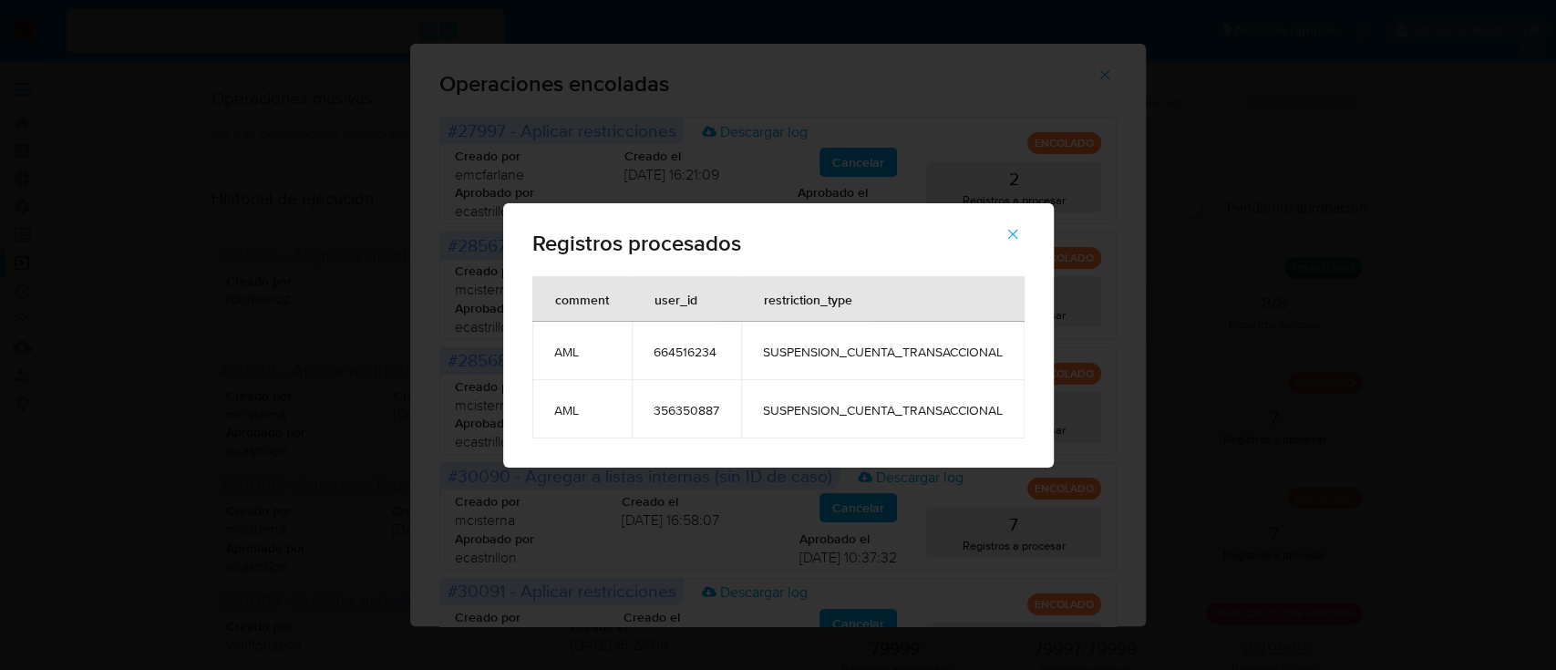
click at [693, 346] on span "664516234" at bounding box center [687, 352] width 66 height 16
click at [695, 407] on span "356350887" at bounding box center [687, 410] width 66 height 16
click at [1014, 234] on icon "button" at bounding box center [1012, 234] width 16 height 16
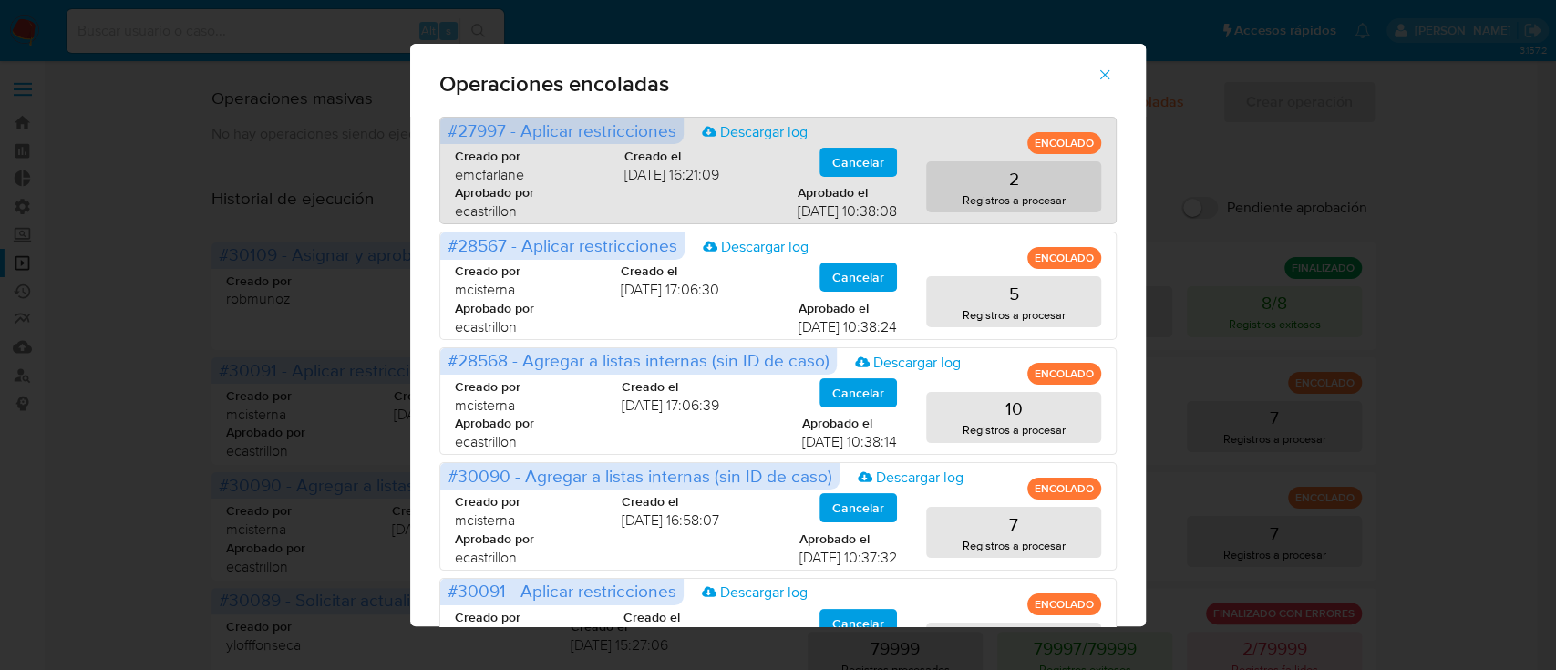
click at [864, 164] on span "Cancelar" at bounding box center [858, 162] width 52 height 26
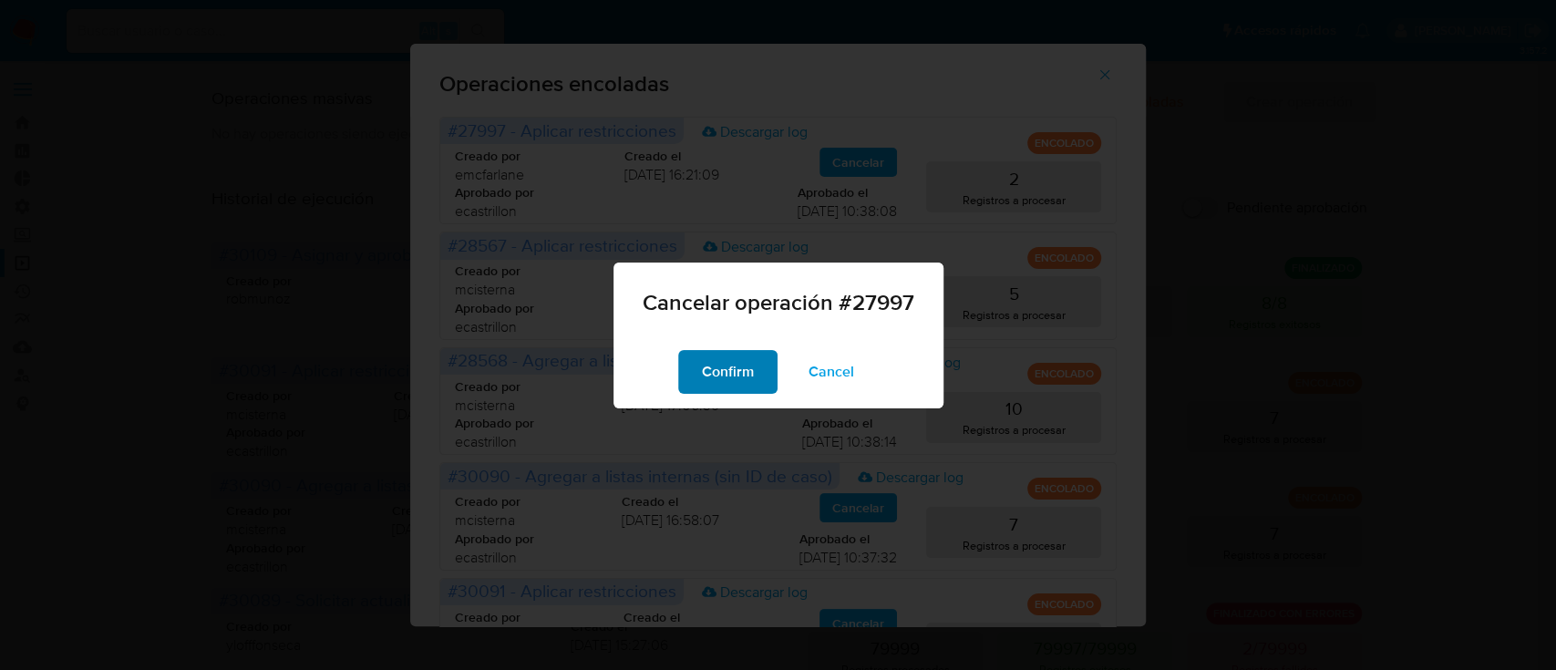
click at [715, 375] on span "Confirm" at bounding box center [728, 372] width 52 height 40
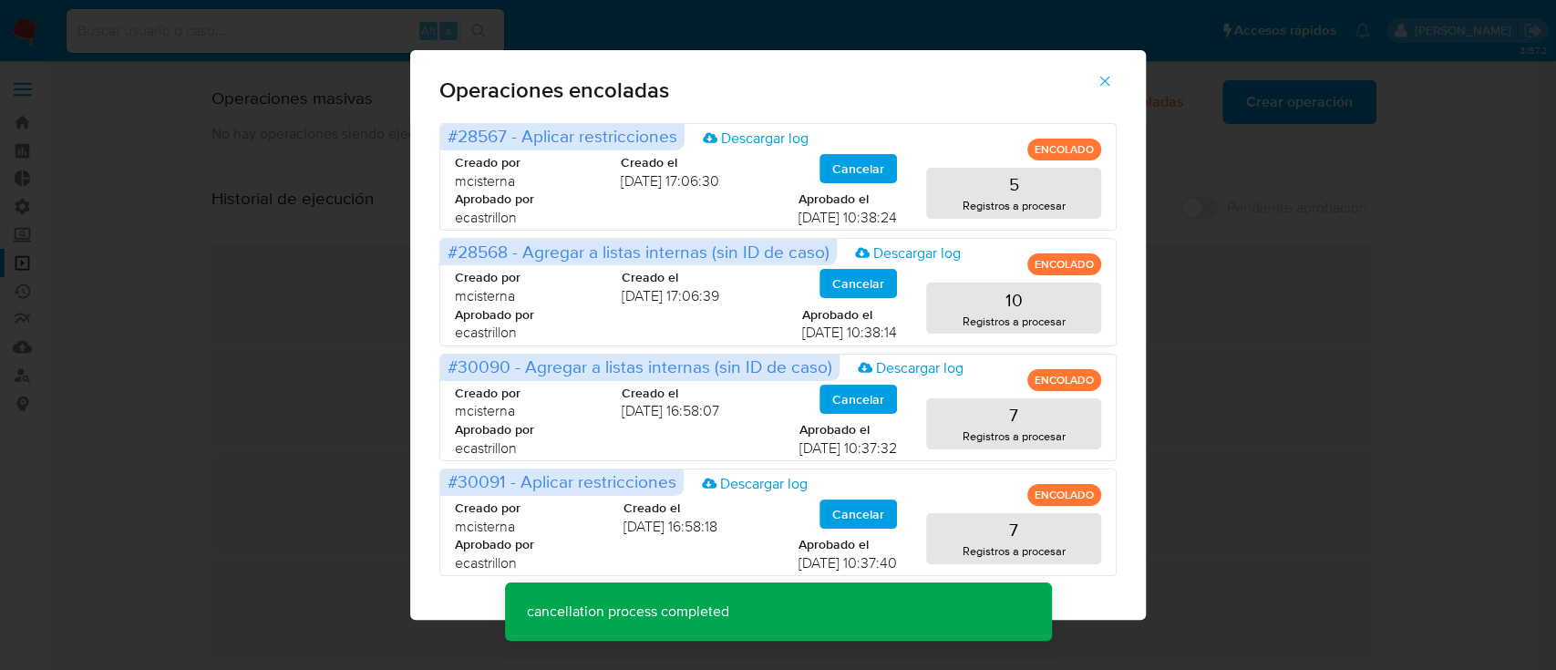
click at [953, 181] on button "5 Registros a procesar" at bounding box center [1013, 193] width 175 height 51
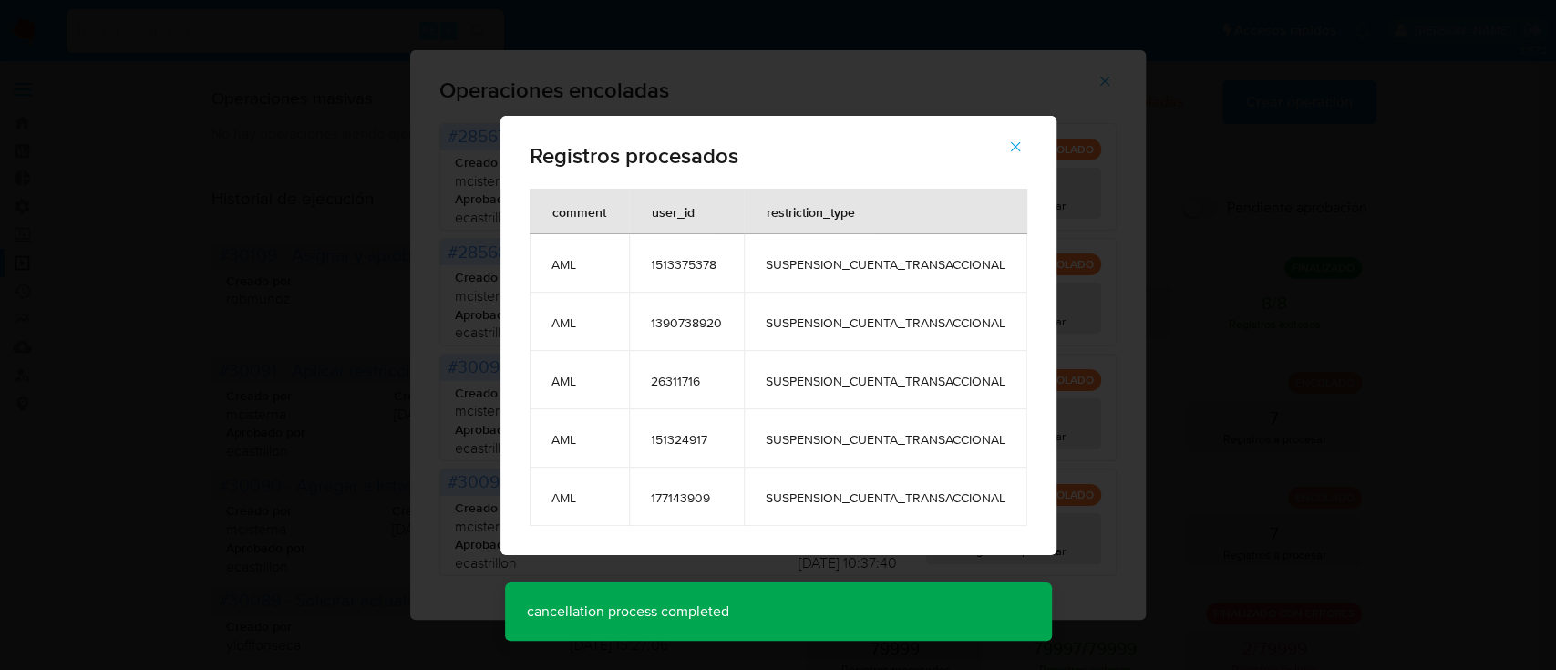
click at [1020, 148] on icon "button" at bounding box center [1015, 147] width 16 height 16
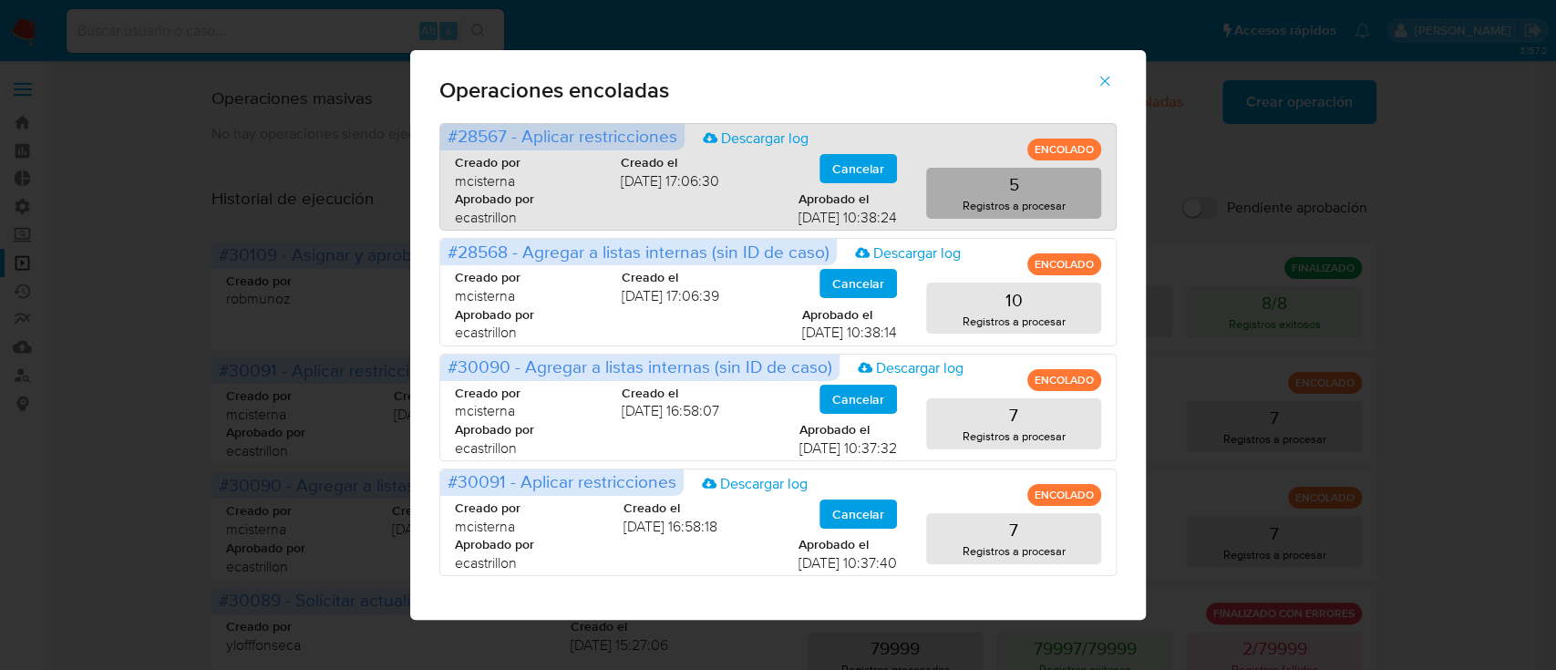
click at [999, 178] on button "5 Registros a procesar" at bounding box center [1013, 193] width 175 height 51
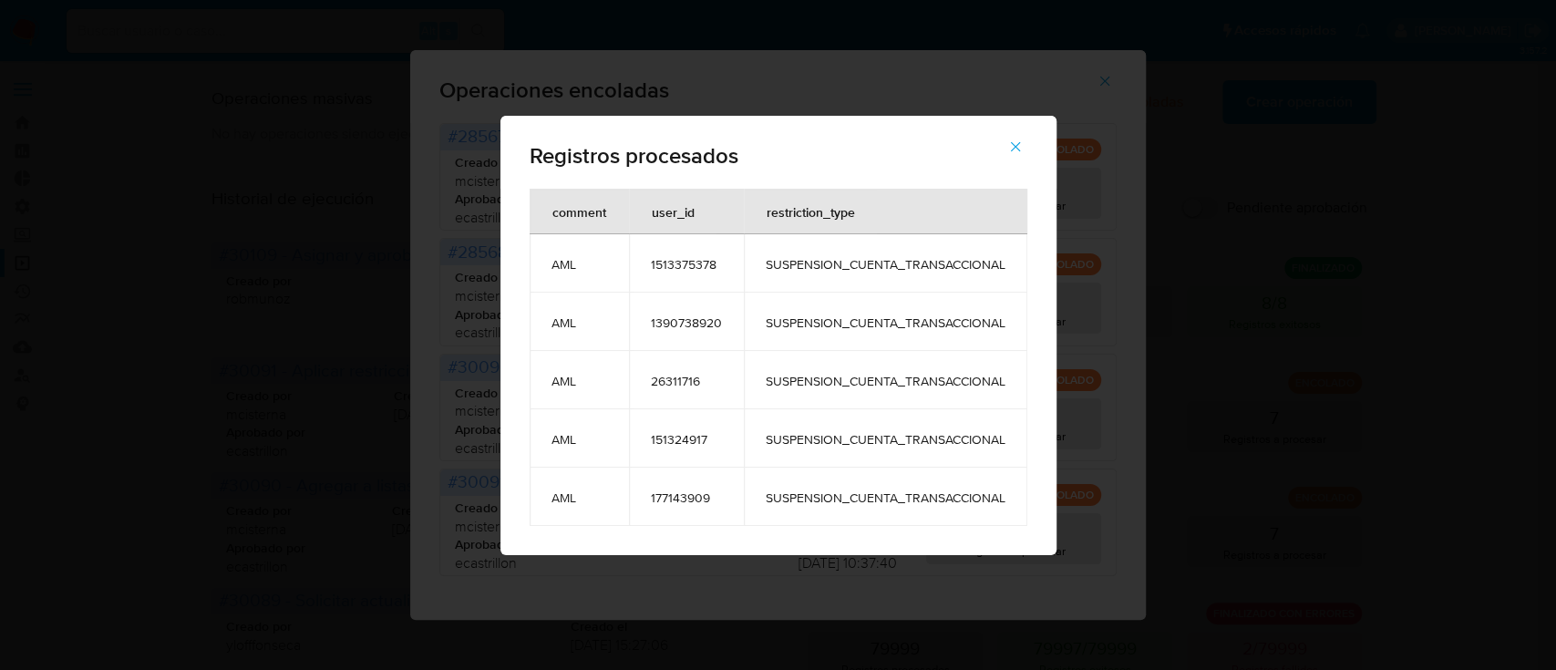
click at [672, 380] on span "26311716" at bounding box center [686, 381] width 71 height 16
click at [1024, 147] on button "button" at bounding box center [1016, 147] width 64 height 44
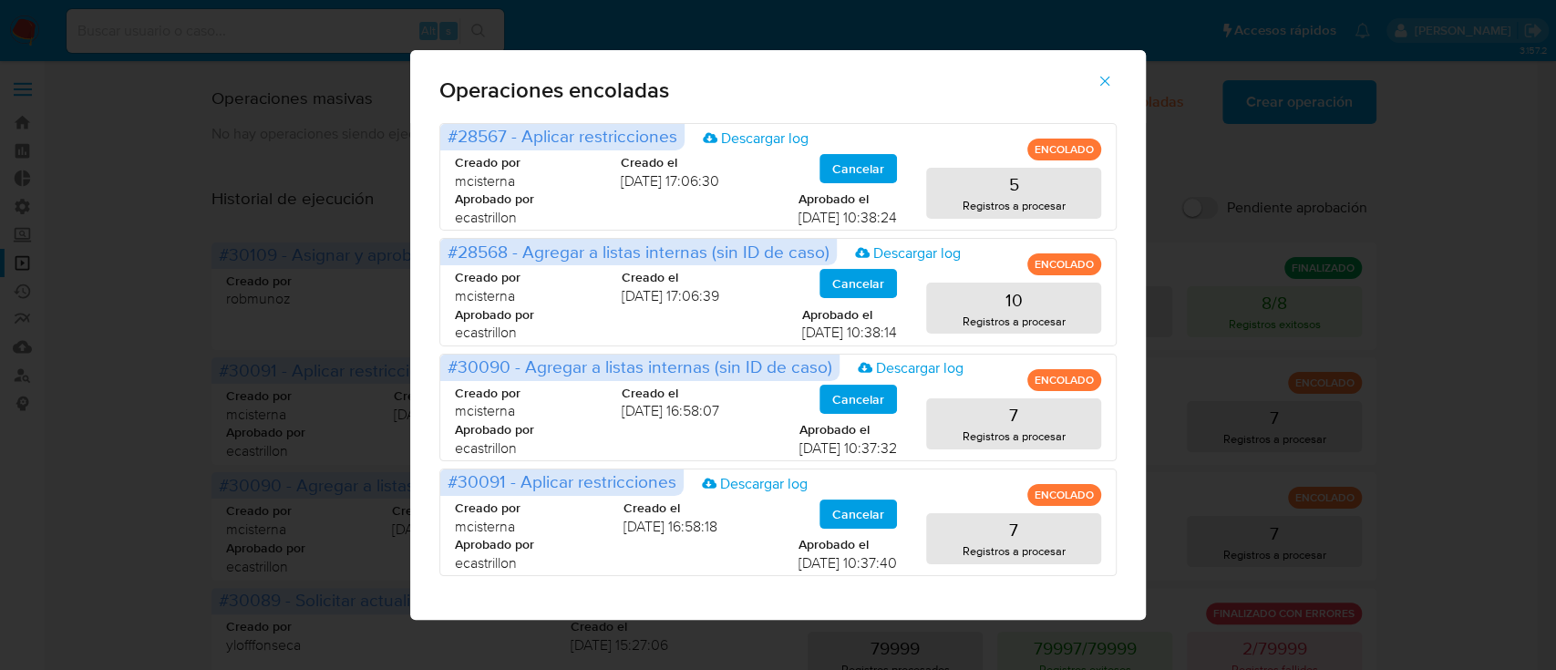
click at [1097, 75] on icon "button" at bounding box center [1105, 81] width 16 height 16
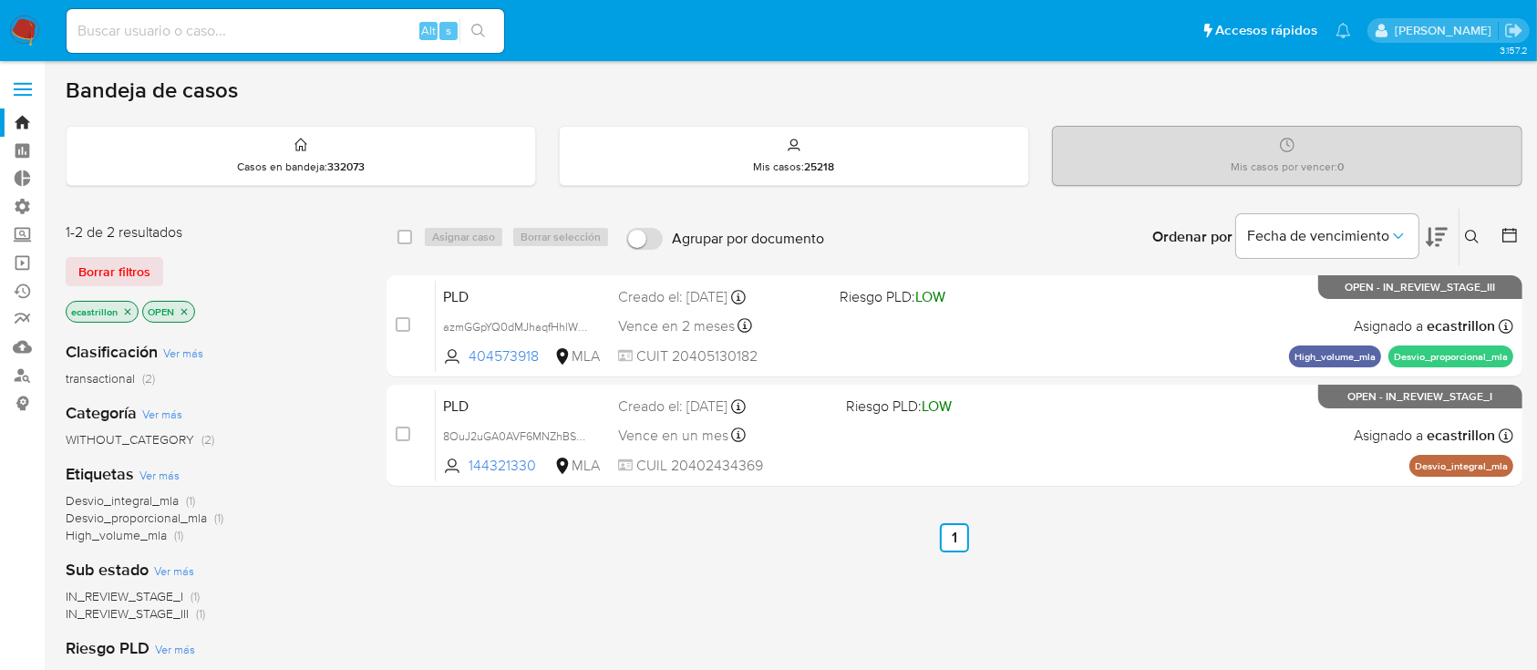
click at [182, 29] on input at bounding box center [286, 31] width 438 height 24
paste input "664516234"
type input "664516234"
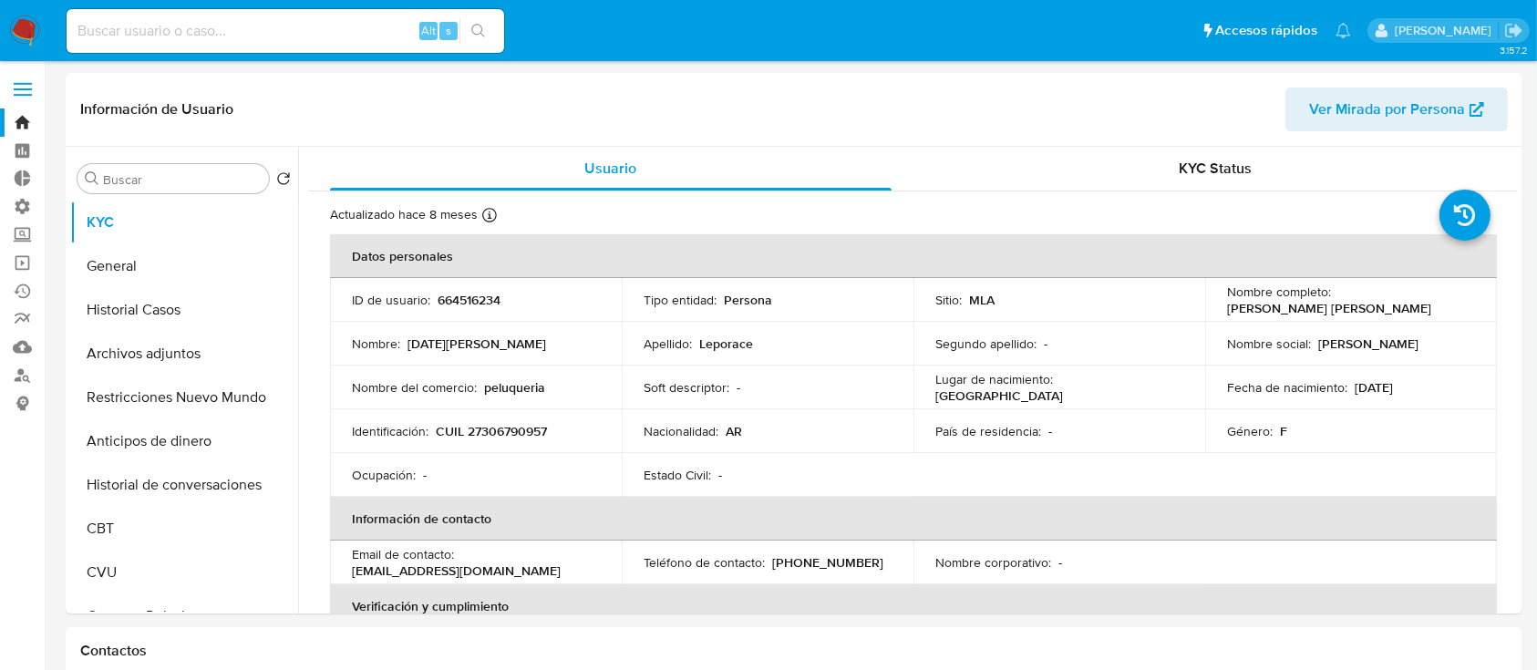
select select "10"
click at [329, 45] on div "Alt s" at bounding box center [286, 31] width 438 height 44
click at [337, 37] on input at bounding box center [286, 31] width 438 height 24
paste input "356350887"
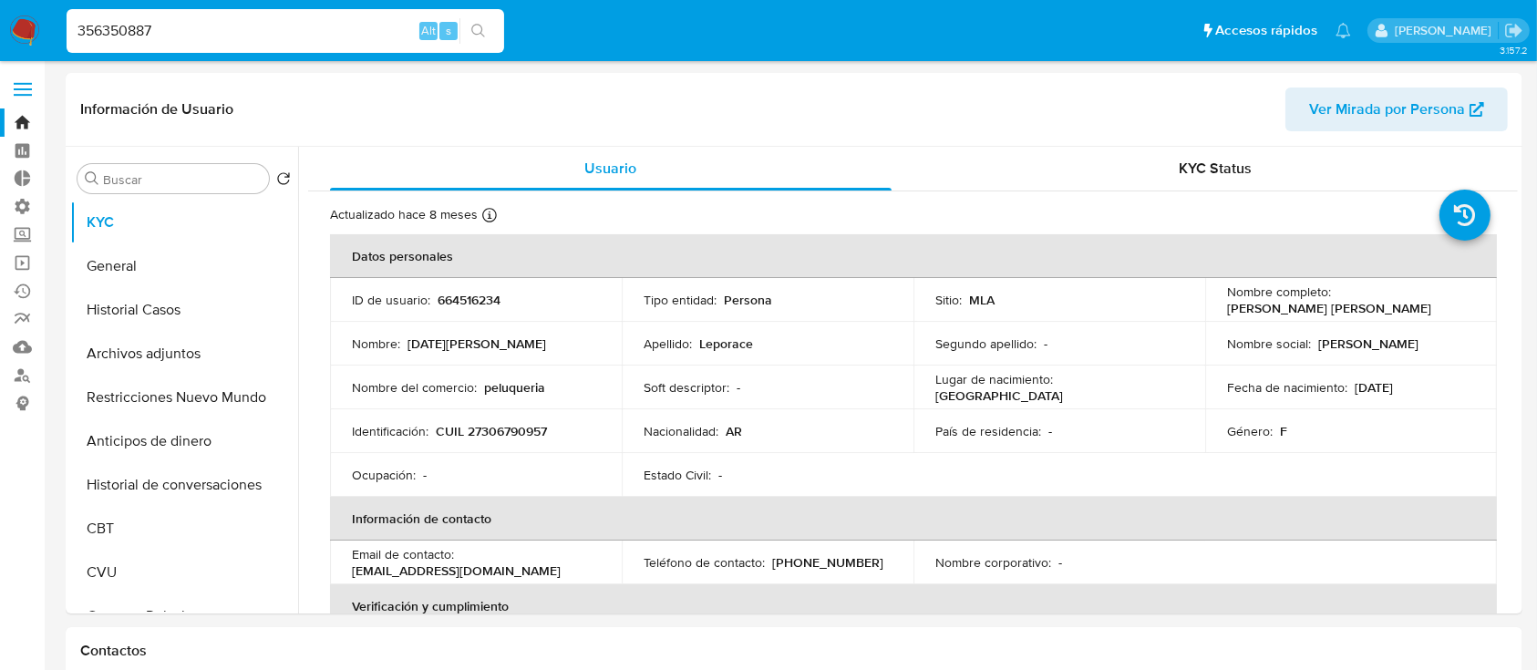
type input "356350887"
select select "10"
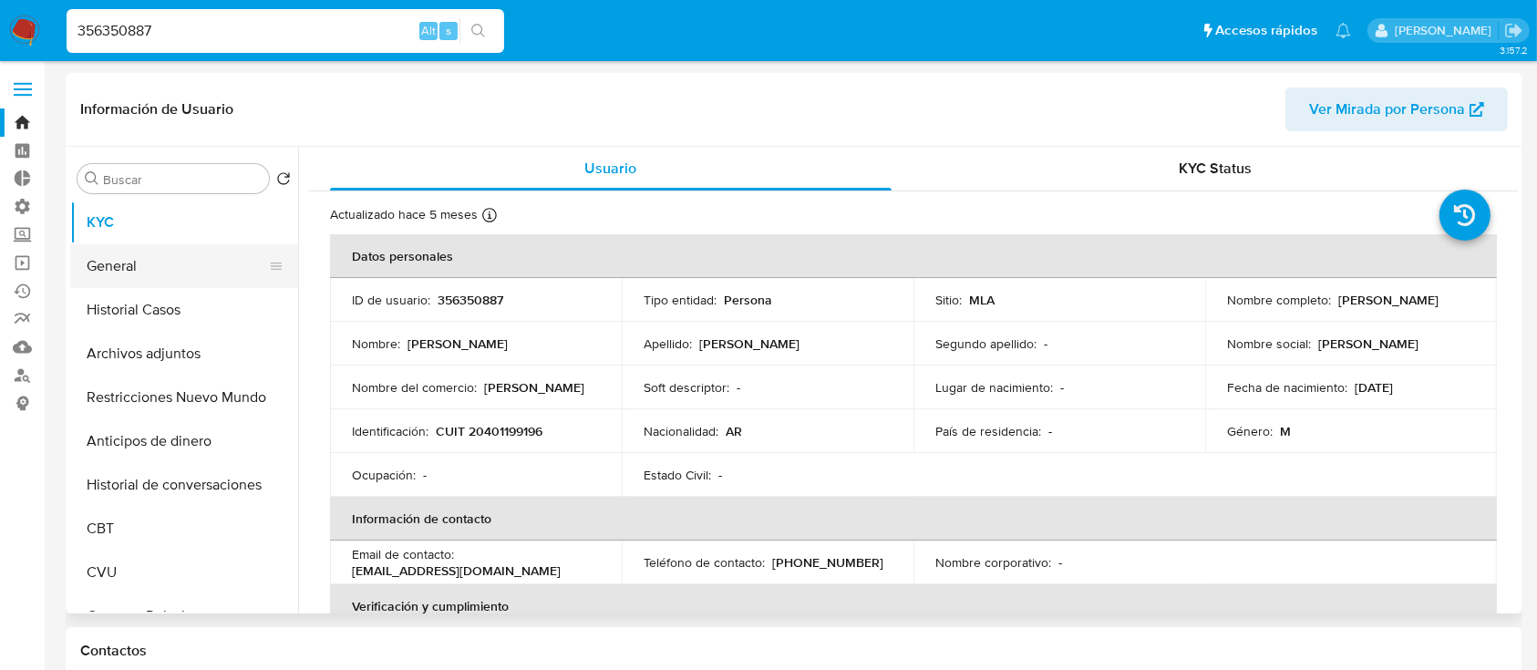
click at [219, 264] on button "General" at bounding box center [176, 266] width 213 height 44
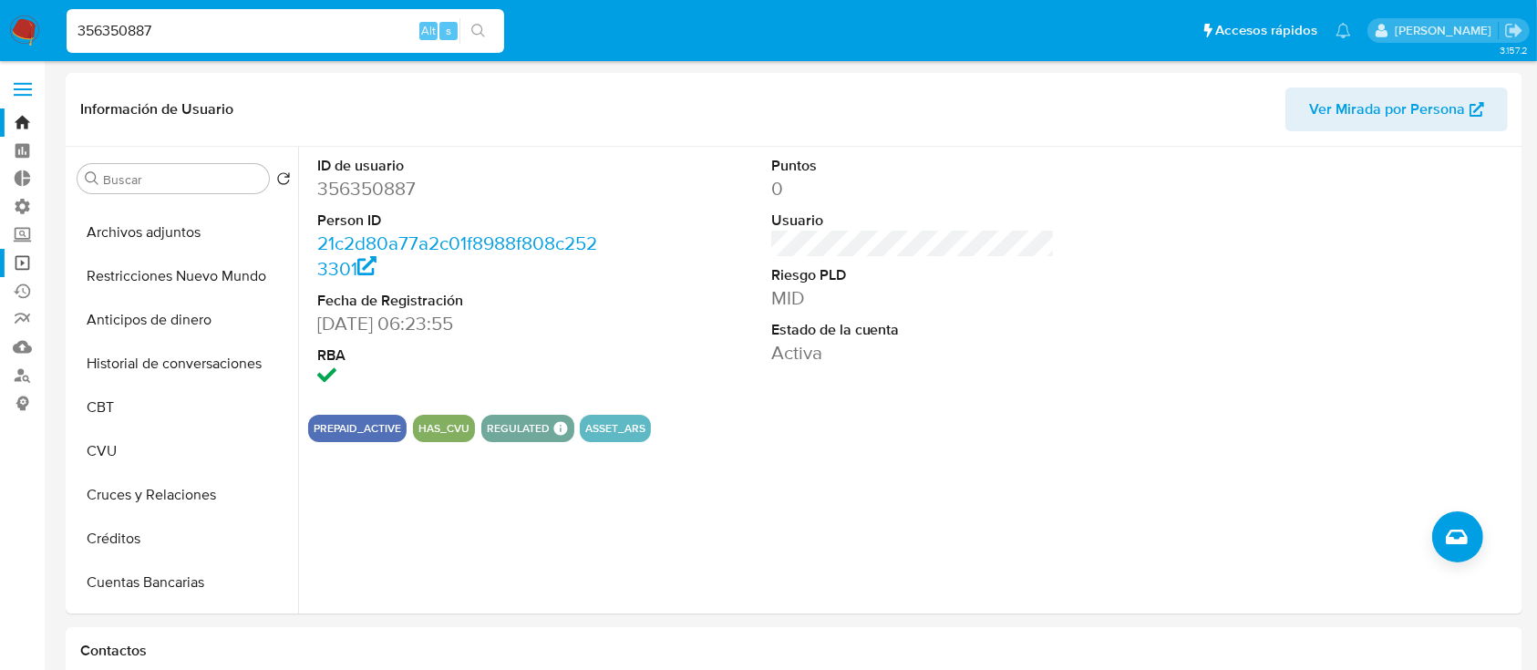
click at [13, 272] on link "Operaciones masivas" at bounding box center [108, 263] width 217 height 28
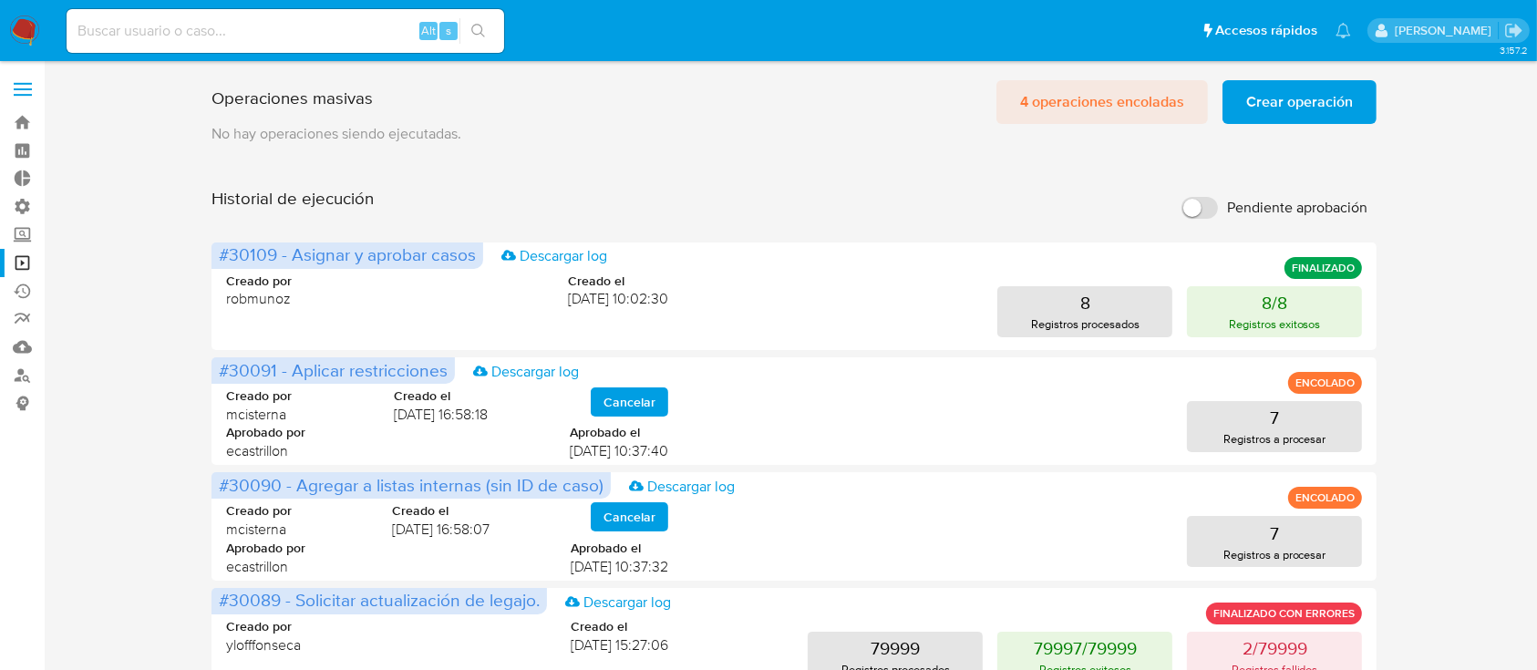
click at [1139, 109] on span "4 operaciones encoladas" at bounding box center [1102, 102] width 164 height 40
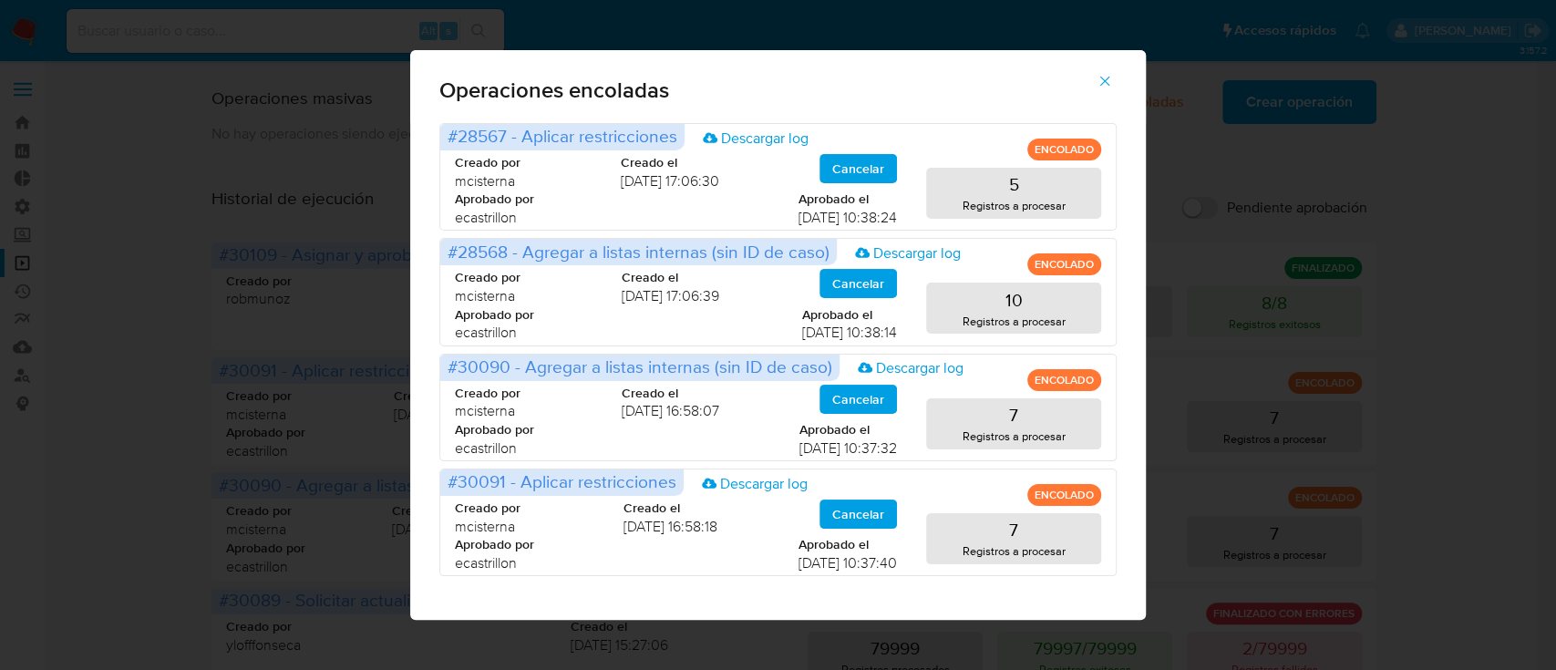
click at [1099, 76] on icon "button" at bounding box center [1105, 81] width 16 height 16
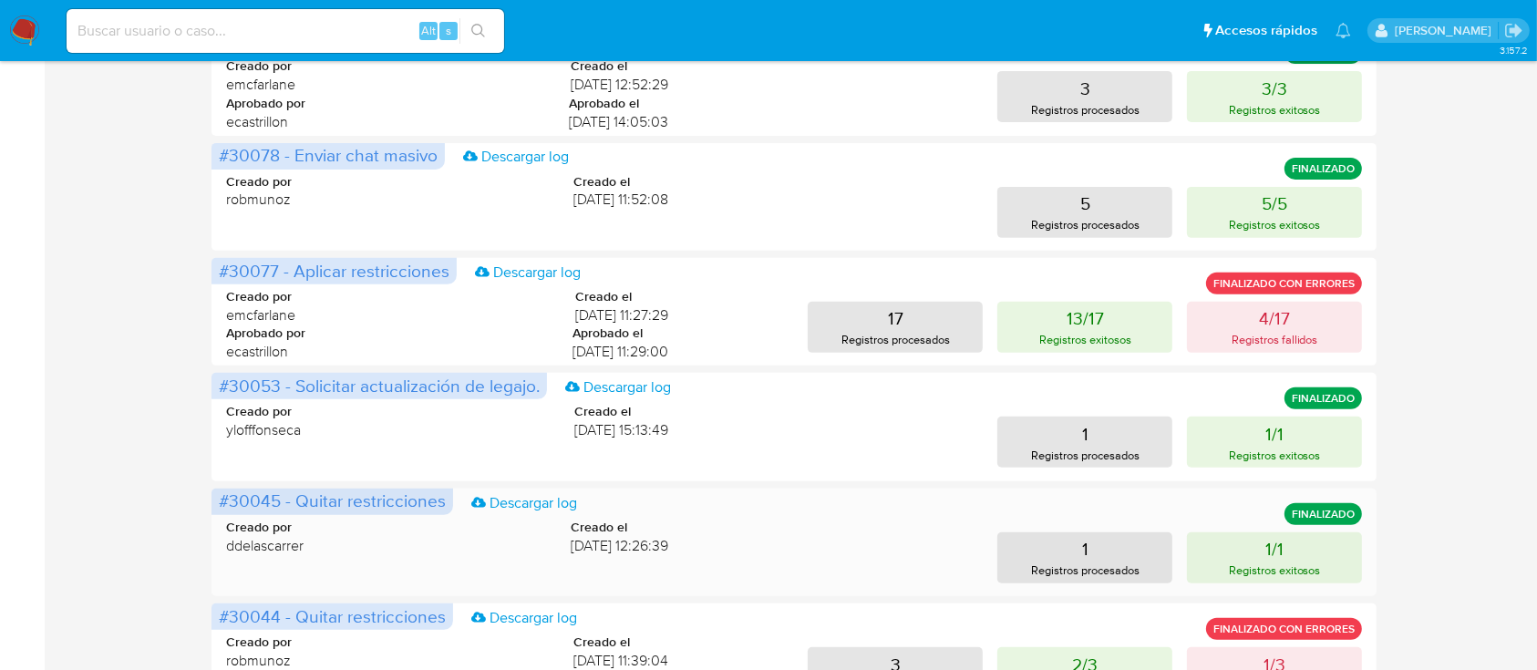
scroll to position [787, 0]
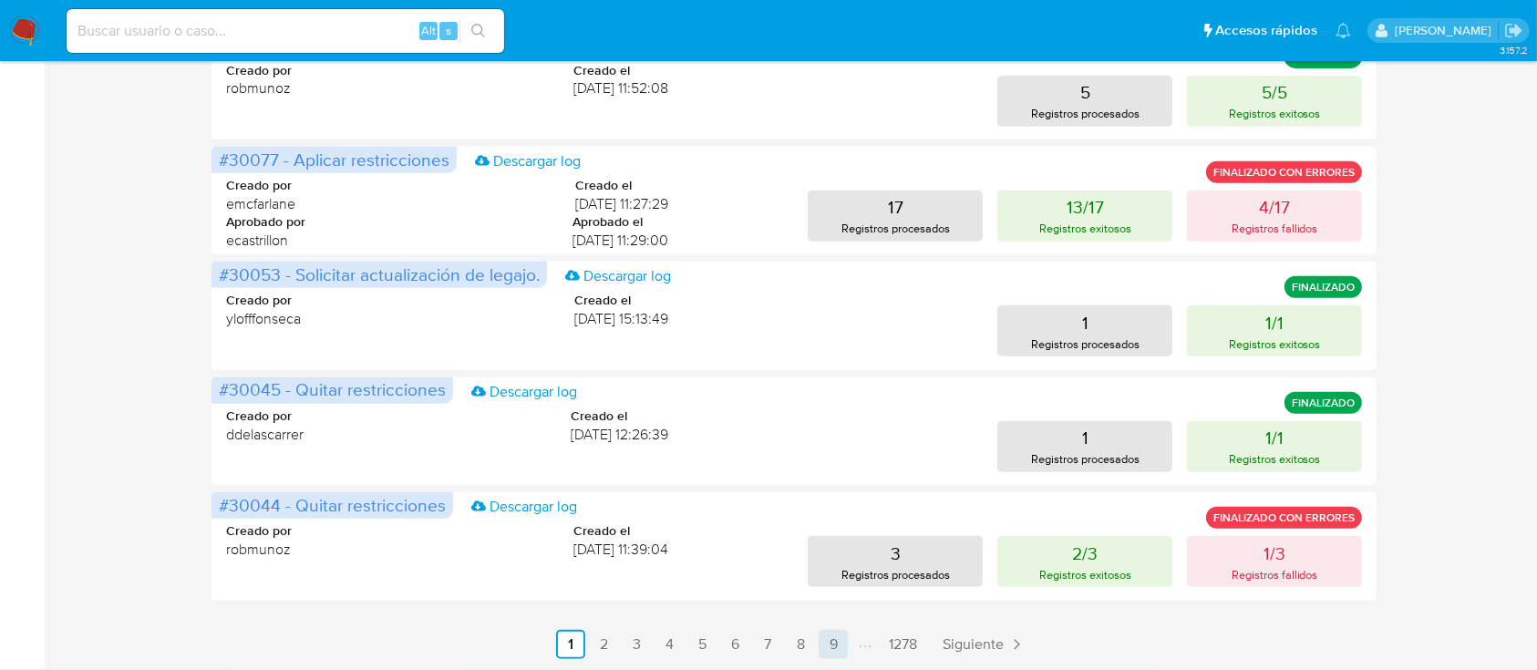
click at [827, 641] on link "9" at bounding box center [833, 644] width 29 height 29
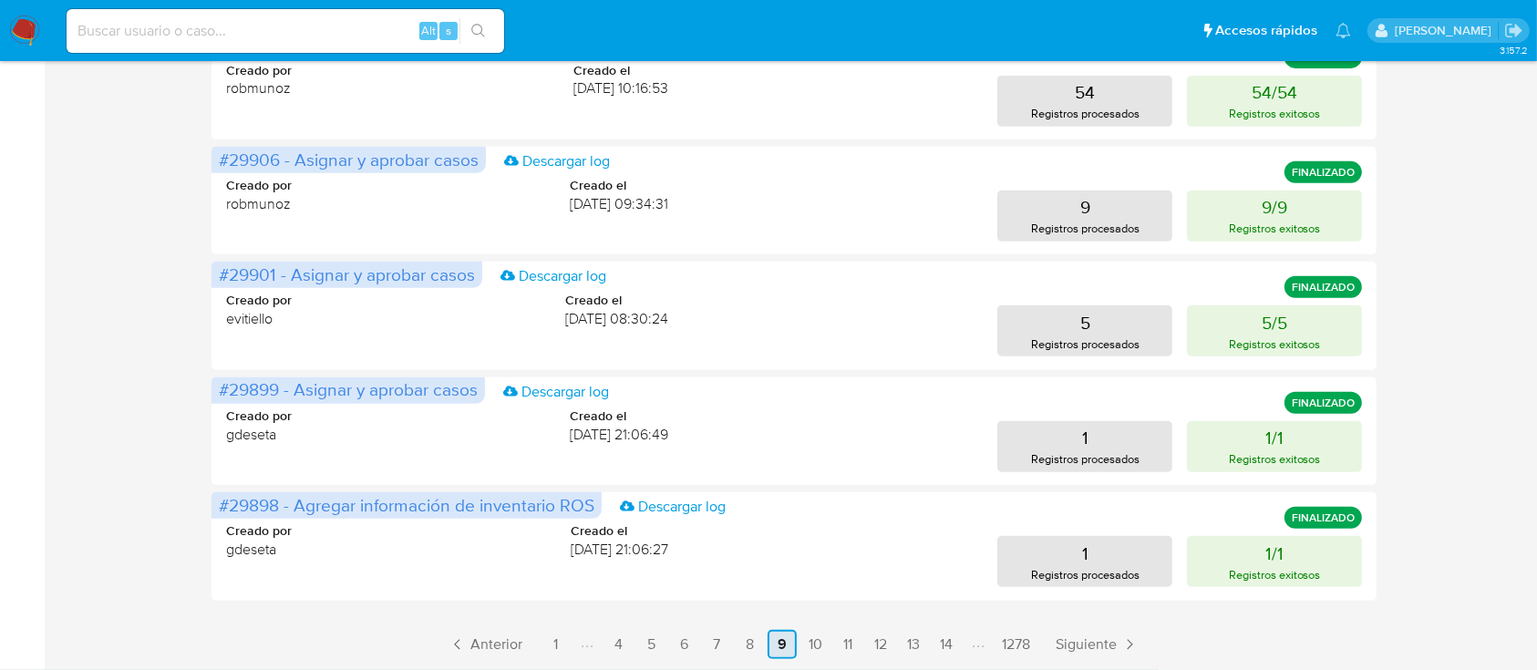
click at [827, 641] on link "10" at bounding box center [814, 644] width 29 height 29
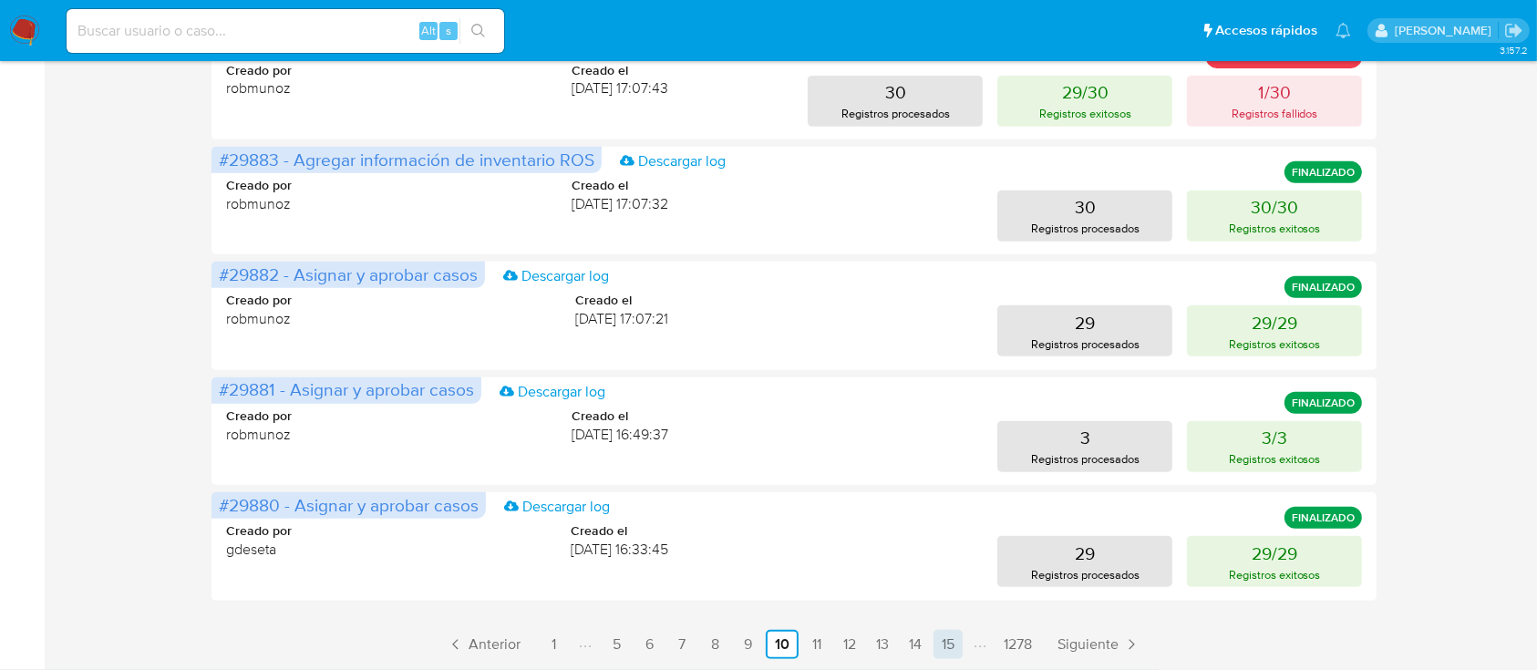
click at [953, 638] on link "15" at bounding box center [947, 644] width 29 height 29
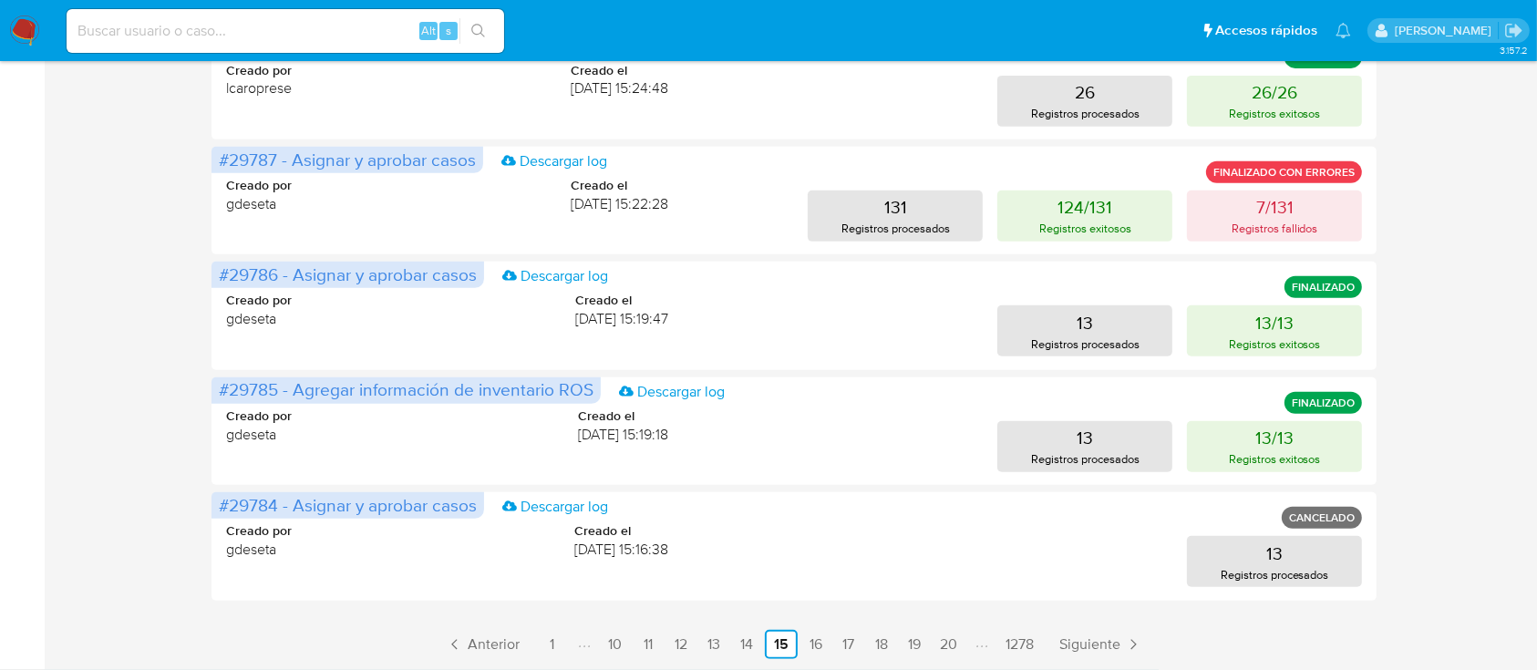
click at [969, 637] on li "Paginación" at bounding box center [981, 644] width 30 height 20
click at [950, 644] on link "20" at bounding box center [948, 644] width 32 height 29
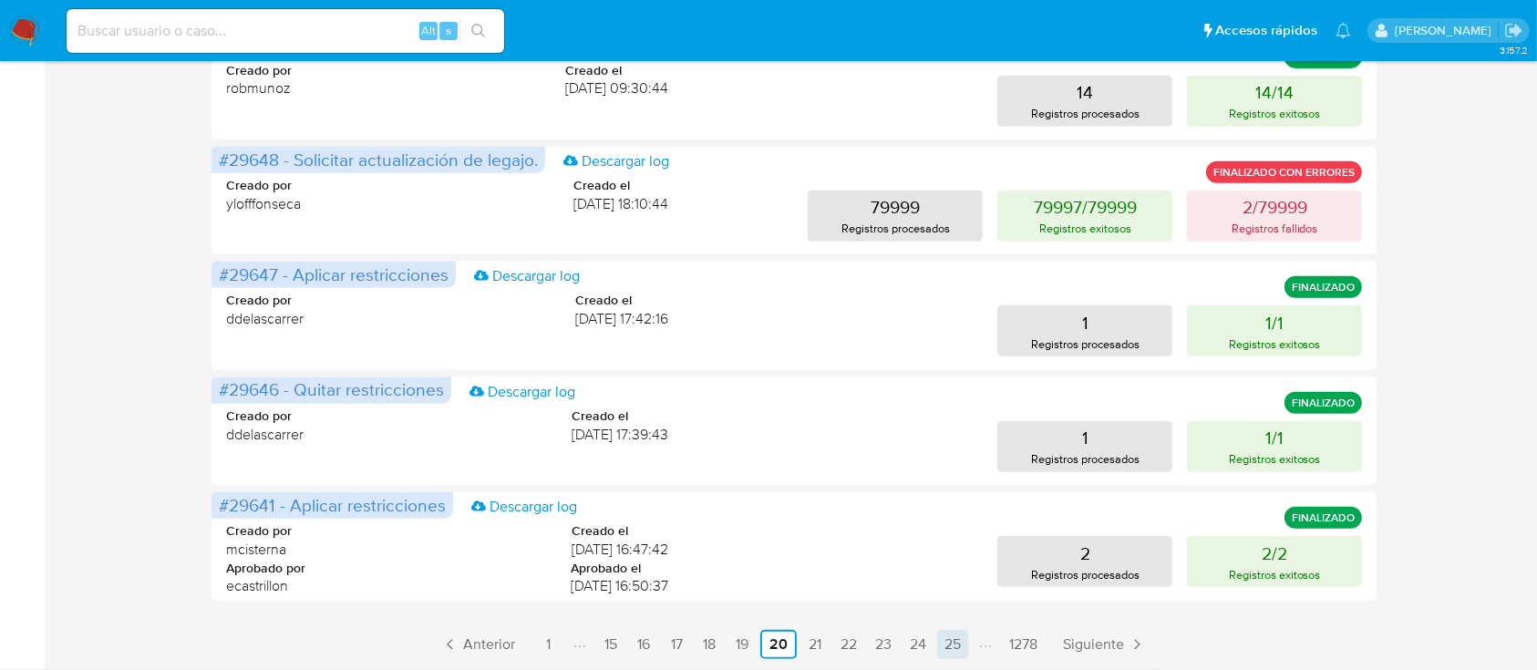
click at [948, 644] on link "25" at bounding box center [952, 644] width 31 height 29
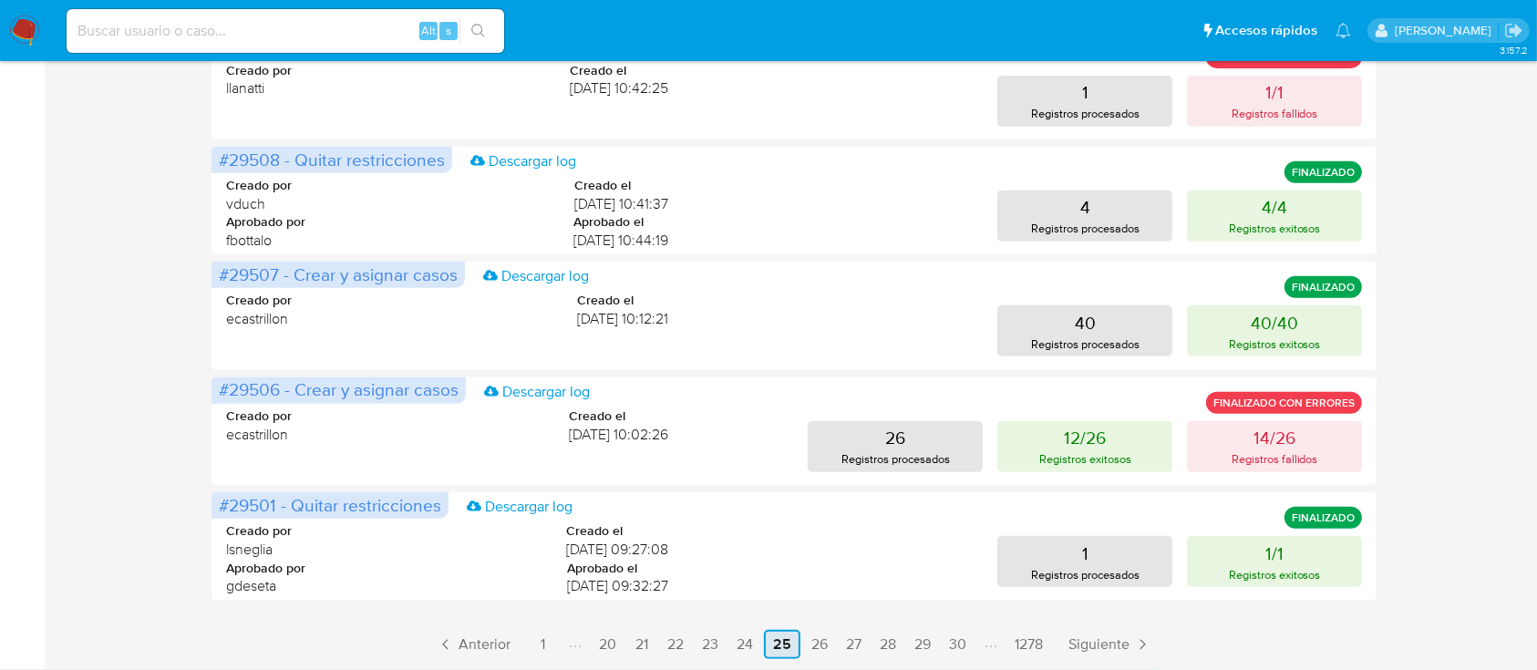
click at [948, 644] on link "30" at bounding box center [958, 644] width 32 height 29
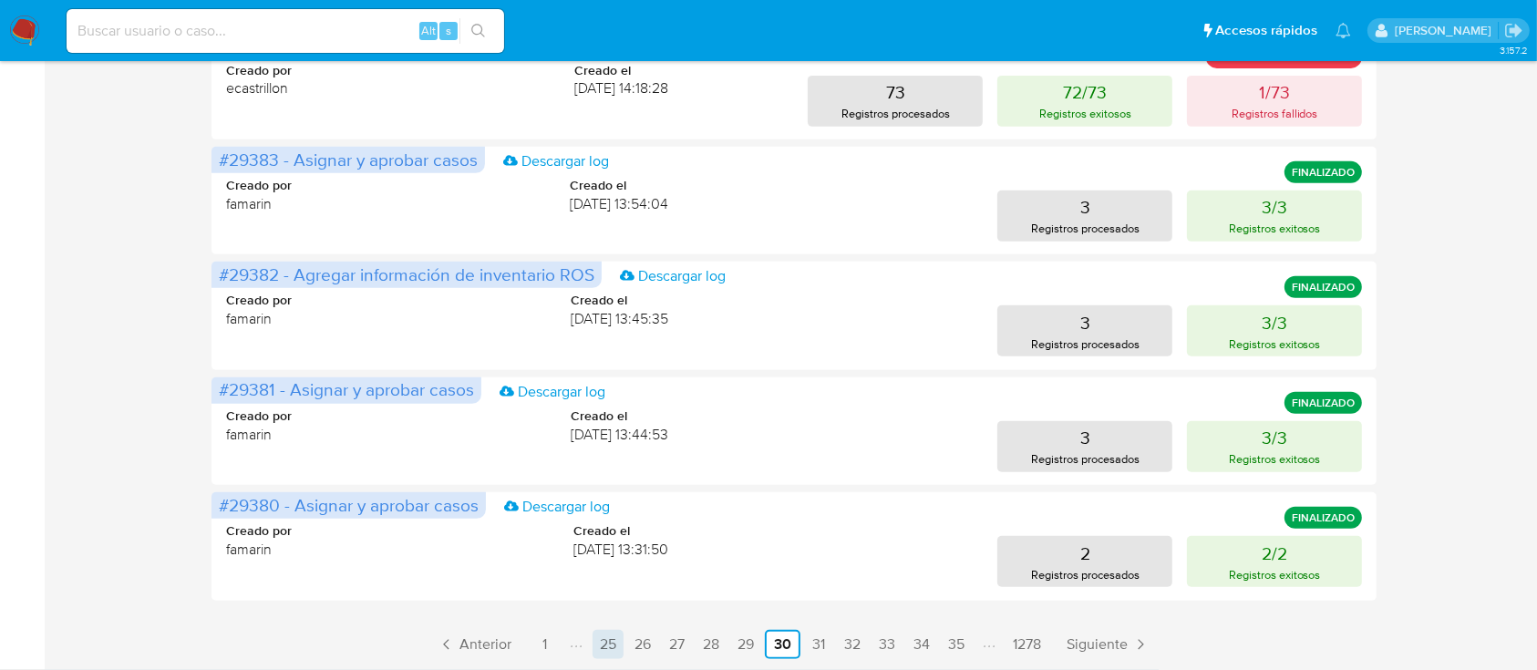
click at [948, 644] on link "35" at bounding box center [956, 644] width 31 height 29
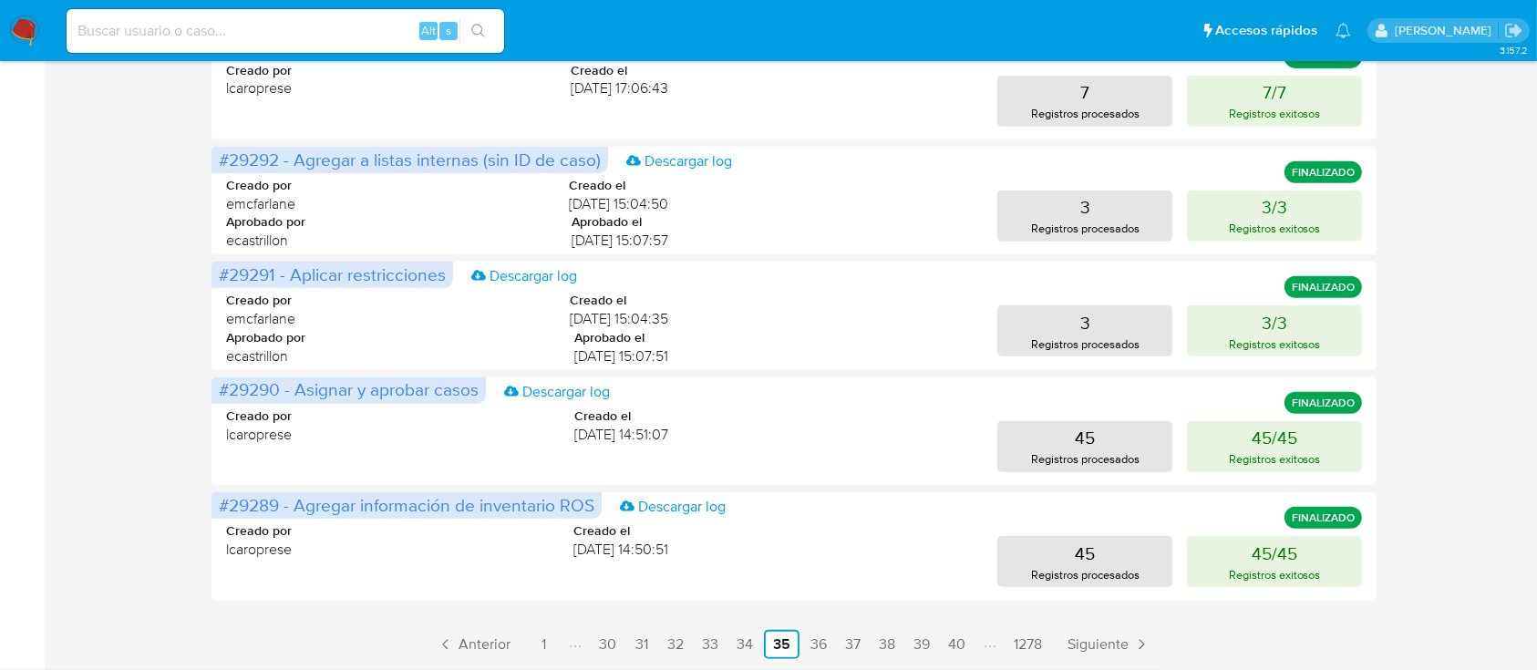
click at [948, 644] on link "40" at bounding box center [957, 644] width 32 height 29
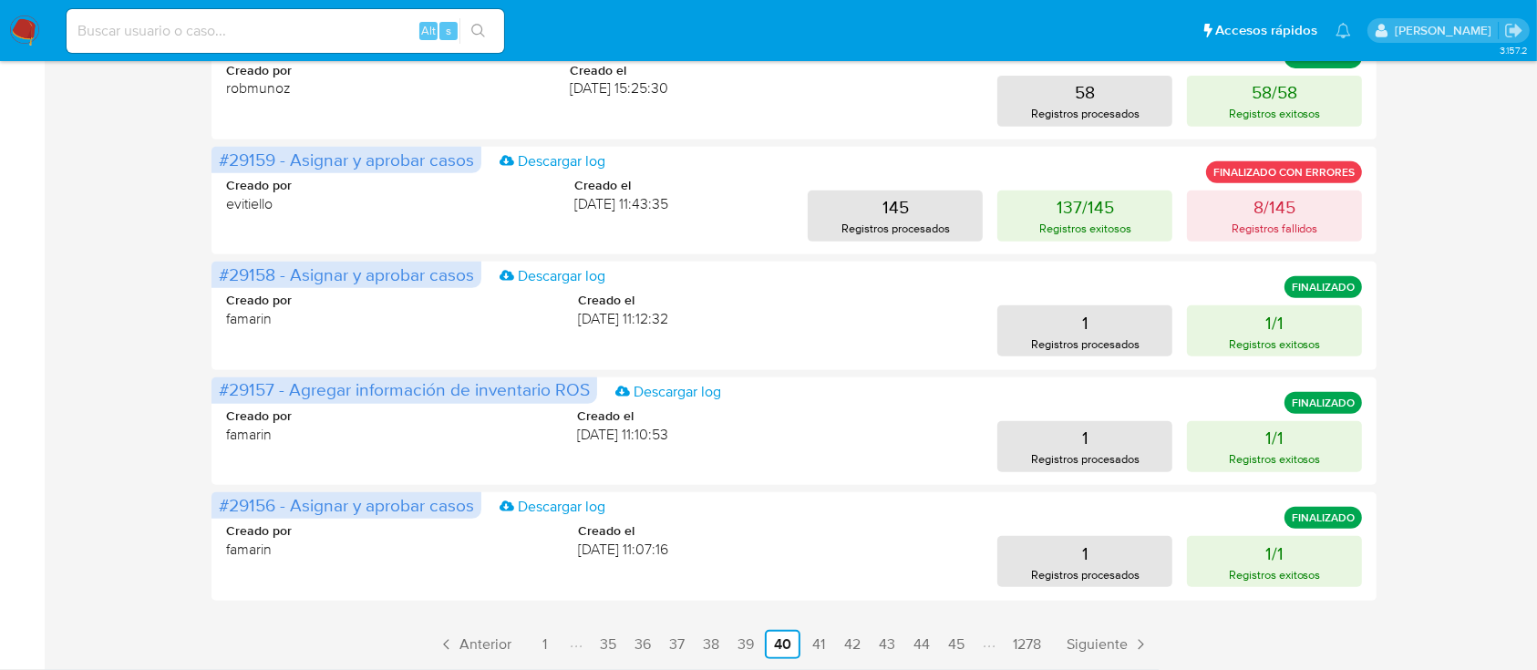
click at [948, 644] on link "45" at bounding box center [956, 644] width 31 height 29
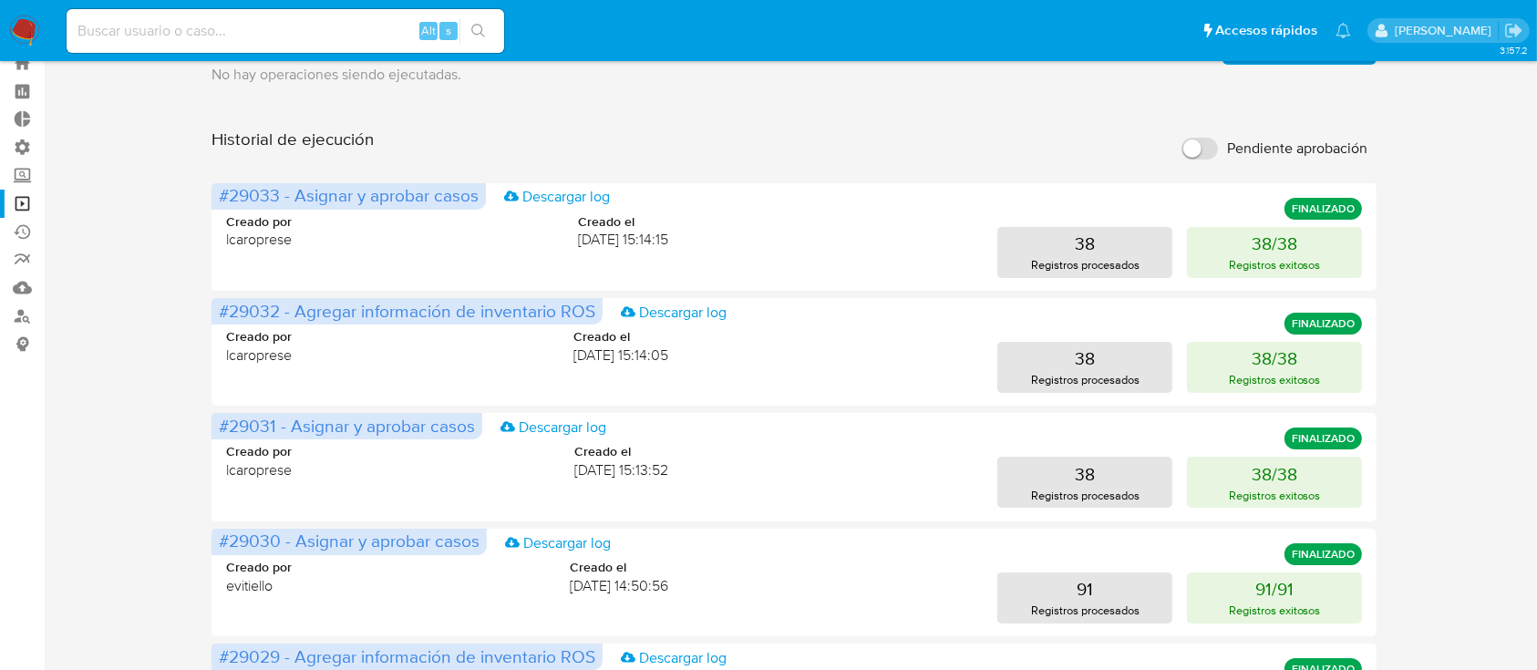
scroll to position [787, 0]
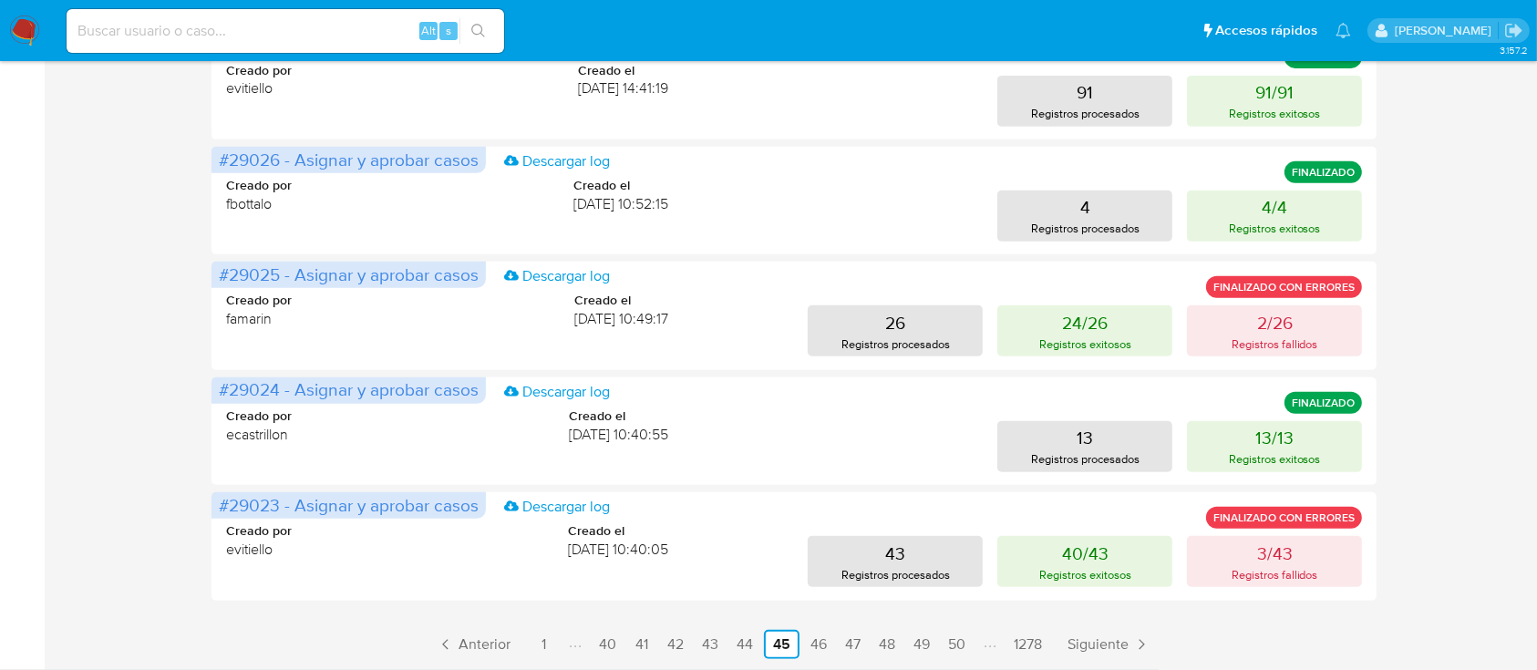
click at [948, 644] on link "50" at bounding box center [957, 644] width 32 height 29
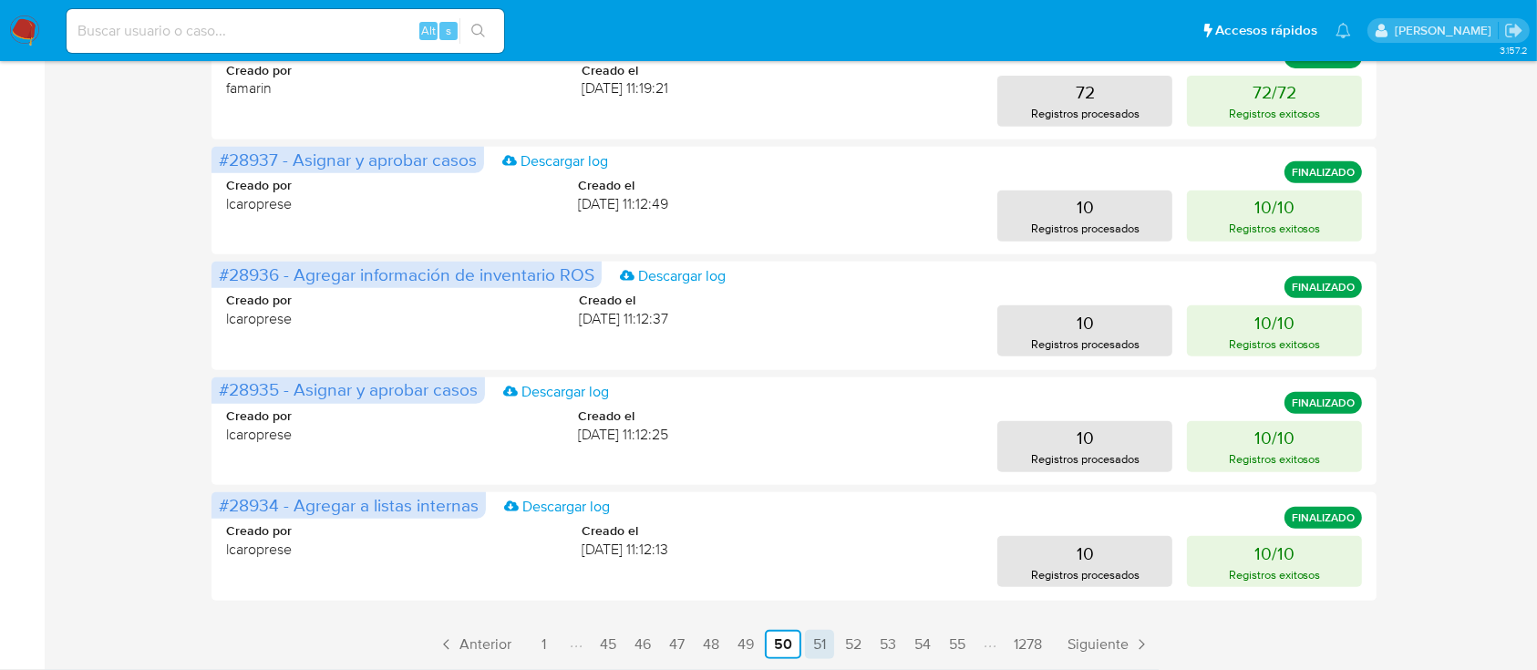
click at [831, 638] on link "51" at bounding box center [819, 644] width 29 height 29
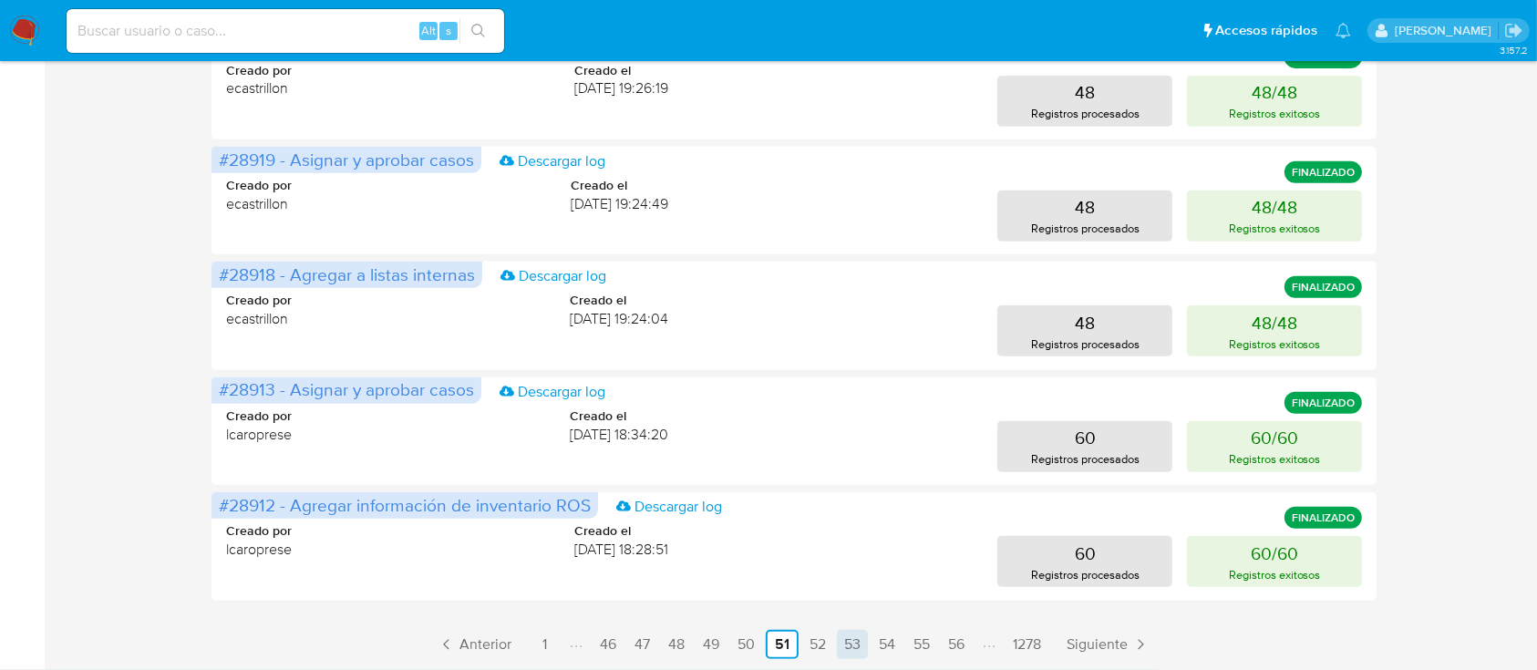
click at [846, 644] on link "53" at bounding box center [852, 644] width 31 height 29
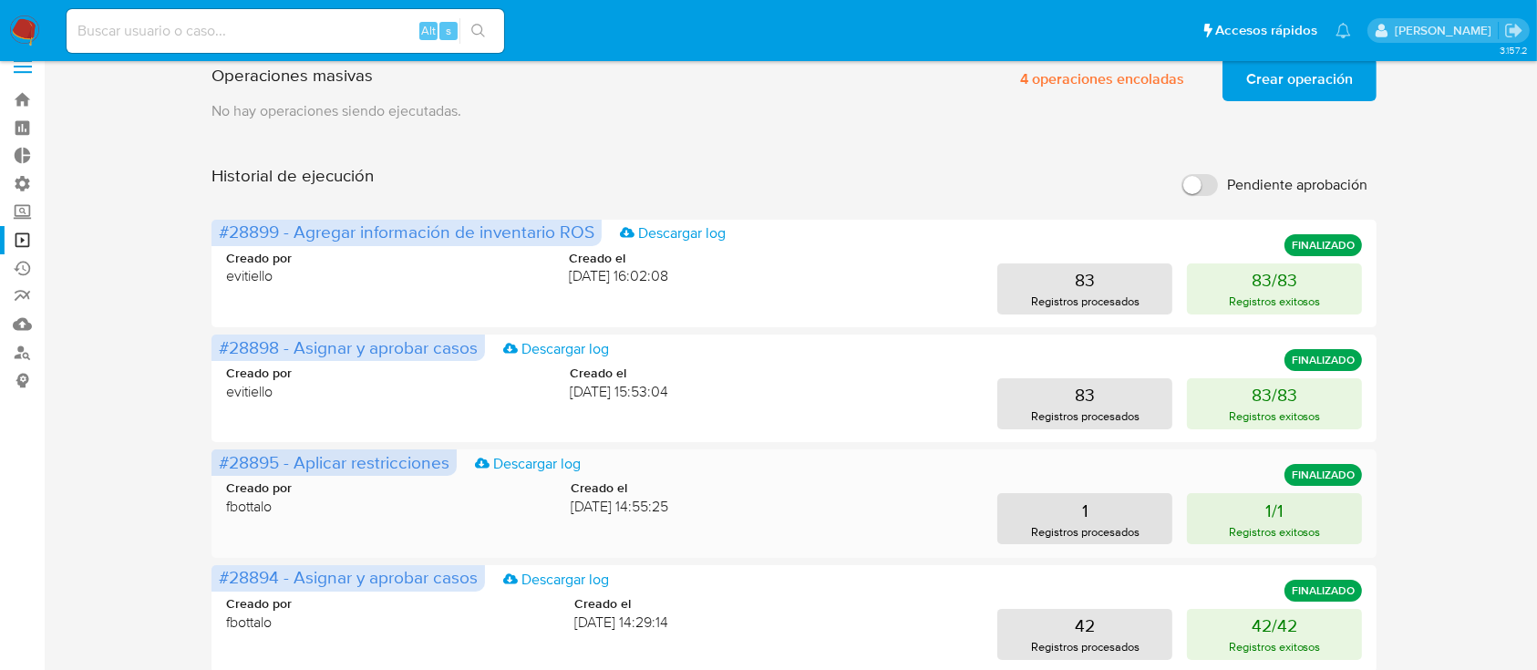
scroll to position [0, 0]
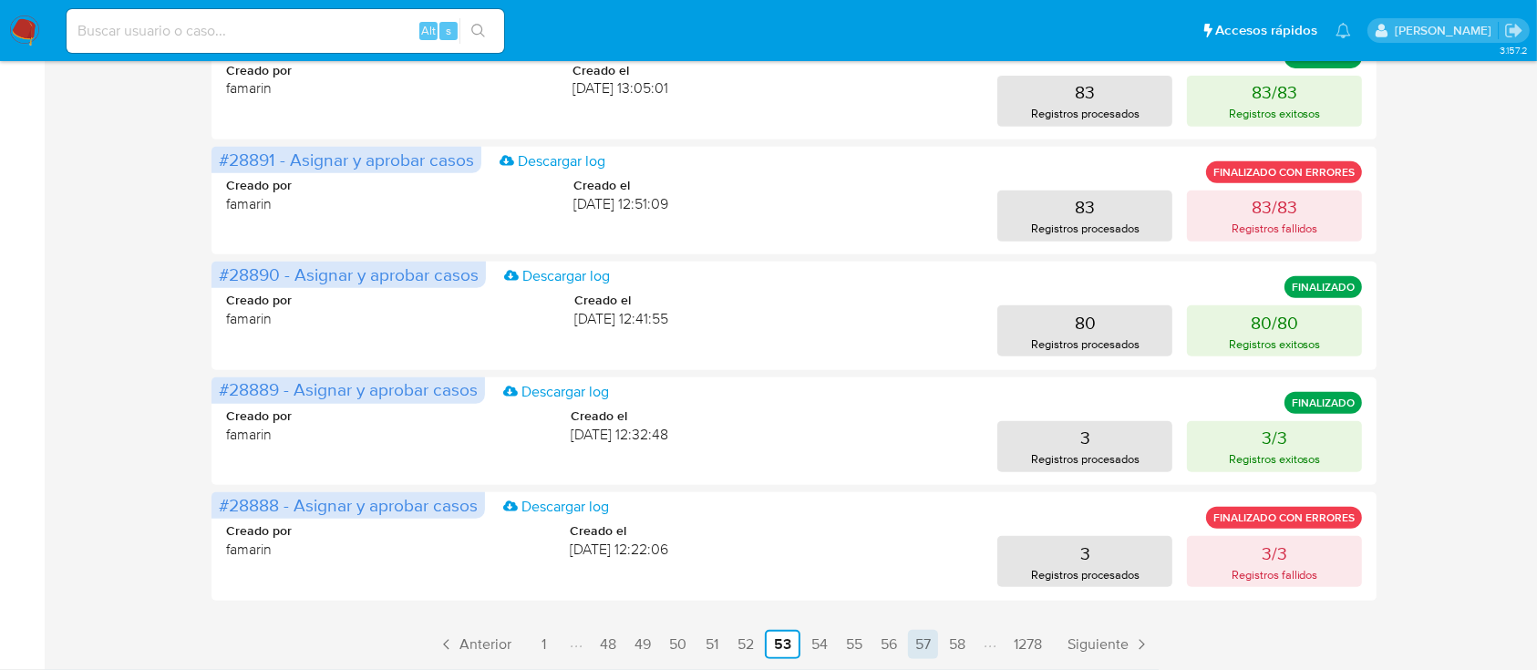
click at [930, 638] on link "57" at bounding box center [923, 644] width 30 height 29
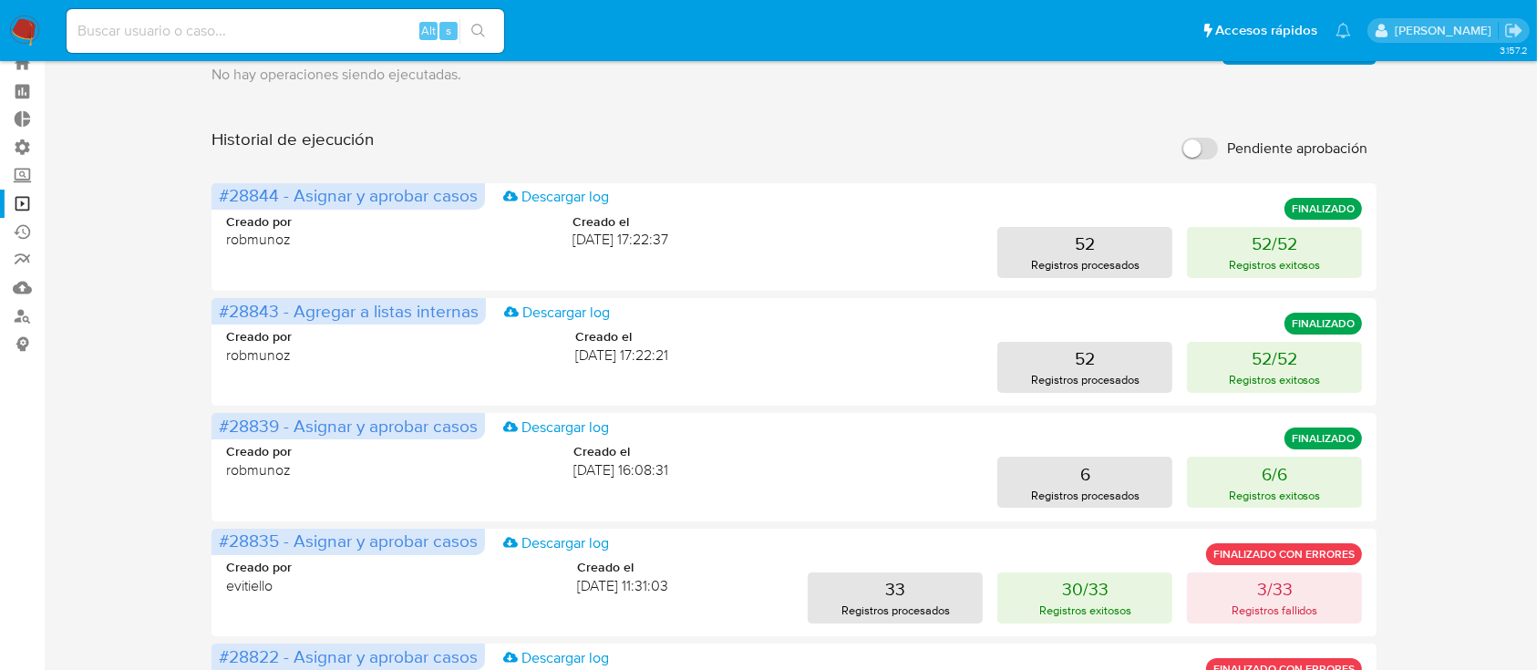
scroll to position [787, 0]
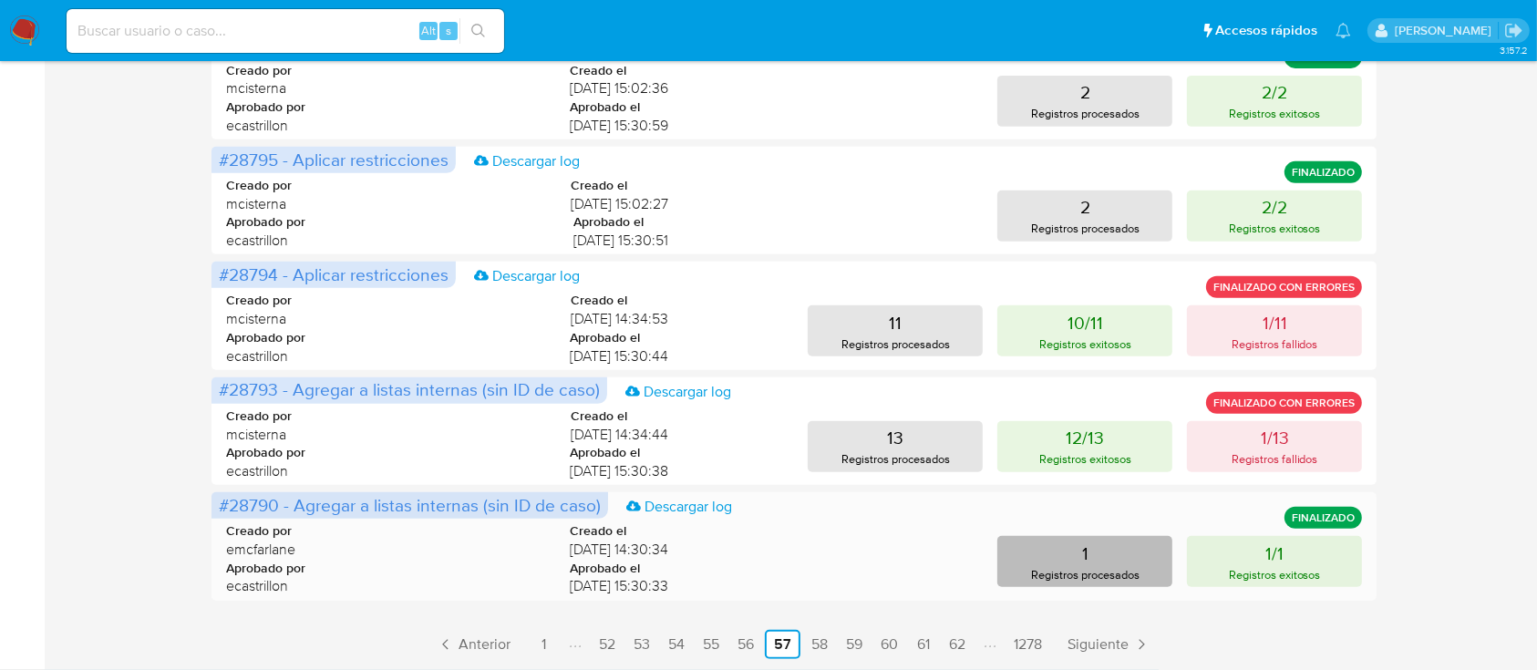
click at [1064, 581] on p "Registros procesados" at bounding box center [1085, 574] width 108 height 17
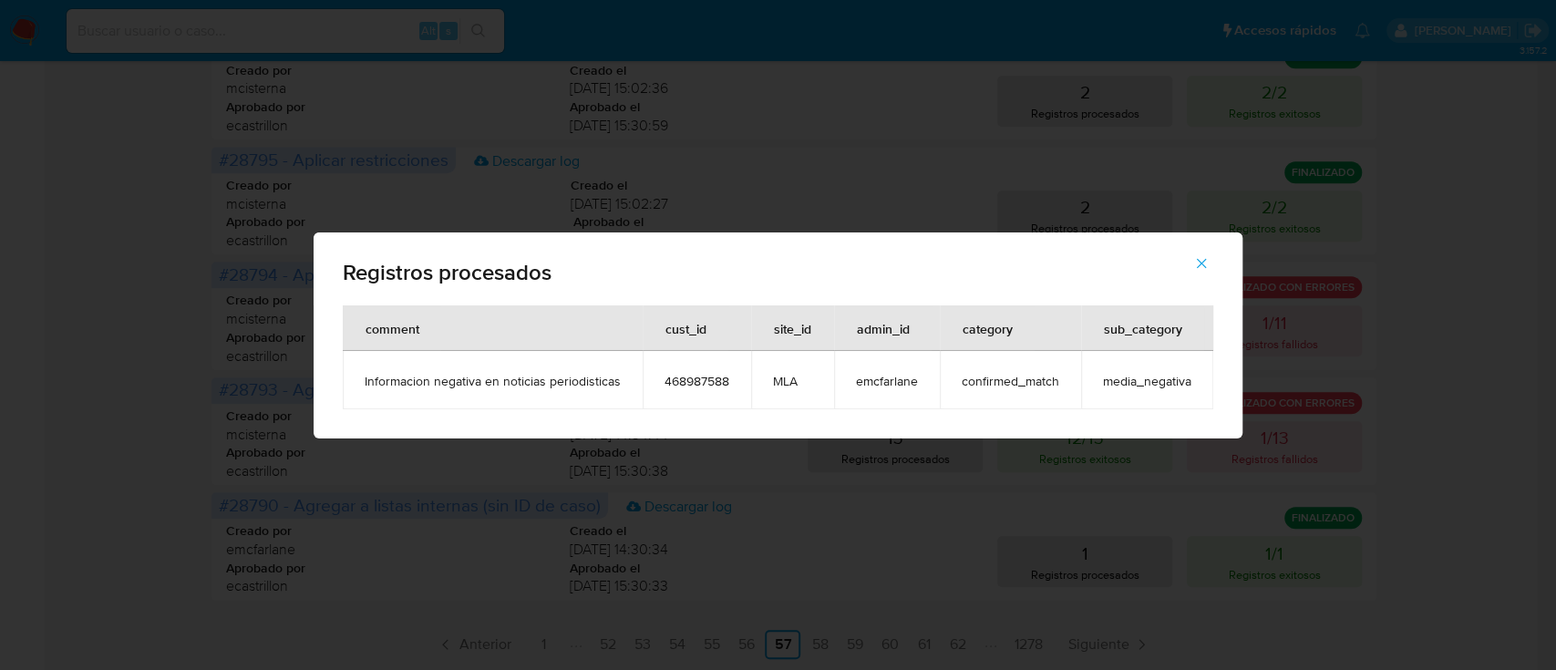
click at [1200, 267] on icon "button" at bounding box center [1201, 263] width 16 height 16
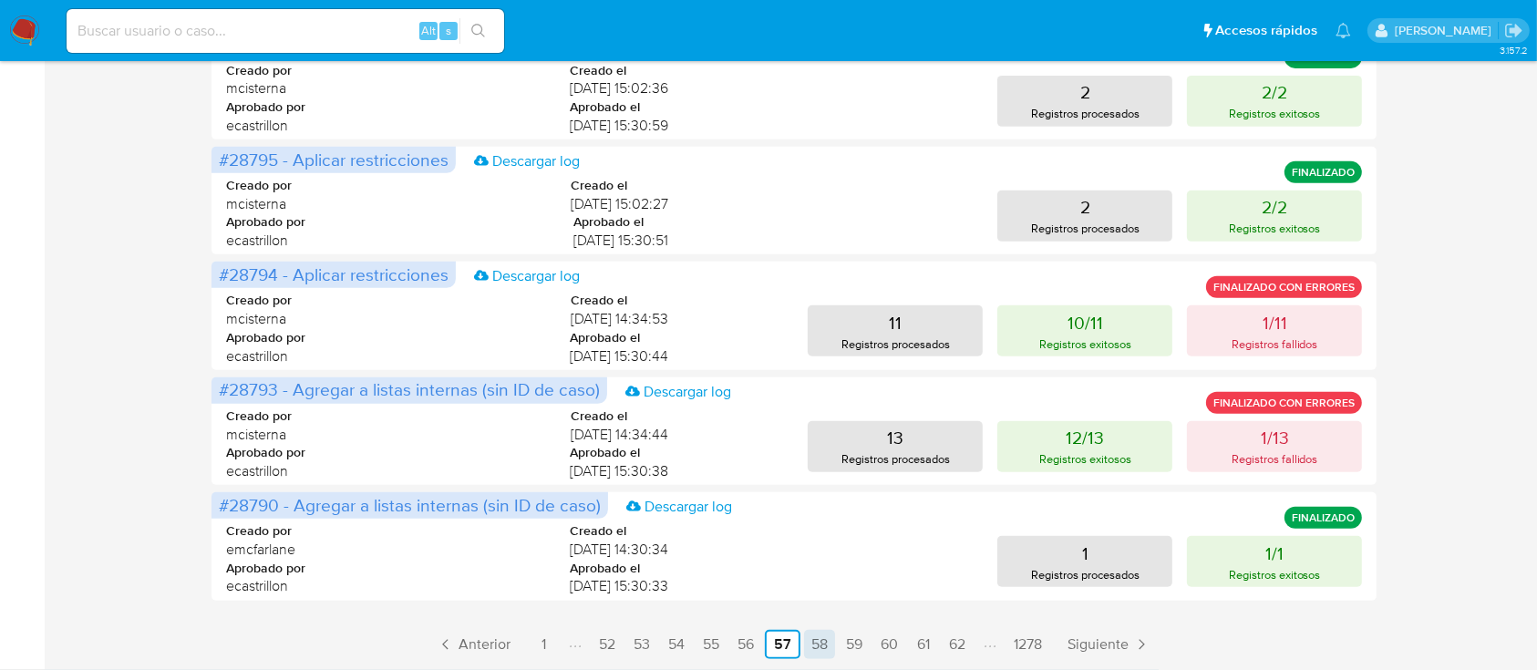
click at [812, 648] on link "58" at bounding box center [819, 644] width 31 height 29
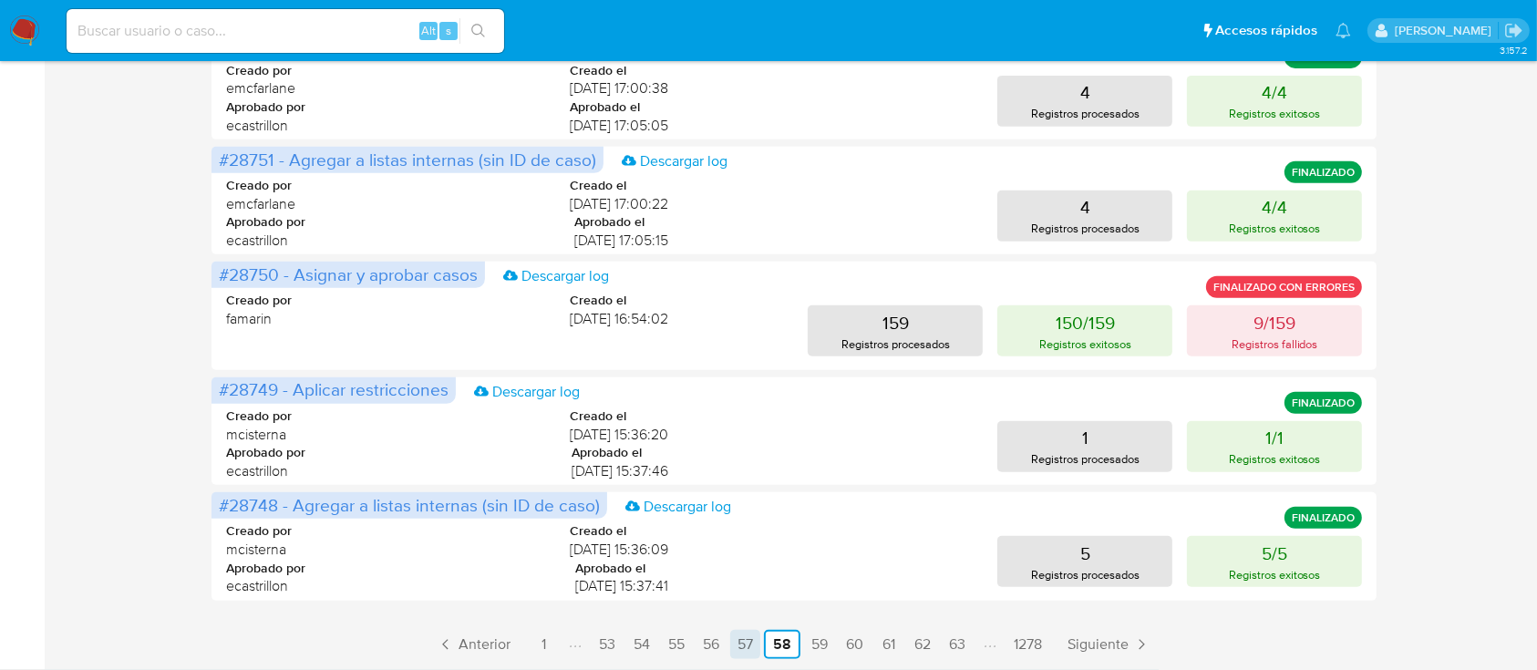
click at [740, 638] on link "57" at bounding box center [745, 644] width 30 height 29
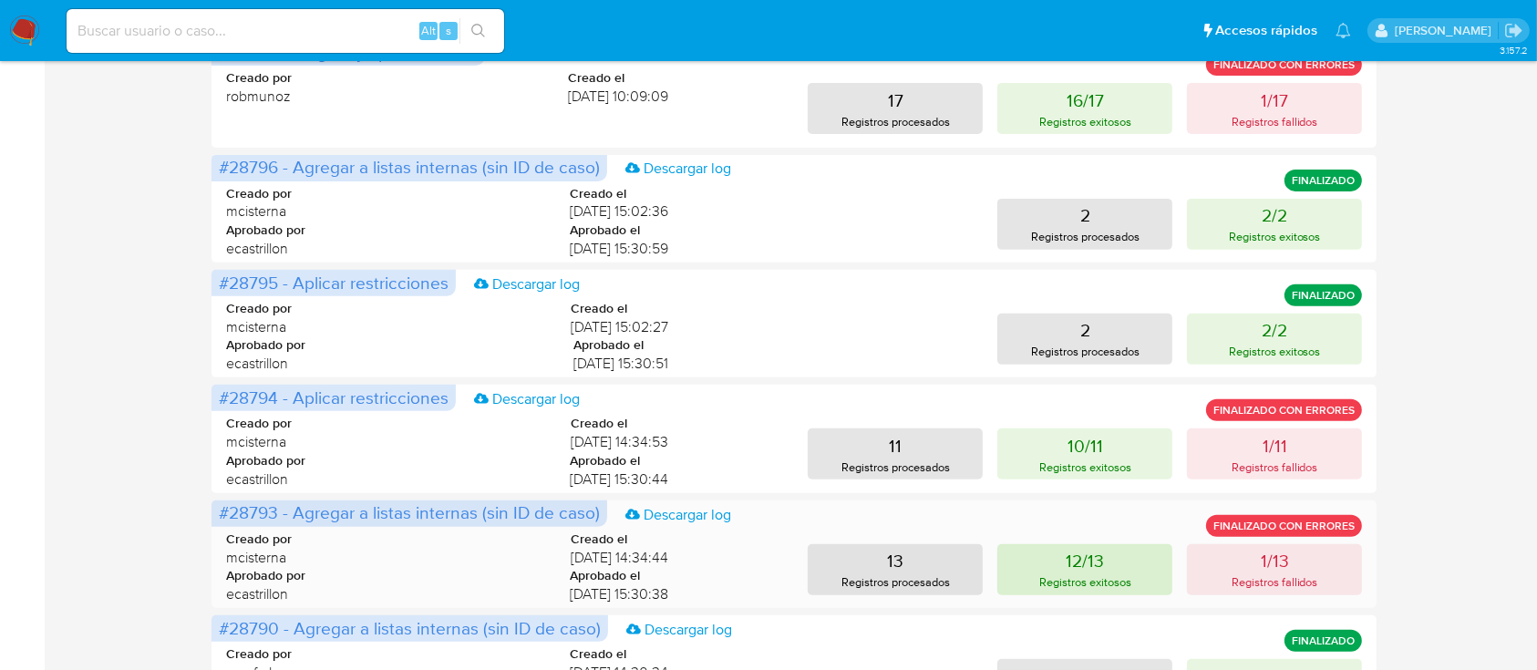
scroll to position [664, 0]
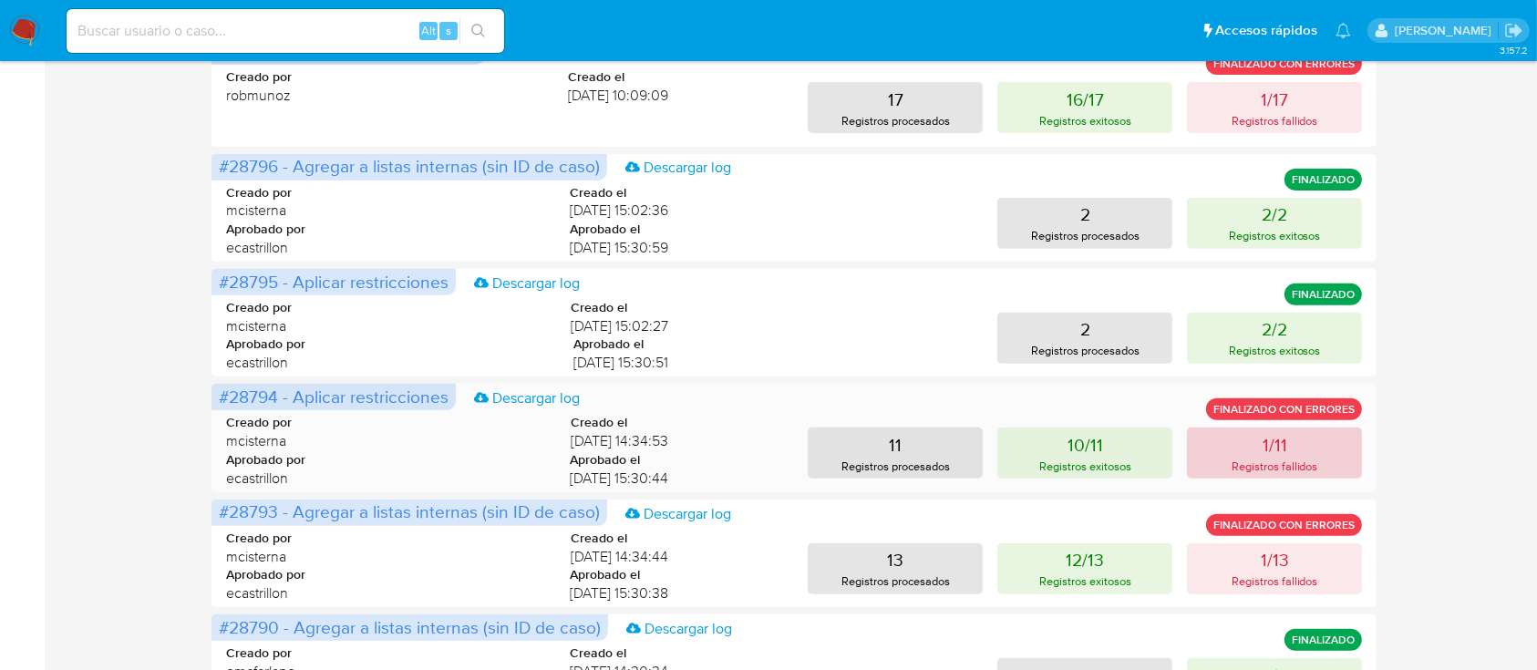
click at [1267, 467] on p "Registros fallidos" at bounding box center [1274, 466] width 87 height 17
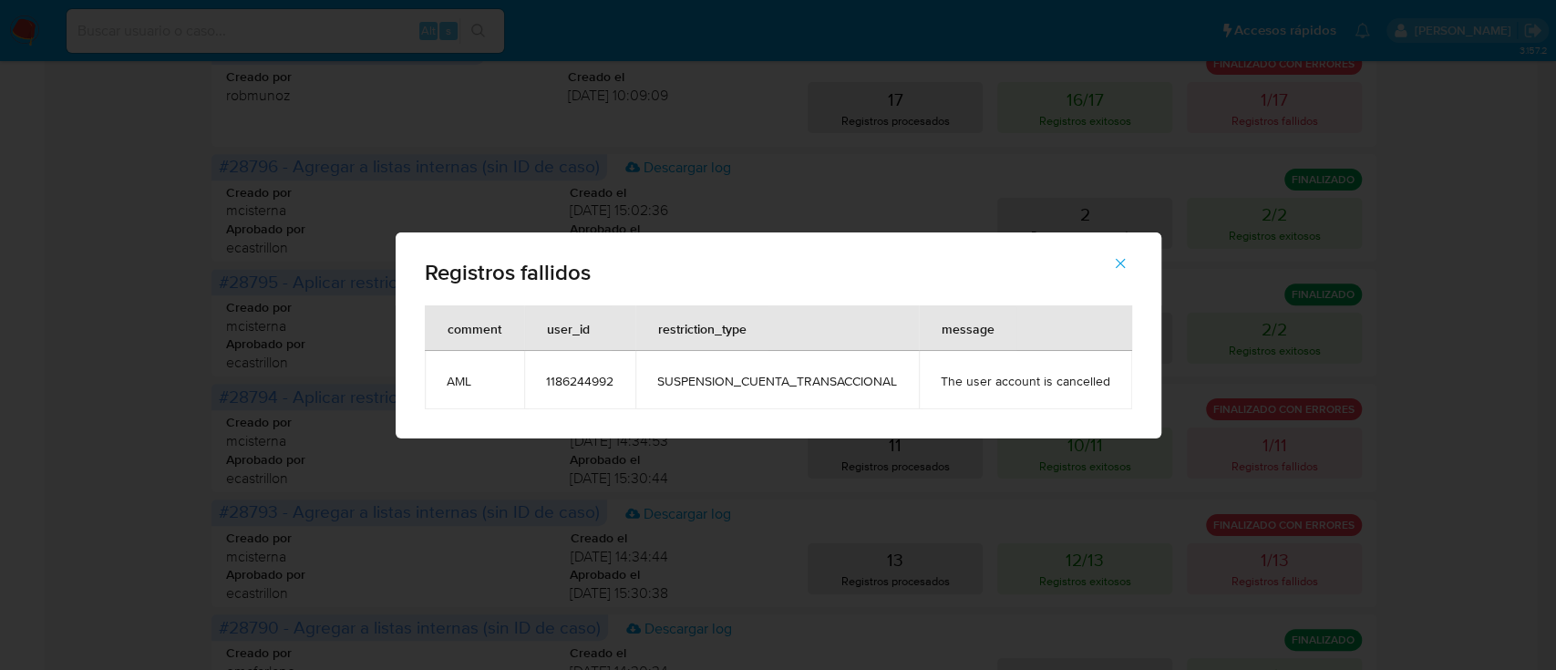
click at [1116, 253] on span "button" at bounding box center [1120, 263] width 16 height 40
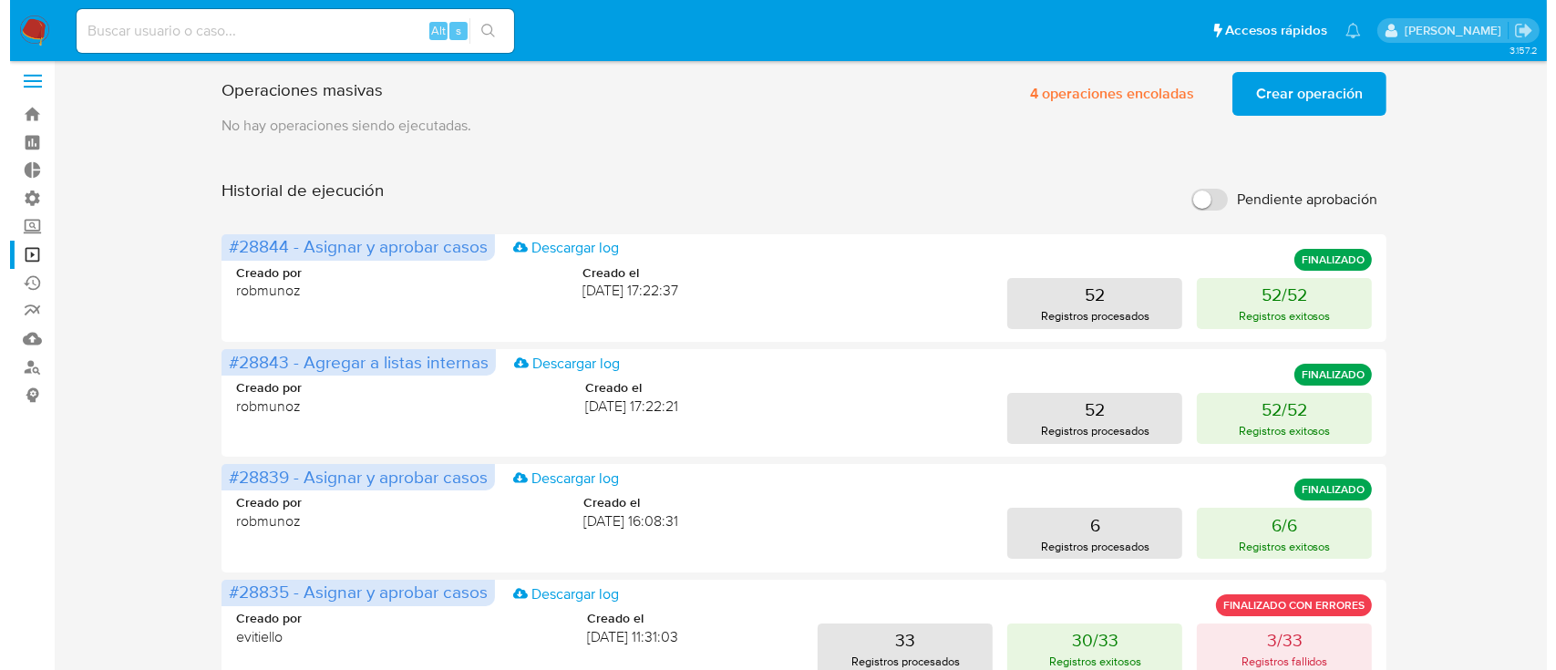
scroll to position [0, 0]
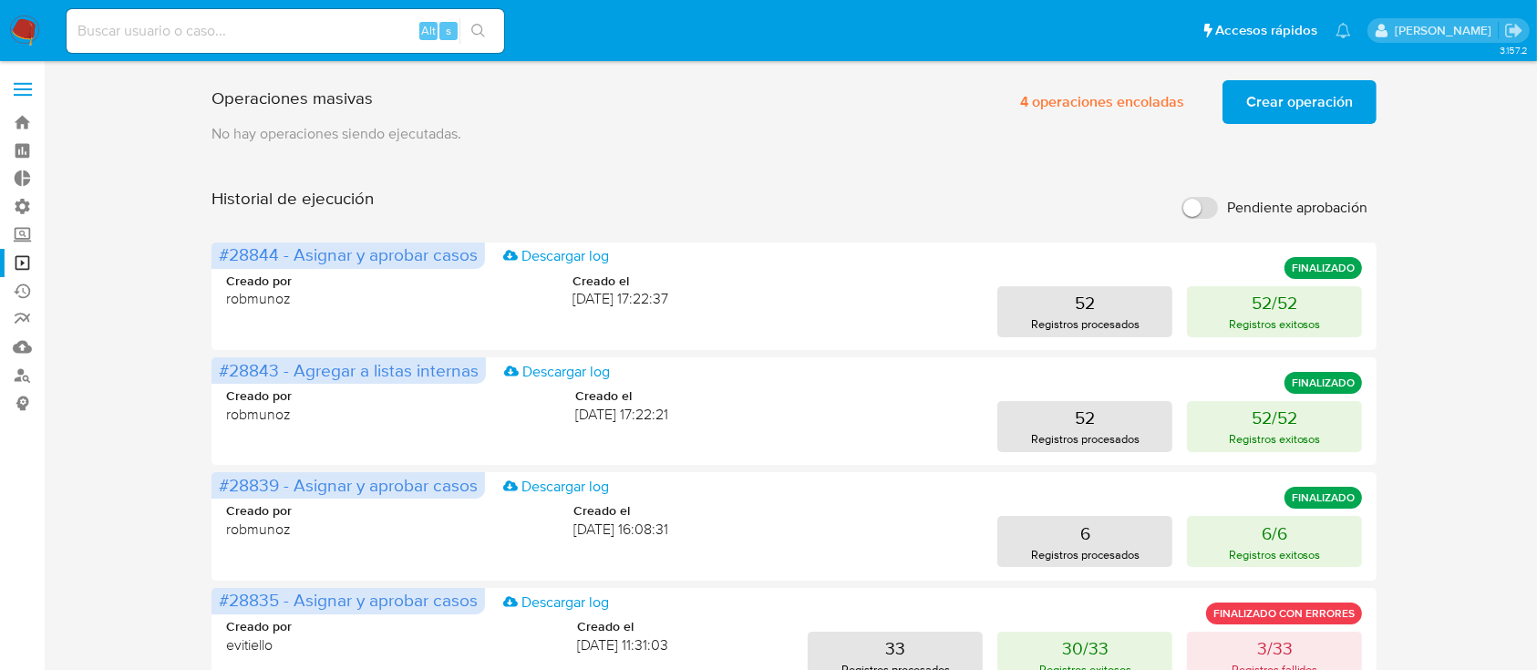
click at [1228, 100] on button "Crear operación" at bounding box center [1299, 102] width 154 height 44
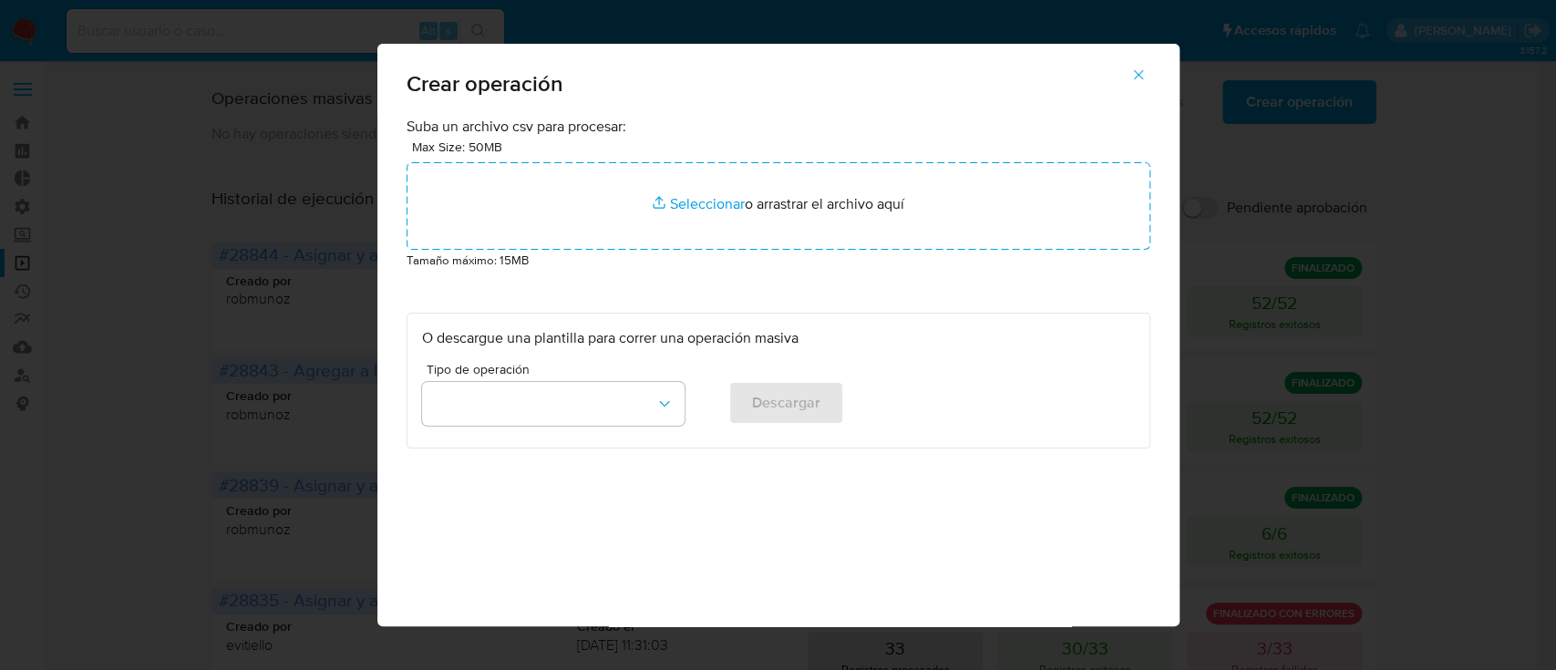
click at [1137, 80] on button "button" at bounding box center [1139, 75] width 64 height 44
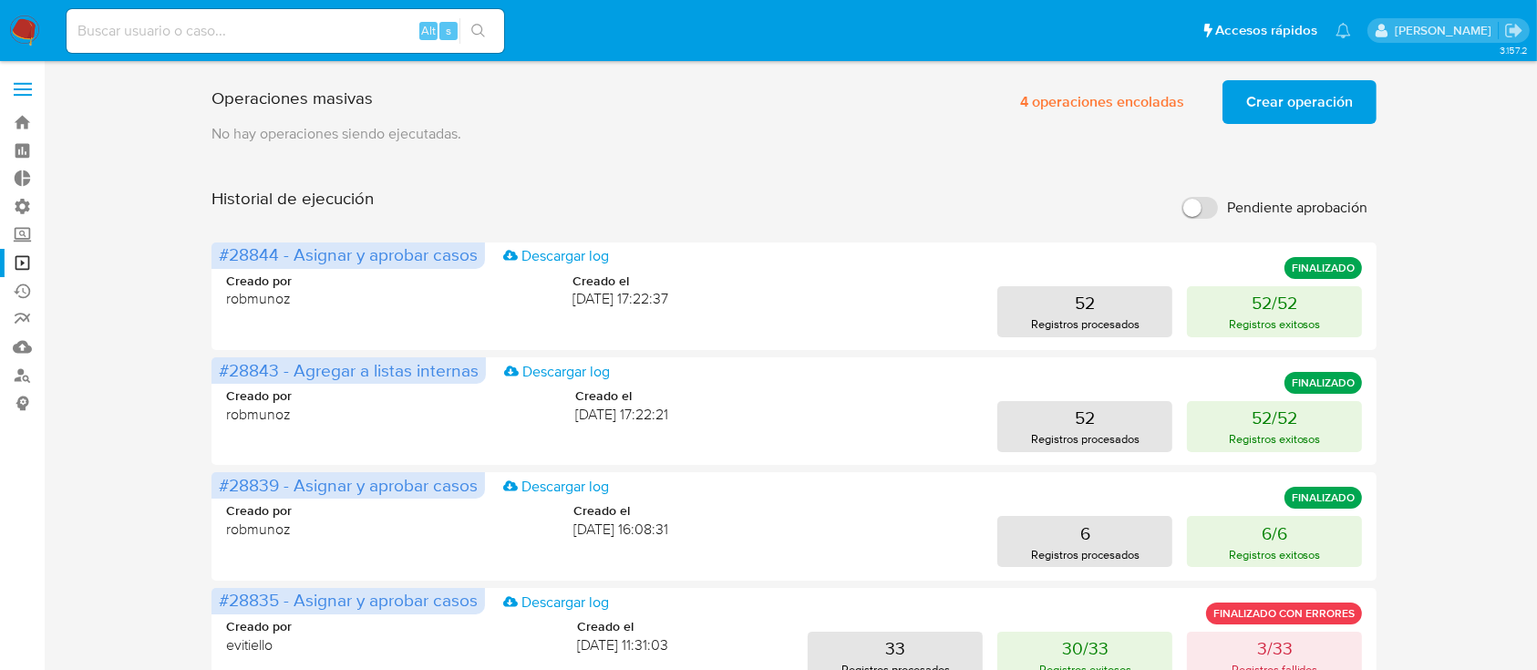
click at [1269, 86] on span "Crear operación" at bounding box center [1299, 102] width 107 height 40
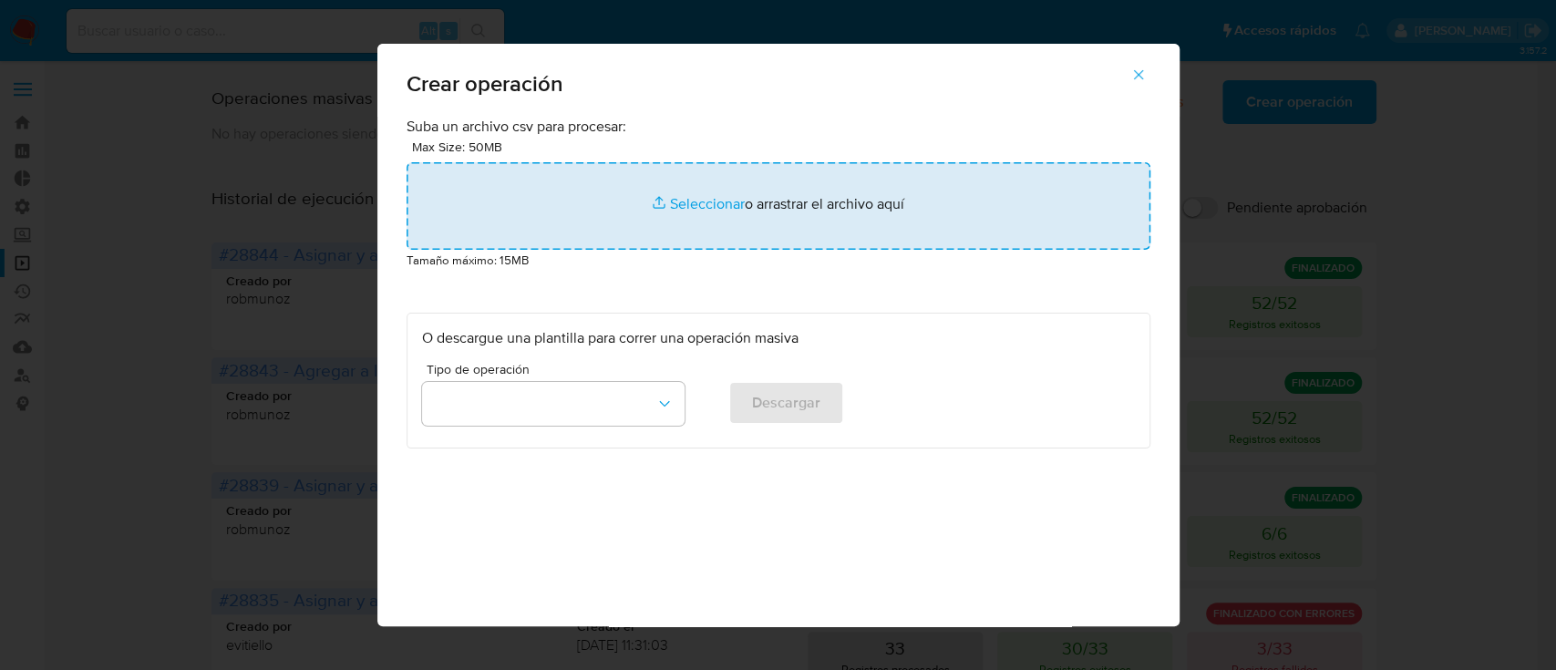
click at [786, 200] on input "file" at bounding box center [779, 206] width 744 height 88
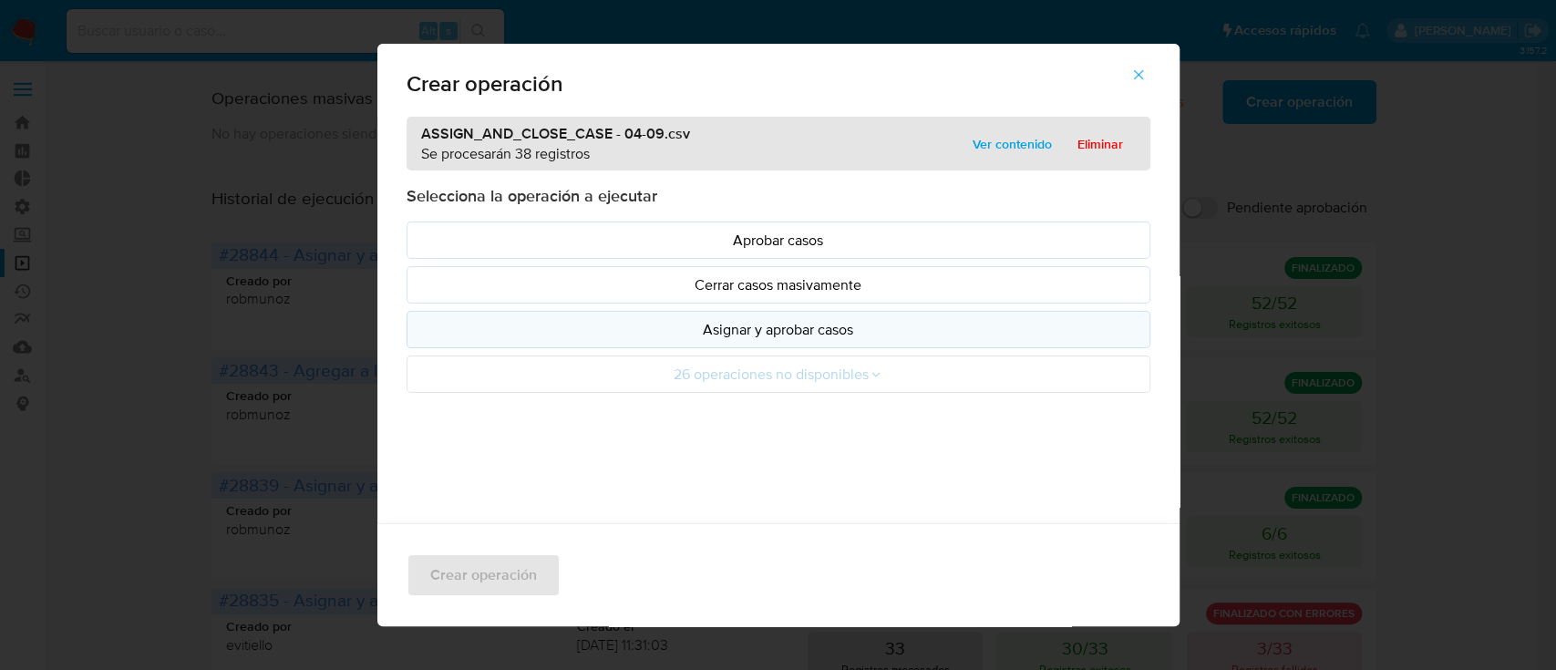
drag, startPoint x: 786, startPoint y: 200, endPoint x: 563, endPoint y: 333, distance: 259.2
click at [563, 333] on p "Asignar y aprobar casos" at bounding box center [778, 329] width 713 height 21
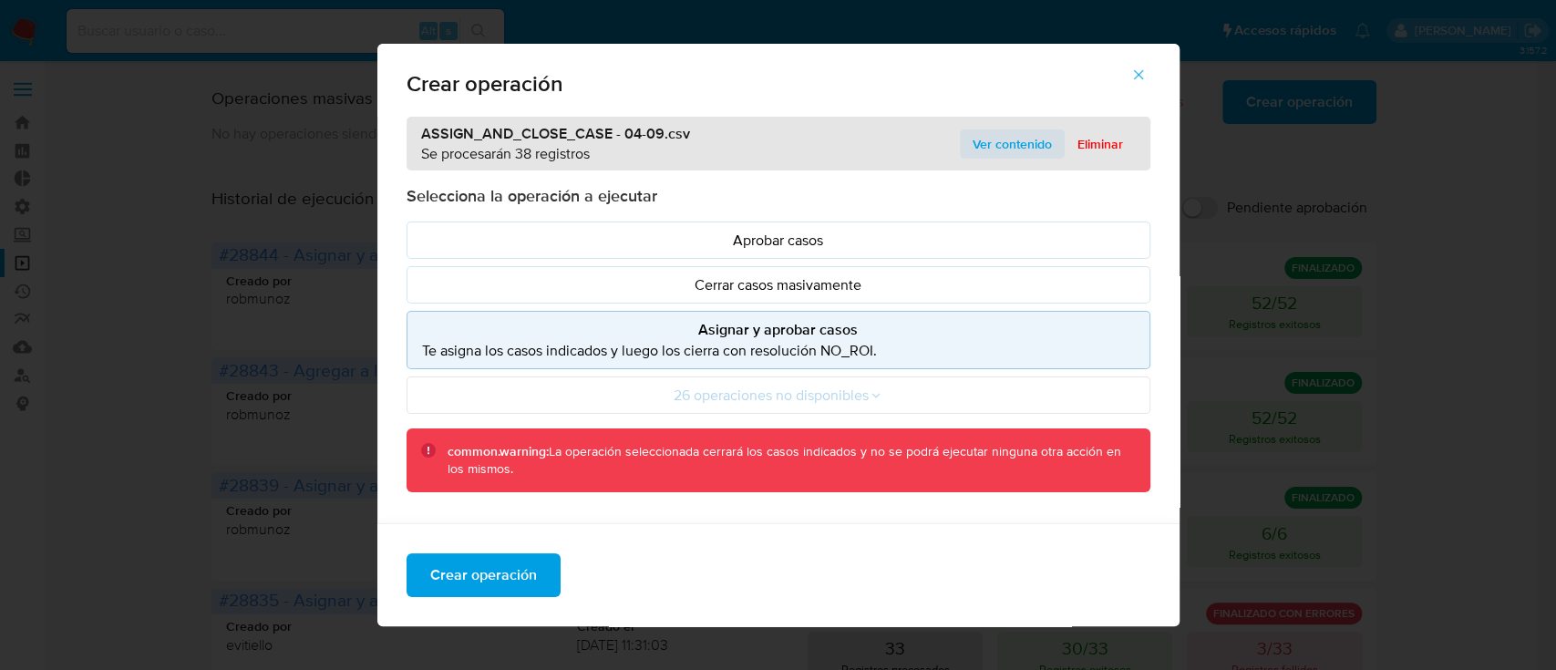
click at [977, 144] on span "Ver contenido" at bounding box center [1012, 144] width 79 height 26
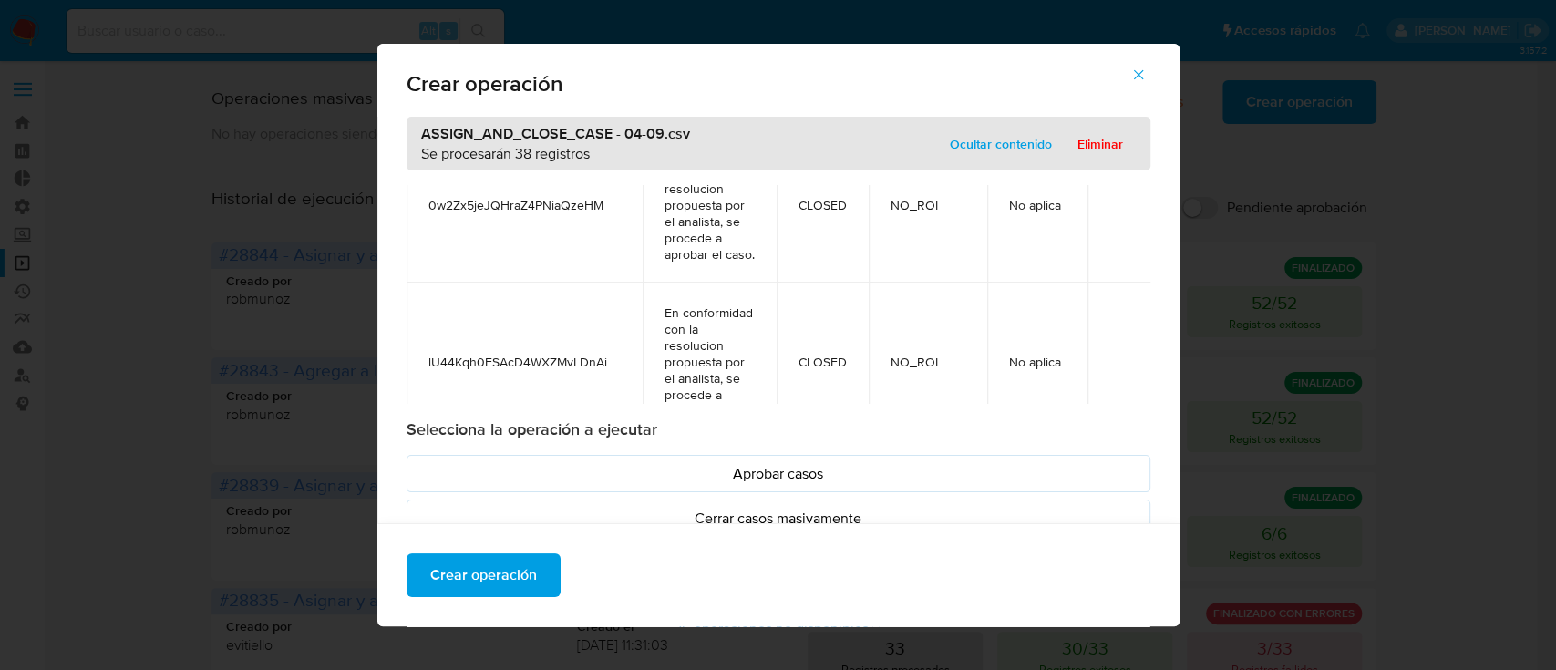
scroll to position [6425, 0]
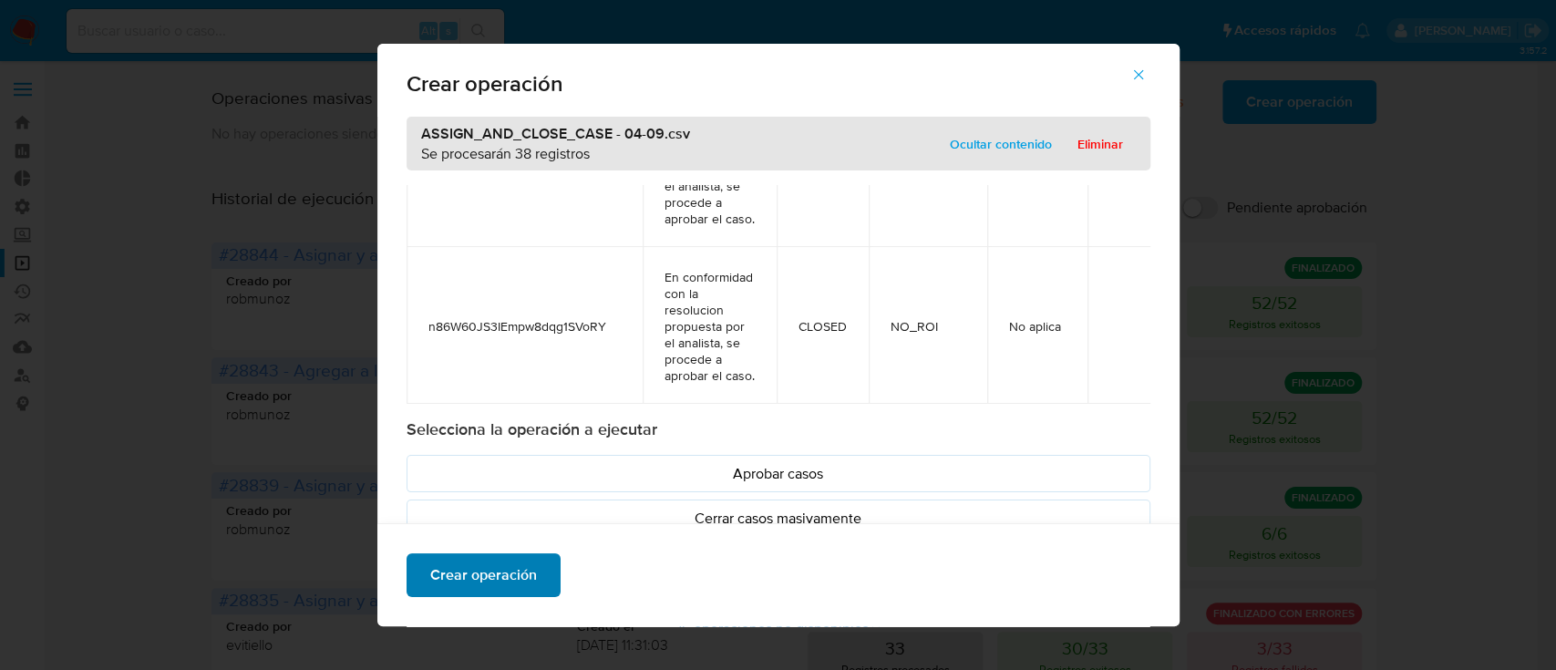
click at [530, 570] on button "Crear operación" at bounding box center [484, 575] width 154 height 44
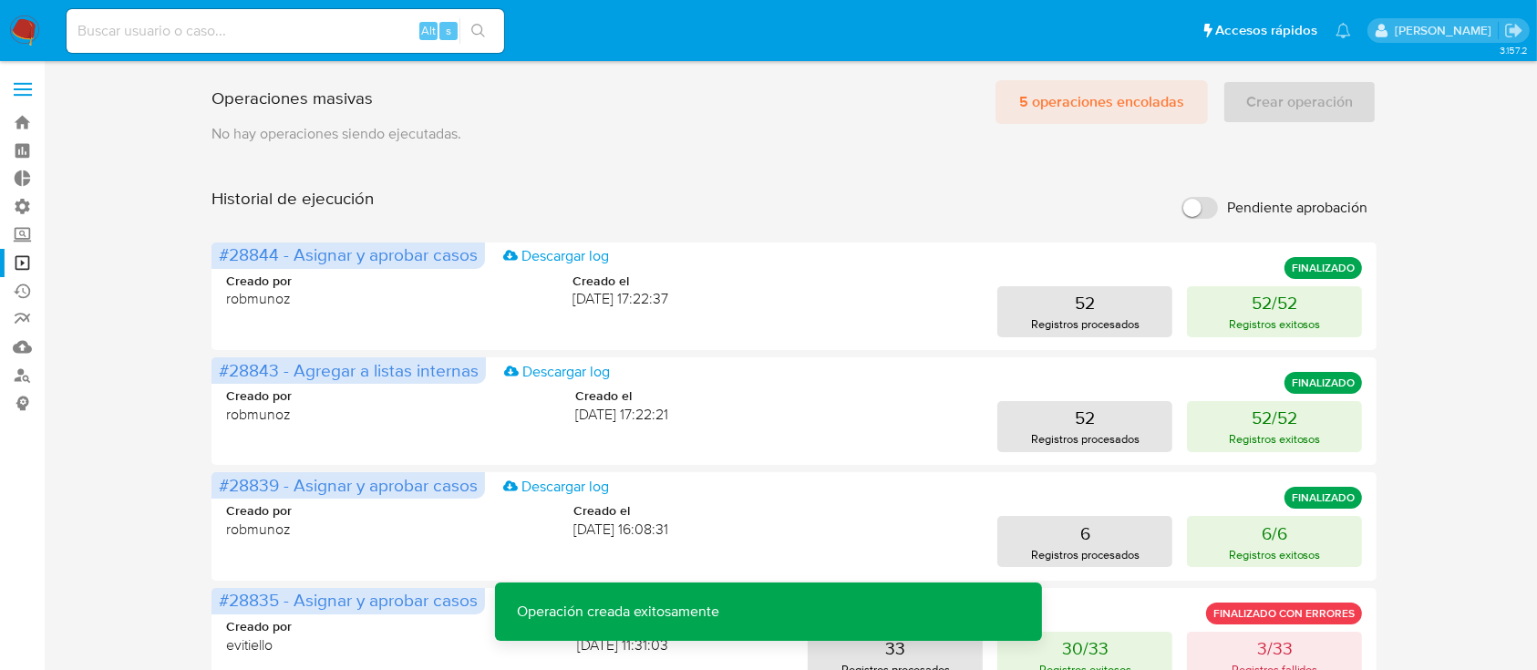
click at [1023, 92] on span "5 operaciones encoladas" at bounding box center [1101, 102] width 165 height 40
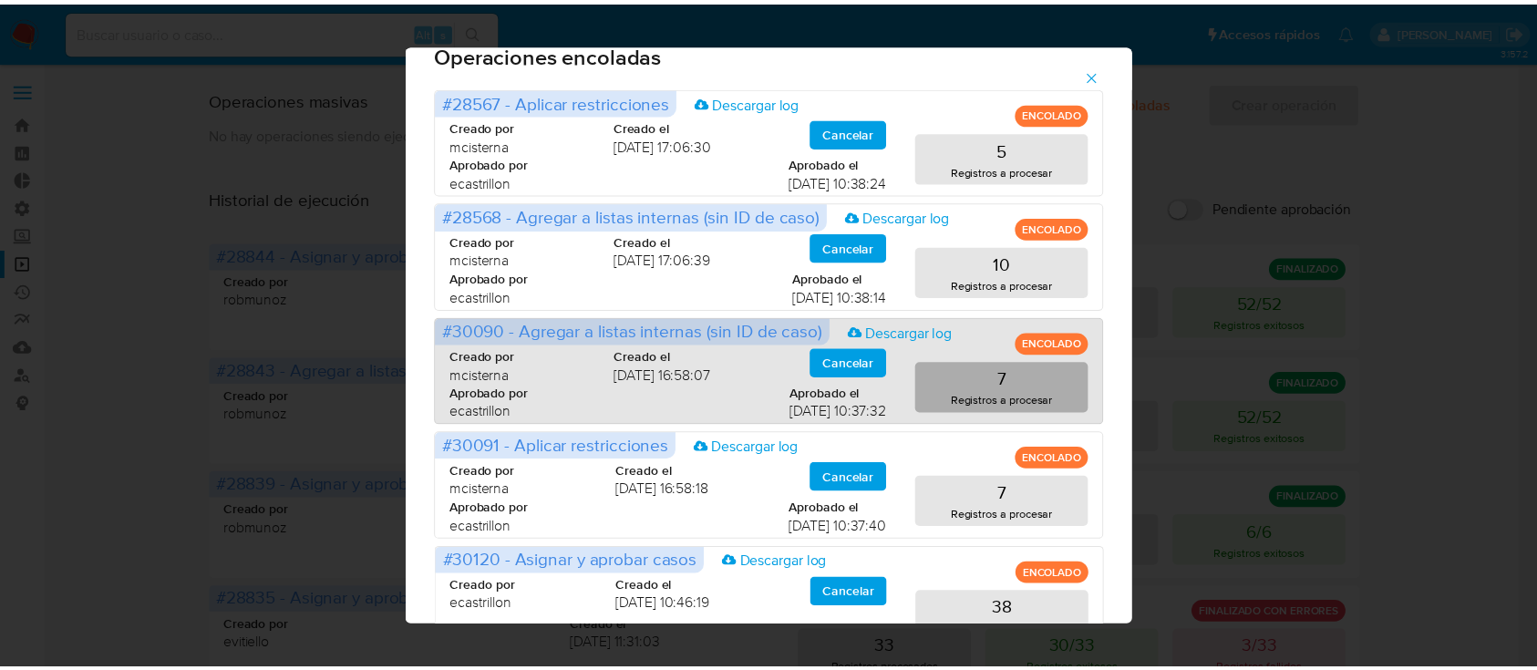
scroll to position [0, 0]
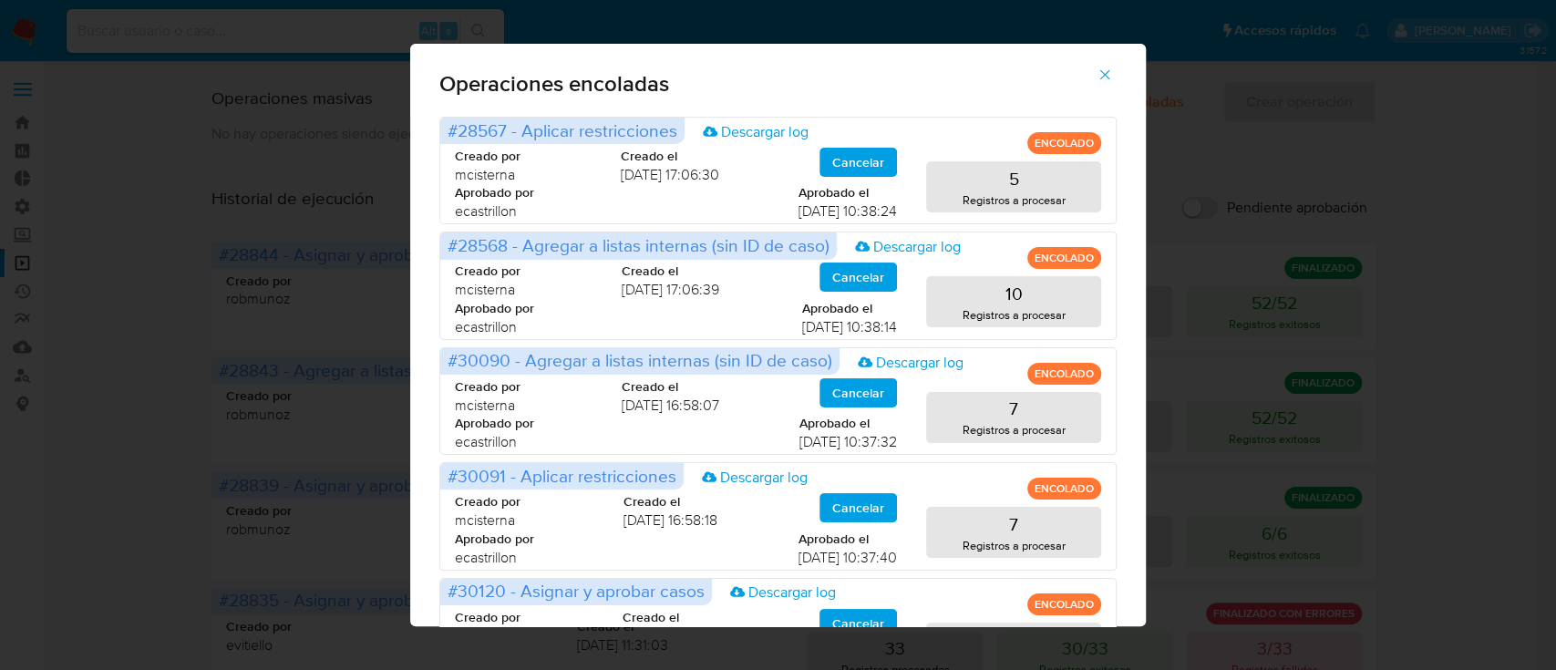
click at [1113, 84] on span "button" at bounding box center [1105, 75] width 16 height 40
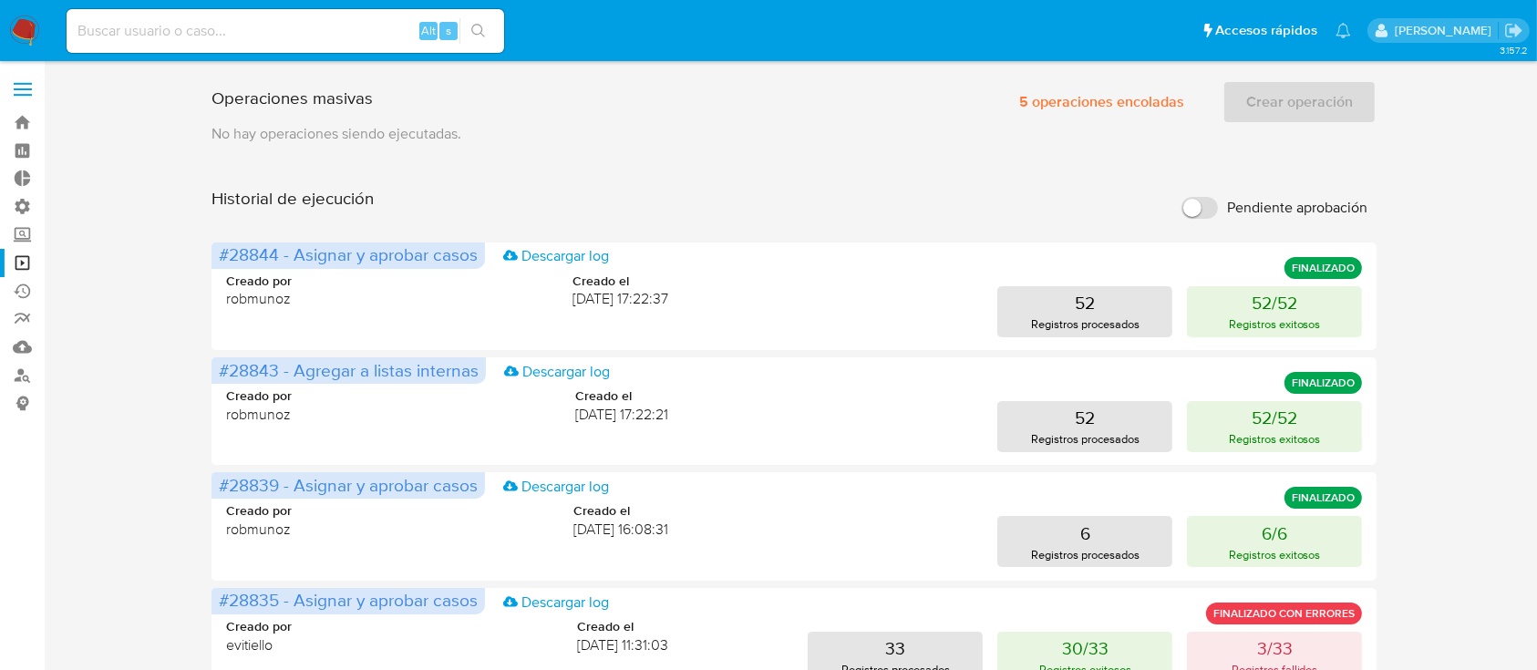
click at [1191, 217] on input "Pendiente aprobación" at bounding box center [1199, 208] width 36 height 22
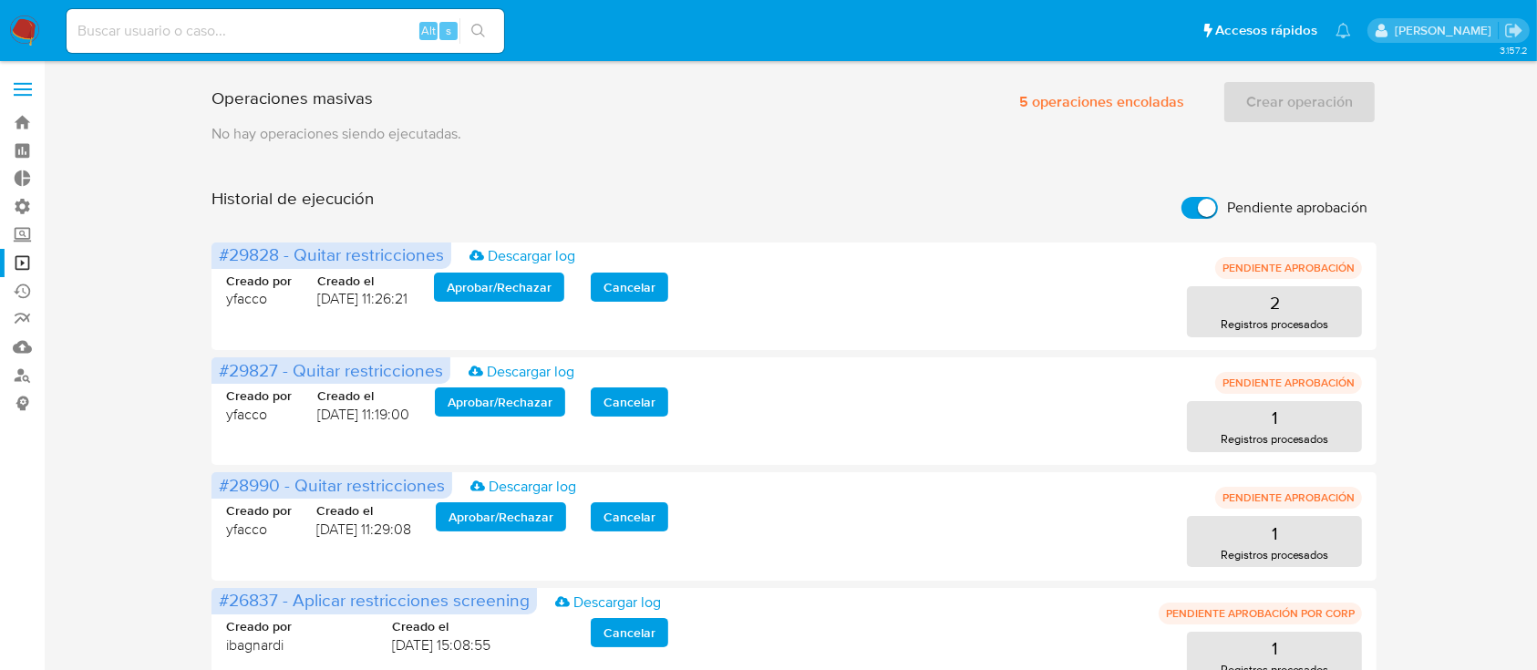
click at [1191, 209] on input "Pendiente aprobación" at bounding box center [1199, 208] width 36 height 22
checkbox input "false"
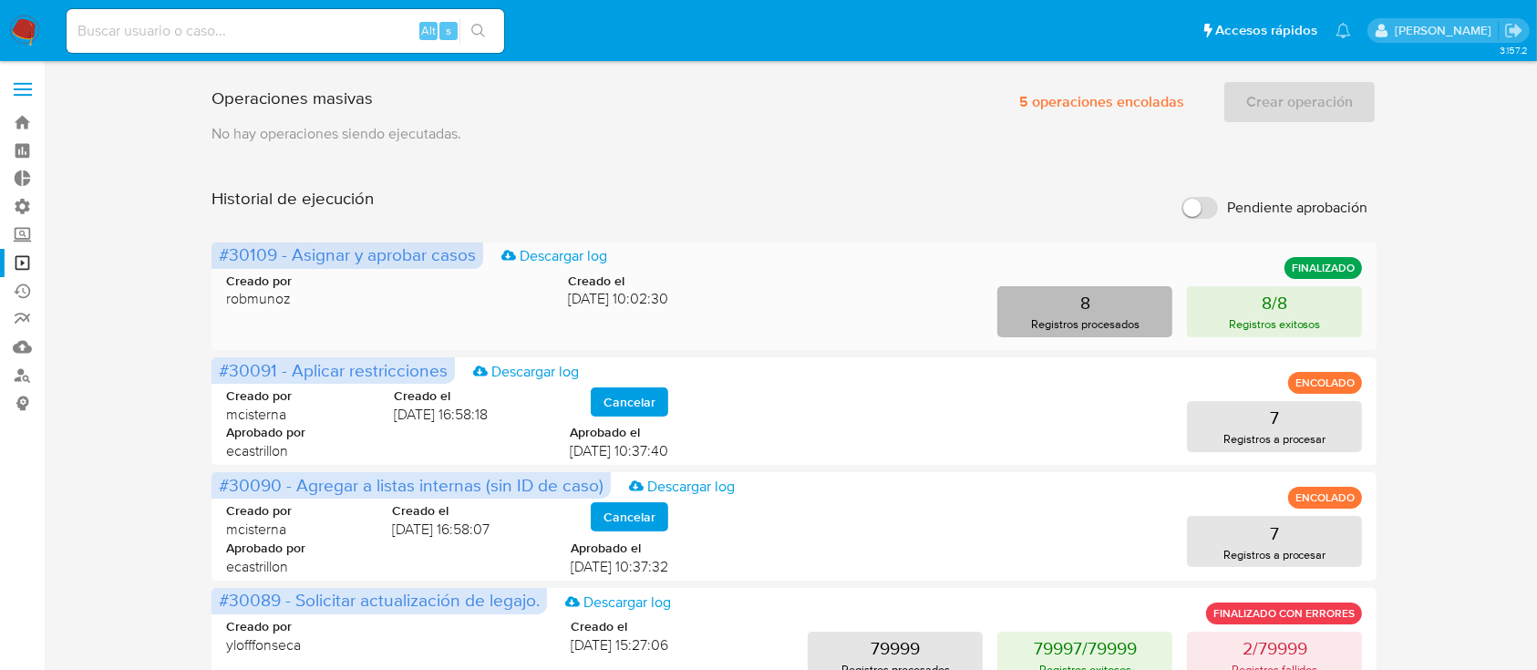
click at [1050, 315] on p "Registros procesados" at bounding box center [1085, 323] width 108 height 17
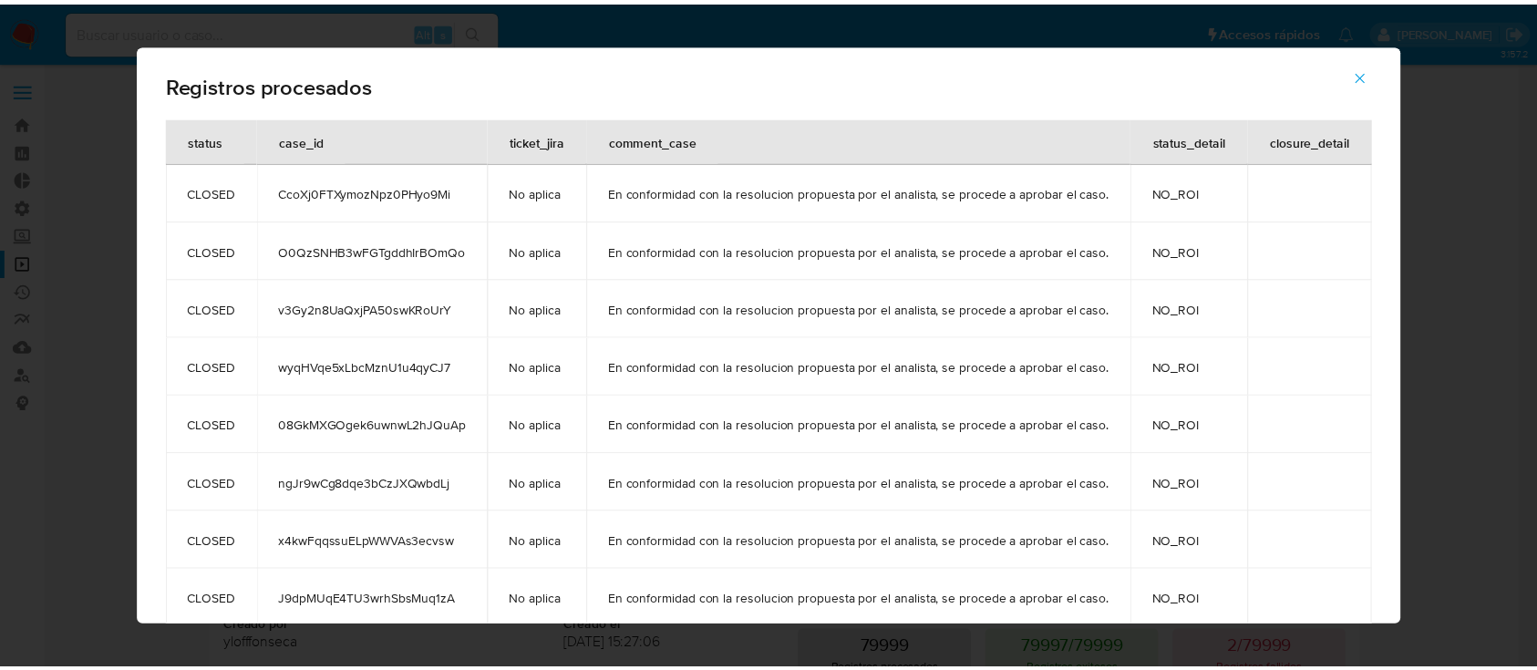
scroll to position [31, 0]
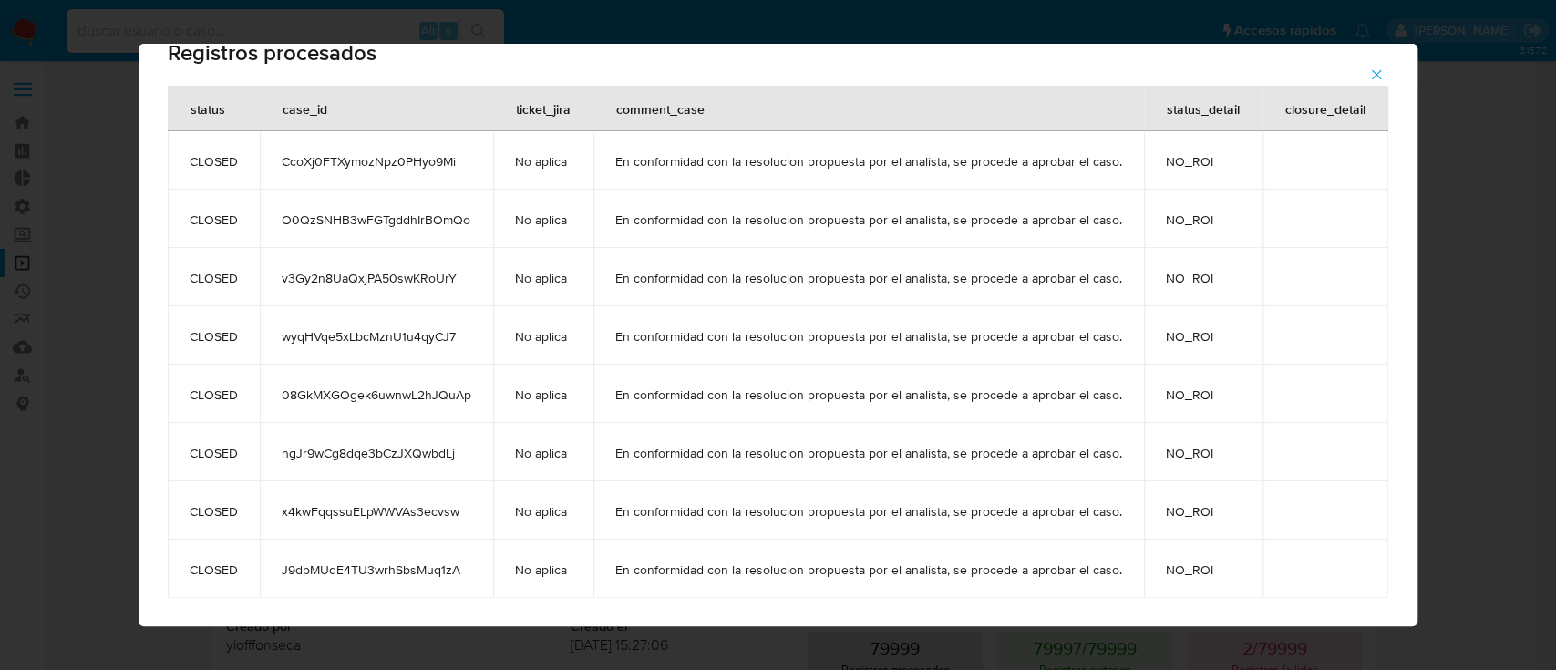
click at [1378, 77] on icon "button" at bounding box center [1376, 75] width 16 height 16
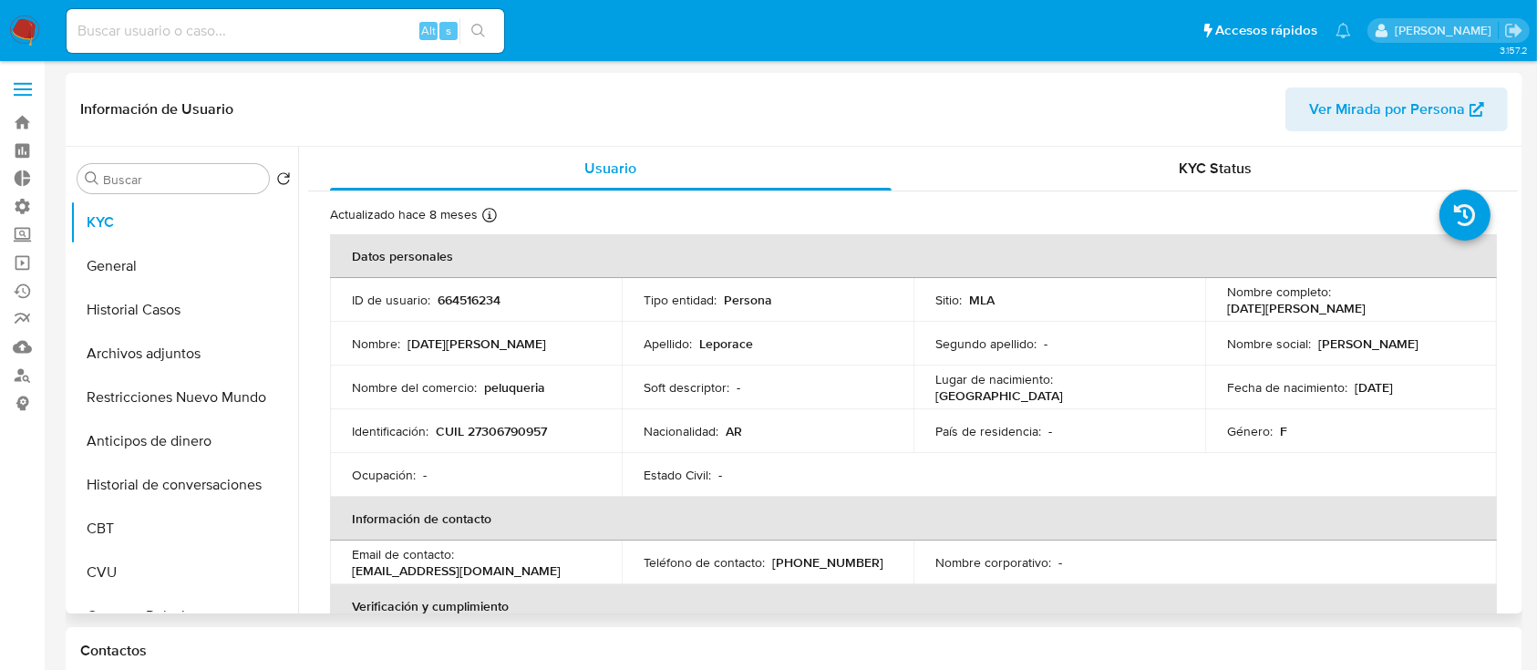
select select "10"
click at [459, 303] on p "664516234" at bounding box center [469, 300] width 63 height 16
copy p "664516234"
click at [311, 89] on header "Información de Usuario Ver Mirada por Persona" at bounding box center [793, 110] width 1427 height 44
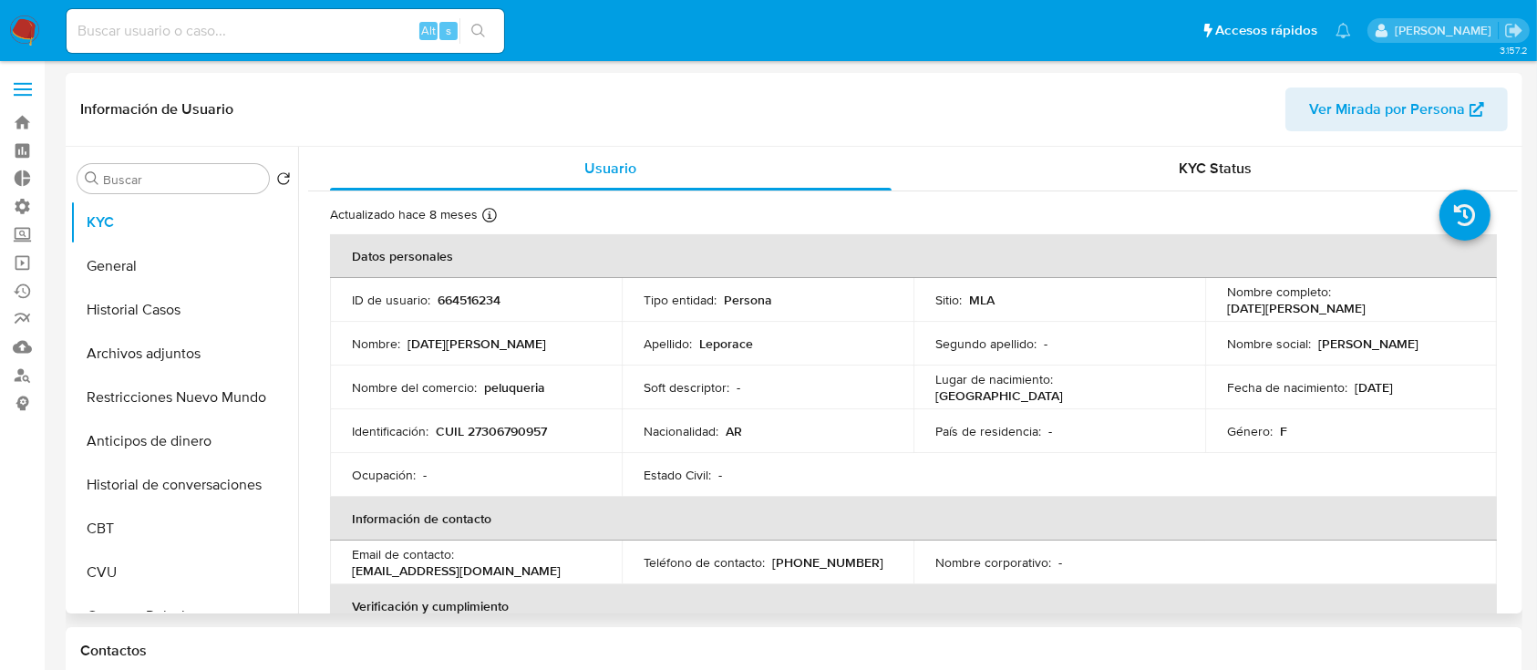
click at [480, 303] on p "664516234" at bounding box center [469, 300] width 63 height 16
copy p "664516234"
select select "10"
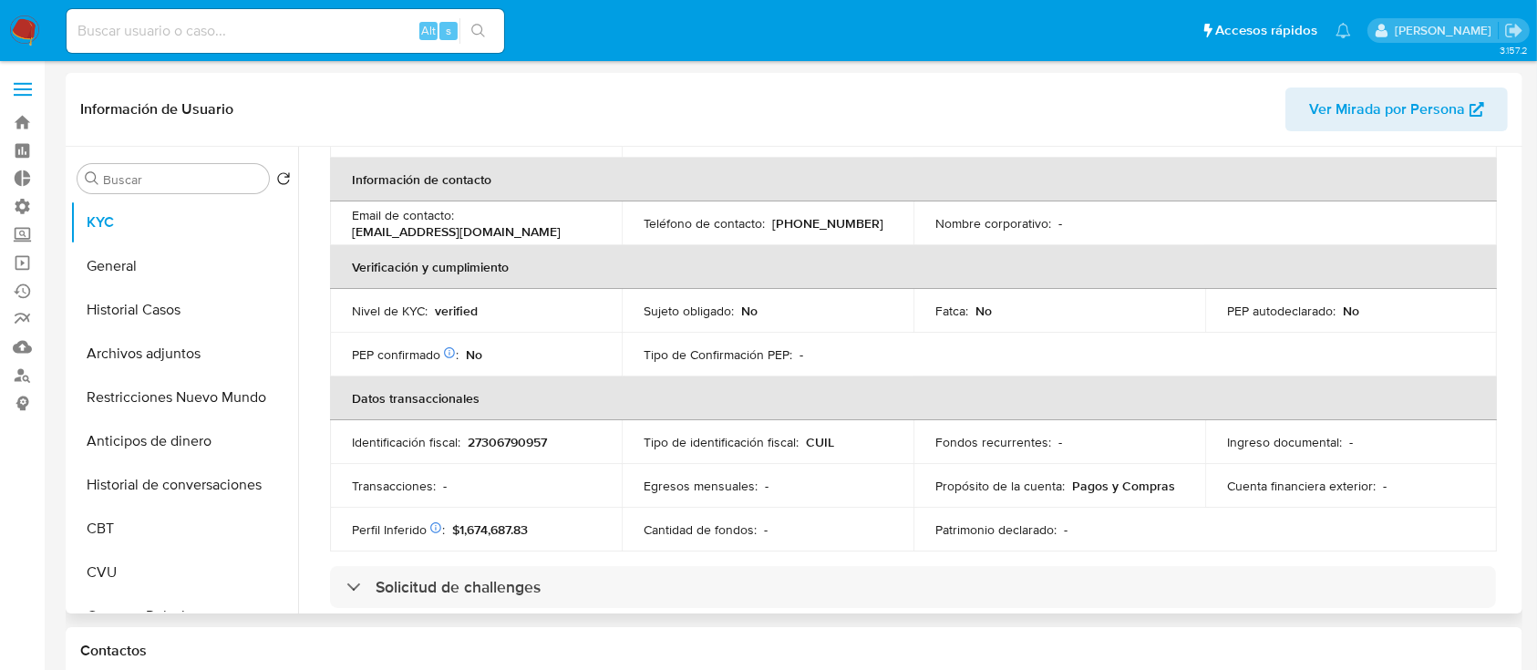
scroll to position [365, 0]
